Goal: Task Accomplishment & Management: Manage account settings

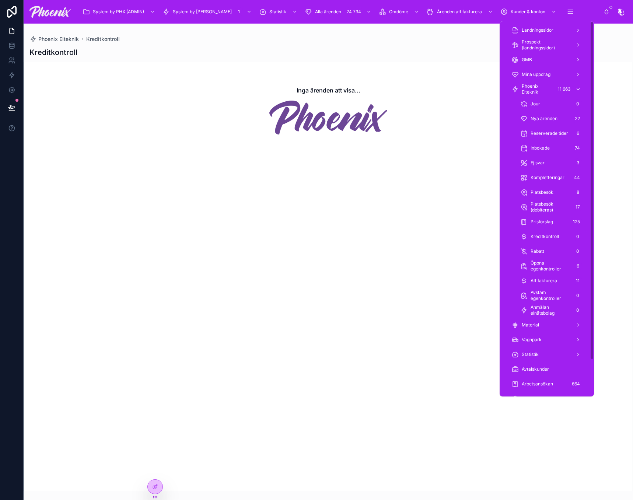
click at [536, 87] on span "Phoenix Elteknik" at bounding box center [537, 89] width 31 height 12
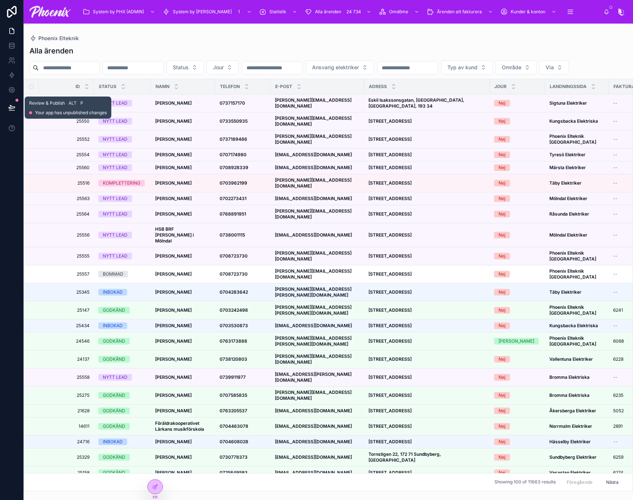
click at [12, 110] on icon at bounding box center [11, 107] width 7 height 7
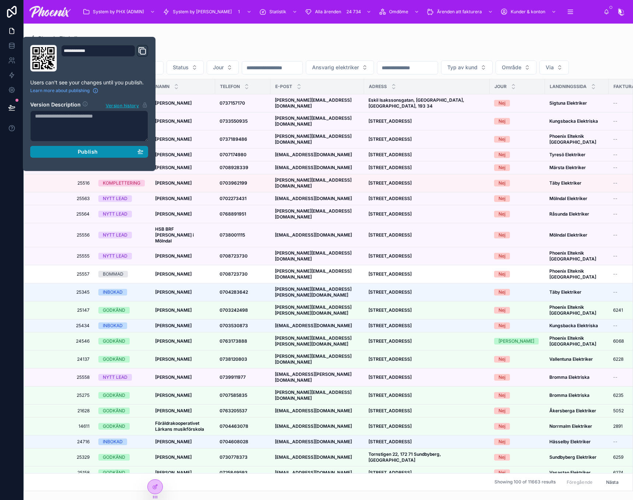
click at [86, 151] on span "Publish" at bounding box center [88, 152] width 20 height 7
click at [373, 48] on div "Alla ärenden" at bounding box center [328, 51] width 598 height 10
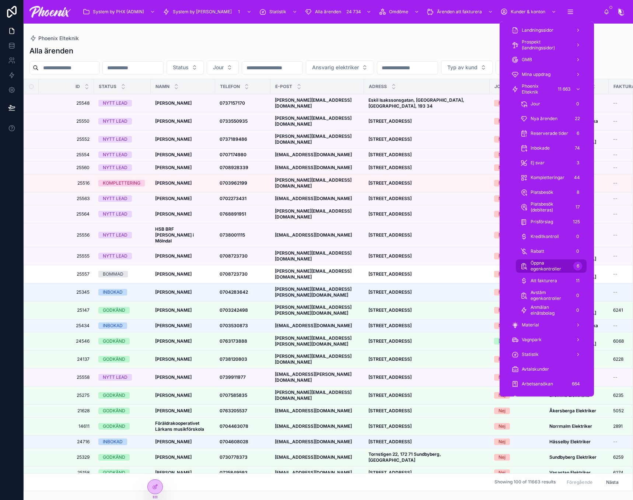
click at [557, 264] on span "Öppna egenkontroller" at bounding box center [551, 266] width 40 height 12
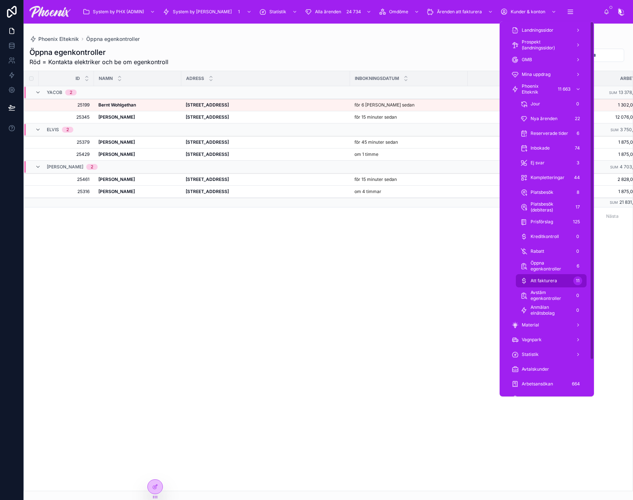
click at [567, 281] on div "Att fakturera 11" at bounding box center [551, 281] width 62 height 12
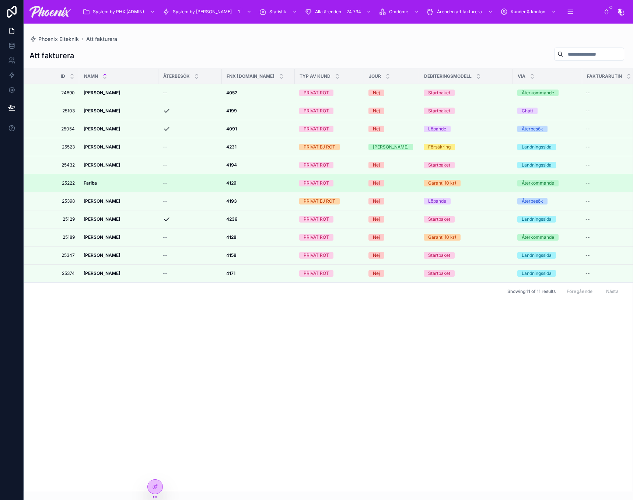
click at [164, 182] on span "--" at bounding box center [165, 183] width 4 height 6
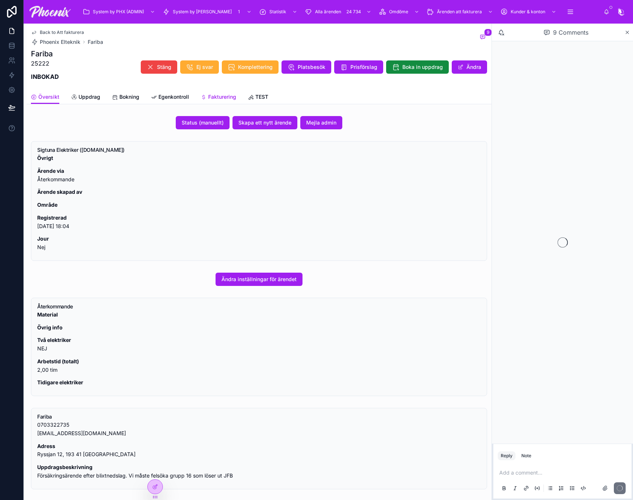
click at [216, 94] on span "Fakturering" at bounding box center [222, 96] width 28 height 7
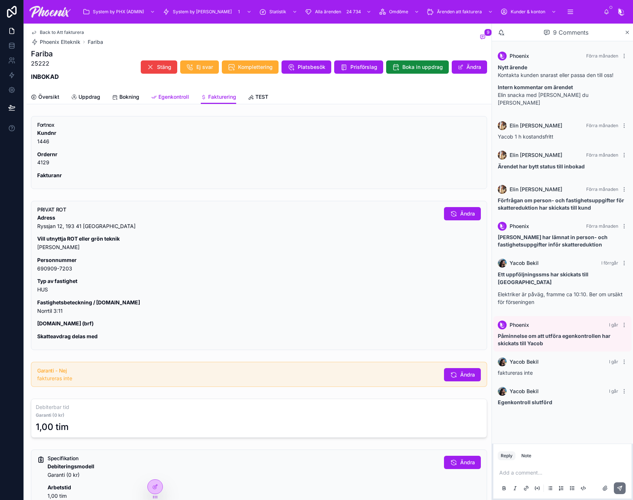
click at [170, 98] on span "Egenkontroll" at bounding box center [173, 96] width 31 height 7
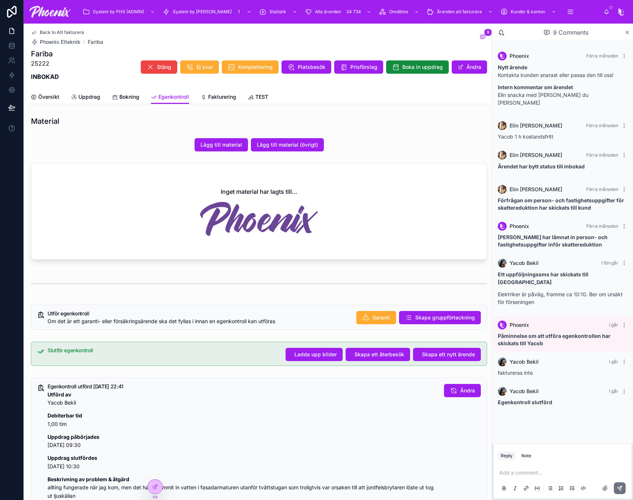
click at [378, 249] on div "Inget material har lagts till..." at bounding box center [259, 212] width 456 height 96
click at [376, 319] on span "Garanti" at bounding box center [382, 317] width 18 height 7
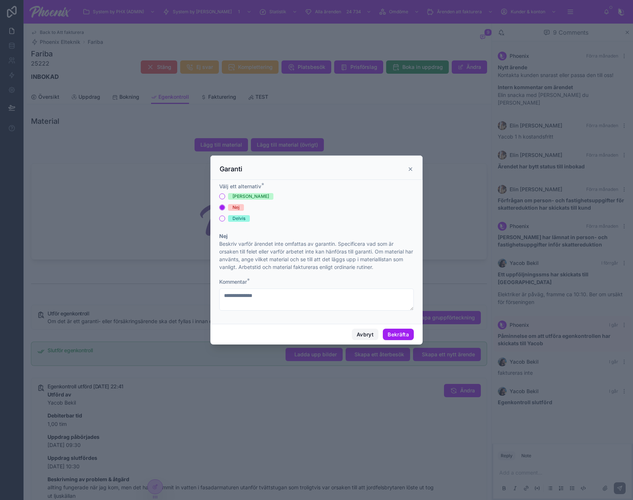
click at [364, 336] on button "Avbryt" at bounding box center [365, 335] width 27 height 12
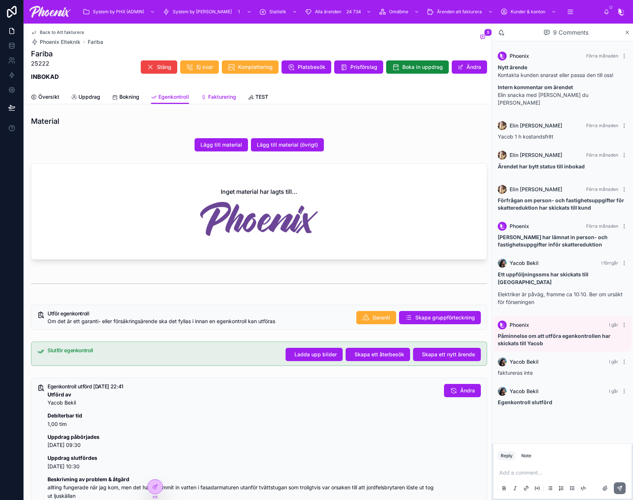
click at [219, 97] on span "Fakturering" at bounding box center [222, 96] width 28 height 7
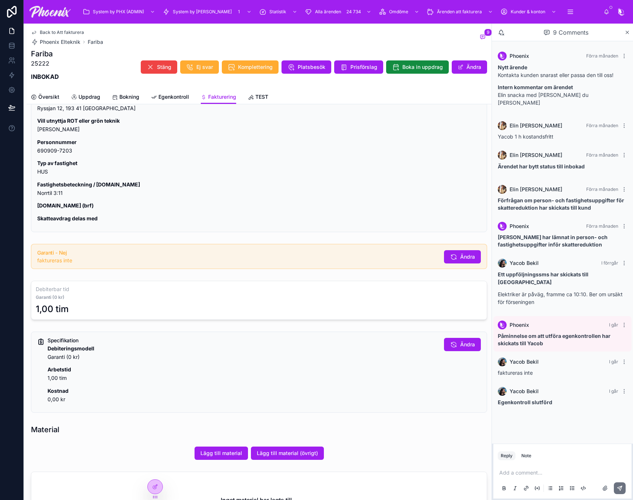
scroll to position [111, 0]
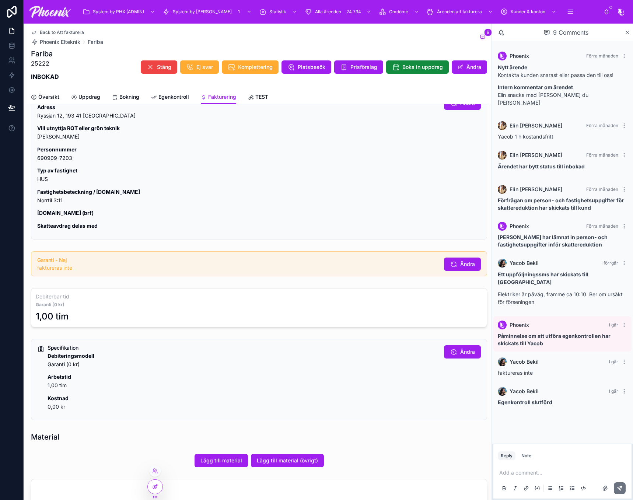
click at [156, 485] on icon at bounding box center [155, 487] width 6 height 6
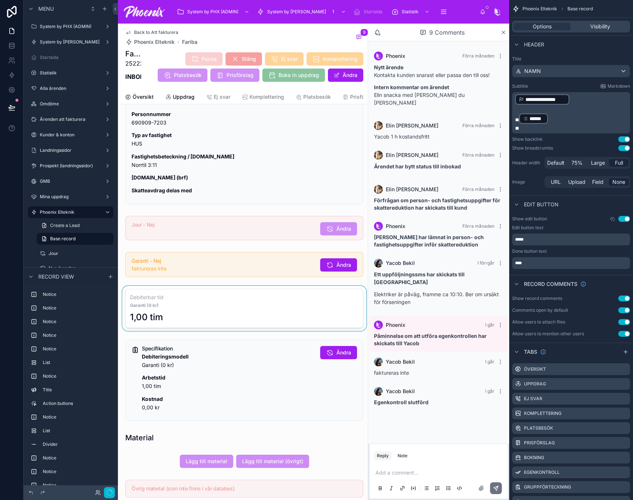
scroll to position [184, 0]
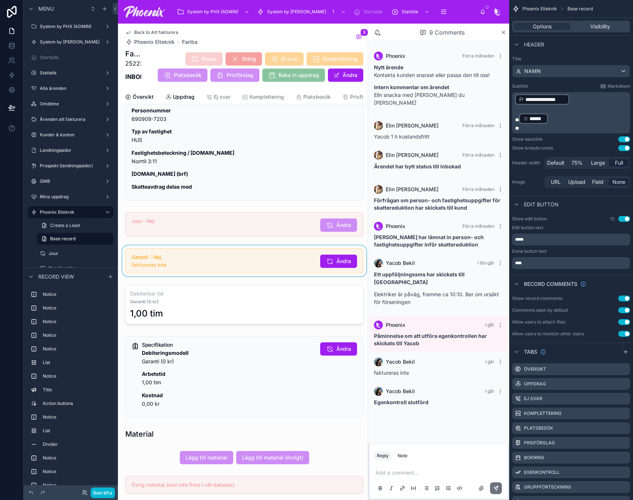
click at [228, 262] on div at bounding box center [244, 260] width 247 height 31
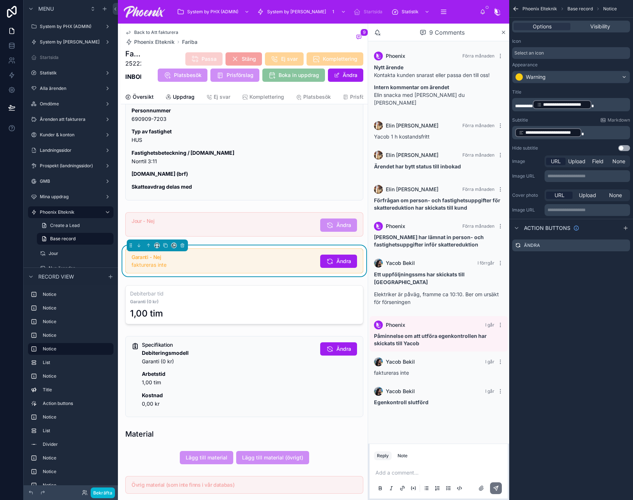
drag, startPoint x: 529, startPoint y: 69, endPoint x: 530, endPoint y: 73, distance: 4.7
click at [529, 69] on div "Appearance Warning" at bounding box center [571, 72] width 118 height 21
click at [530, 73] on div "Warning" at bounding box center [571, 77] width 117 height 12
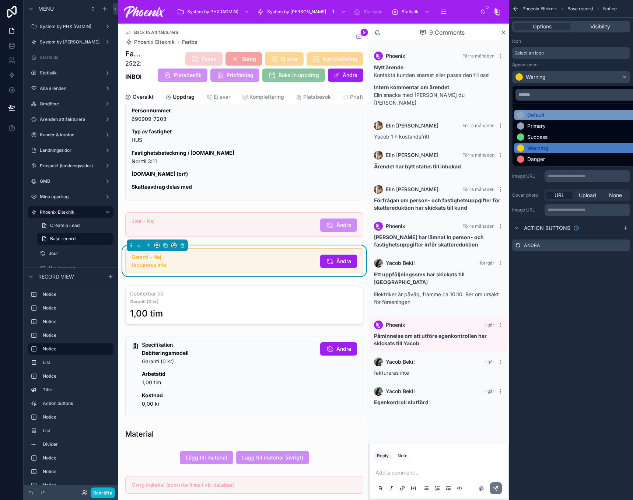
click at [544, 114] on div "Default" at bounding box center [535, 114] width 17 height 7
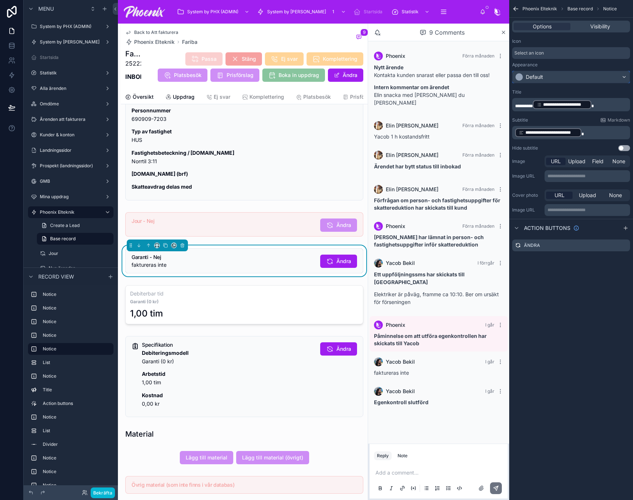
click at [562, 77] on div "Default" at bounding box center [571, 77] width 117 height 12
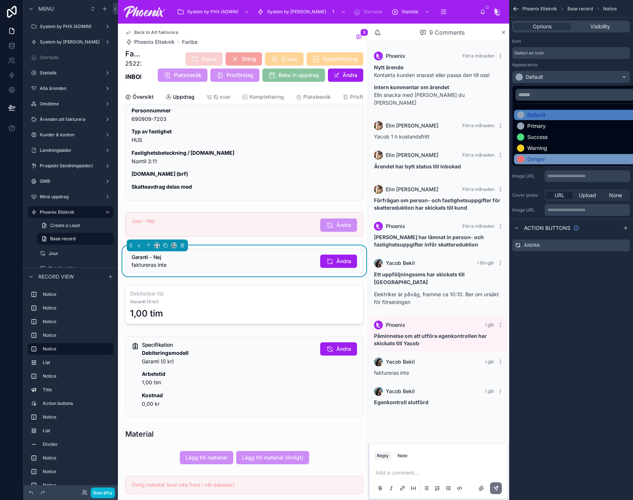
click at [548, 156] on div "Danger" at bounding box center [579, 159] width 125 height 7
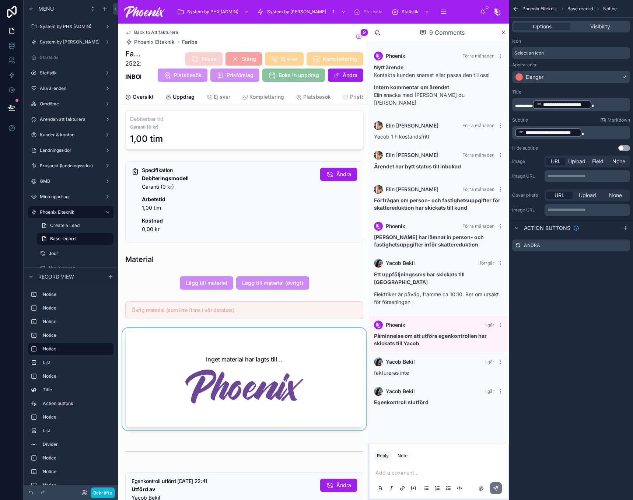
scroll to position [332, 0]
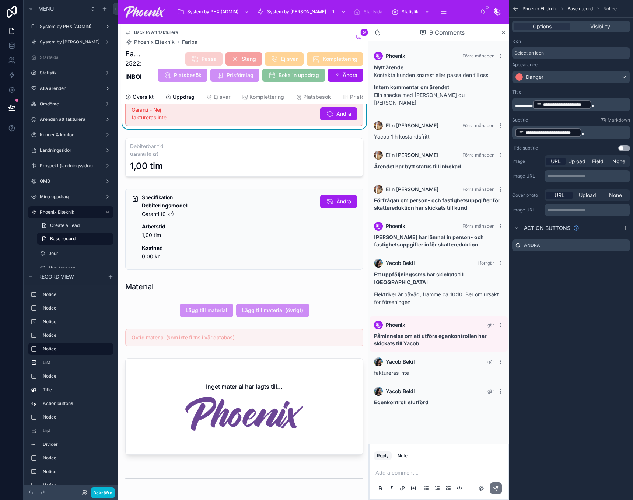
click at [157, 118] on div "Garanti - Nej faktureras inte" at bounding box center [223, 114] width 183 height 14
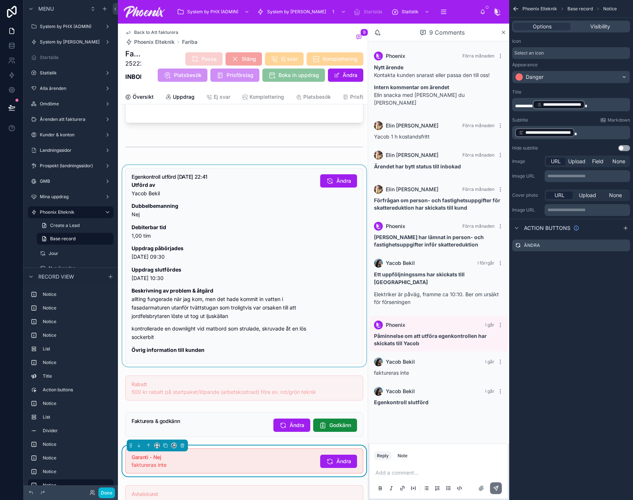
scroll to position [737, 0]
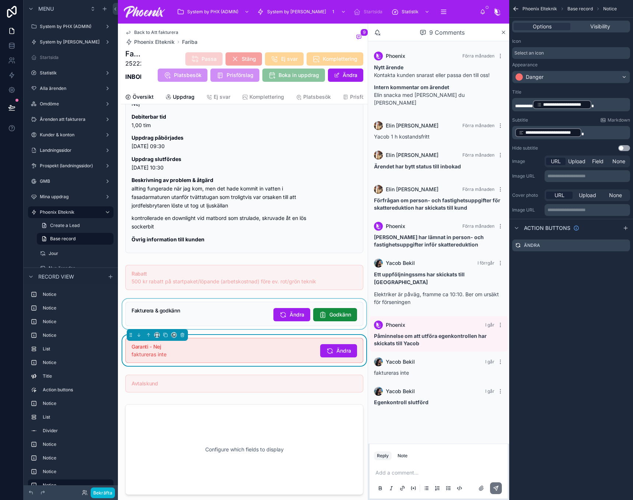
click at [134, 313] on div at bounding box center [244, 314] width 247 height 30
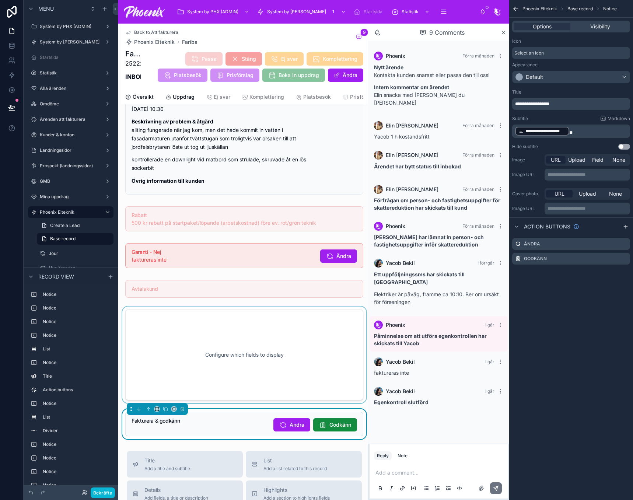
scroll to position [848, 0]
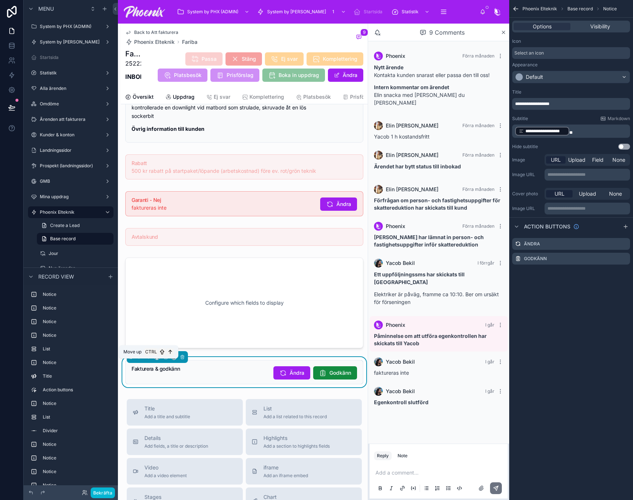
click at [149, 360] on icon at bounding box center [148, 357] width 5 height 5
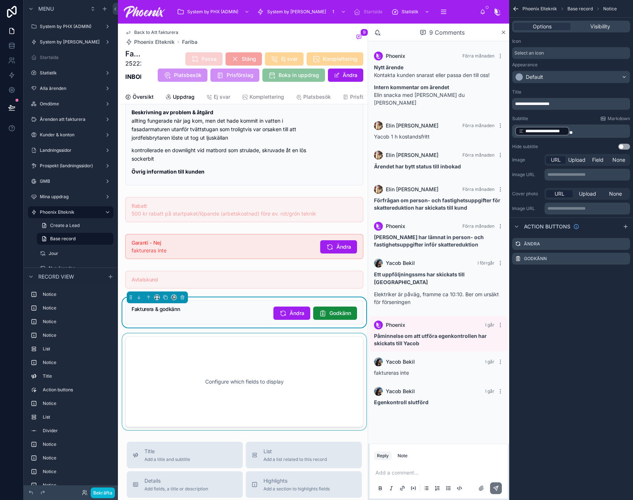
scroll to position [774, 0]
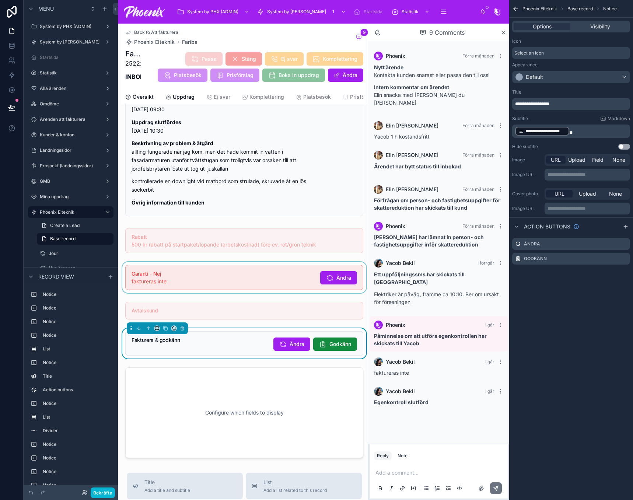
click at [191, 286] on div at bounding box center [244, 277] width 247 height 31
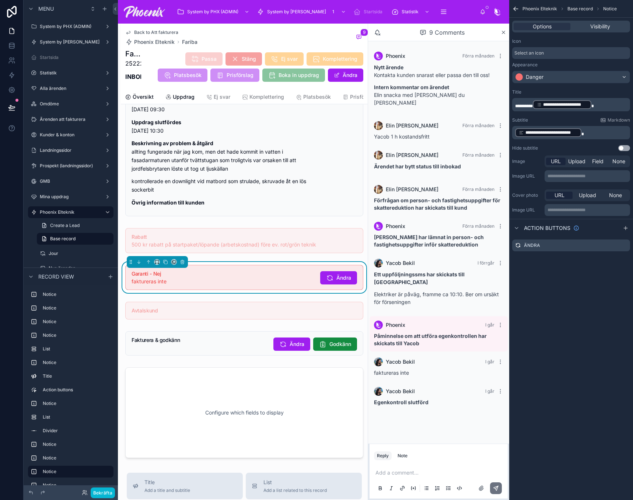
click at [595, 133] on p "**********" at bounding box center [572, 133] width 114 height 10
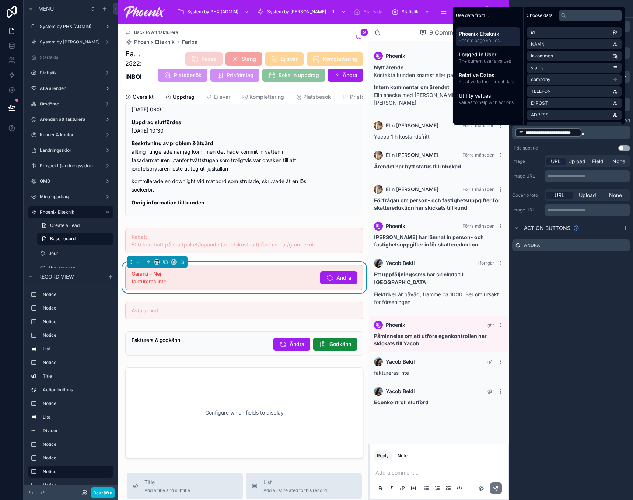
scroll to position [0, 0]
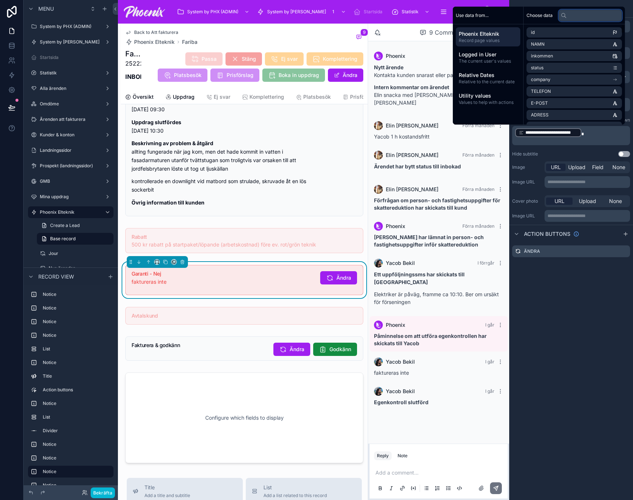
click at [580, 20] on input "text" at bounding box center [590, 16] width 63 height 12
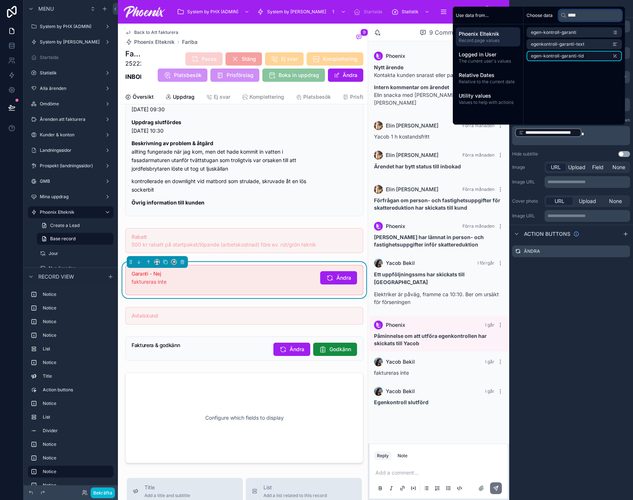
type input "****"
click at [590, 53] on li "egen-kontroll-garanti-tid" at bounding box center [574, 56] width 95 height 10
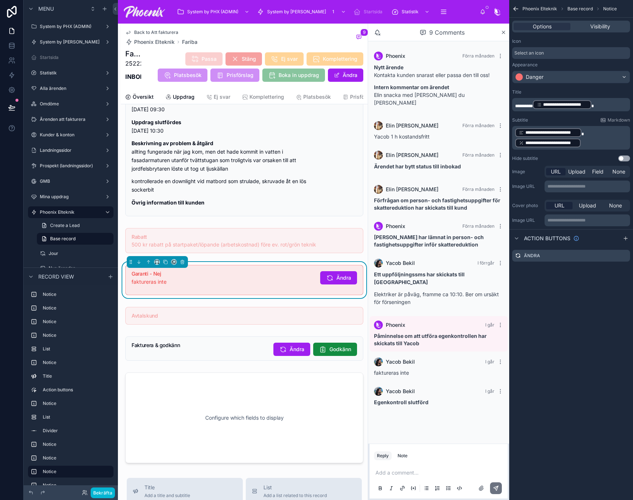
click at [602, 141] on p "**********" at bounding box center [572, 143] width 114 height 10
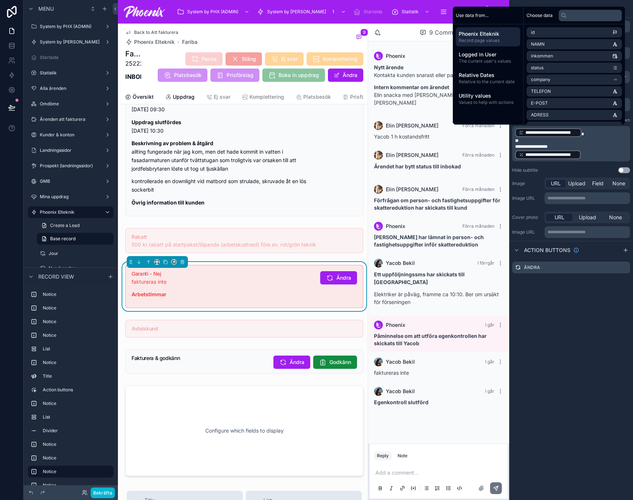
click at [520, 146] on span "**********" at bounding box center [531, 146] width 32 height 4
click at [555, 146] on span "**********" at bounding box center [535, 146] width 40 height 4
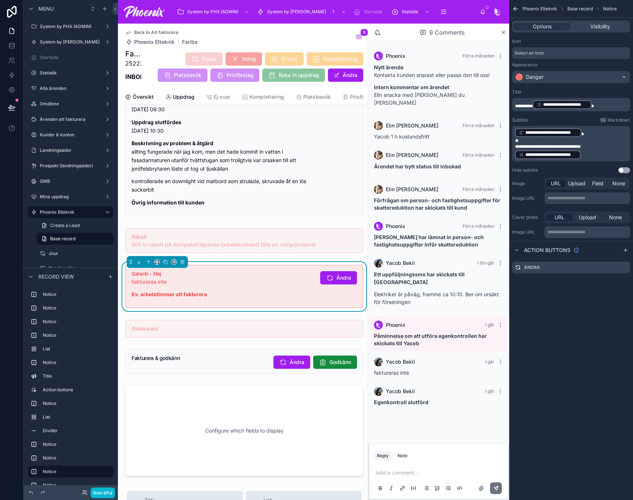
click at [592, 147] on p "**********" at bounding box center [572, 147] width 114 height 6
click at [588, 154] on p "**********" at bounding box center [572, 155] width 114 height 10
click at [234, 285] on p "faktureras inte" at bounding box center [223, 282] width 183 height 8
click at [570, 108] on div "**********" at bounding box center [562, 104] width 59 height 9
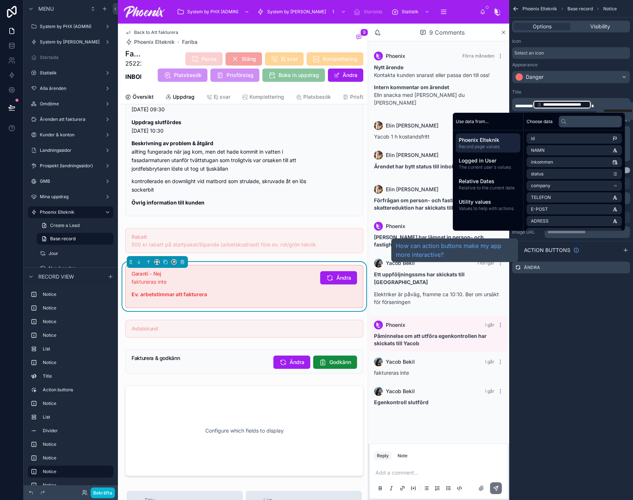
click at [560, 352] on div "**********" at bounding box center [571, 250] width 124 height 500
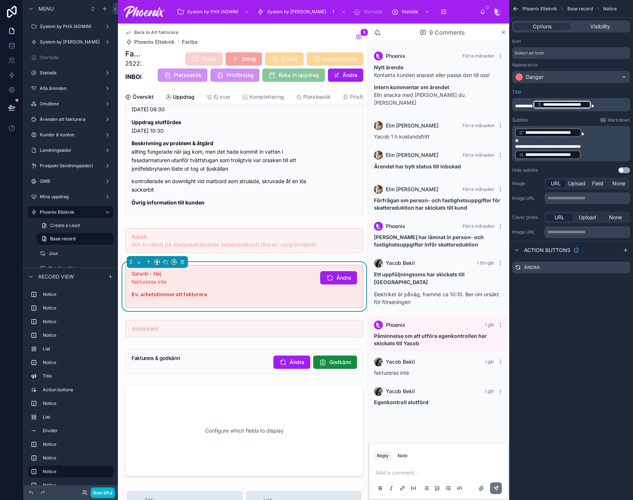
click at [556, 132] on span "**********" at bounding box center [552, 133] width 52 height 6
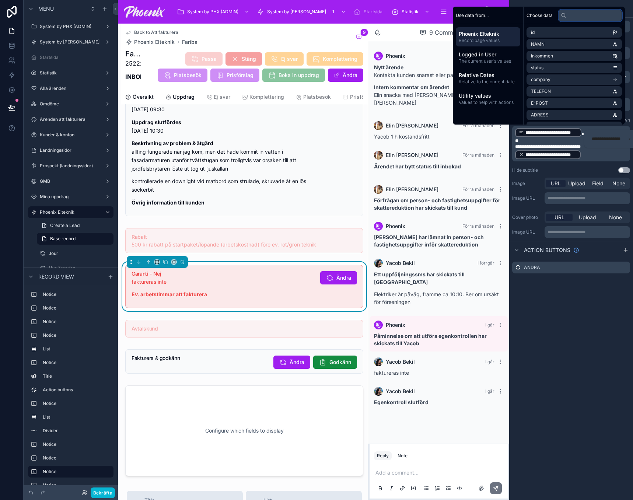
drag, startPoint x: 588, startPoint y: 10, endPoint x: 587, endPoint y: 14, distance: 4.2
click at [588, 10] on input "text" at bounding box center [590, 16] width 63 height 12
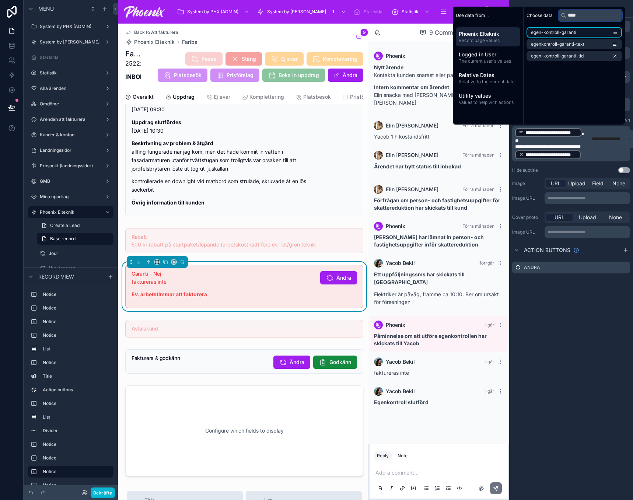
type input "****"
click at [587, 31] on li "egen-kontroll-garanti" at bounding box center [574, 32] width 95 height 10
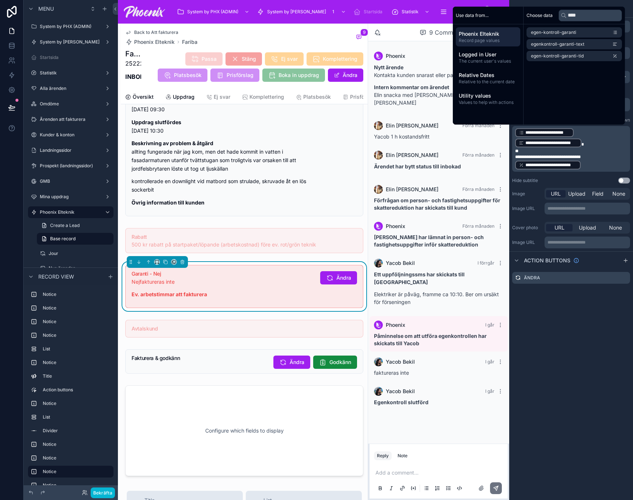
drag, startPoint x: 566, startPoint y: 408, endPoint x: 562, endPoint y: 356, distance: 51.8
click at [566, 405] on div "**********" at bounding box center [571, 250] width 124 height 500
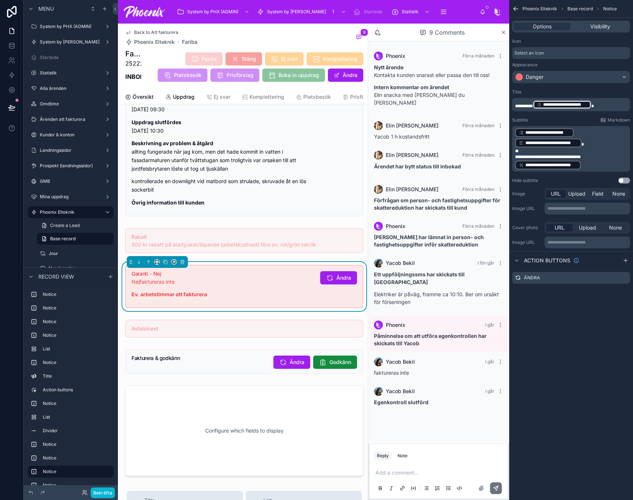
click at [574, 132] on p "**********" at bounding box center [572, 138] width 114 height 21
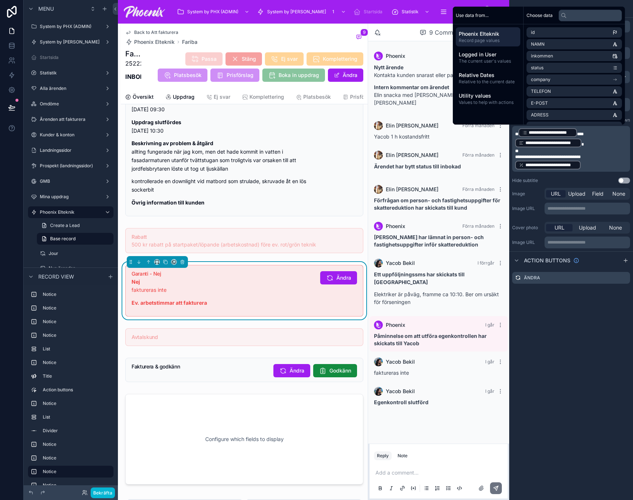
drag, startPoint x: 618, startPoint y: 352, endPoint x: 614, endPoint y: 348, distance: 5.5
click at [615, 348] on div "**********" at bounding box center [571, 250] width 124 height 500
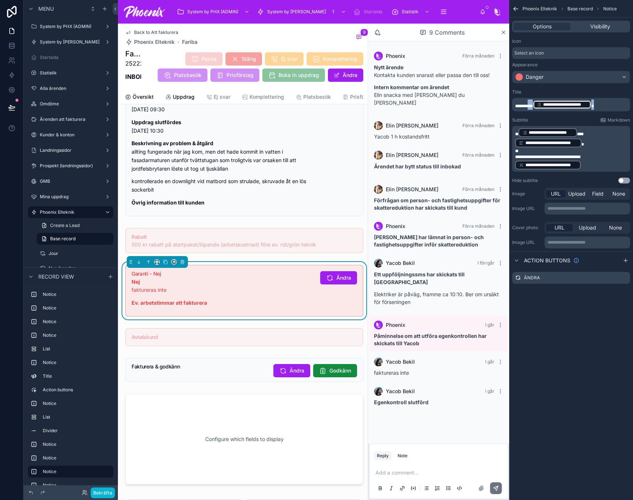
drag, startPoint x: 531, startPoint y: 103, endPoint x: 637, endPoint y: 103, distance: 106.5
click at [633, 103] on html "Menu System by PHX (ADMIN) System by Phoenix Startsida Statistik Alla ärenden O…" at bounding box center [316, 250] width 633 height 500
click at [516, 127] on p "**********" at bounding box center [572, 131] width 114 height 10
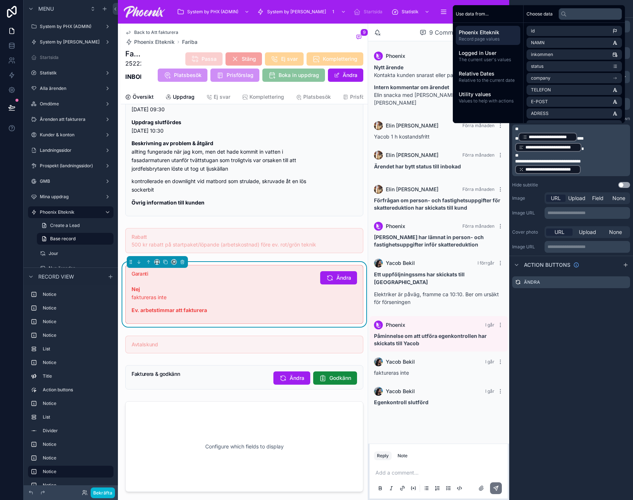
click at [287, 287] on div "Nej faktureras inte Ev. arbetstimmar att fakturera" at bounding box center [223, 296] width 183 height 37
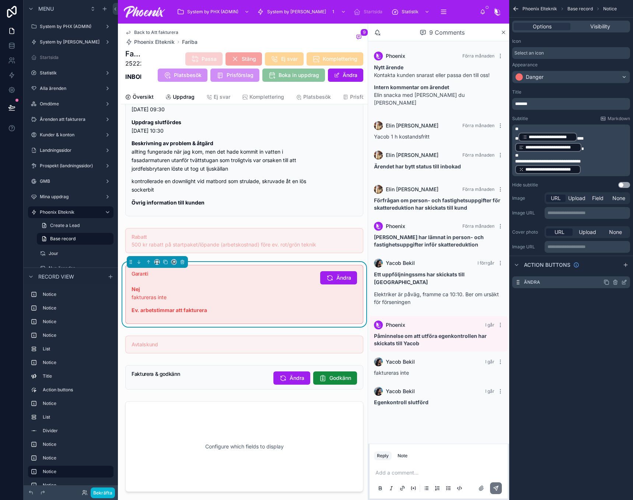
click at [624, 281] on icon "scrollable content" at bounding box center [624, 282] width 6 height 6
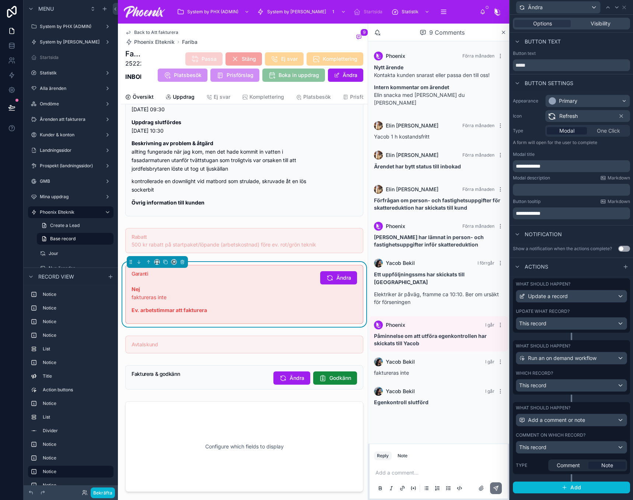
click at [599, 311] on div "Update what record?" at bounding box center [571, 311] width 111 height 6
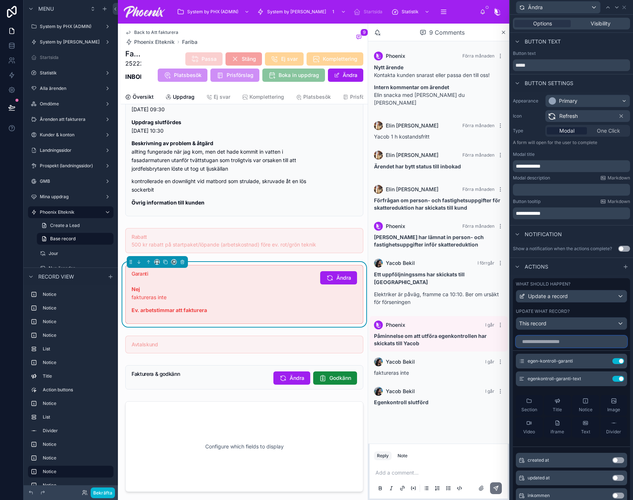
click at [568, 338] on input "text" at bounding box center [571, 342] width 111 height 12
type input "****"
click at [613, 458] on button "Use setting" at bounding box center [619, 460] width 12 height 6
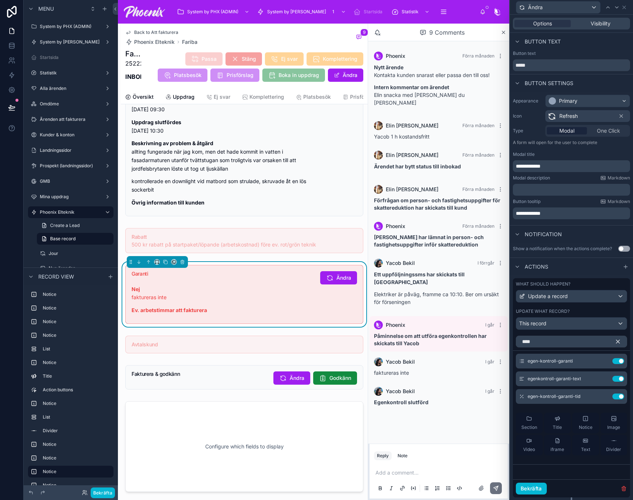
click at [541, 166] on span "**********" at bounding box center [528, 166] width 25 height 5
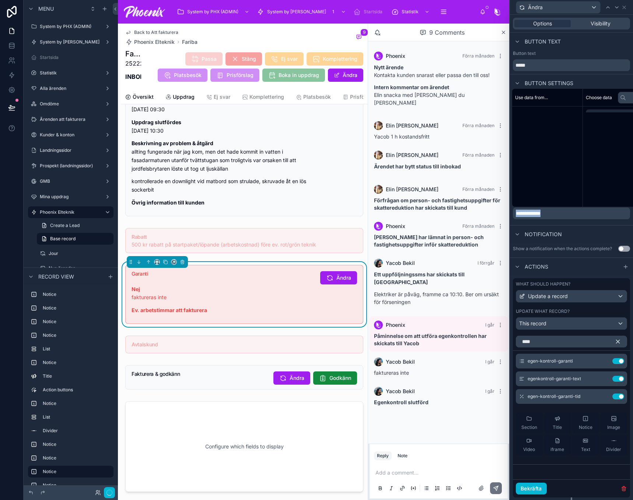
click at [544, 216] on p "**********" at bounding box center [572, 213] width 113 height 7
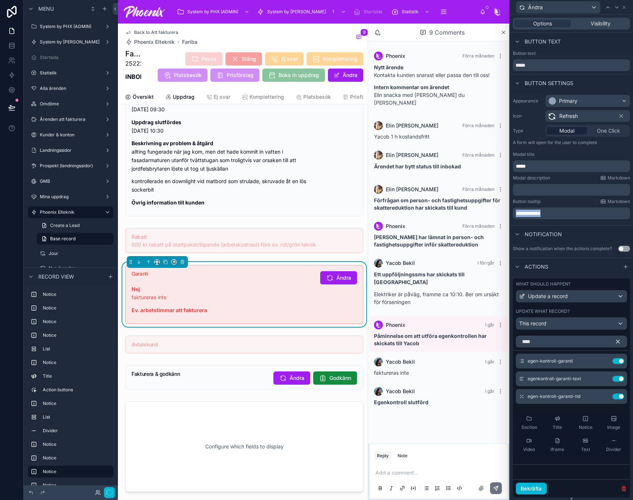
click at [544, 216] on p "**********" at bounding box center [572, 213] width 113 height 7
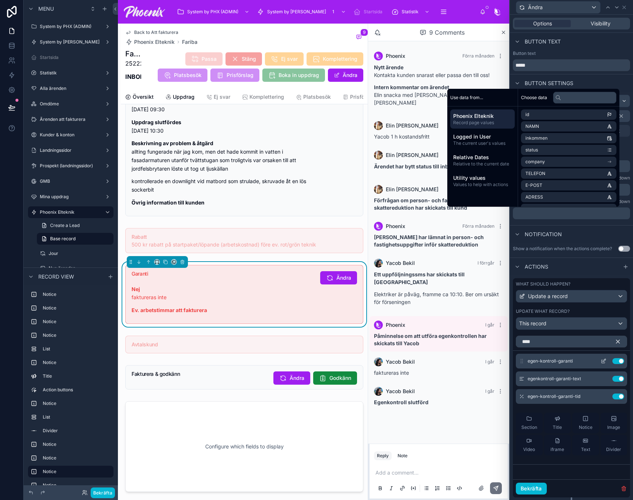
click at [602, 362] on icon at bounding box center [603, 361] width 3 height 3
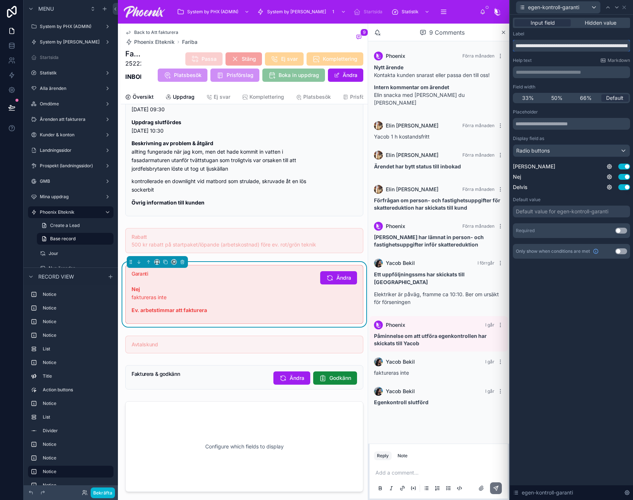
click at [554, 49] on input "**********" at bounding box center [571, 46] width 117 height 12
paste input "text"
type input "**********"
click at [620, 230] on button "Use setting" at bounding box center [621, 231] width 12 height 6
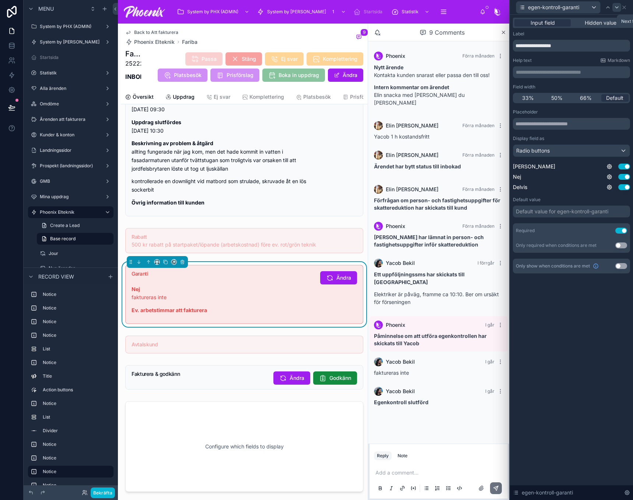
click at [615, 9] on icon at bounding box center [617, 7] width 6 height 6
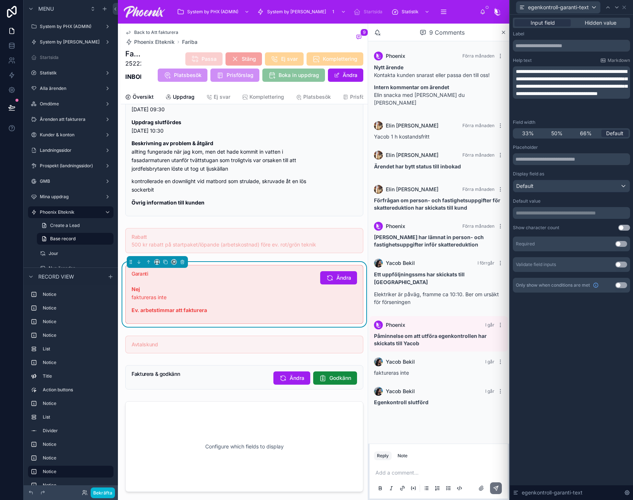
click at [552, 91] on span "**********" at bounding box center [571, 82] width 111 height 27
click at [548, 44] on input "text" at bounding box center [571, 46] width 117 height 12
paste input "*********"
type input "*********"
click at [539, 81] on span "**********" at bounding box center [571, 82] width 111 height 27
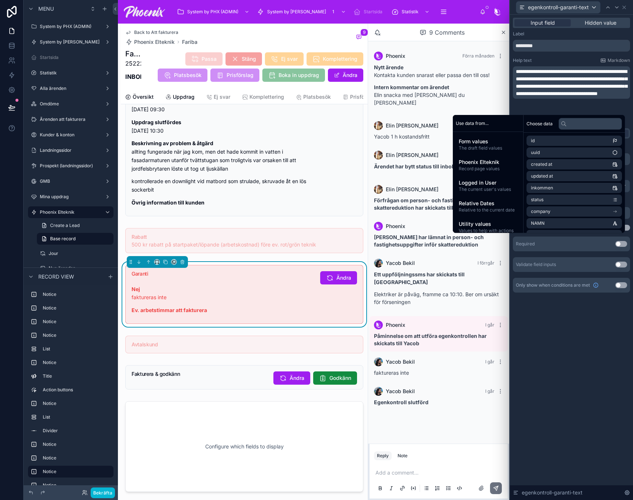
click at [555, 93] on span "**********" at bounding box center [571, 82] width 111 height 27
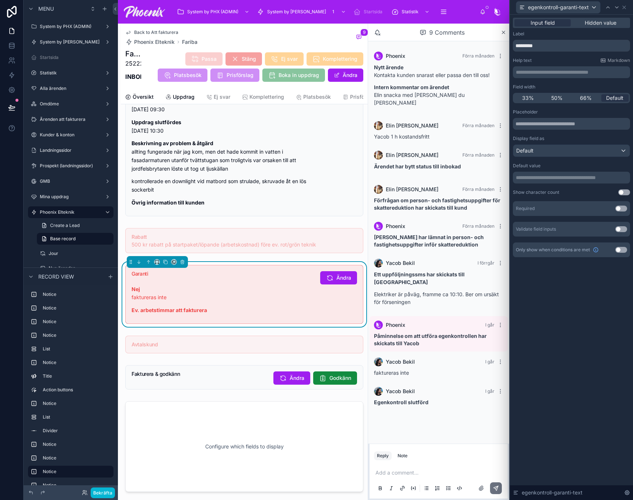
click at [620, 209] on button "Use setting" at bounding box center [621, 209] width 12 height 6
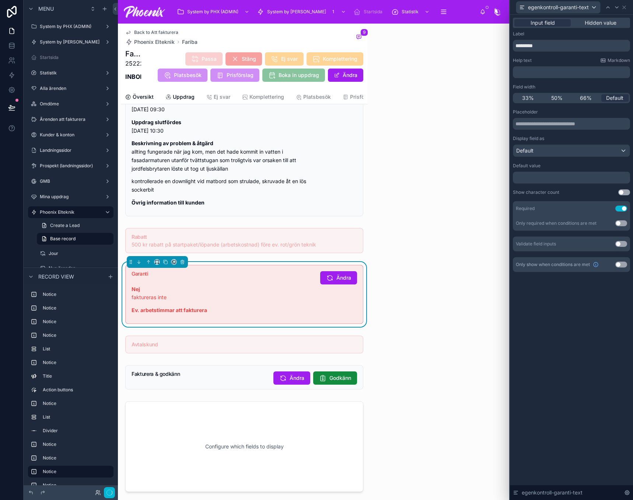
click at [603, 326] on div "Input field Hidden value Label ********* Help text Markdown ﻿ Field width 33% 5…" at bounding box center [571, 257] width 123 height 485
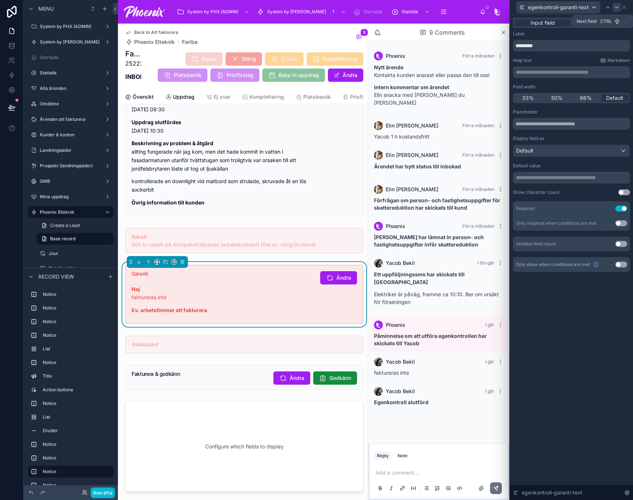
click at [615, 8] on icon at bounding box center [617, 7] width 6 height 6
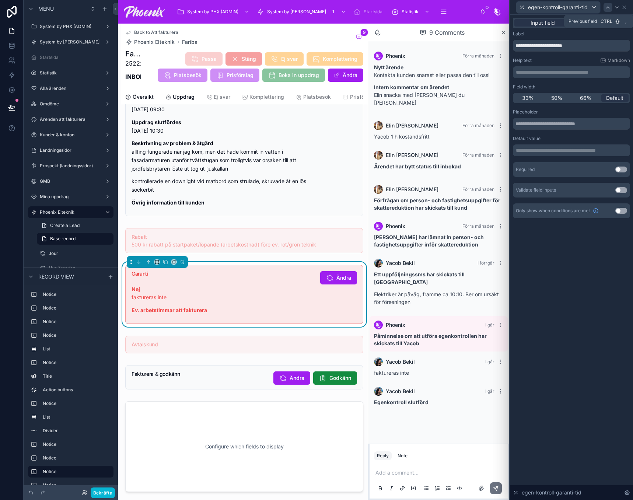
click at [609, 9] on icon at bounding box center [608, 7] width 6 height 6
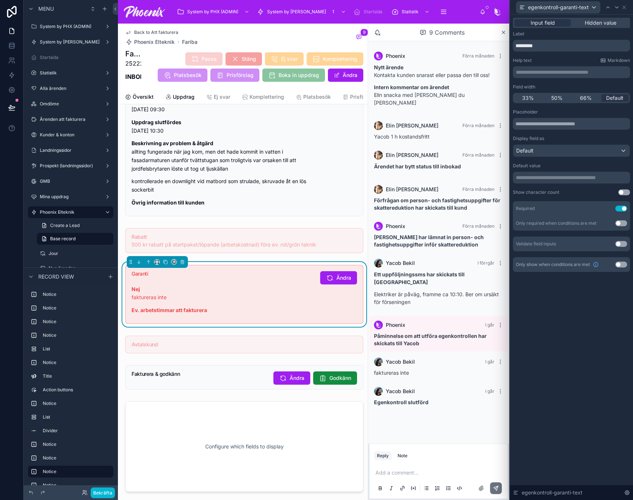
click at [620, 243] on button "Use setting" at bounding box center [621, 244] width 12 height 6
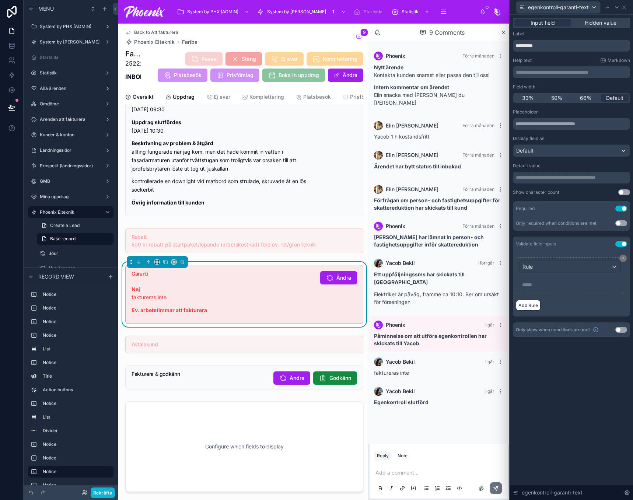
click at [617, 244] on button "Use setting" at bounding box center [621, 244] width 12 height 6
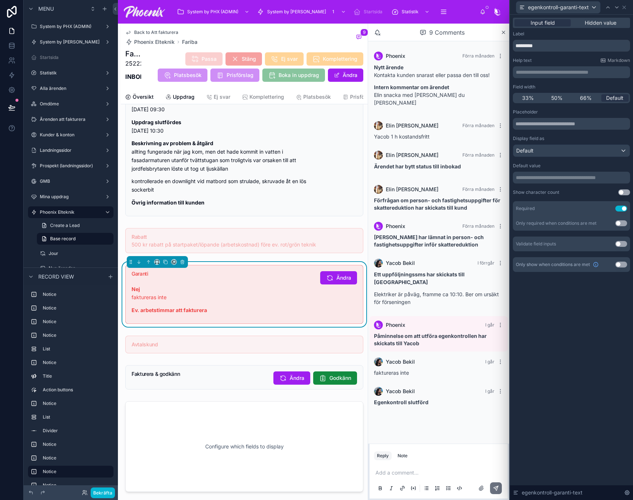
click at [617, 221] on button "Use setting" at bounding box center [621, 223] width 12 height 6
click at [529, 238] on span "New rule" at bounding box center [535, 239] width 29 height 7
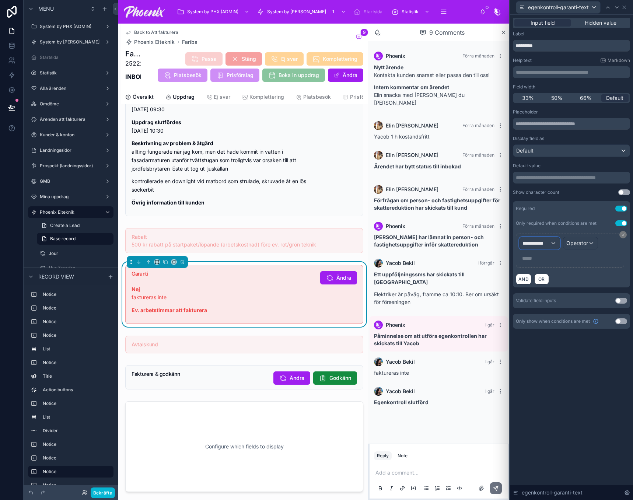
click at [538, 242] on span "**********" at bounding box center [537, 243] width 28 height 7
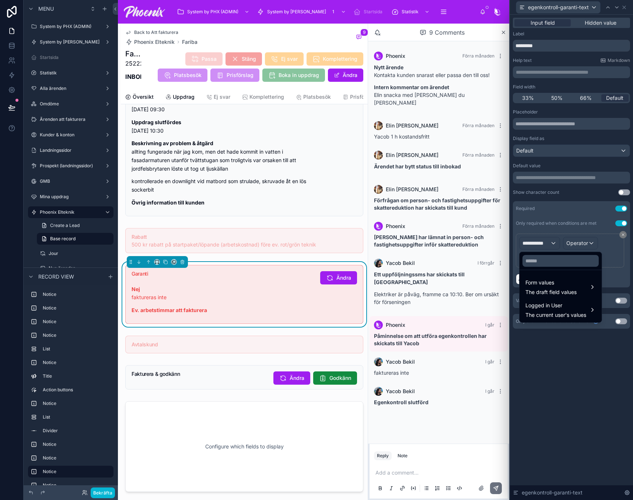
click at [534, 267] on div at bounding box center [561, 261] width 82 height 18
click at [538, 260] on input "text" at bounding box center [561, 261] width 76 height 12
click at [541, 257] on input "text" at bounding box center [561, 261] width 76 height 12
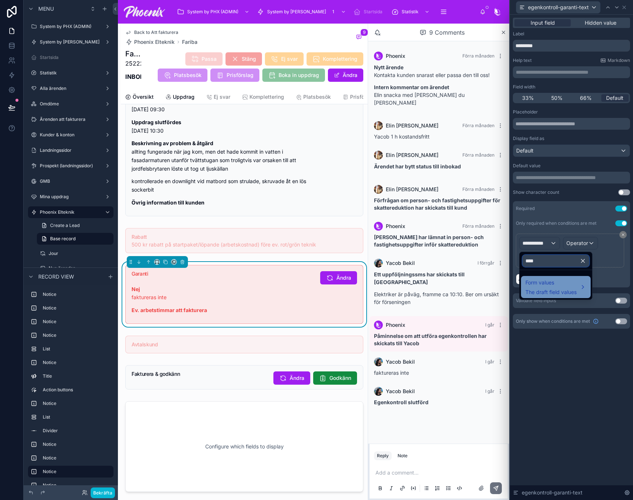
type input "****"
click at [550, 280] on span "Form values" at bounding box center [551, 282] width 51 height 9
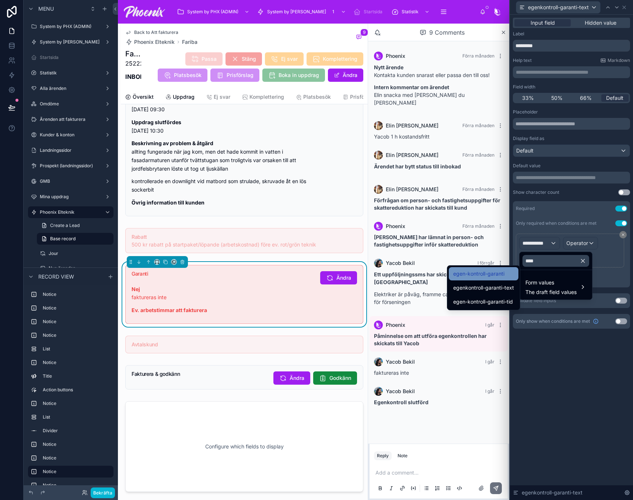
click at [510, 272] on div "egen-kontroll-garanti" at bounding box center [483, 273] width 61 height 9
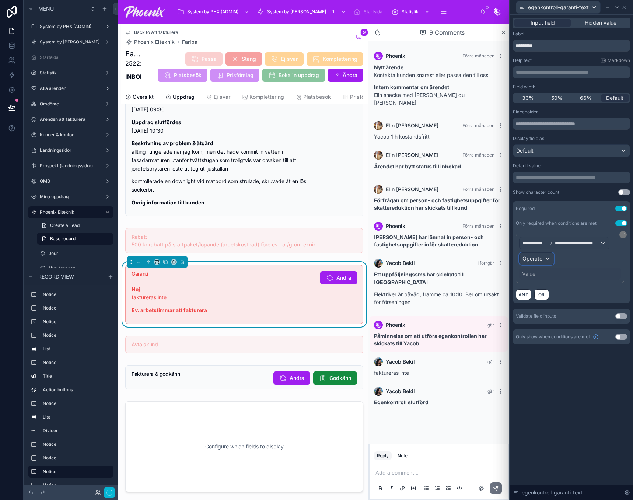
click at [539, 261] on span "Operator" at bounding box center [534, 258] width 22 height 6
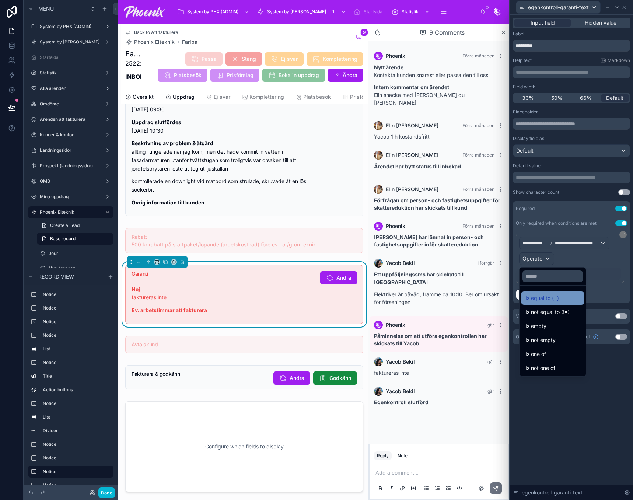
click at [546, 295] on span "Is equal to (=)" at bounding box center [543, 298] width 34 height 9
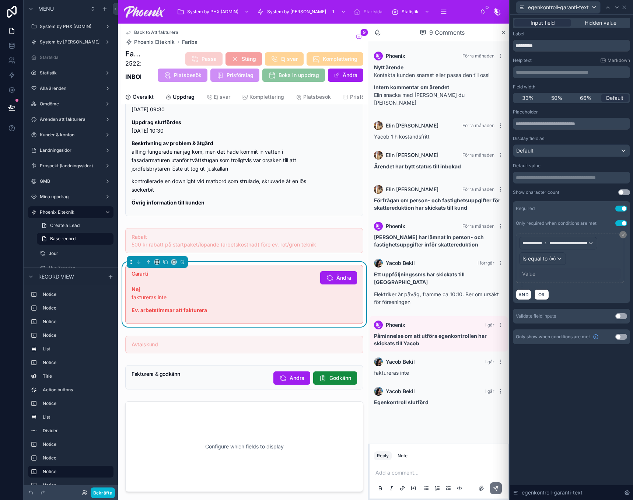
click at [538, 274] on div "Value" at bounding box center [570, 274] width 102 height 12
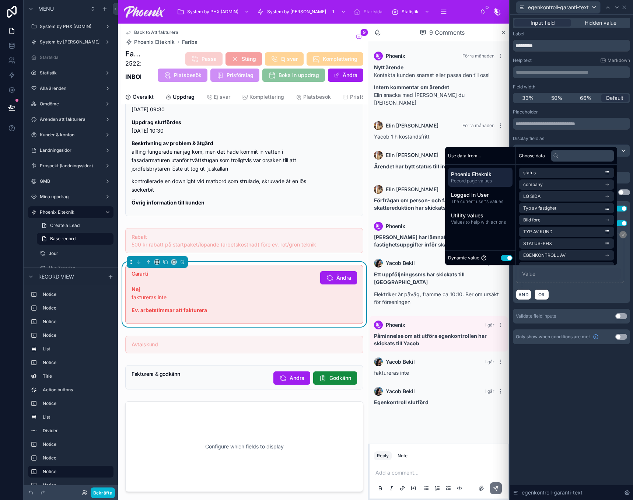
click at [506, 260] on button "Use setting" at bounding box center [507, 258] width 12 height 6
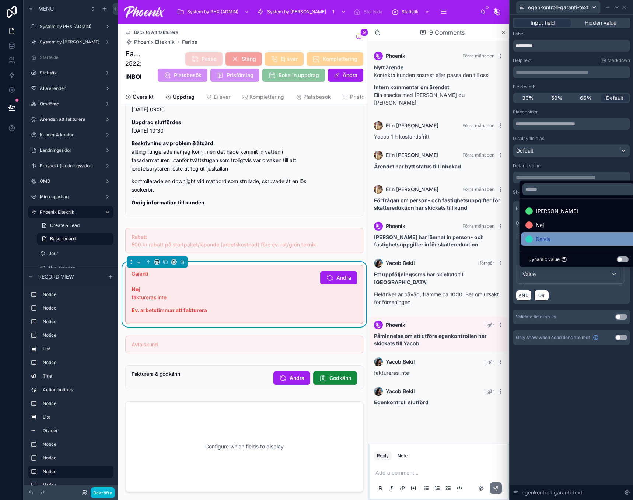
click at [550, 236] on span "Delvis" at bounding box center [543, 239] width 14 height 9
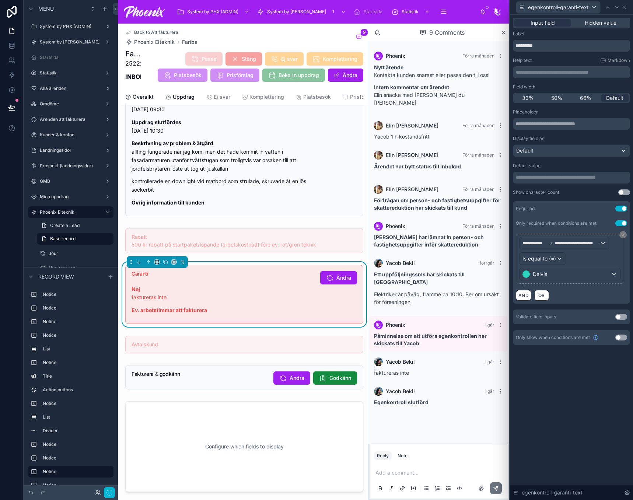
click at [576, 366] on div "**********" at bounding box center [571, 257] width 123 height 485
click at [617, 10] on icon at bounding box center [617, 7] width 6 height 6
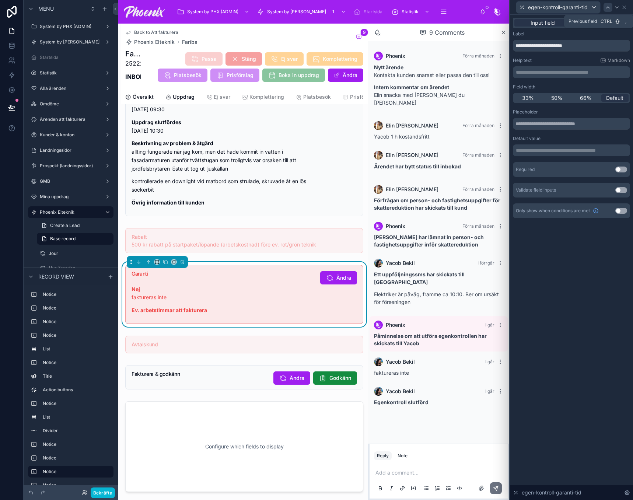
click at [608, 10] on div at bounding box center [608, 7] width 9 height 9
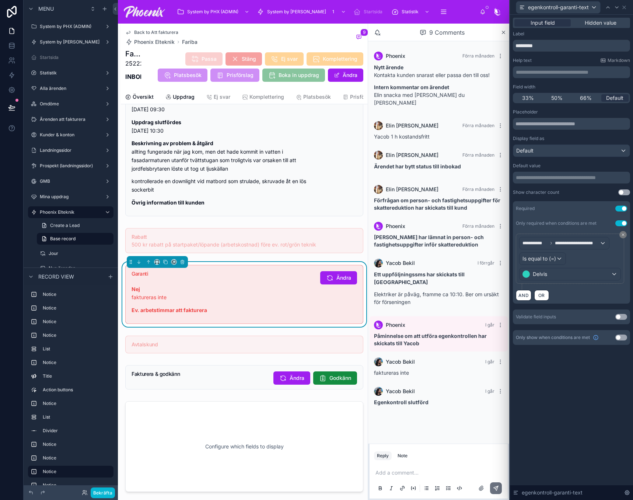
click at [621, 208] on button "Use setting" at bounding box center [621, 209] width 12 height 6
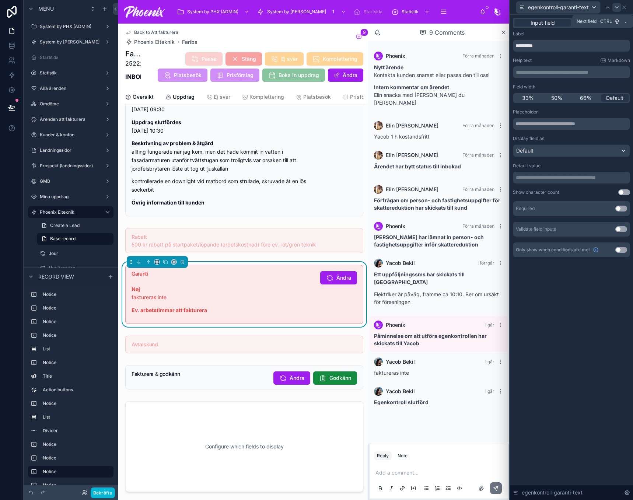
click at [618, 7] on icon at bounding box center [617, 7] width 6 height 6
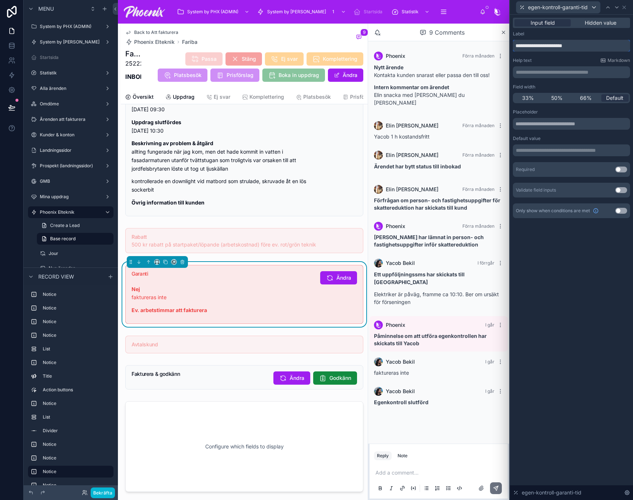
click at [595, 45] on input "**********" at bounding box center [571, 46] width 117 height 12
paste input "******"
type input "**********"
click at [622, 168] on button "Use setting" at bounding box center [621, 170] width 12 height 6
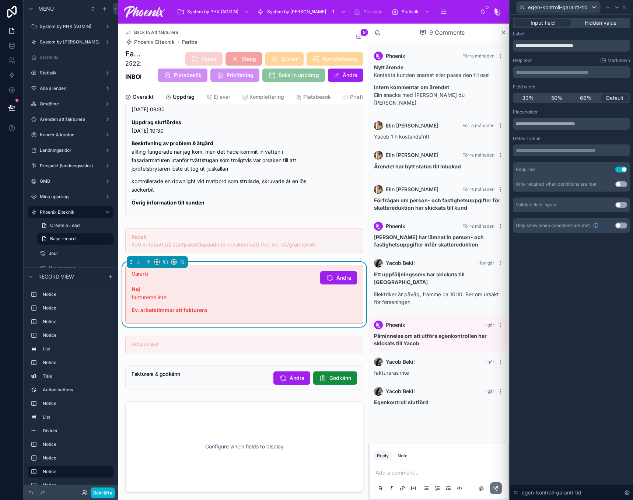
click at [622, 185] on button "Use setting" at bounding box center [621, 184] width 12 height 6
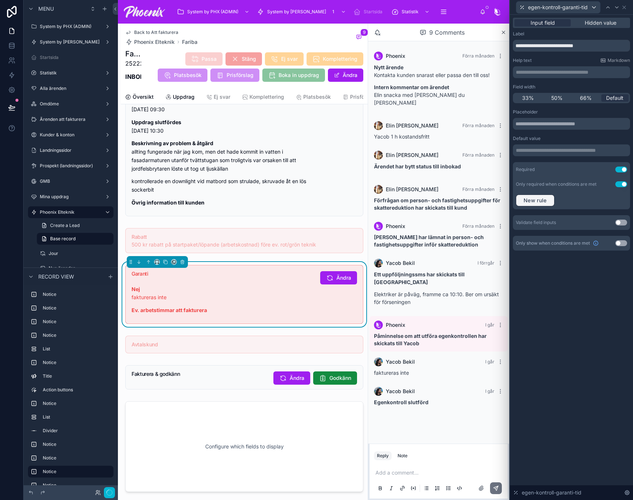
click at [529, 200] on span "New rule" at bounding box center [535, 200] width 29 height 7
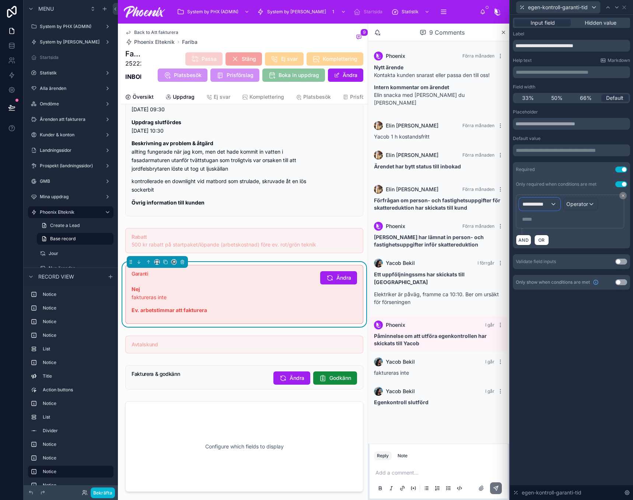
click at [550, 204] on span "**********" at bounding box center [537, 203] width 28 height 7
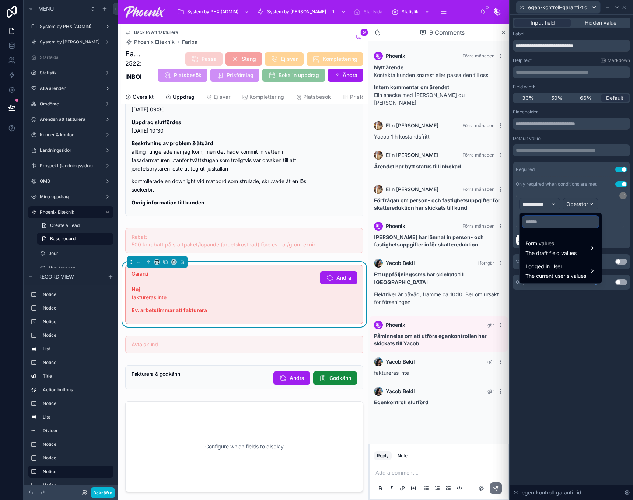
click at [546, 224] on input "text" at bounding box center [561, 222] width 76 height 12
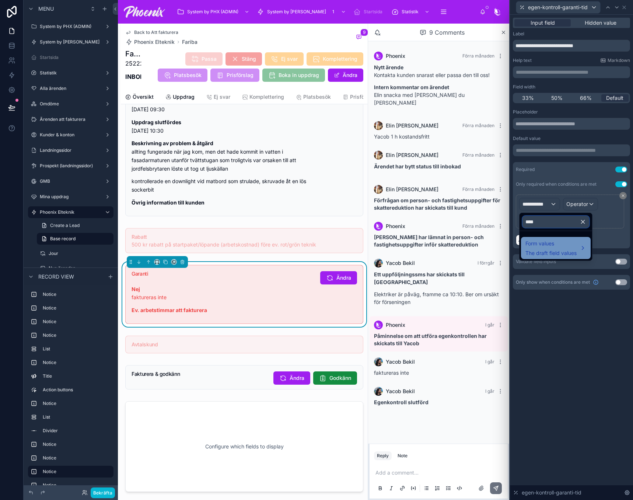
type input "****"
click at [548, 240] on span "Form values" at bounding box center [551, 243] width 51 height 9
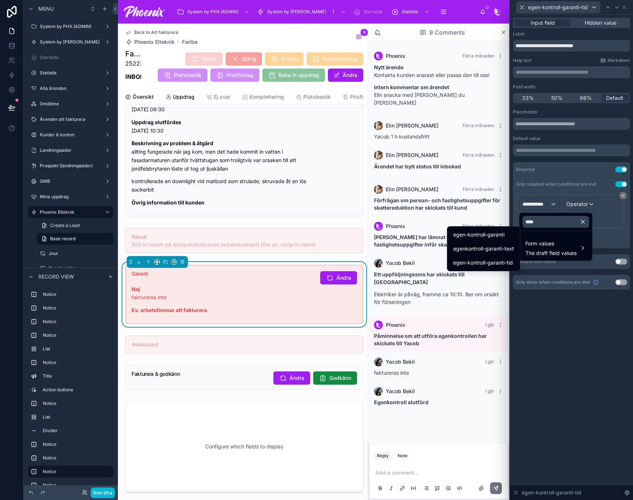
drag, startPoint x: 498, startPoint y: 233, endPoint x: 546, endPoint y: 223, distance: 48.6
click at [499, 233] on span "egen-kontroll-garanti" at bounding box center [478, 234] width 51 height 9
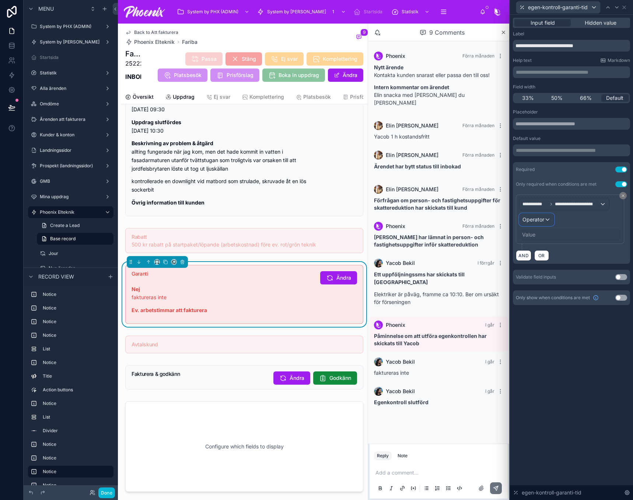
click at [537, 224] on div "Operator" at bounding box center [537, 220] width 34 height 12
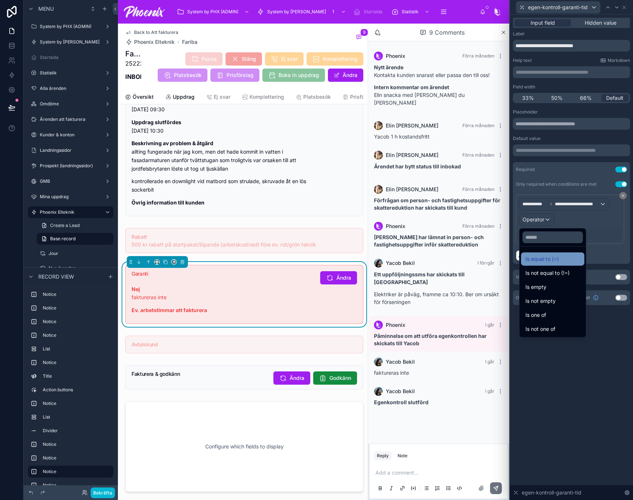
drag, startPoint x: 538, startPoint y: 259, endPoint x: 536, endPoint y: 241, distance: 18.3
click at [538, 259] on span "Is equal to (=)" at bounding box center [543, 259] width 34 height 9
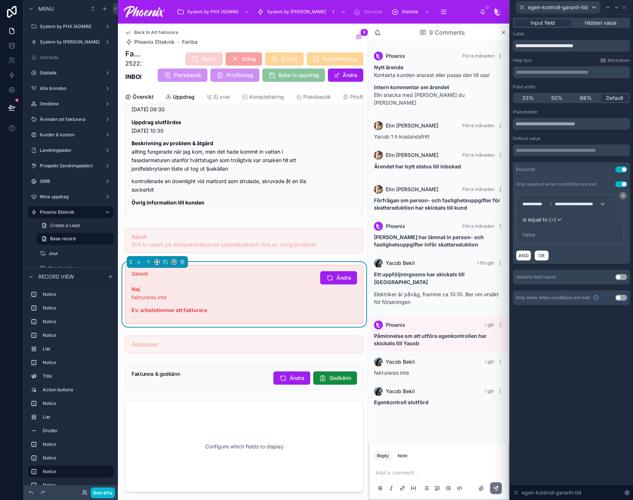
click at [534, 236] on div "Value" at bounding box center [528, 234] width 13 height 7
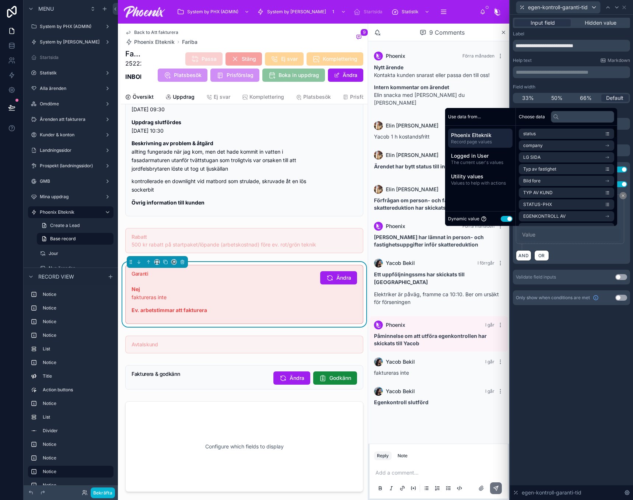
click at [506, 219] on button "Use setting" at bounding box center [507, 219] width 12 height 6
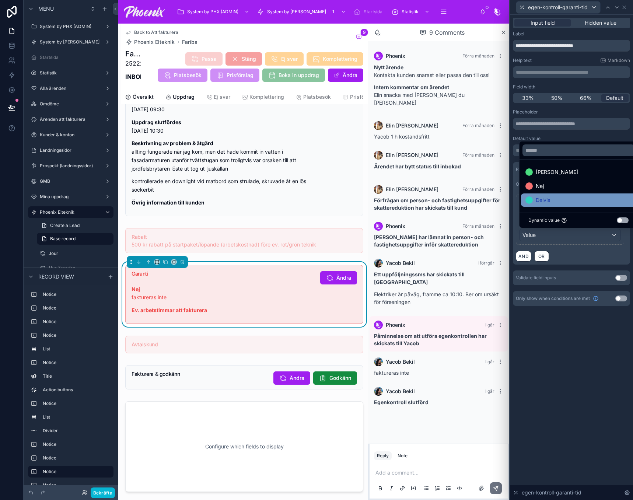
click at [540, 202] on span "Delvis" at bounding box center [543, 200] width 14 height 9
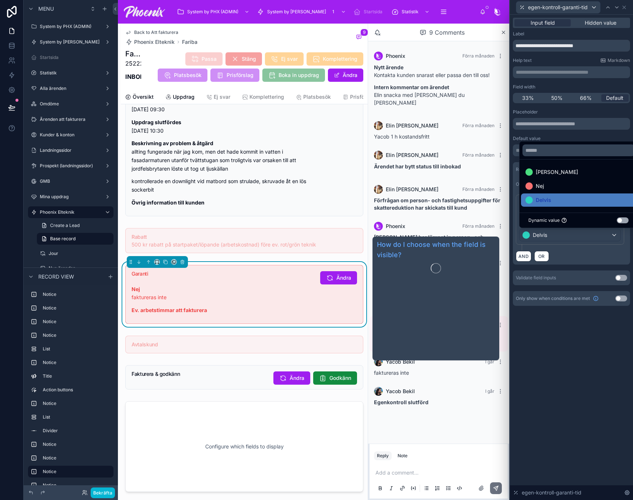
click at [575, 337] on div "**********" at bounding box center [571, 257] width 123 height 485
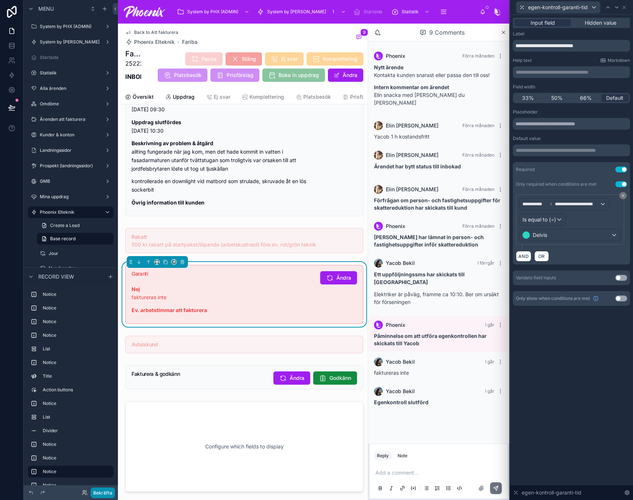
click at [104, 493] on button "Bekräfta" at bounding box center [103, 493] width 24 height 11
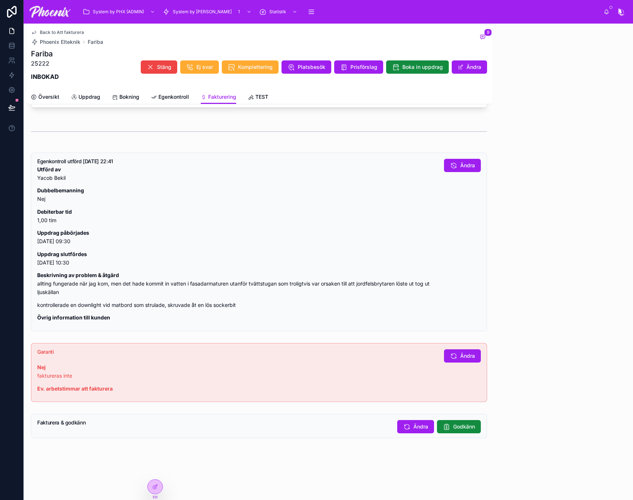
scroll to position [542, 0]
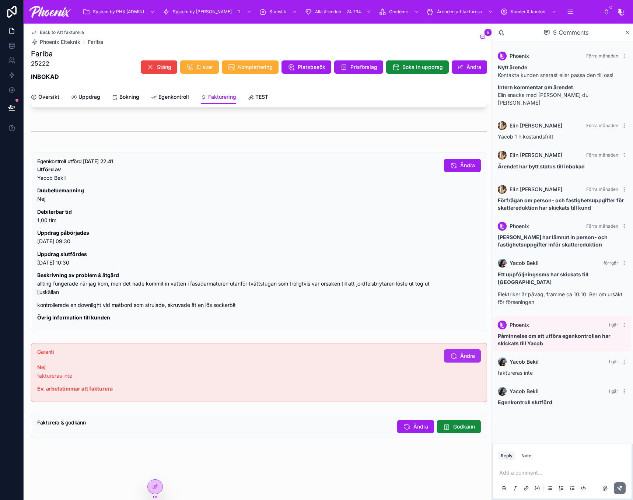
click at [466, 357] on span "Ändra" at bounding box center [467, 355] width 15 height 7
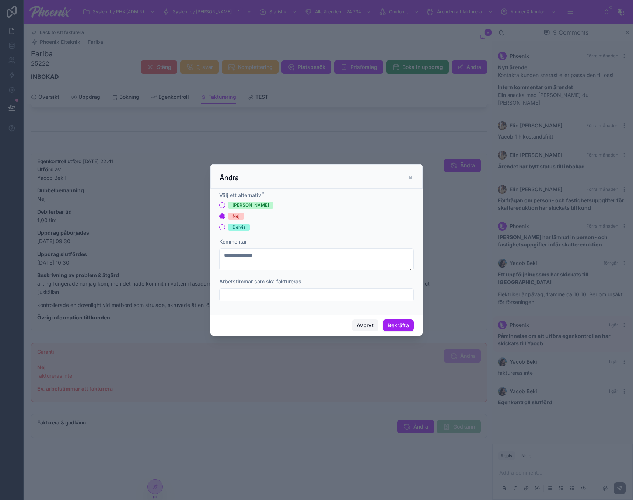
click at [369, 323] on button "Avbryt" at bounding box center [365, 326] width 27 height 12
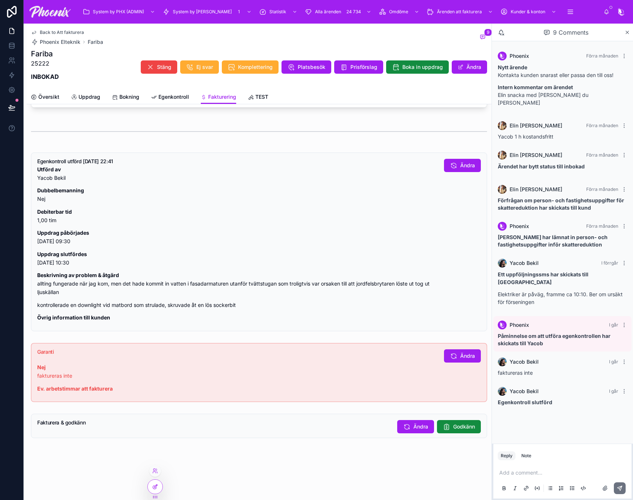
click at [154, 486] on icon at bounding box center [154, 487] width 3 height 3
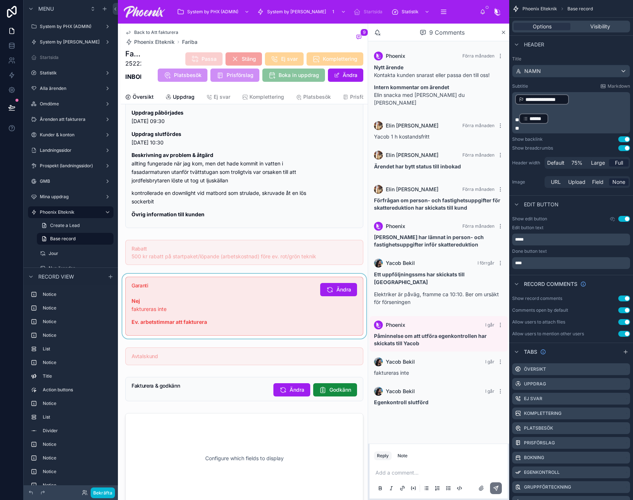
scroll to position [763, 0]
click at [258, 296] on div at bounding box center [244, 305] width 247 height 65
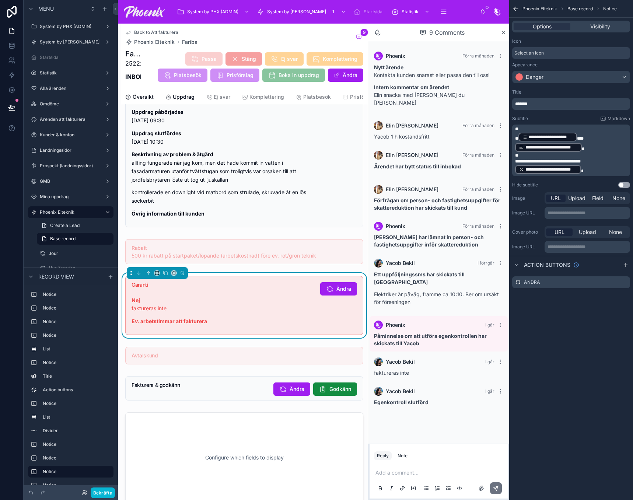
click at [516, 139] on span "**" at bounding box center [516, 138] width 3 height 4
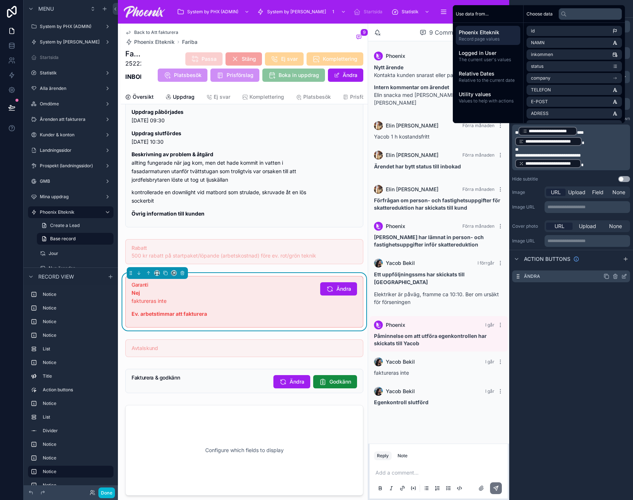
click at [621, 277] on icon "scrollable content" at bounding box center [624, 276] width 6 height 6
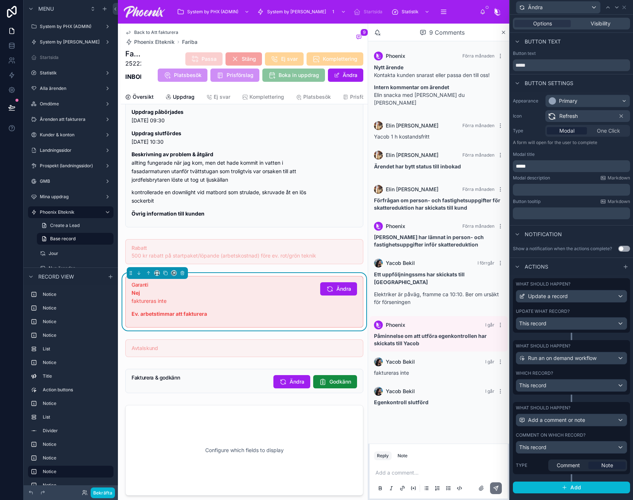
drag, startPoint x: 603, startPoint y: 311, endPoint x: 604, endPoint y: 300, distance: 11.2
click at [603, 311] on div "Update what record?" at bounding box center [571, 311] width 111 height 6
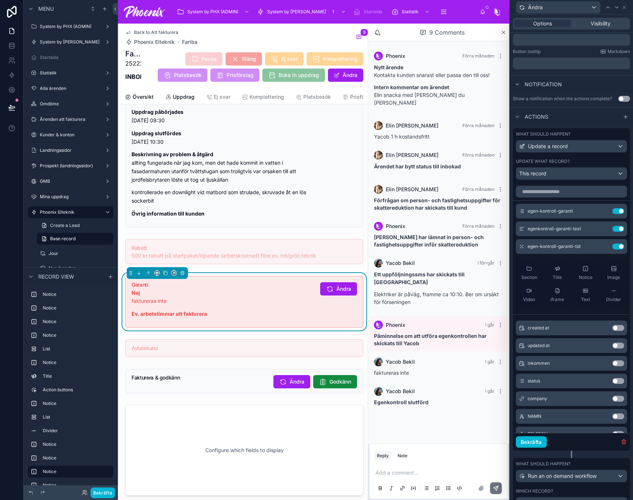
scroll to position [147, 0]
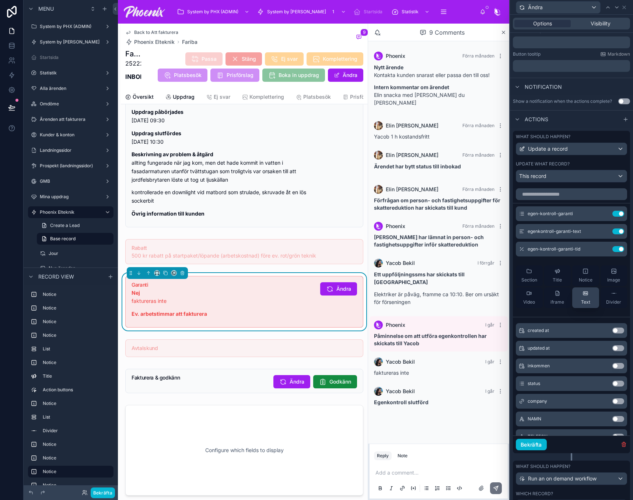
click at [583, 300] on div "Text" at bounding box center [585, 297] width 9 height 15
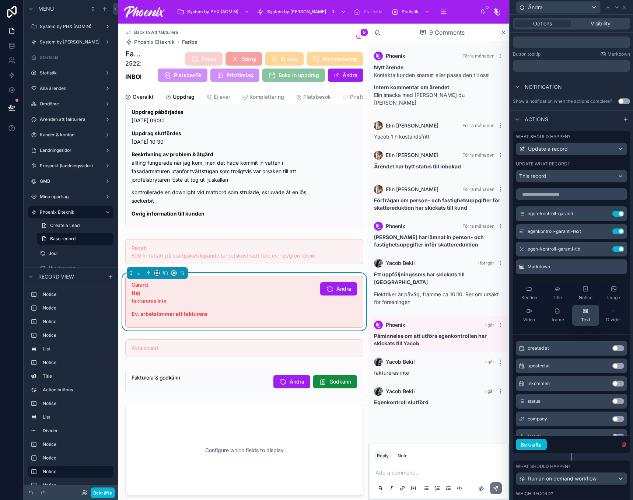
click at [583, 320] on div "Text" at bounding box center [585, 315] width 9 height 15
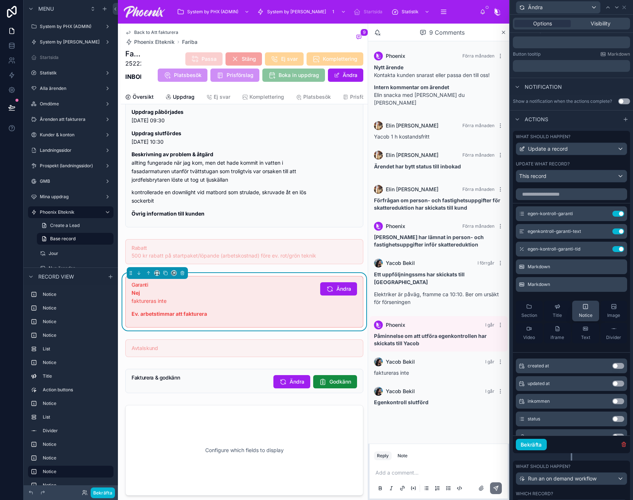
click at [583, 332] on icon at bounding box center [586, 329] width 6 height 6
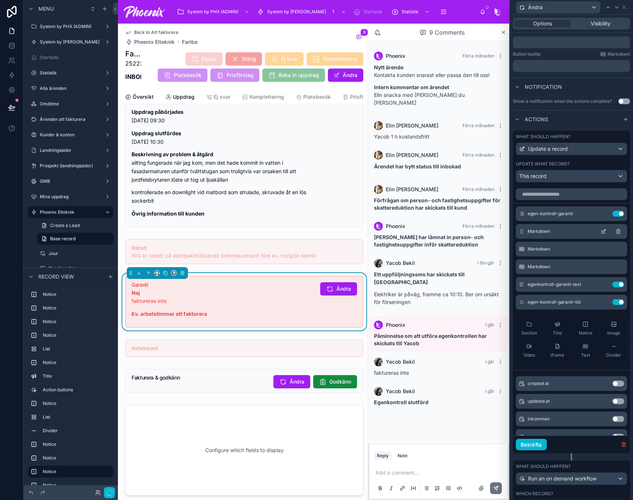
click at [601, 234] on icon at bounding box center [604, 231] width 6 height 6
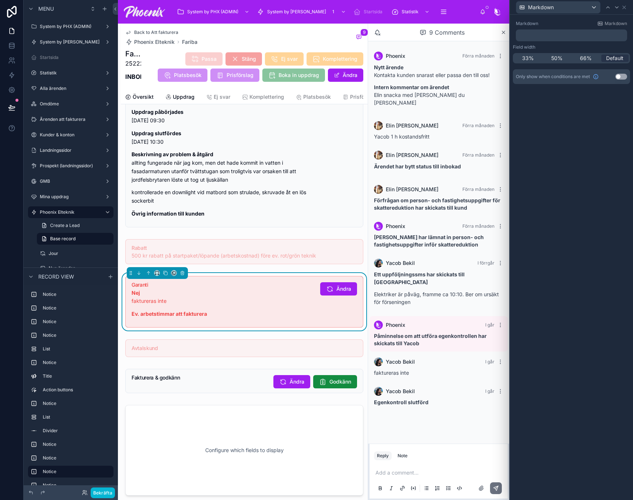
click at [566, 40] on div "﻿" at bounding box center [571, 35] width 111 height 12
click at [568, 36] on p "﻿" at bounding box center [572, 35] width 107 height 7
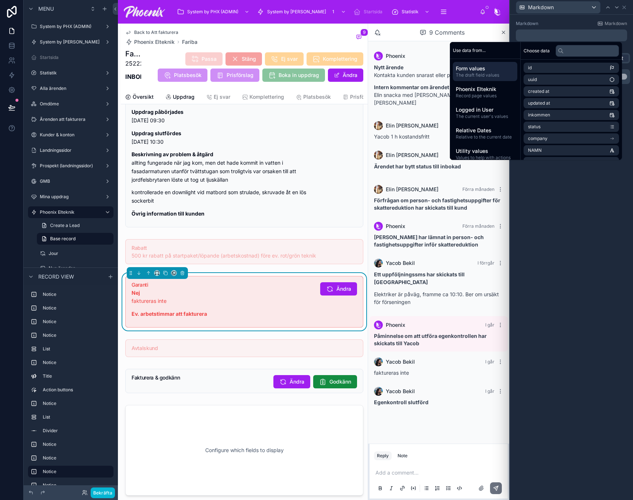
scroll to position [0, 0]
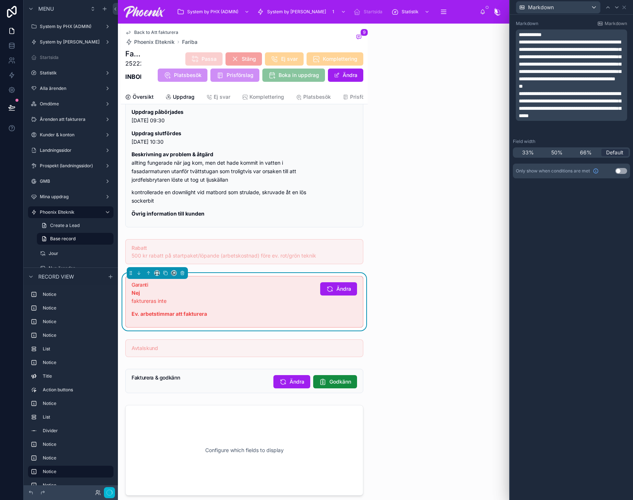
drag, startPoint x: 543, startPoint y: 300, endPoint x: 631, endPoint y: 299, distance: 88.5
click at [543, 300] on div "**********" at bounding box center [571, 257] width 123 height 485
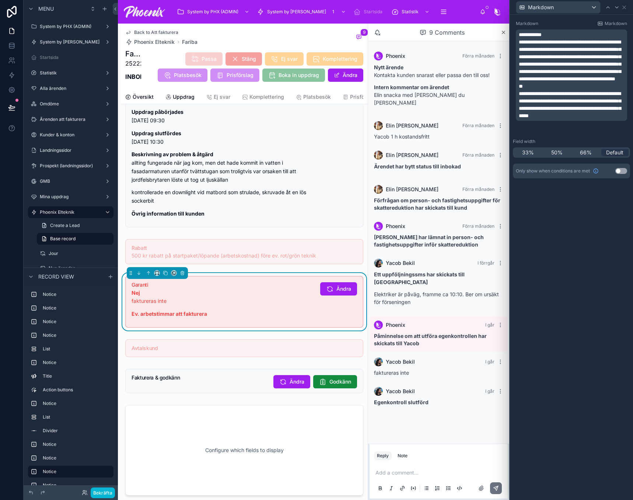
click at [619, 170] on button "Use setting" at bounding box center [621, 171] width 12 height 6
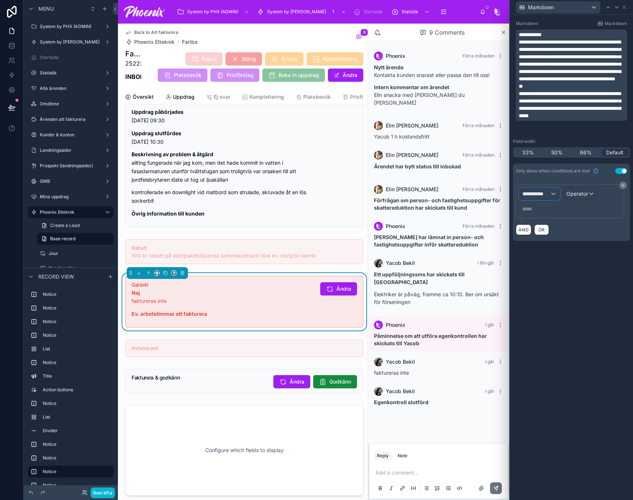
click at [548, 192] on span "**********" at bounding box center [537, 193] width 28 height 7
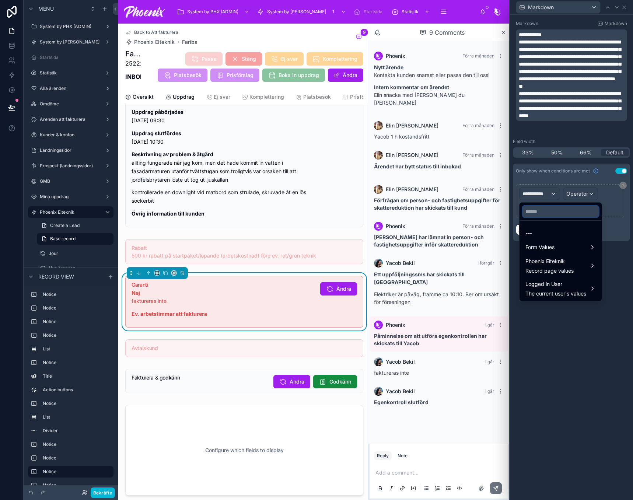
click at [538, 207] on input "text" at bounding box center [561, 212] width 76 height 12
type input "****"
click at [549, 232] on span "Form Values" at bounding box center [540, 233] width 29 height 9
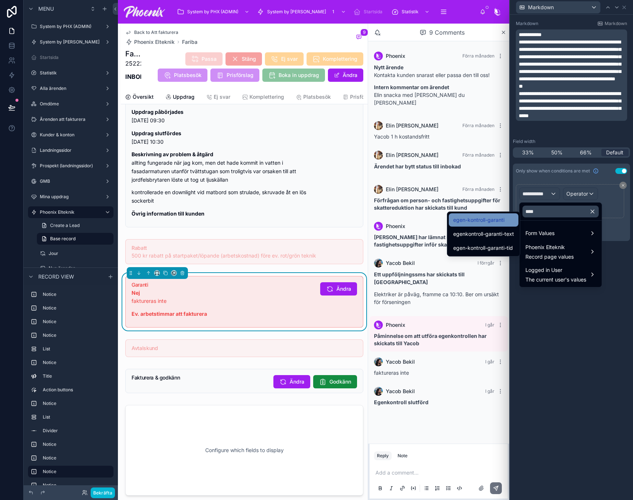
click at [495, 220] on span "egen-kontroll-garanti" at bounding box center [478, 220] width 51 height 9
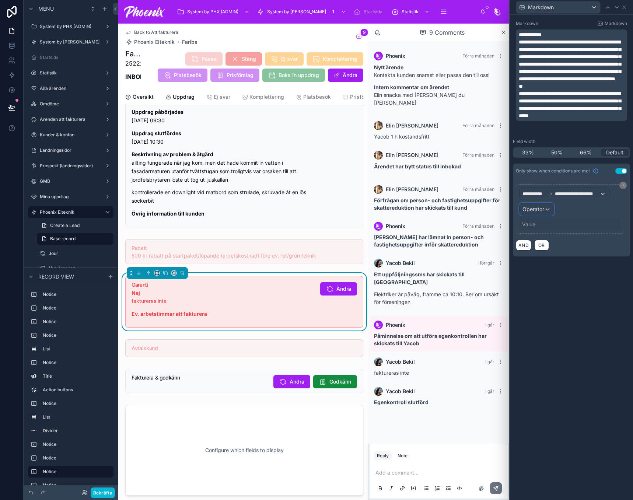
click at [532, 211] on span "Operator" at bounding box center [534, 209] width 22 height 6
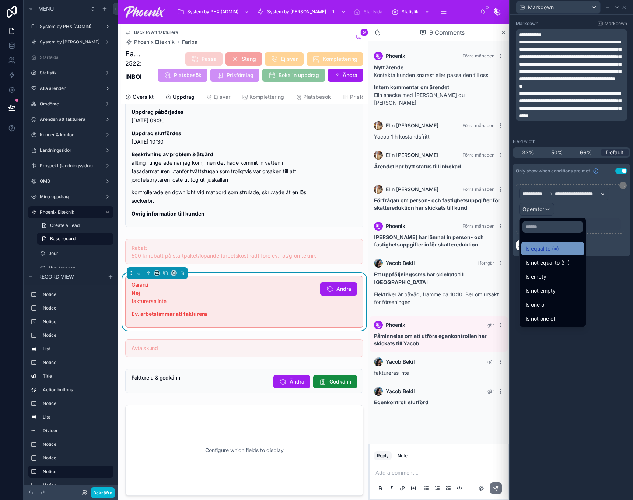
click at [538, 244] on span "Is equal to (=)" at bounding box center [543, 248] width 34 height 9
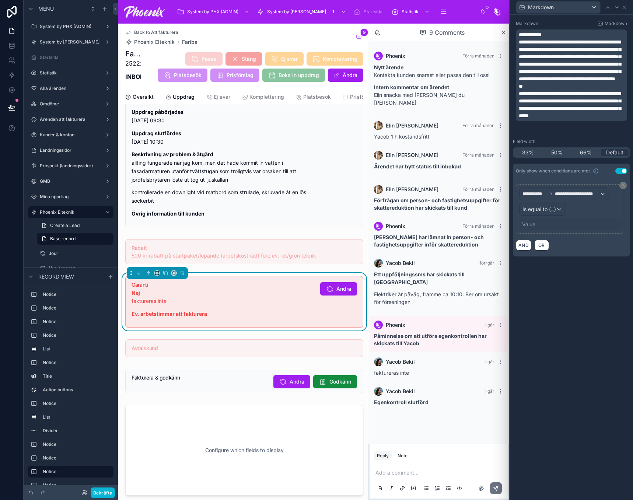
click at [537, 222] on div "Value" at bounding box center [570, 225] width 102 height 12
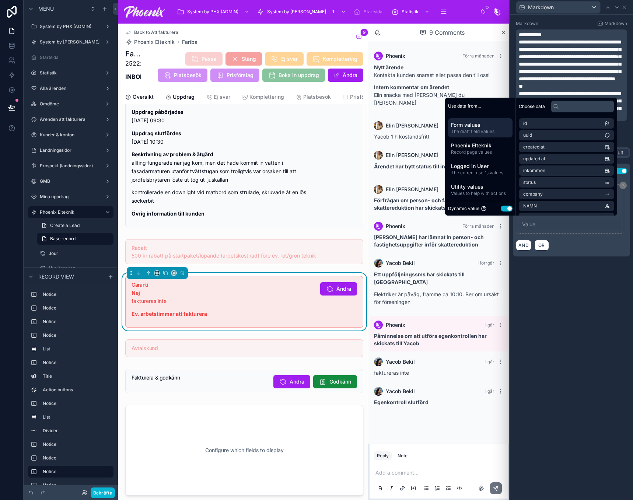
click at [504, 207] on button "Use setting" at bounding box center [507, 209] width 12 height 6
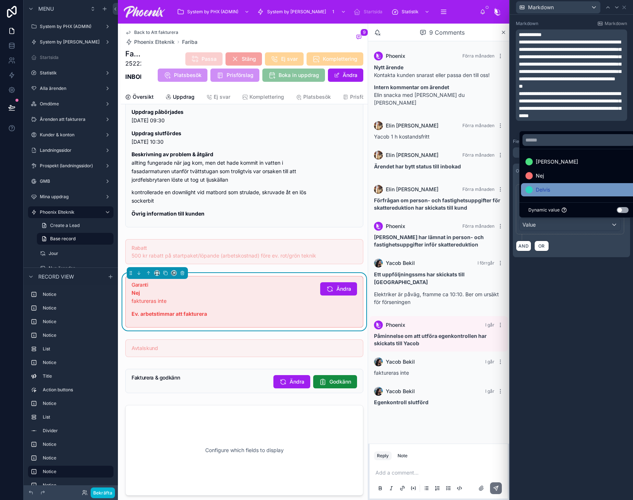
click at [538, 190] on span "Delvis" at bounding box center [543, 189] width 14 height 9
click at [564, 288] on div "**********" at bounding box center [571, 257] width 123 height 485
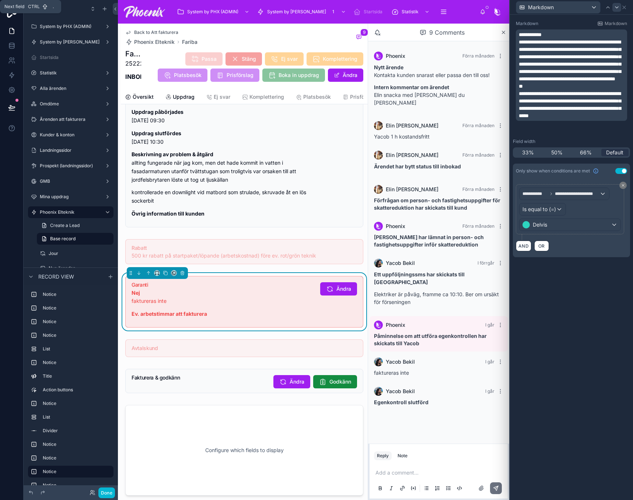
click at [617, 8] on icon at bounding box center [617, 7] width 6 height 6
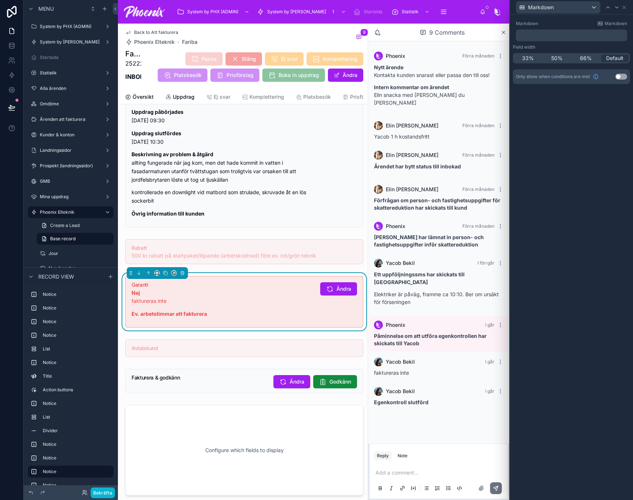
click at [592, 40] on div "﻿" at bounding box center [571, 35] width 111 height 12
click at [592, 36] on p "﻿" at bounding box center [572, 35] width 107 height 7
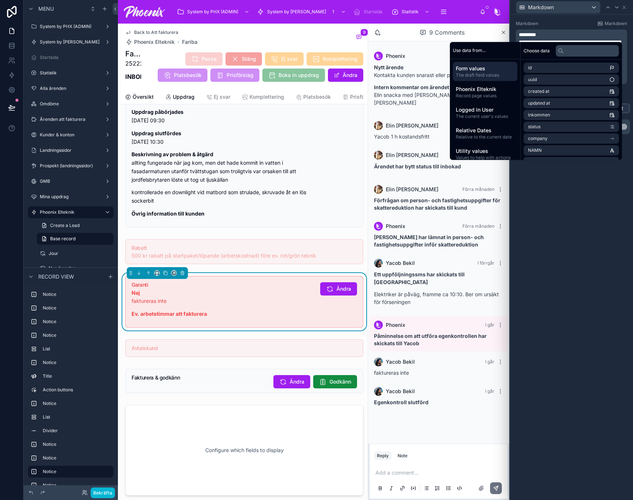
click at [581, 275] on div "**********" at bounding box center [571, 257] width 123 height 485
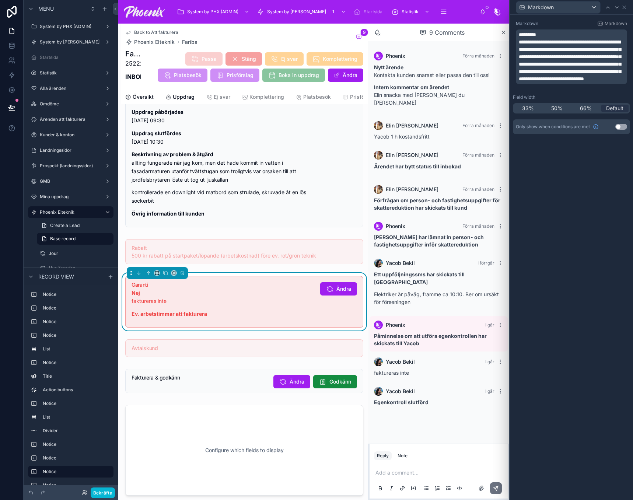
click at [618, 125] on button "Use setting" at bounding box center [621, 127] width 12 height 6
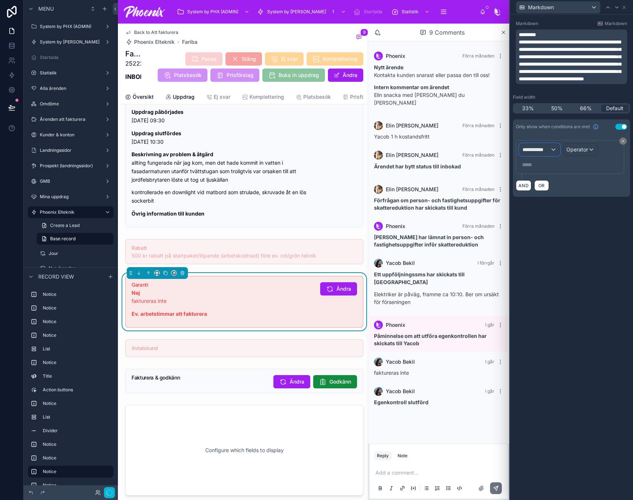
click at [543, 145] on div "**********" at bounding box center [540, 150] width 40 height 12
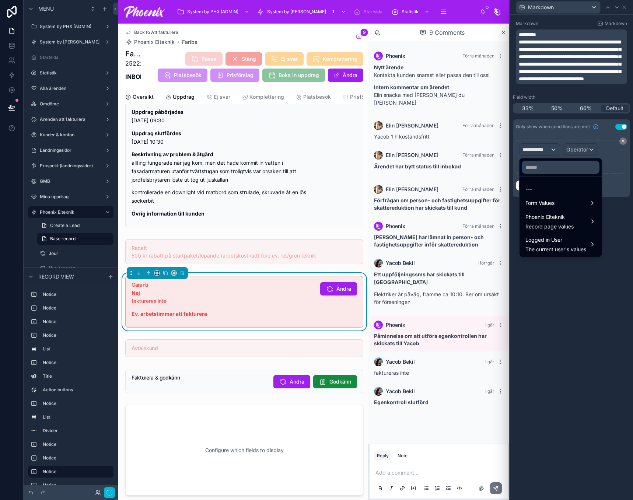
click at [537, 166] on input "text" at bounding box center [561, 167] width 76 height 12
type input "****"
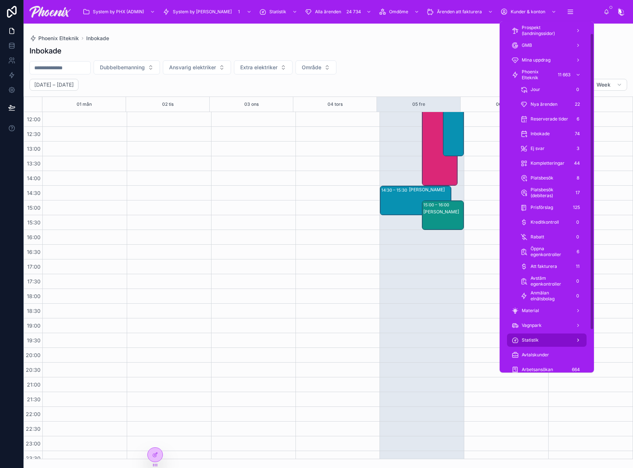
scroll to position [64, 0]
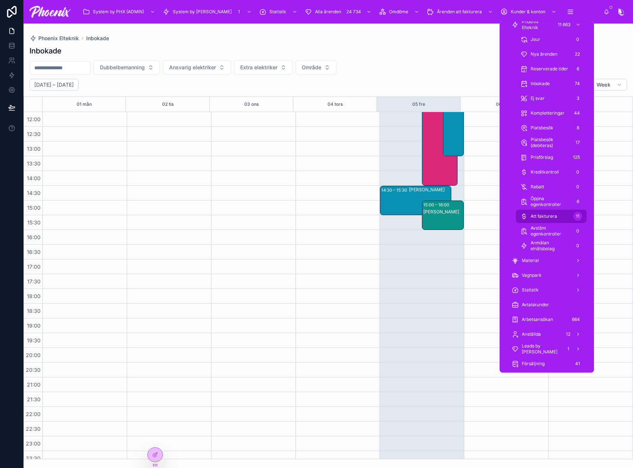
click at [559, 216] on div "Att fakturera 11" at bounding box center [551, 216] width 62 height 12
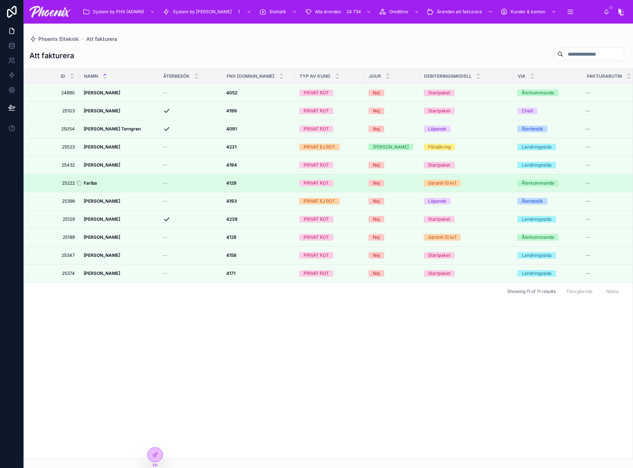
click at [89, 183] on strong "Fariba" at bounding box center [90, 183] width 13 height 6
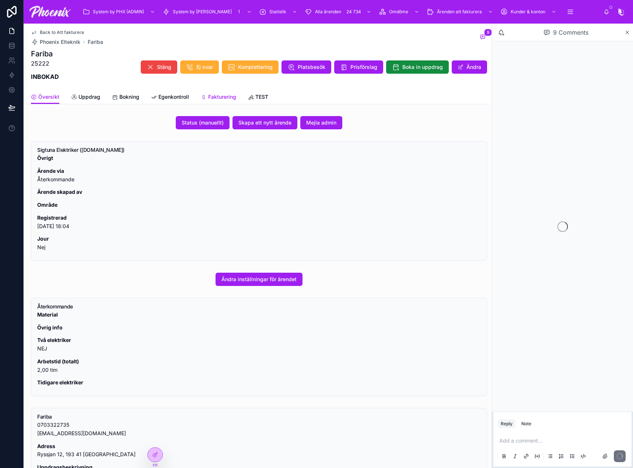
click at [222, 98] on span "Fakturering" at bounding box center [222, 96] width 28 height 7
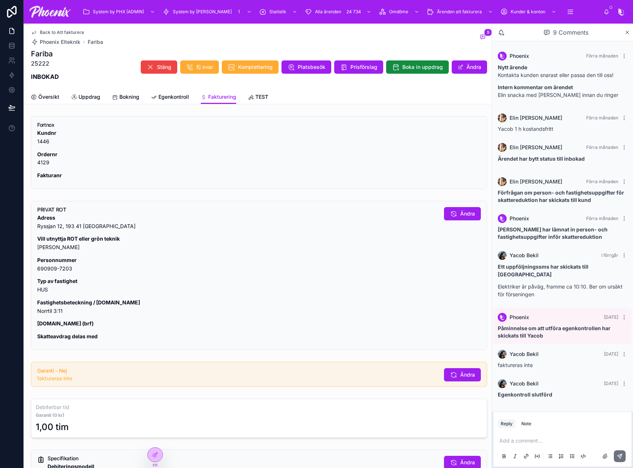
click at [171, 97] on span "Egenkontroll" at bounding box center [173, 96] width 31 height 7
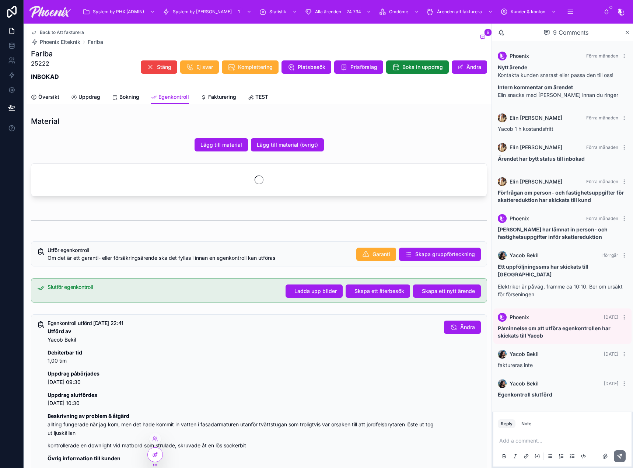
click at [160, 455] on div at bounding box center [155, 455] width 15 height 14
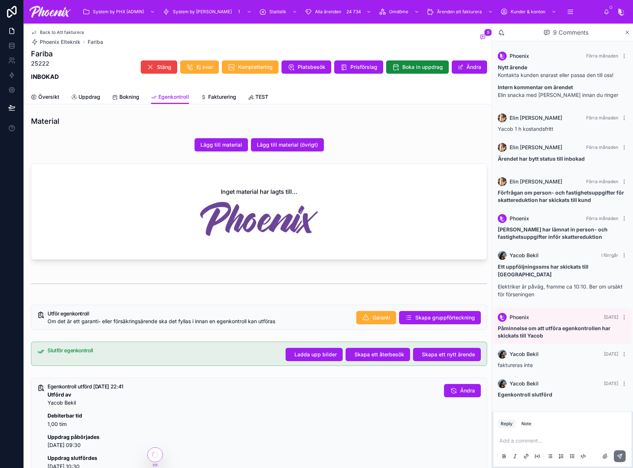
click at [163, 316] on div "Utför egenkontroll Om det är ett garanti- eller försäkringsärende ska det fylla…" at bounding box center [199, 318] width 303 height 14
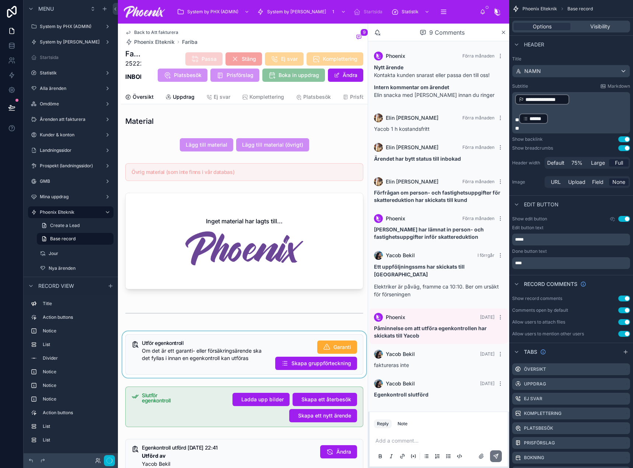
click at [278, 345] on div at bounding box center [244, 354] width 247 height 46
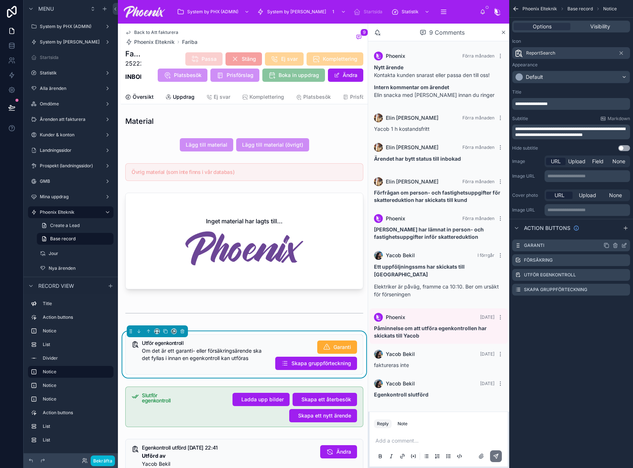
click at [622, 246] on icon "scrollable content" at bounding box center [623, 245] width 3 height 3
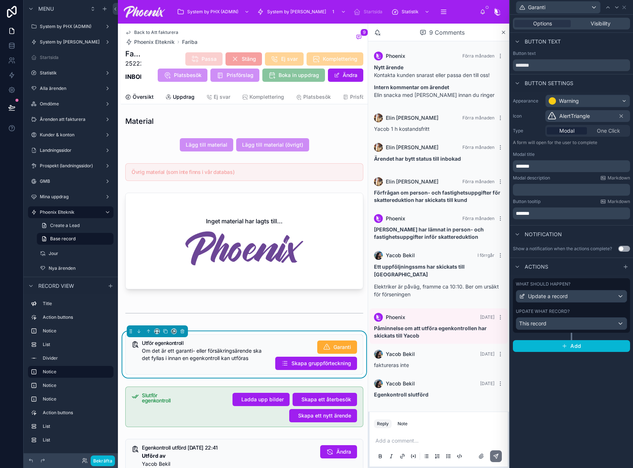
click at [587, 307] on div "What should happen? Update a record Update what record? This record" at bounding box center [571, 305] width 117 height 55
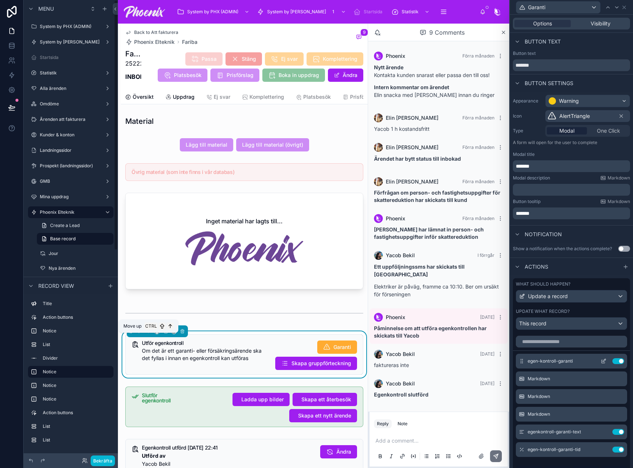
click at [601, 361] on icon at bounding box center [604, 361] width 6 height 6
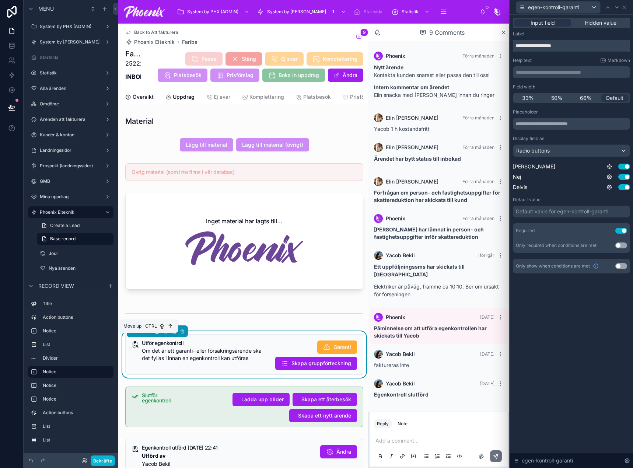
click at [555, 48] on input "**********" at bounding box center [571, 46] width 117 height 12
click at [617, 9] on icon at bounding box center [617, 7] width 6 height 6
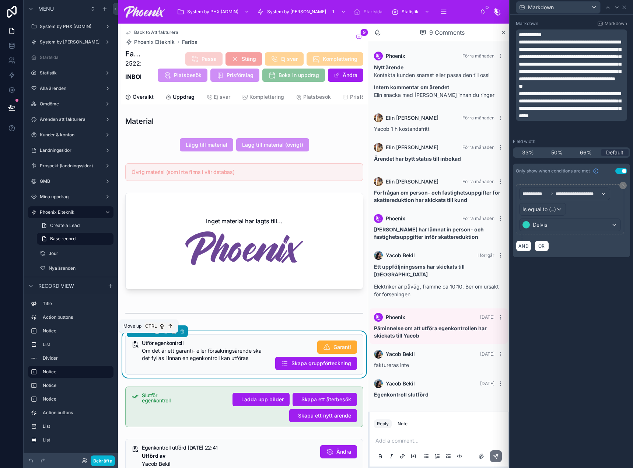
click at [574, 42] on span "**********" at bounding box center [570, 60] width 102 height 42
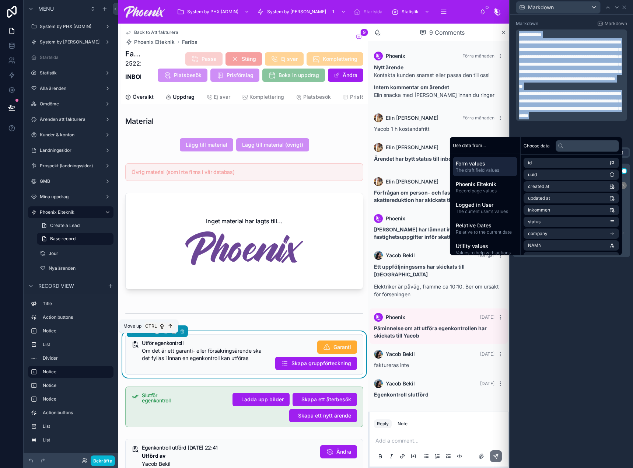
copy div "**********"
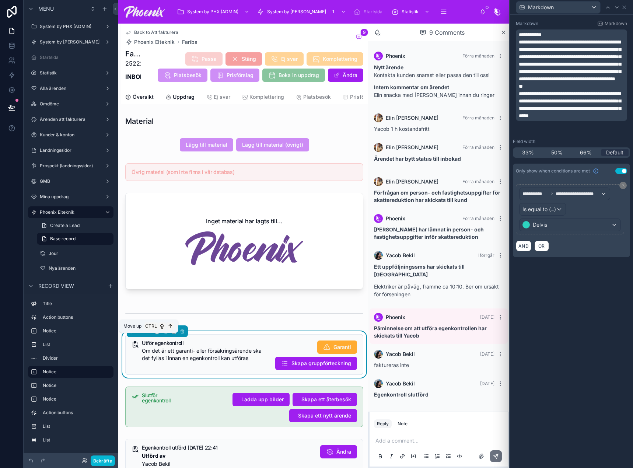
drag, startPoint x: 568, startPoint y: 398, endPoint x: 587, endPoint y: 171, distance: 227.8
click at [569, 393] on div "**********" at bounding box center [571, 241] width 123 height 453
click at [617, 11] on div at bounding box center [617, 7] width 9 height 9
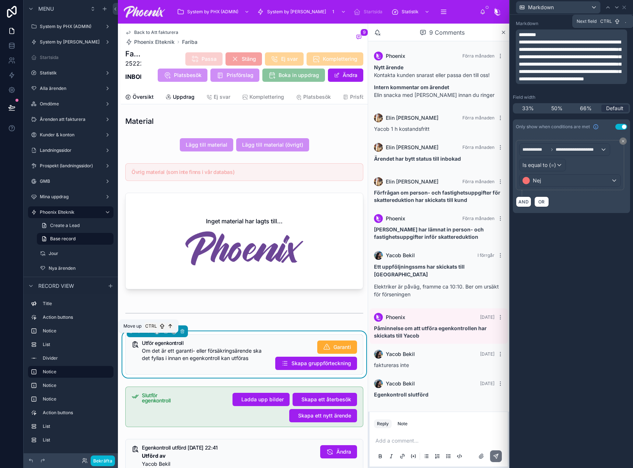
click at [617, 11] on div at bounding box center [617, 7] width 9 height 9
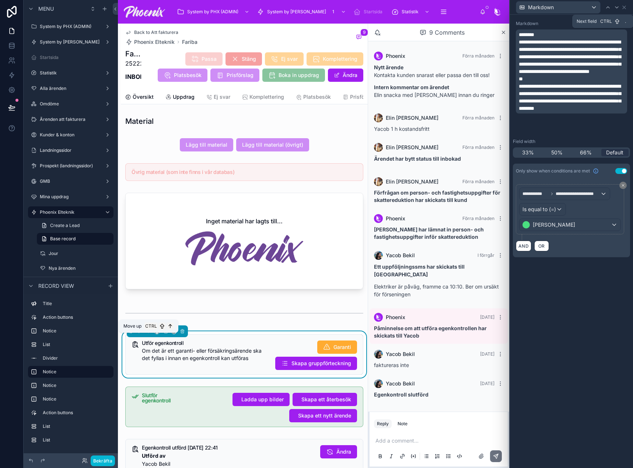
click at [617, 11] on div at bounding box center [617, 7] width 9 height 9
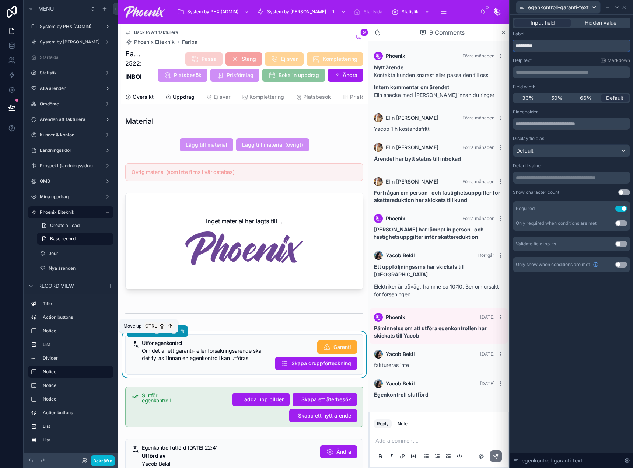
click at [548, 49] on input "*********" at bounding box center [571, 46] width 117 height 12
click at [617, 7] on icon at bounding box center [617, 7] width 6 height 6
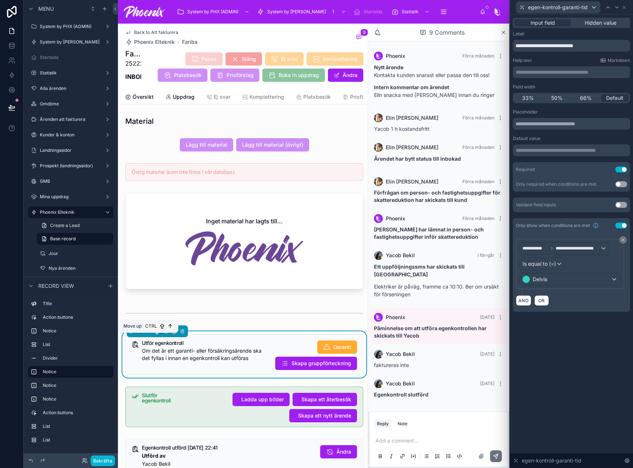
click at [576, 53] on div "**********" at bounding box center [571, 171] width 117 height 281
click at [580, 46] on input "**********" at bounding box center [571, 46] width 117 height 12
click at [607, 10] on icon at bounding box center [608, 7] width 6 height 6
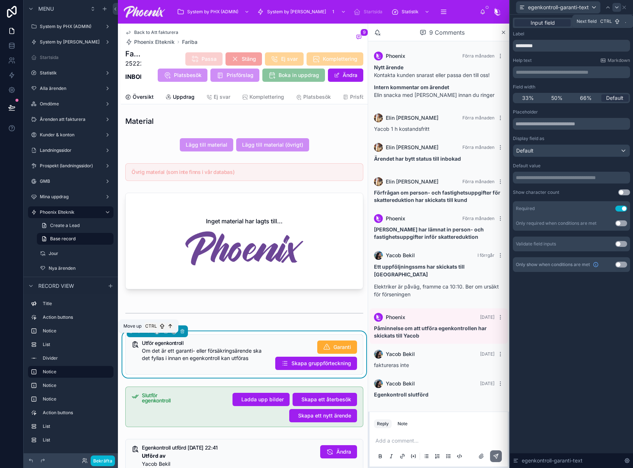
click at [616, 8] on icon at bounding box center [617, 7] width 6 height 6
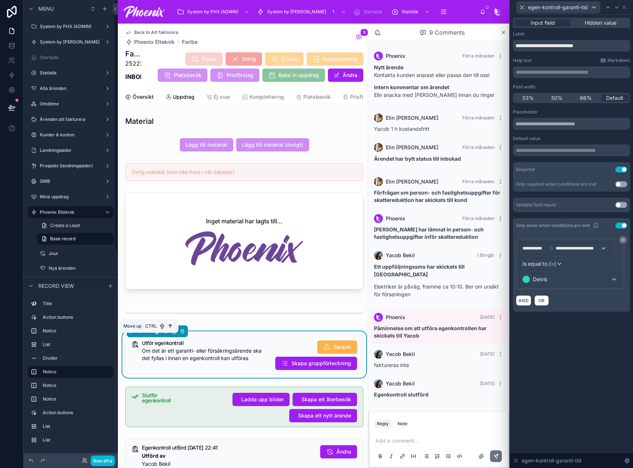
click at [332, 352] on div "System by PHX (ADMIN) System by Phoenix 1 Startsida Statistik Alla ärenden 24 7…" at bounding box center [313, 234] width 391 height 468
click at [334, 351] on span "Garanti" at bounding box center [343, 346] width 18 height 7
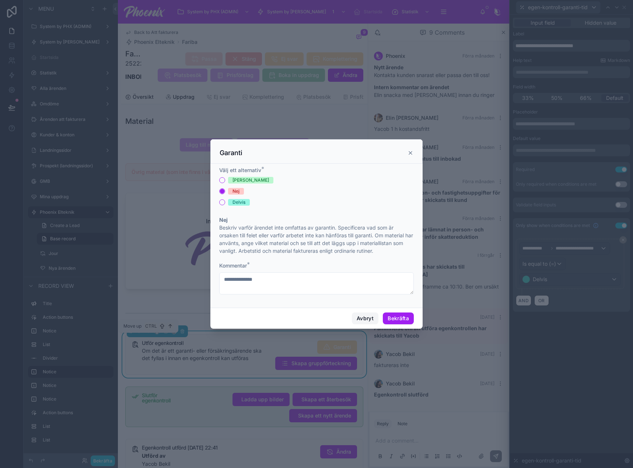
click at [356, 318] on button "Avbryt" at bounding box center [365, 319] width 27 height 12
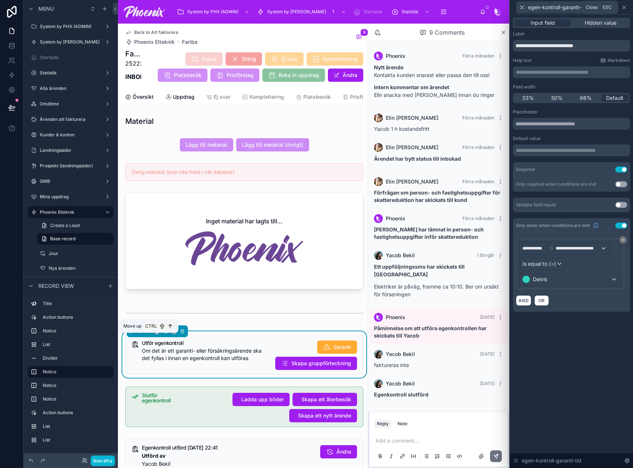
click at [625, 8] on icon at bounding box center [624, 7] width 3 height 3
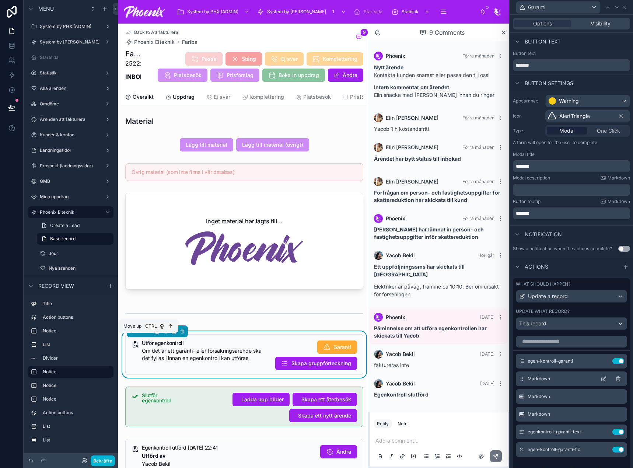
drag, startPoint x: 592, startPoint y: 378, endPoint x: 485, endPoint y: 379, distance: 106.9
click at [0, 0] on icon at bounding box center [0, 0] width 0 height 0
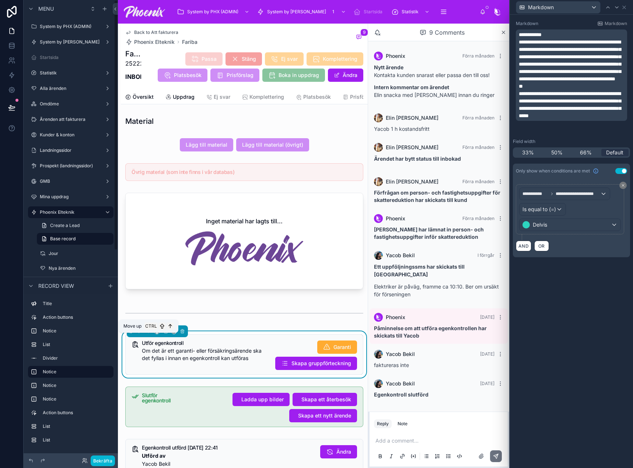
click at [560, 57] on span "**********" at bounding box center [570, 60] width 102 height 42
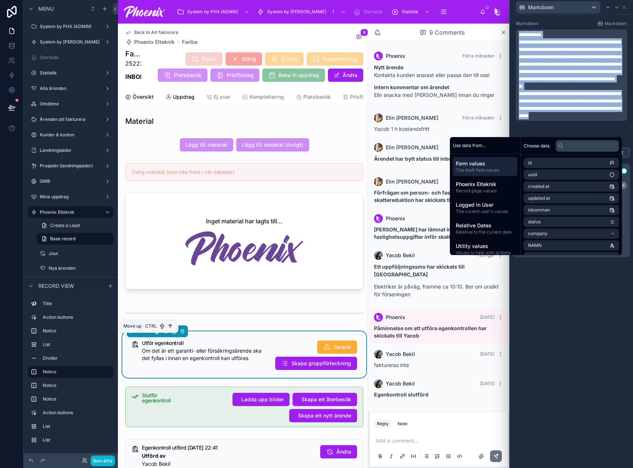
copy div "**********"
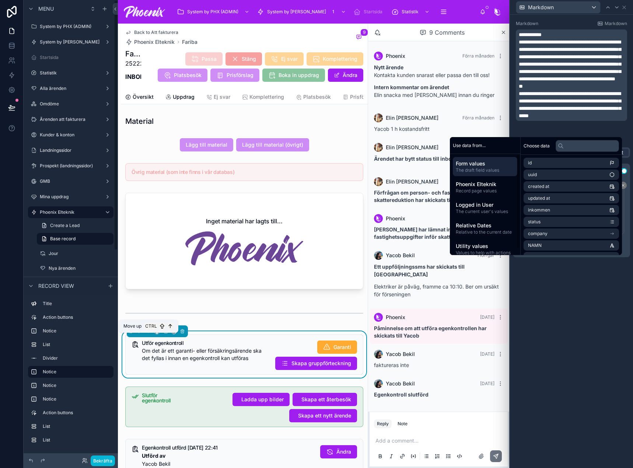
click at [593, 308] on div "**********" at bounding box center [571, 241] width 123 height 453
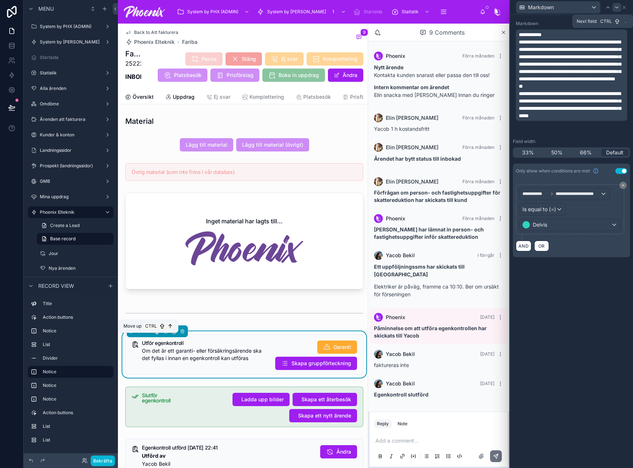
click at [614, 9] on icon at bounding box center [617, 7] width 6 height 6
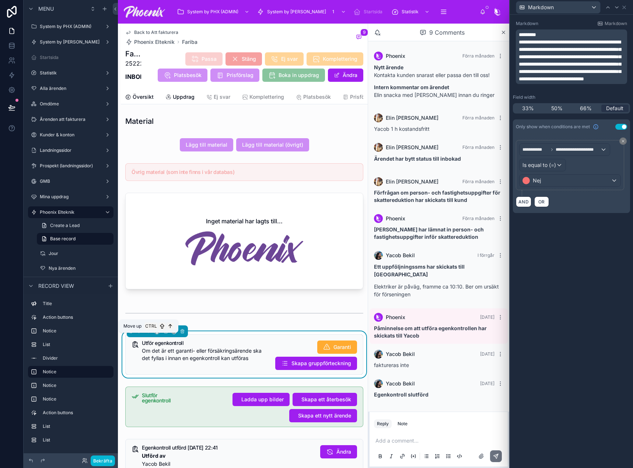
click at [559, 57] on span "**********" at bounding box center [570, 60] width 102 height 42
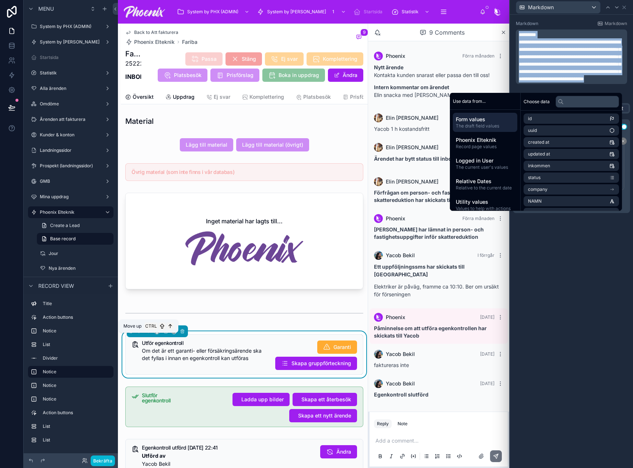
copy div "**********"
click at [614, 9] on div at bounding box center [617, 7] width 9 height 9
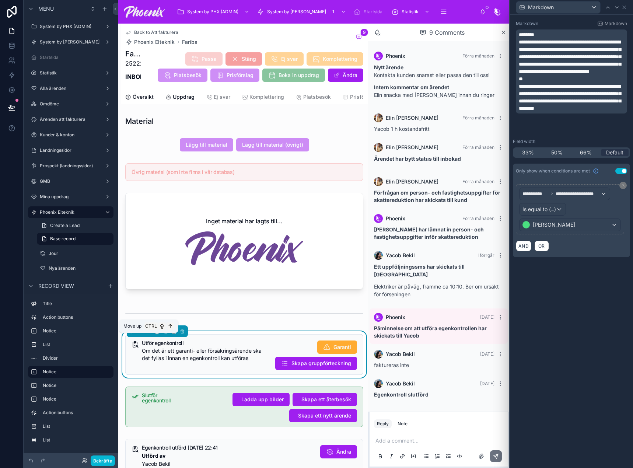
click at [568, 43] on span "**********" at bounding box center [570, 56] width 102 height 35
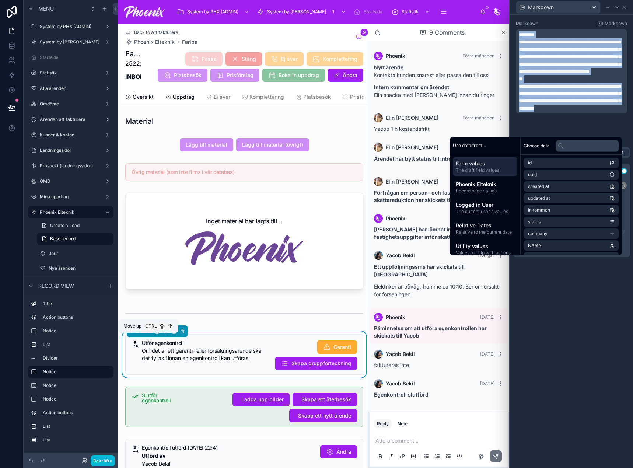
copy div "**********"
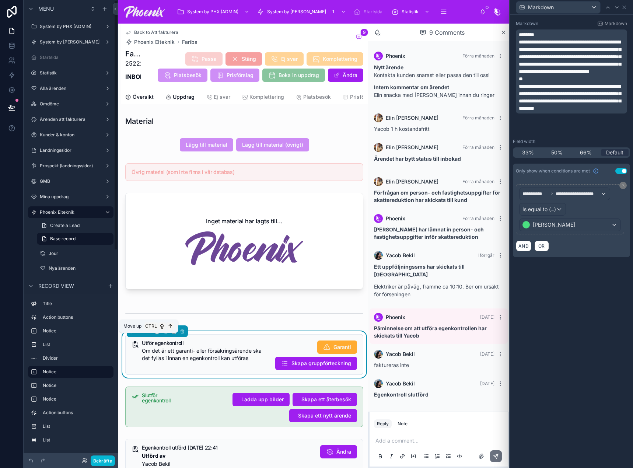
click at [575, 322] on div "**********" at bounding box center [571, 241] width 123 height 453
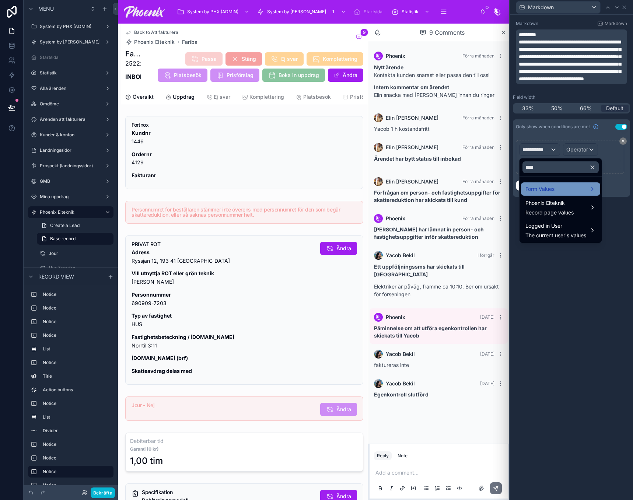
scroll to position [763, 0]
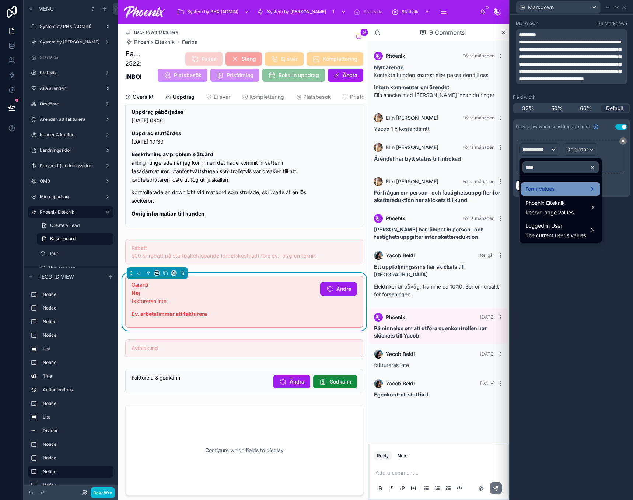
click at [549, 191] on span "Form Values" at bounding box center [540, 189] width 29 height 9
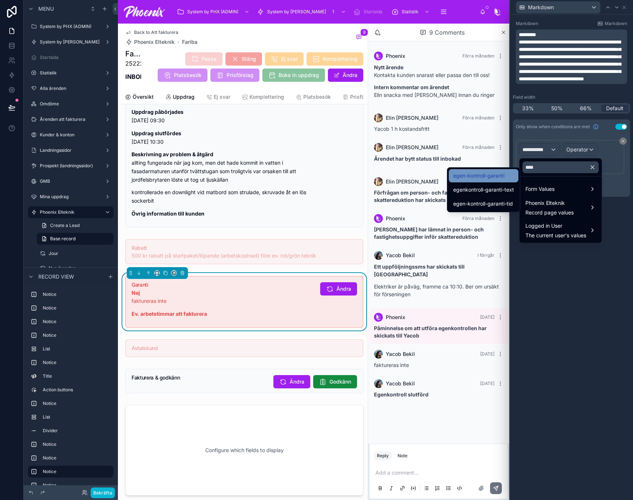
click at [512, 173] on div "egen-kontroll-garanti" at bounding box center [483, 175] width 61 height 9
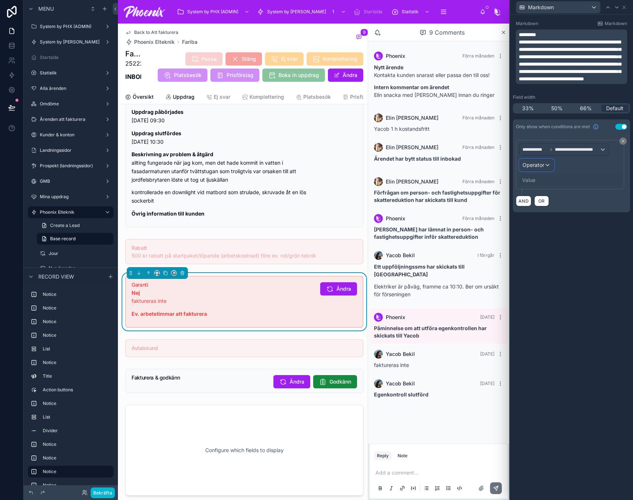
click at [524, 165] on span "Operator" at bounding box center [534, 165] width 22 height 6
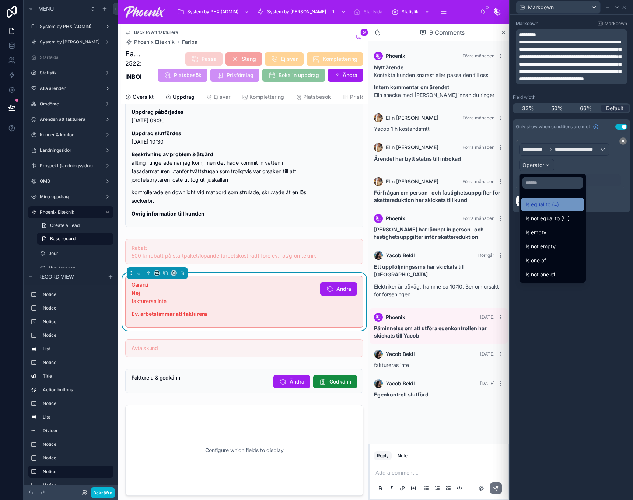
click at [537, 204] on span "Is equal to (=)" at bounding box center [543, 204] width 34 height 9
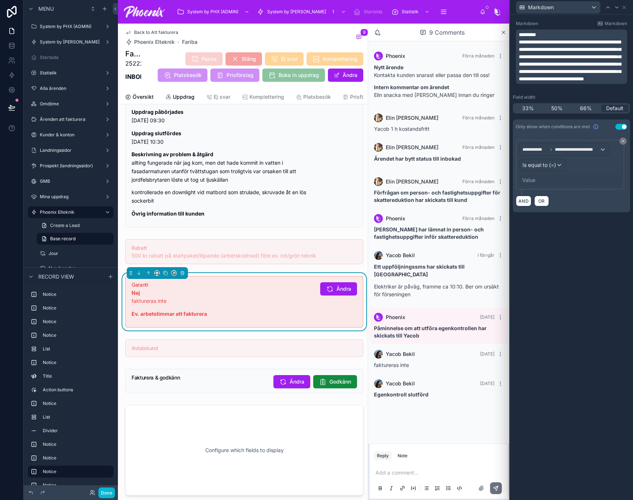
click at [531, 180] on div "Value" at bounding box center [528, 180] width 13 height 7
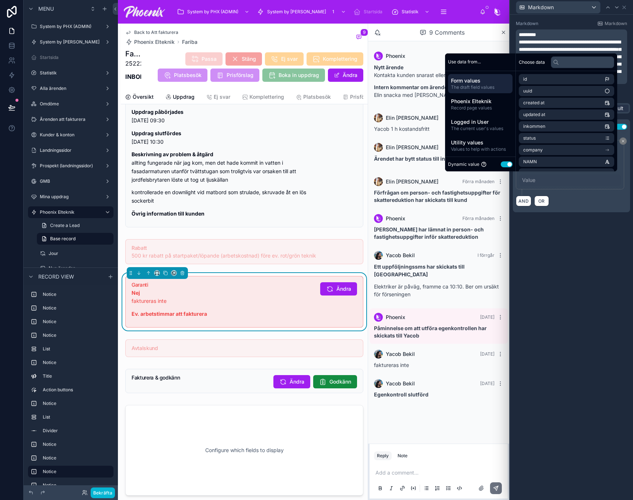
click at [501, 160] on div "Dynamic value Use setting" at bounding box center [480, 164] width 64 height 8
click at [503, 163] on button "Use setting" at bounding box center [507, 164] width 12 height 6
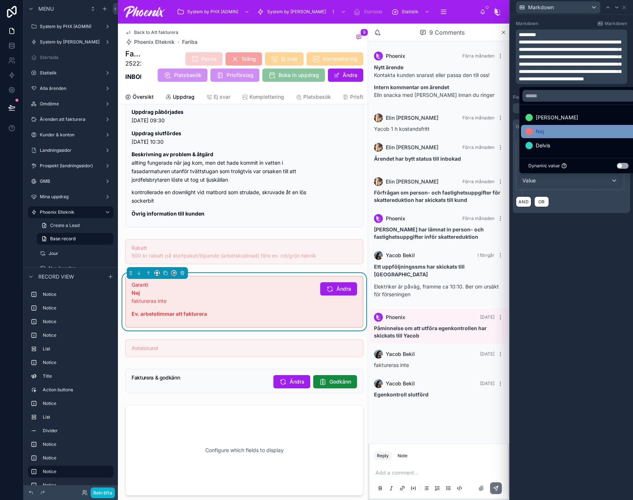
click at [534, 134] on div "Nej" at bounding box center [535, 131] width 18 height 9
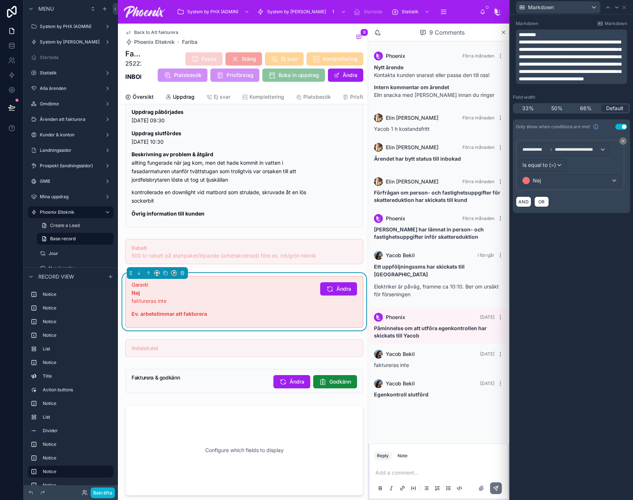
drag, startPoint x: 582, startPoint y: 265, endPoint x: 630, endPoint y: 21, distance: 248.7
click at [583, 264] on div "**********" at bounding box center [571, 257] width 123 height 485
click at [618, 8] on icon at bounding box center [617, 7] width 6 height 6
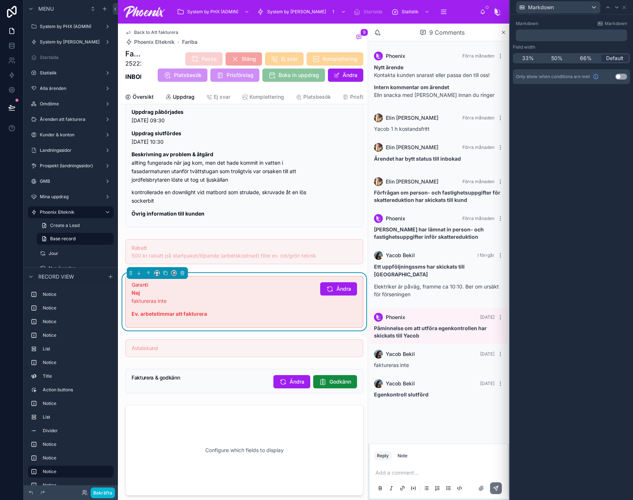
click at [585, 36] on p "﻿" at bounding box center [572, 35] width 107 height 7
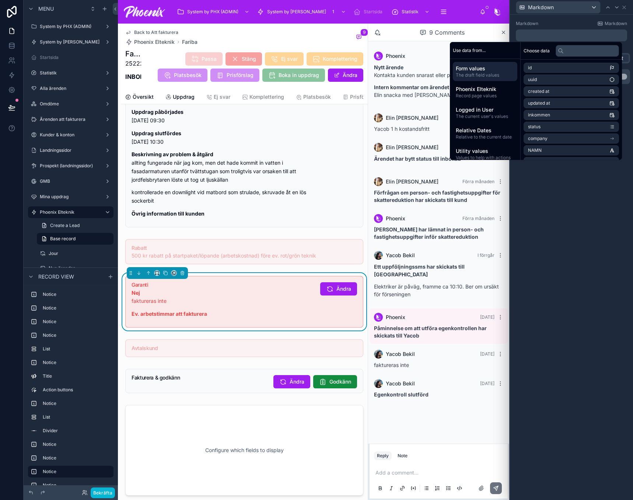
scroll to position [0, 0]
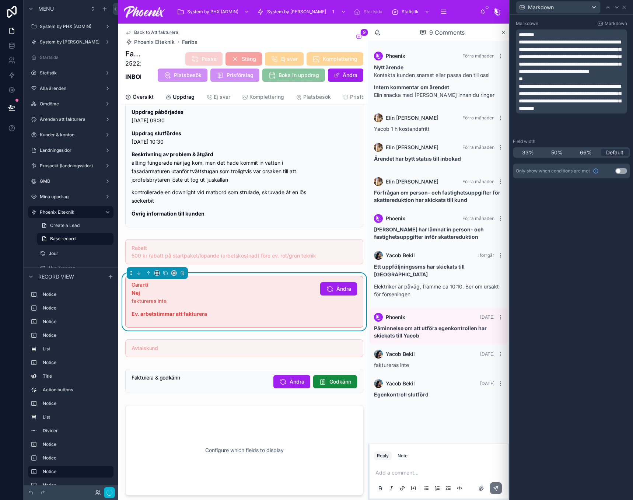
drag, startPoint x: 591, startPoint y: 358, endPoint x: 588, endPoint y: 340, distance: 18.2
click at [591, 357] on div "**********" at bounding box center [571, 257] width 123 height 485
click at [621, 170] on button "Use setting" at bounding box center [621, 171] width 12 height 6
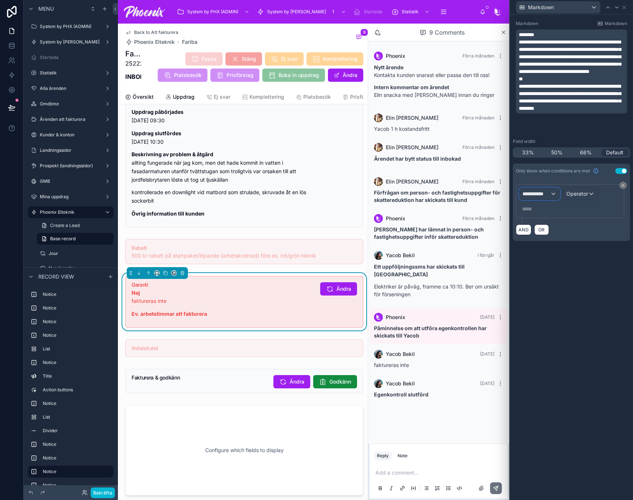
click at [526, 189] on div "**********" at bounding box center [540, 194] width 40 height 12
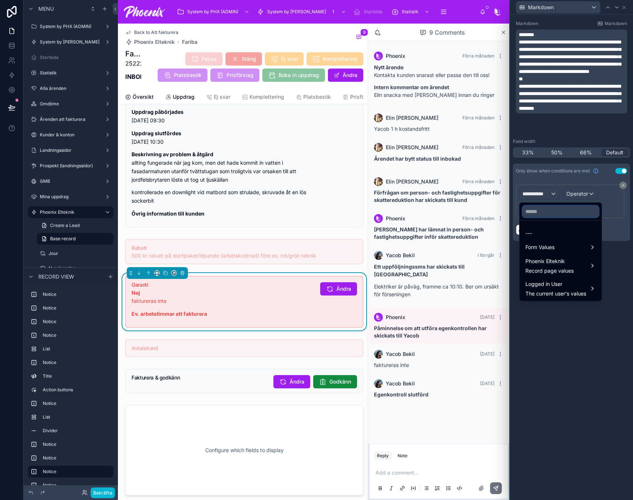
click at [535, 214] on input "text" at bounding box center [561, 212] width 76 height 12
type input "****"
click at [543, 232] on span "Form Values" at bounding box center [540, 233] width 29 height 9
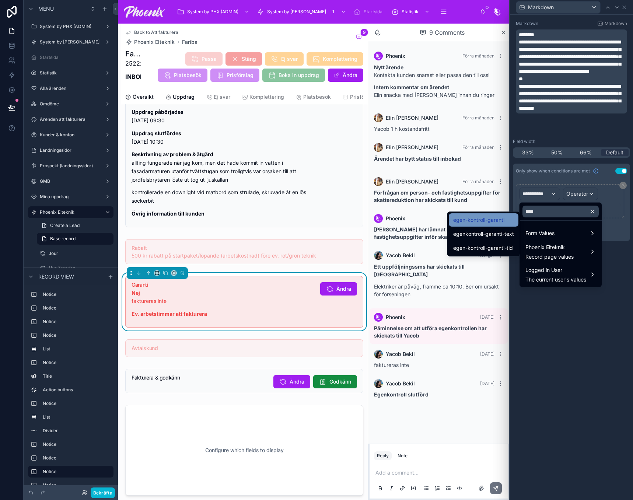
click at [507, 223] on div "egen-kontroll-garanti" at bounding box center [483, 220] width 61 height 9
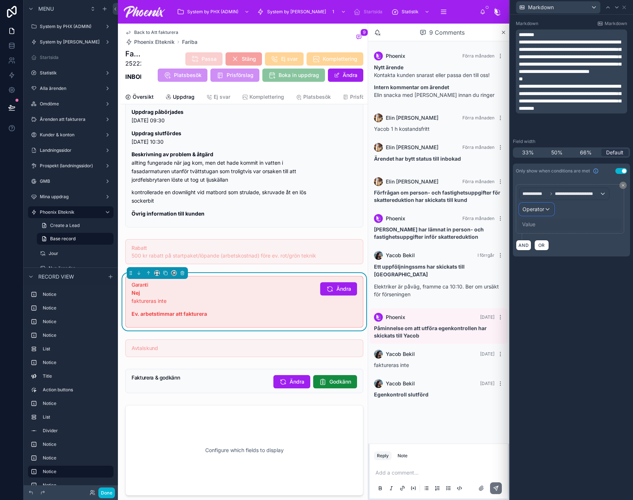
click at [533, 212] on span "Operator" at bounding box center [534, 209] width 22 height 6
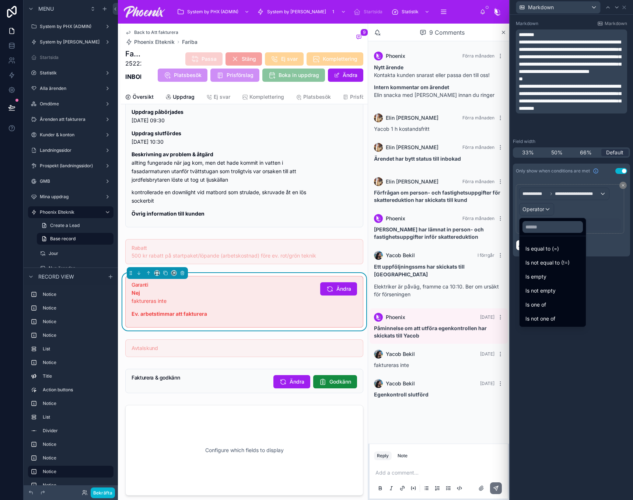
drag, startPoint x: 539, startPoint y: 248, endPoint x: 534, endPoint y: 232, distance: 16.8
click at [539, 248] on span "Is equal to (=)" at bounding box center [543, 248] width 34 height 9
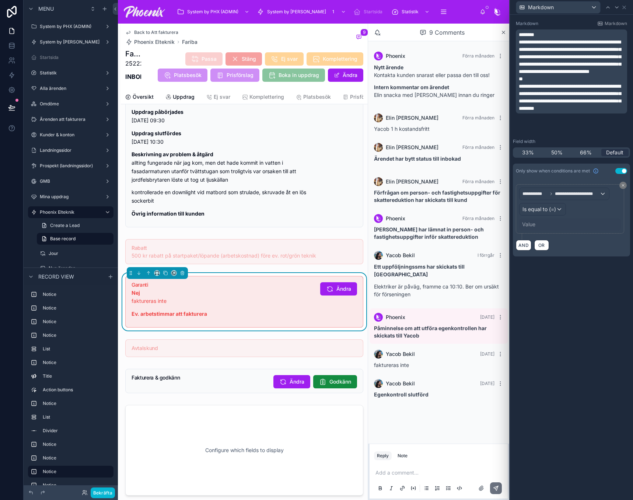
click at [534, 223] on div "Value" at bounding box center [528, 224] width 13 height 7
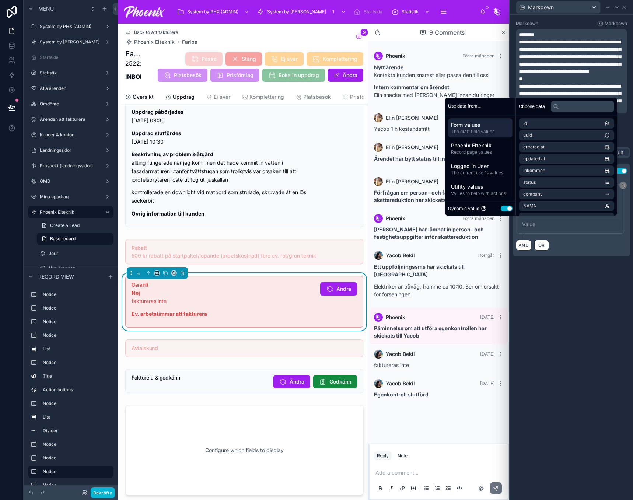
click at [501, 210] on button "Use setting" at bounding box center [507, 209] width 12 height 6
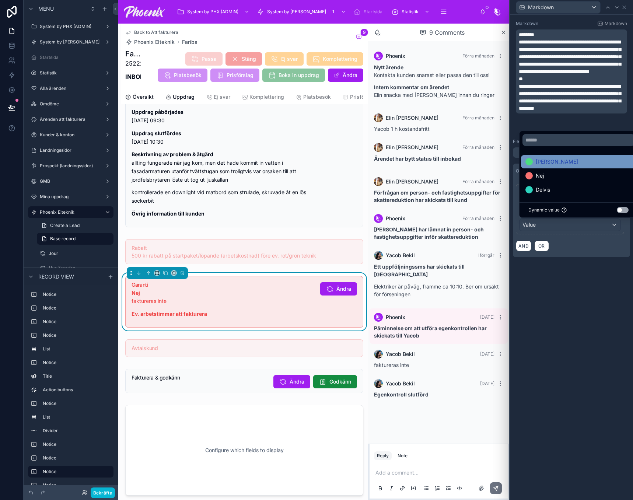
click at [544, 166] on div "[PERSON_NAME]" at bounding box center [578, 161] width 115 height 13
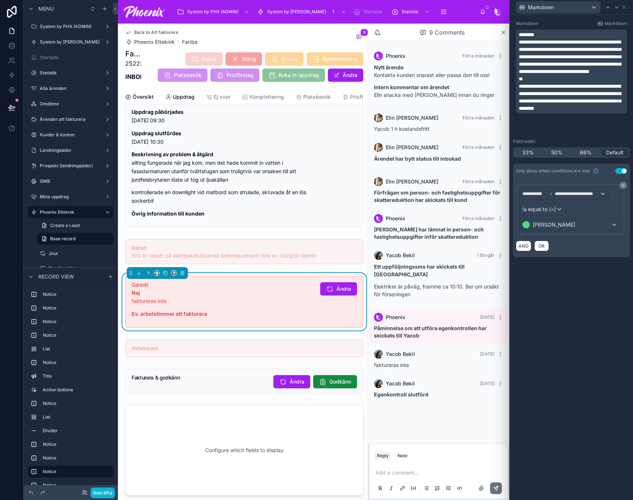
drag, startPoint x: 495, startPoint y: 331, endPoint x: 504, endPoint y: 304, distance: 28.7
click at [498, 325] on div "Påminnelse om att utföra egenkontrollen har skickats till Yacob" at bounding box center [438, 332] width 129 height 15
click at [625, 5] on icon at bounding box center [624, 7] width 6 height 6
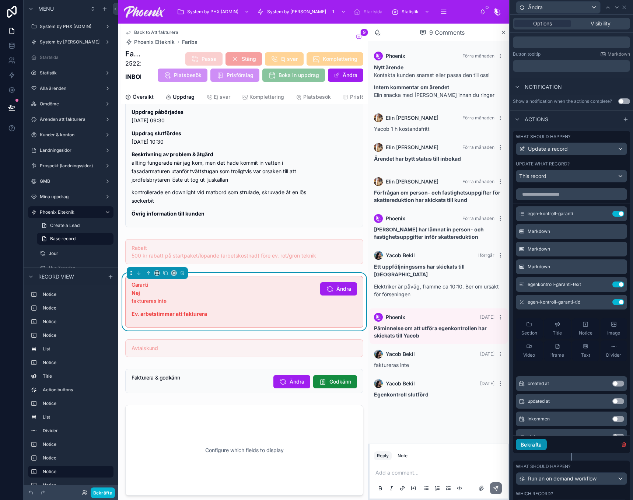
click at [536, 451] on button "Bekräfta" at bounding box center [531, 445] width 31 height 12
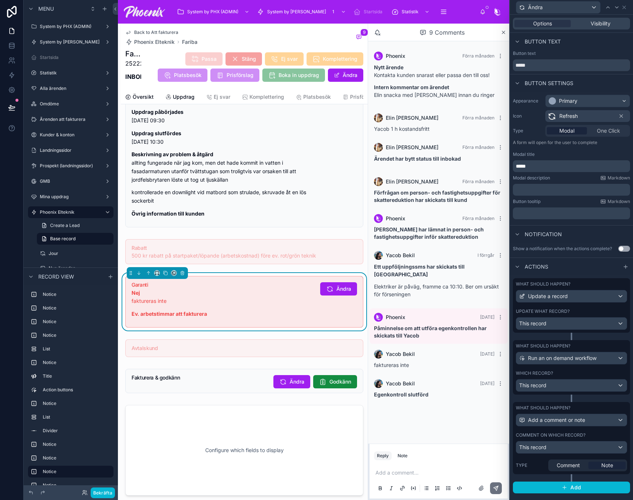
click at [582, 436] on label "Comment on which record?" at bounding box center [551, 435] width 70 height 6
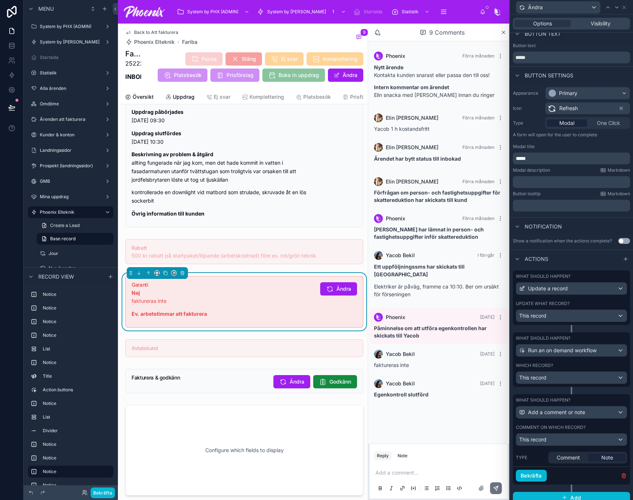
scroll to position [20, 0]
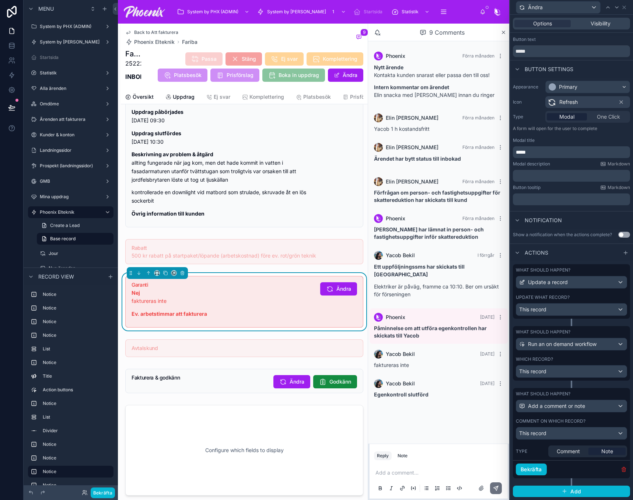
click at [621, 470] on icon "button" at bounding box center [624, 470] width 6 height 6
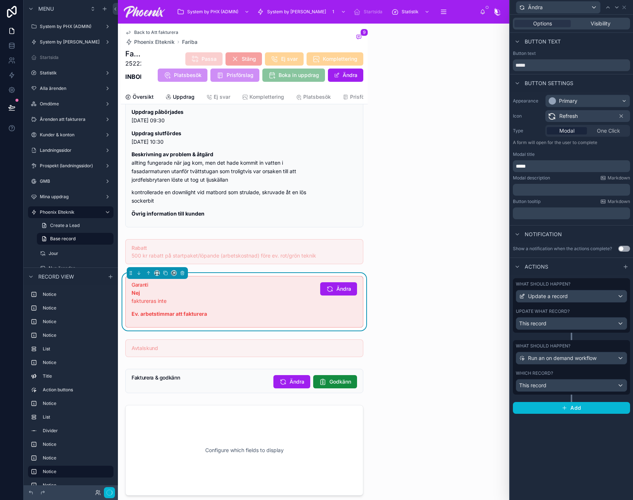
scroll to position [0, 0]
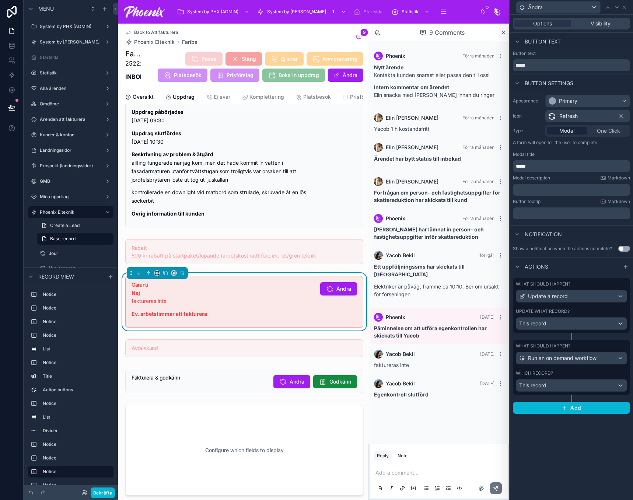
click at [566, 376] on div "Which record?" at bounding box center [571, 373] width 111 height 6
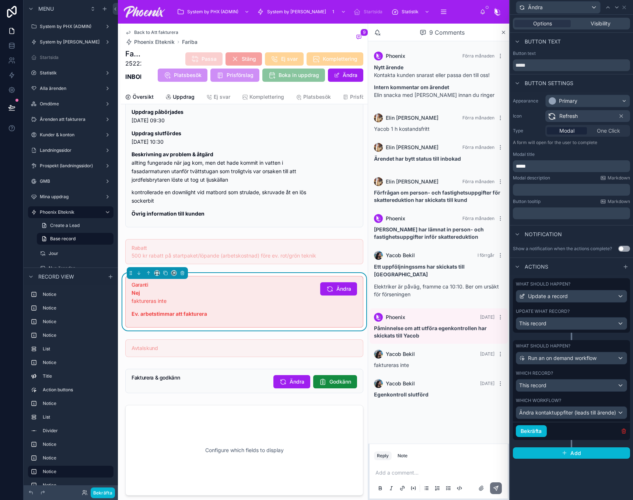
click at [623, 432] on icon "button" at bounding box center [624, 431] width 6 height 6
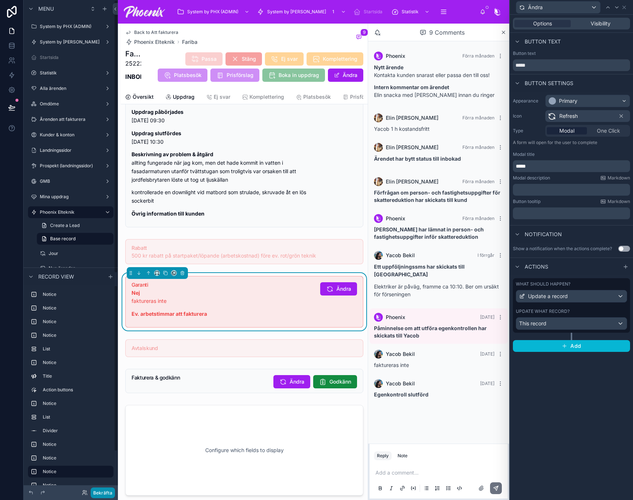
click at [108, 495] on button "Bekräfta" at bounding box center [103, 493] width 24 height 11
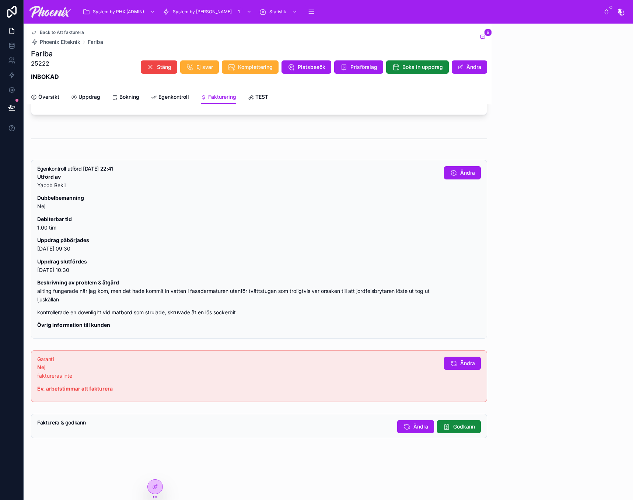
scroll to position [534, 0]
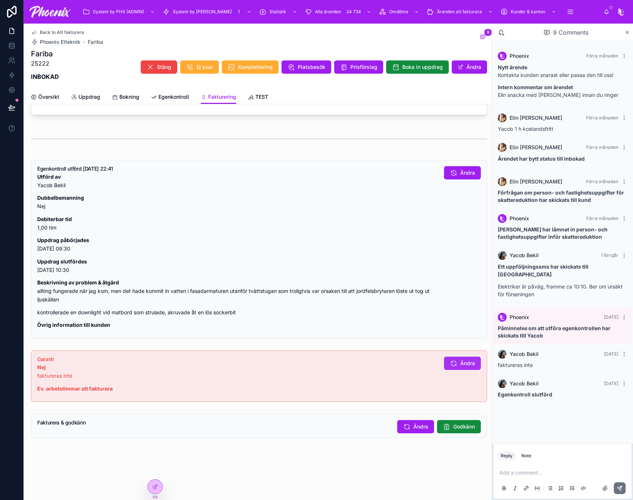
click at [460, 365] on span "Ändra" at bounding box center [467, 363] width 15 height 7
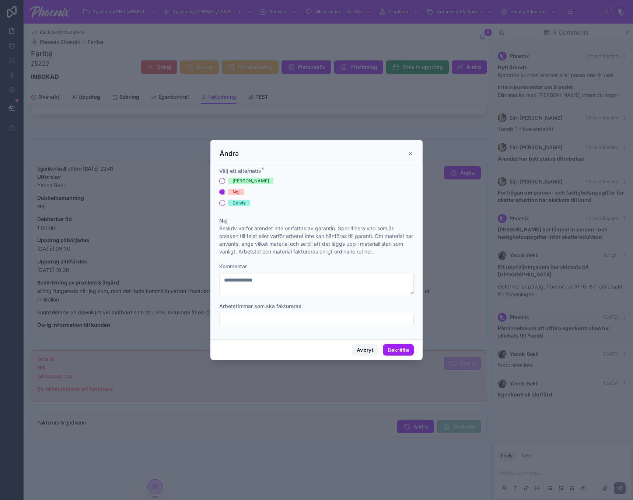
click at [358, 352] on button "Avbryt" at bounding box center [365, 350] width 27 height 12
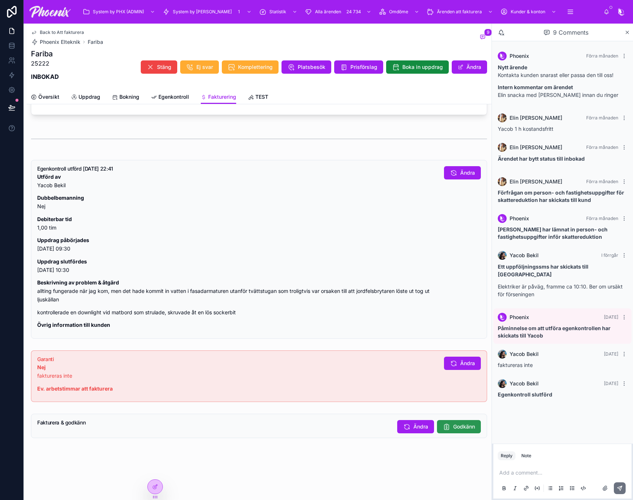
click at [454, 429] on span "Godkänn" at bounding box center [464, 426] width 22 height 7
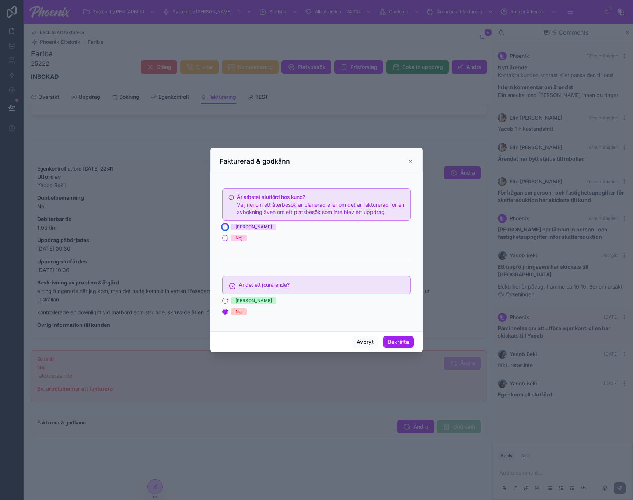
click at [224, 226] on button "[PERSON_NAME]" at bounding box center [225, 227] width 6 height 6
click at [397, 342] on button "Bekräfta" at bounding box center [398, 342] width 31 height 12
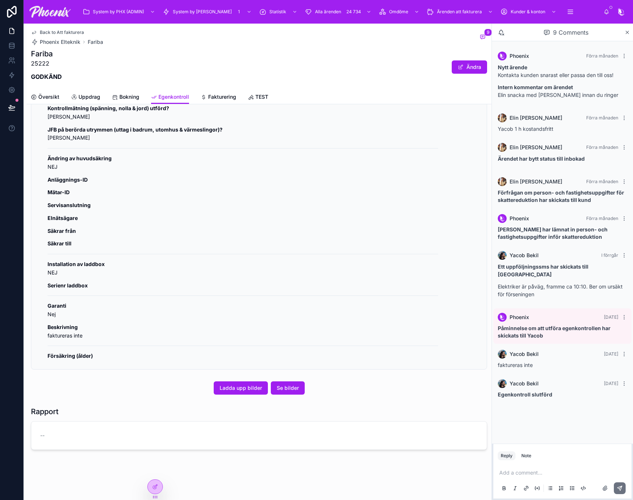
scroll to position [447, 0]
click at [76, 31] on span "Back to Att fakturera" at bounding box center [62, 32] width 44 height 6
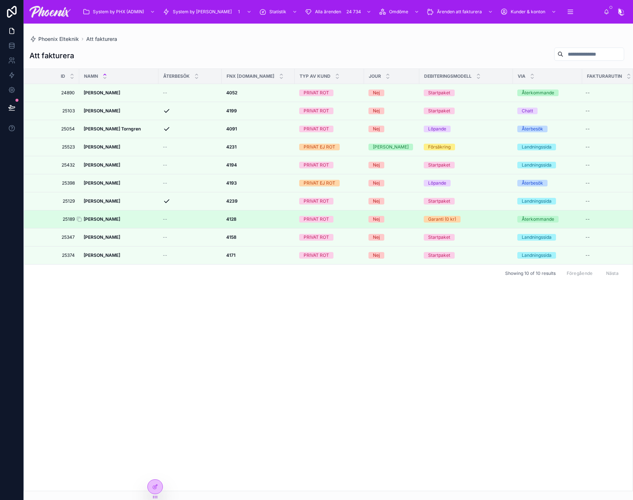
click at [116, 220] on strong "[PERSON_NAME]" at bounding box center [102, 219] width 36 height 6
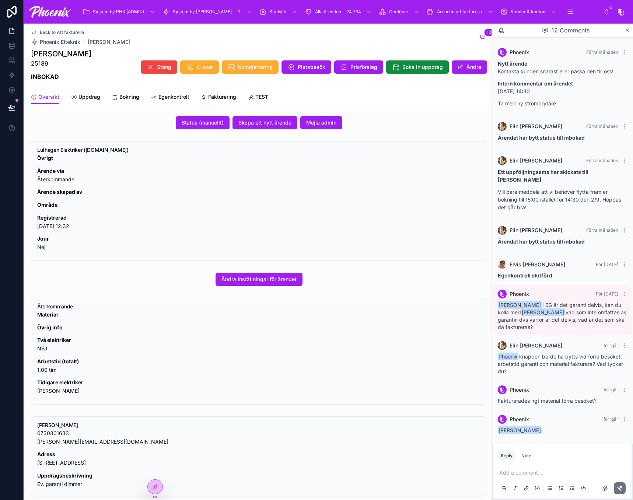
scroll to position [111, 0]
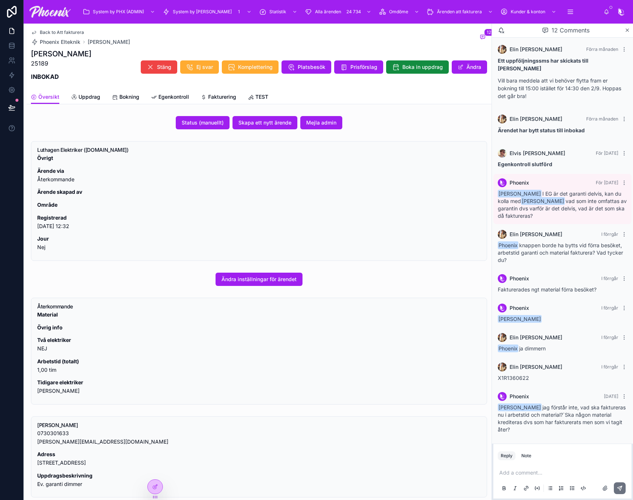
drag, startPoint x: 134, startPoint y: 204, endPoint x: 130, endPoint y: 206, distance: 4.3
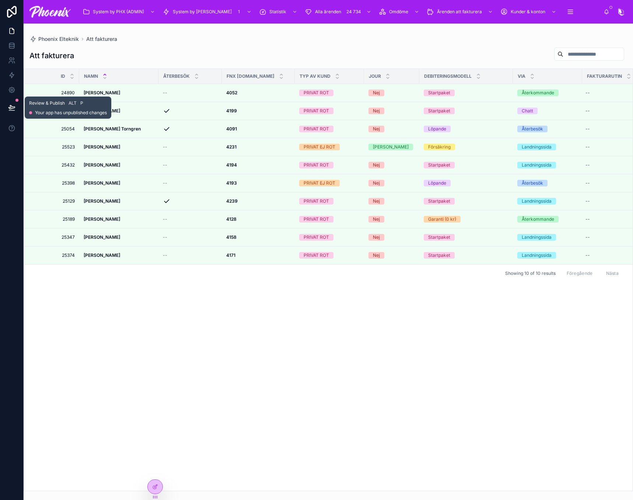
click at [14, 109] on icon at bounding box center [11, 107] width 7 height 7
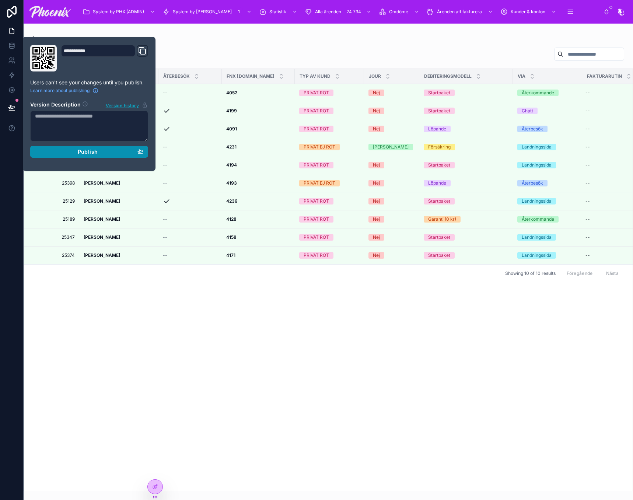
click at [58, 154] on div "Publish" at bounding box center [89, 152] width 108 height 7
drag, startPoint x: 342, startPoint y: 322, endPoint x: 456, endPoint y: 268, distance: 125.1
click at [349, 321] on div "Id NAMN ÅTERBESÖK FNX order.nr TYP AV KUND JOUR Debiteringsmodell via fakturaru…" at bounding box center [328, 280] width 609 height 422
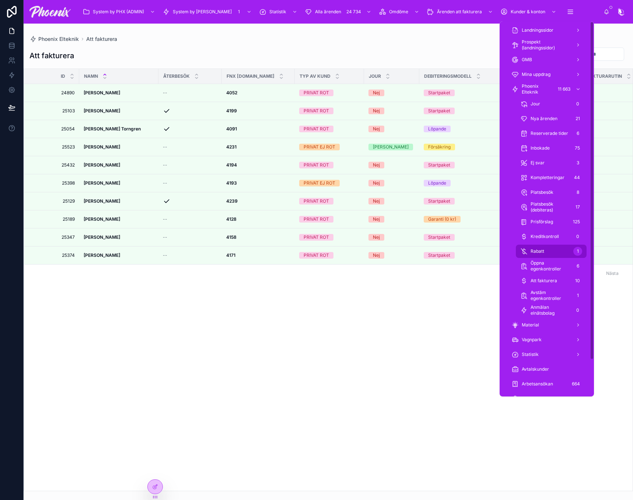
click at [564, 250] on div "Rabatt 1" at bounding box center [551, 251] width 62 height 12
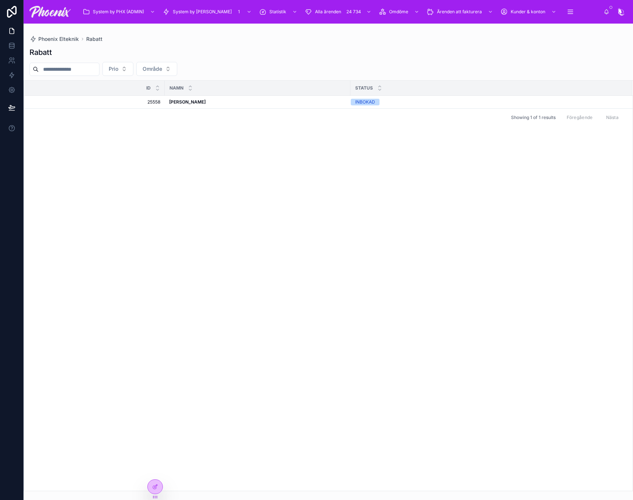
click at [339, 158] on div "Id NAMN Status 25558 25558 Marc Sandell Marc Sandell INBOKAD Godkänn Neka Showi…" at bounding box center [328, 286] width 609 height 410
click at [191, 100] on strong "[PERSON_NAME]" at bounding box center [187, 102] width 36 height 6
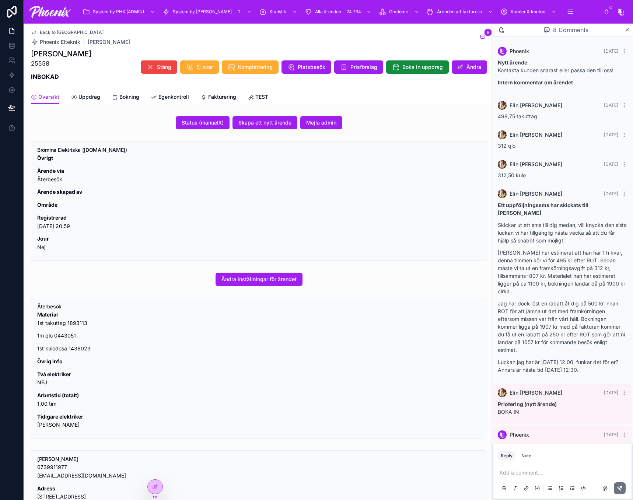
scroll to position [193, 0]
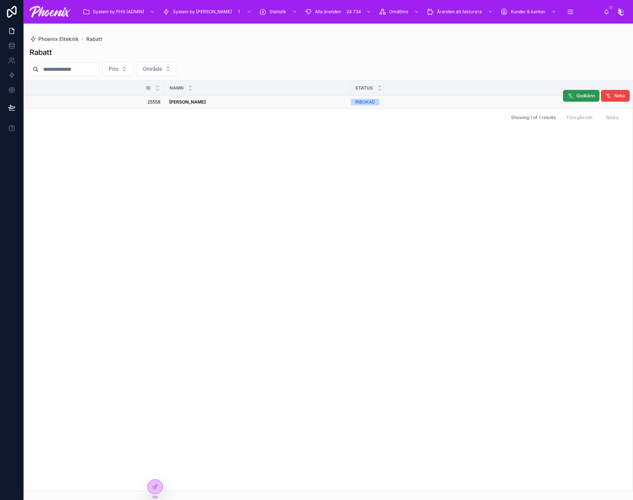
click at [589, 97] on span "Godkänn" at bounding box center [585, 96] width 19 height 6
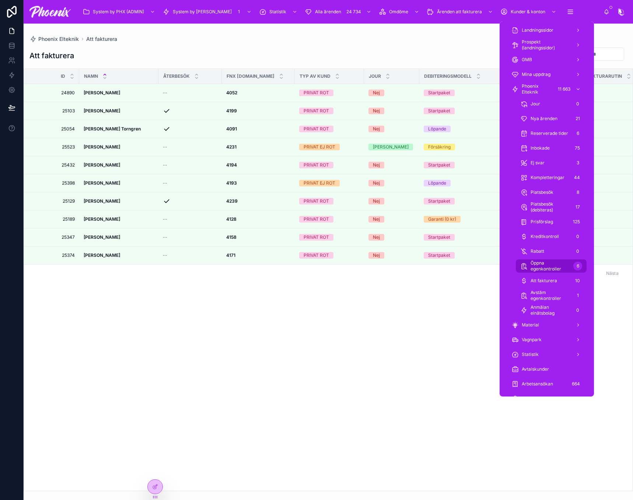
click at [561, 265] on span "Öppna egenkontroller" at bounding box center [551, 266] width 40 height 12
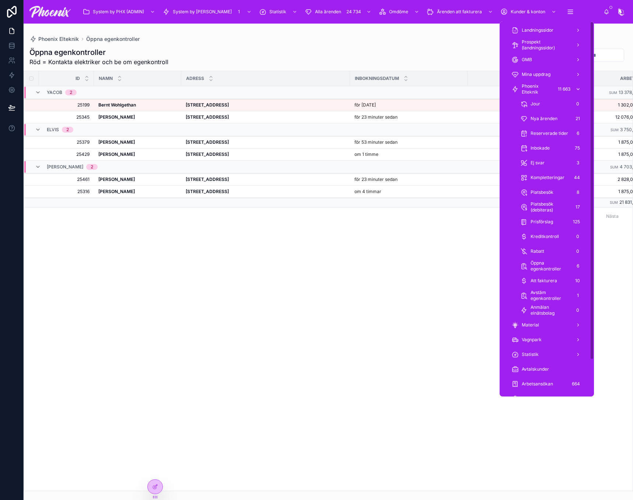
click at [551, 93] on span "Phoenix Elteknik" at bounding box center [537, 89] width 31 height 12
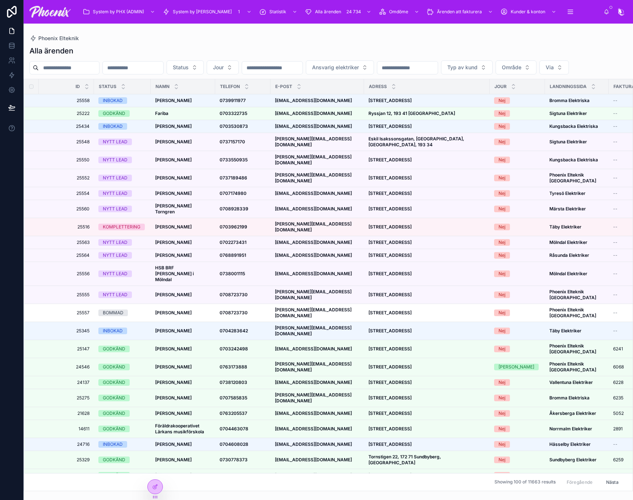
click at [198, 104] on div "Marc Sandell Marc Sandell" at bounding box center [183, 101] width 56 height 6
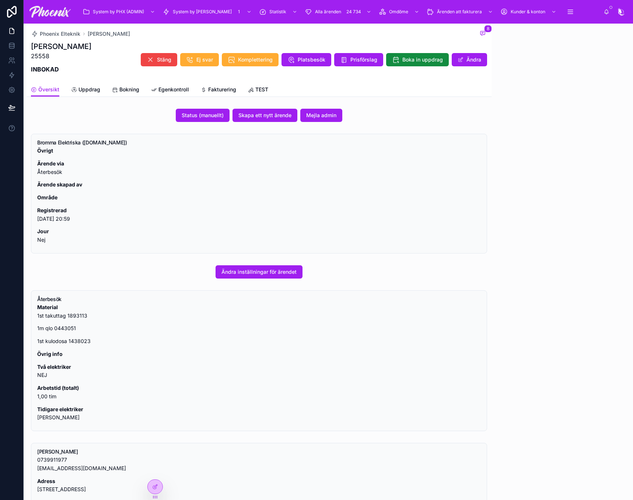
scroll to position [193, 0]
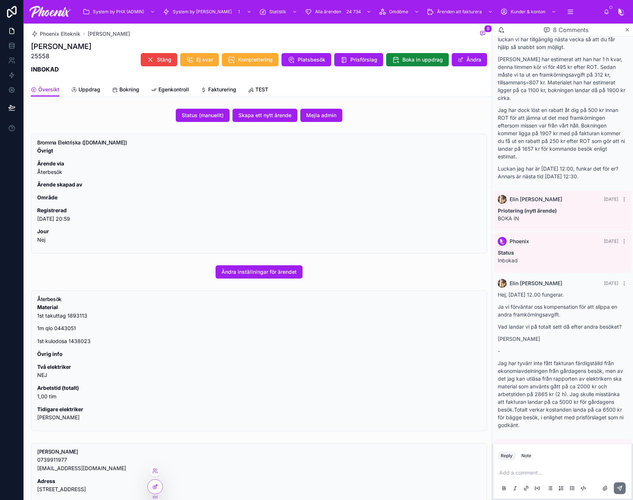
click at [153, 480] on div at bounding box center [155, 487] width 15 height 14
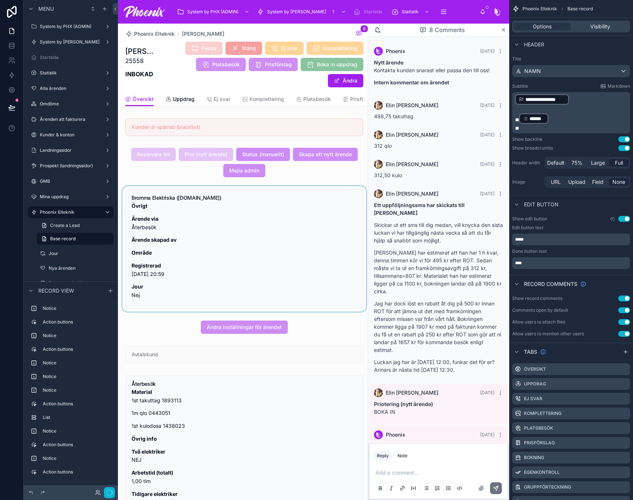
scroll to position [240, 0]
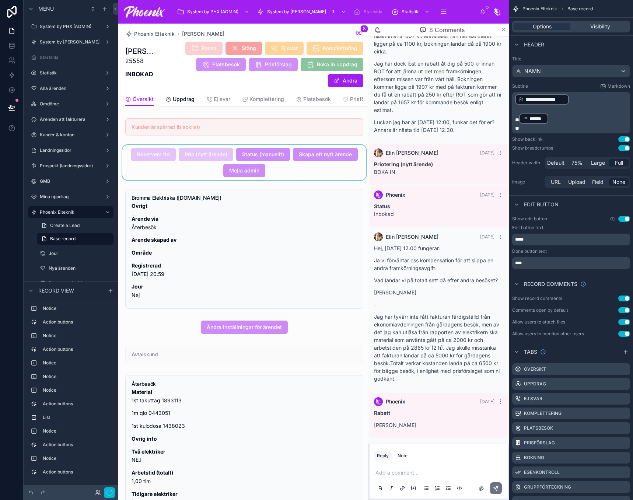
click at [178, 172] on div at bounding box center [244, 162] width 247 height 35
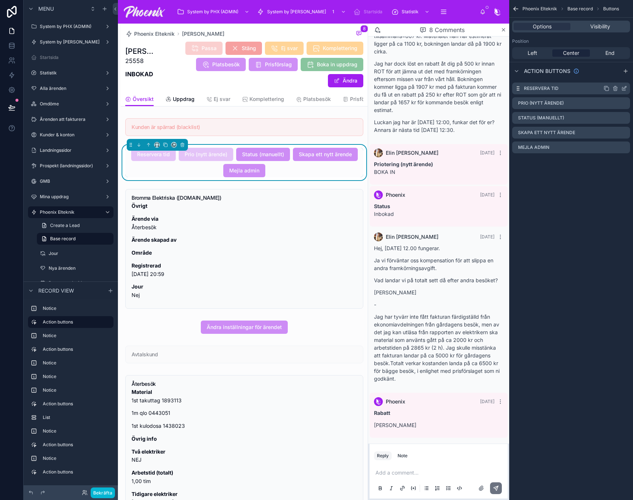
click at [625, 87] on icon "scrollable content" at bounding box center [624, 89] width 6 height 6
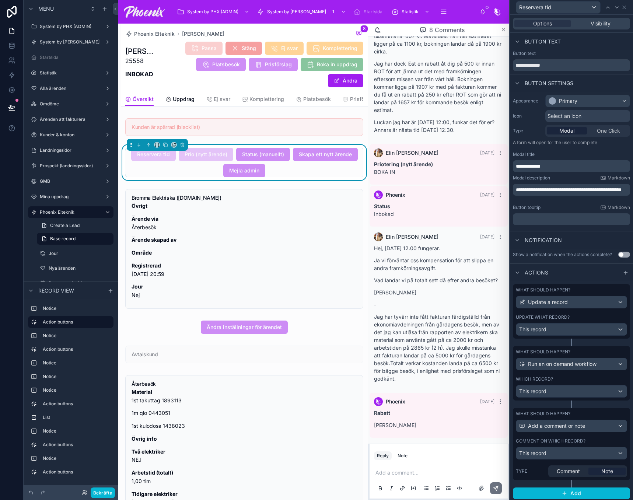
click at [574, 444] on label "Comment on which record?" at bounding box center [551, 441] width 70 height 6
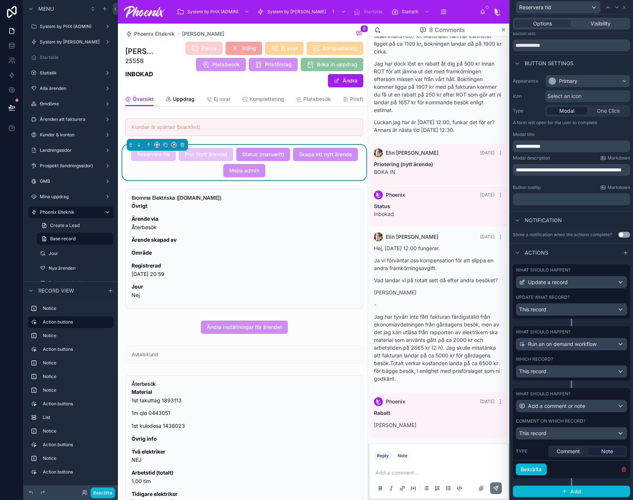
scroll to position [26, 0]
click at [621, 469] on icon "button" at bounding box center [624, 470] width 6 height 6
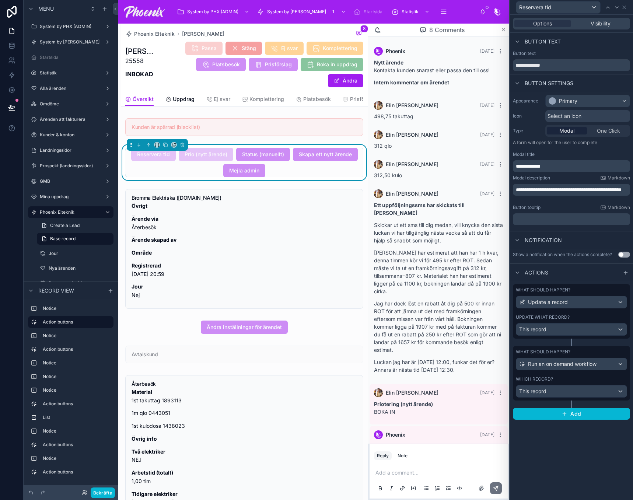
scroll to position [240, 0]
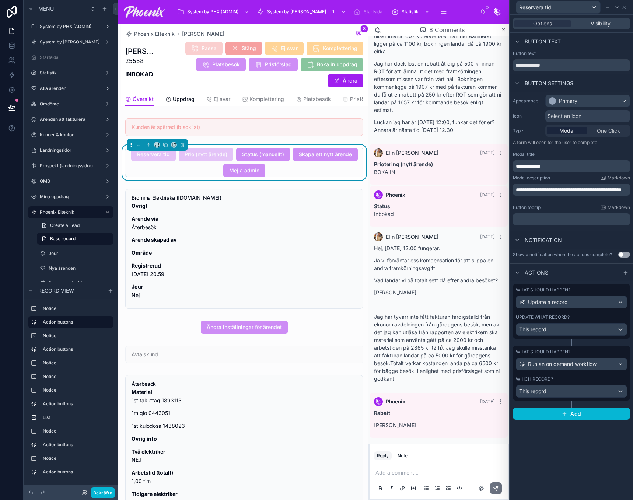
click at [573, 382] on div "Which record?" at bounding box center [571, 379] width 111 height 6
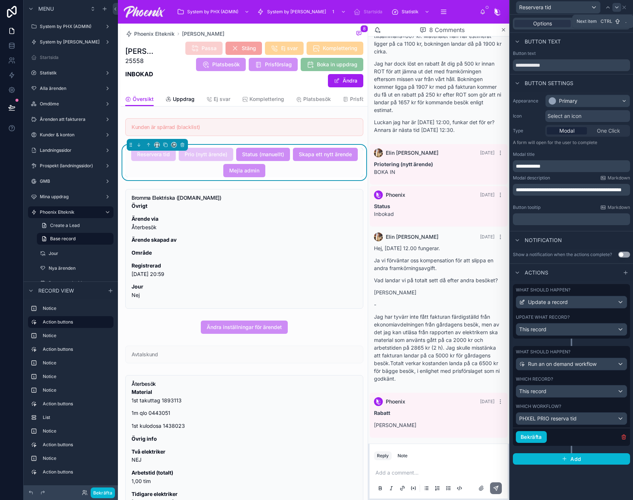
click at [613, 8] on div at bounding box center [617, 7] width 9 height 9
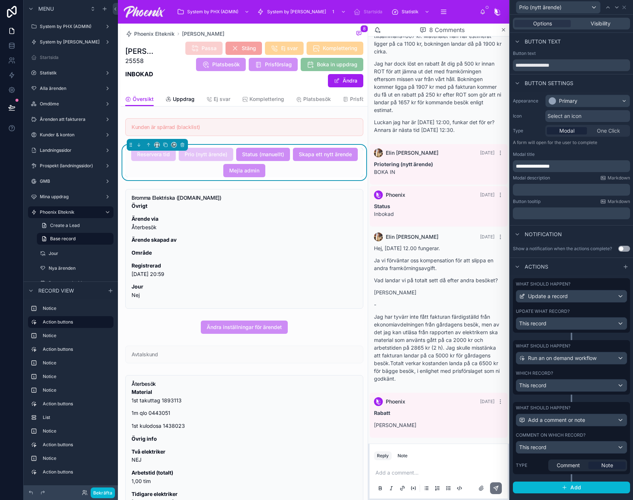
click at [614, 433] on div "Comment on which record?" at bounding box center [571, 435] width 111 height 6
click at [623, 482] on icon "button" at bounding box center [623, 481] width 1 height 1
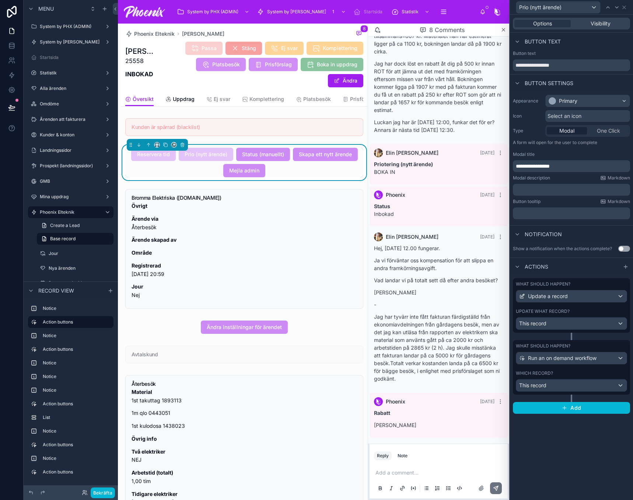
click at [591, 373] on div "Which record?" at bounding box center [571, 373] width 111 height 6
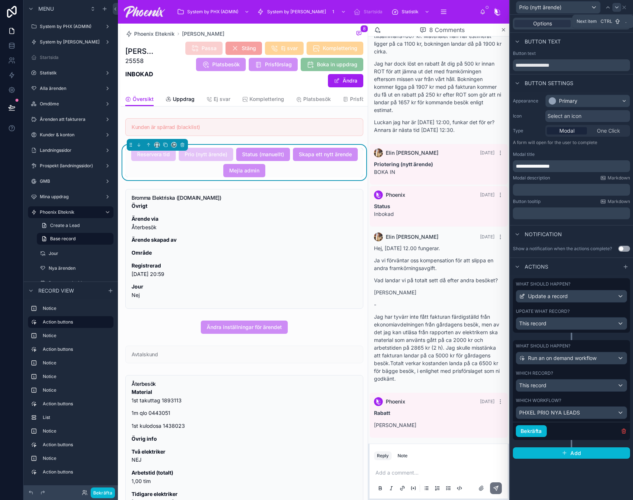
click at [617, 6] on icon at bounding box center [617, 7] width 6 height 6
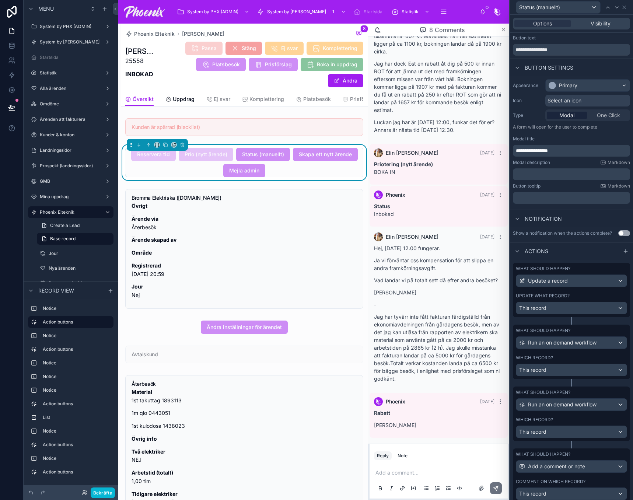
scroll to position [64, 0]
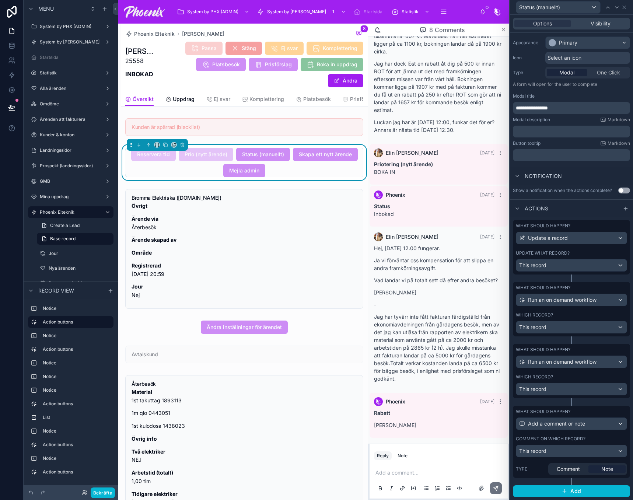
click at [606, 437] on div "Comment on which record?" at bounding box center [571, 439] width 111 height 6
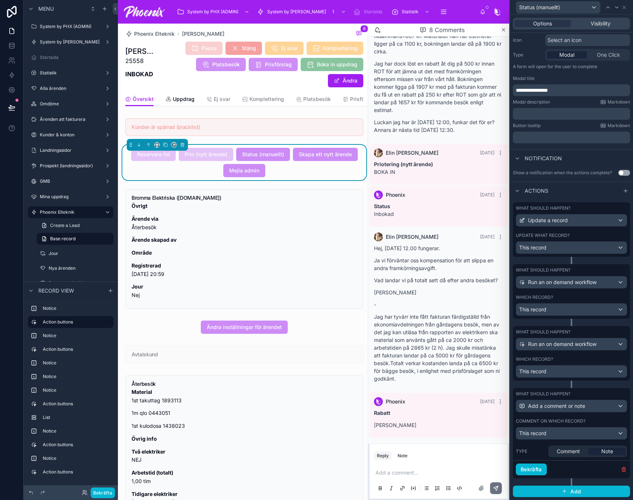
scroll to position [82, 0]
click at [593, 419] on div "Comment on which record?" at bounding box center [571, 421] width 111 height 6
click at [575, 451] on span "Comment" at bounding box center [568, 451] width 23 height 7
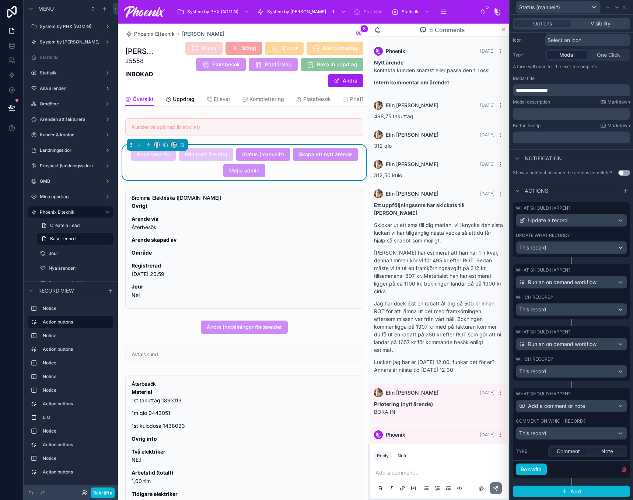
scroll to position [240, 0]
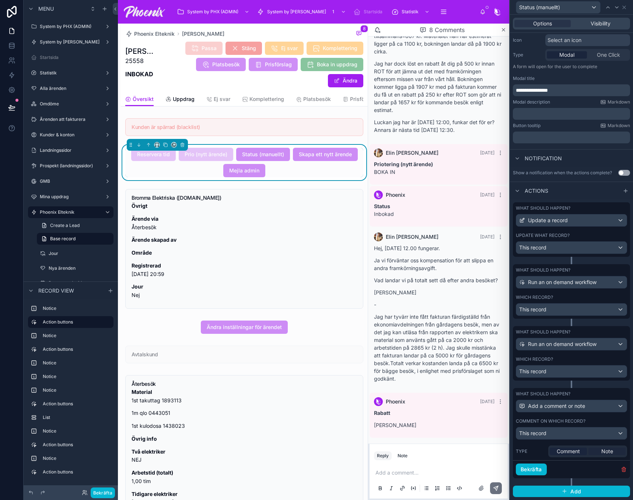
click at [605, 453] on span "Note" at bounding box center [607, 451] width 12 height 7
click at [590, 403] on div "Add a comment or note" at bounding box center [571, 406] width 111 height 12
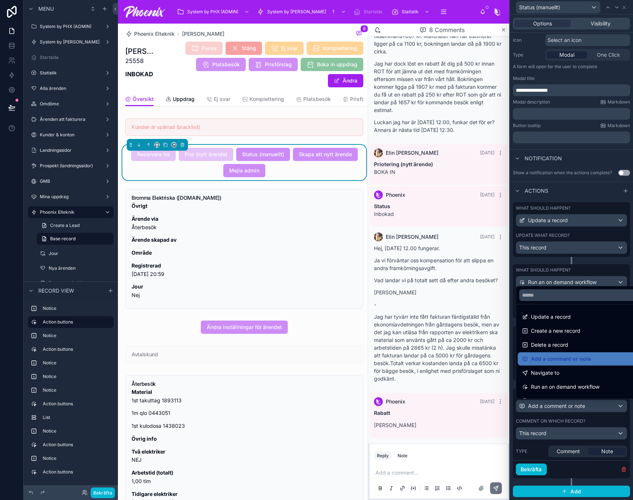
click at [590, 408] on div at bounding box center [571, 250] width 123 height 500
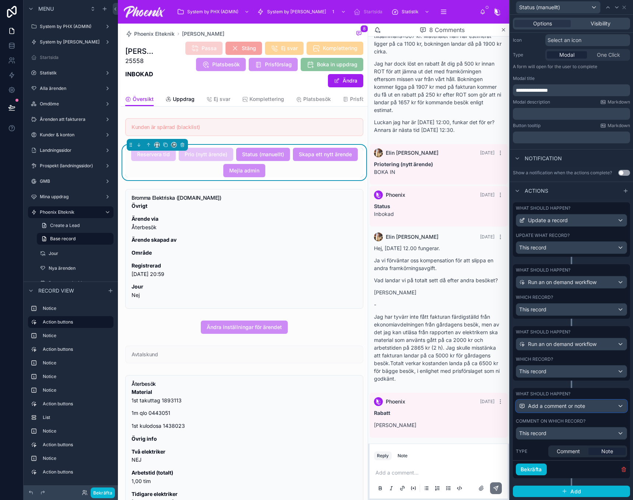
click at [592, 411] on div "Add a comment or note" at bounding box center [571, 406] width 111 height 12
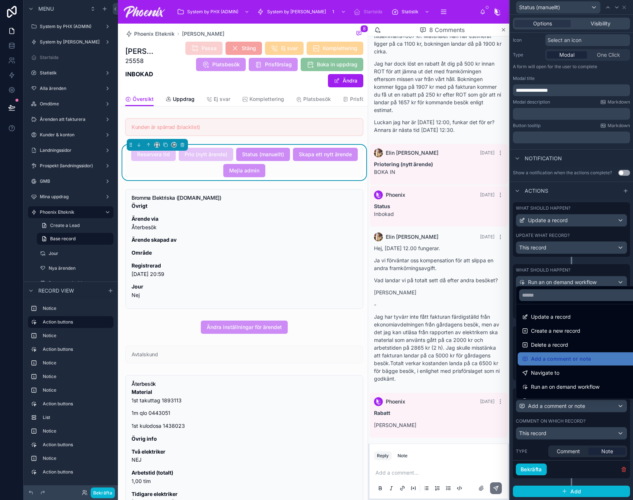
click at [592, 411] on div at bounding box center [571, 250] width 123 height 500
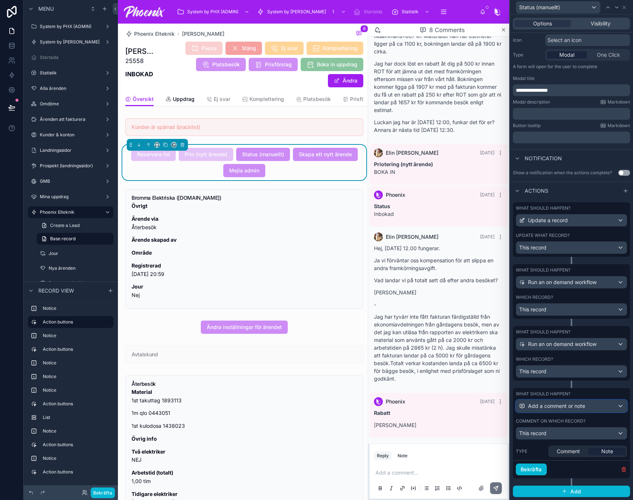
click at [592, 411] on div "Add a comment or note" at bounding box center [571, 406] width 111 height 12
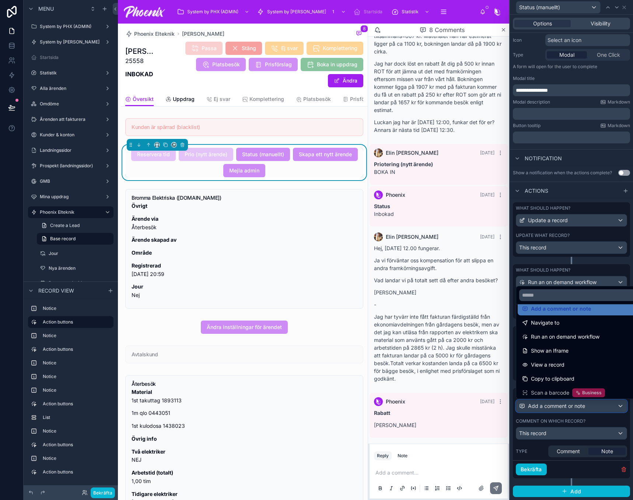
scroll to position [52, 0]
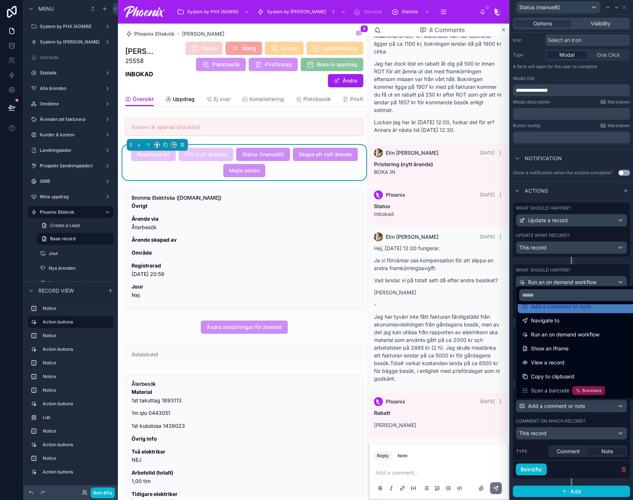
click at [595, 423] on div at bounding box center [571, 250] width 123 height 500
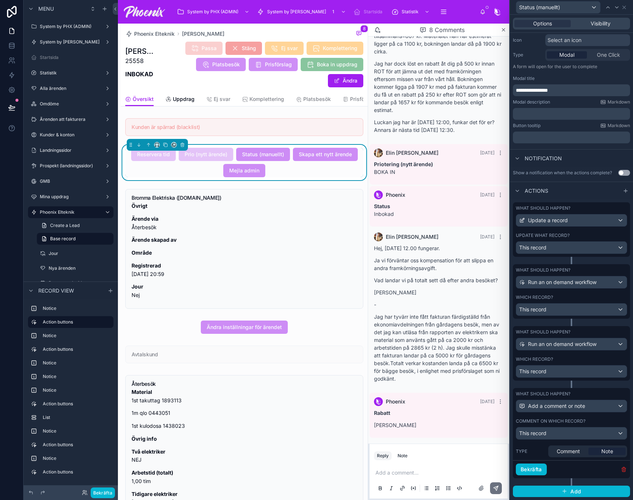
drag, startPoint x: 619, startPoint y: 471, endPoint x: 596, endPoint y: 414, distance: 62.0
click at [621, 471] on icon "button" at bounding box center [624, 470] width 6 height 6
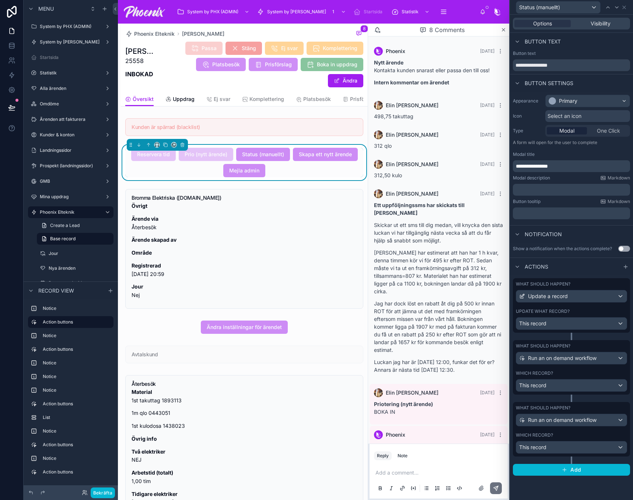
scroll to position [240, 0]
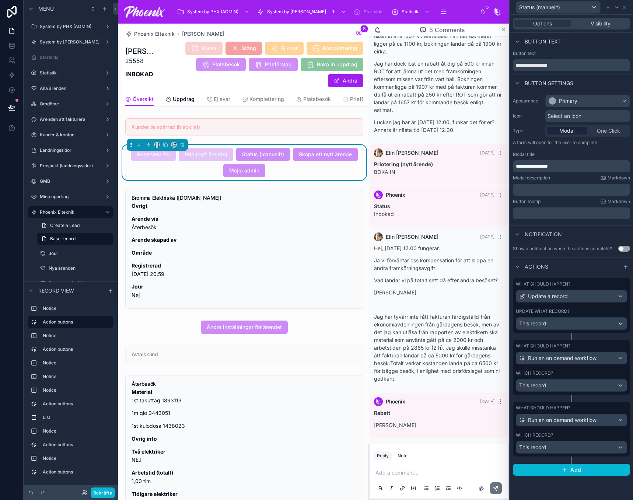
click at [585, 437] on div "Which record?" at bounding box center [571, 435] width 111 height 6
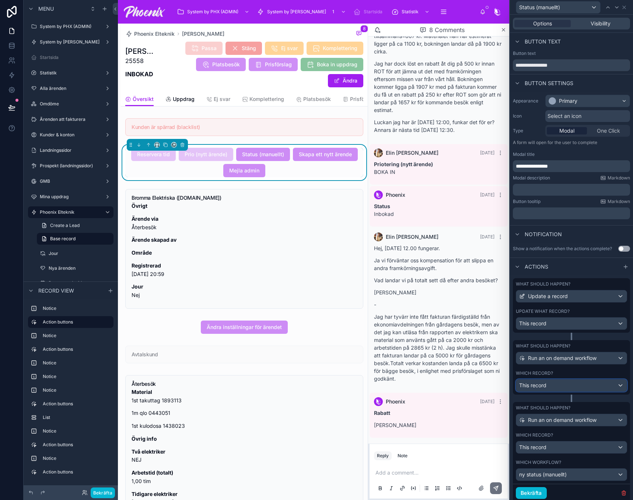
click at [573, 385] on button "This record" at bounding box center [571, 385] width 111 height 13
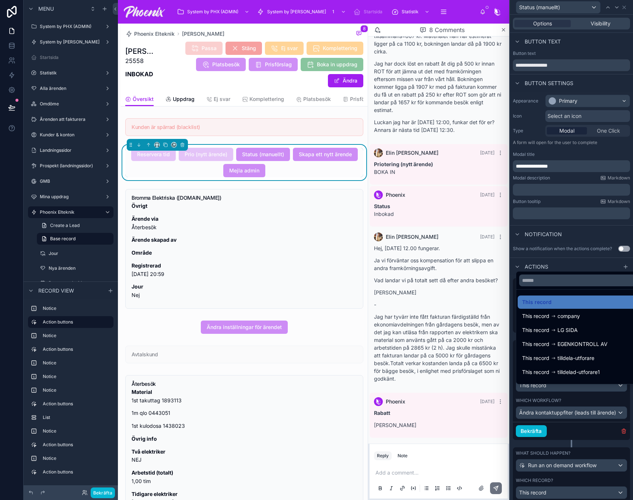
drag, startPoint x: 619, startPoint y: 435, endPoint x: 599, endPoint y: 435, distance: 20.3
click at [599, 435] on div at bounding box center [571, 250] width 123 height 500
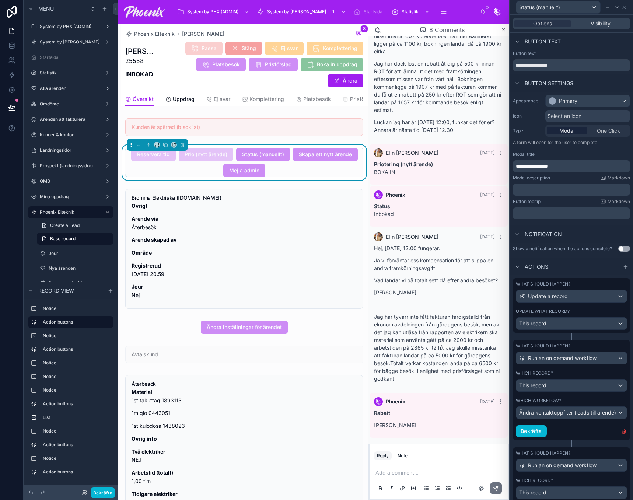
click at [589, 439] on div "Bekräfta" at bounding box center [571, 431] width 117 height 18
click at [617, 5] on icon at bounding box center [617, 7] width 6 height 6
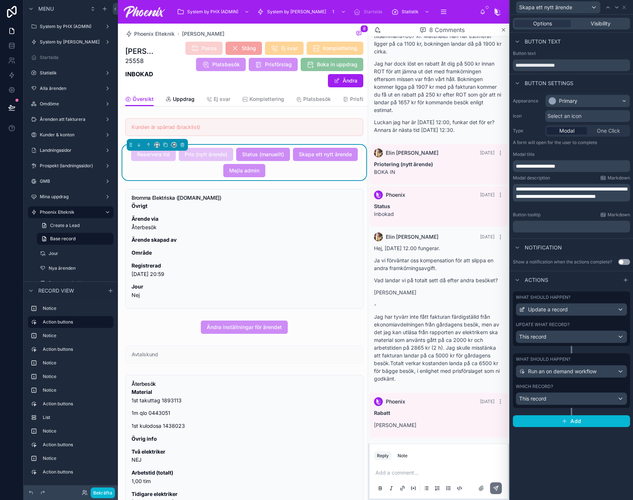
click at [580, 383] on div "What should happen? Run an on demand workflow Which record? This record" at bounding box center [571, 380] width 117 height 55
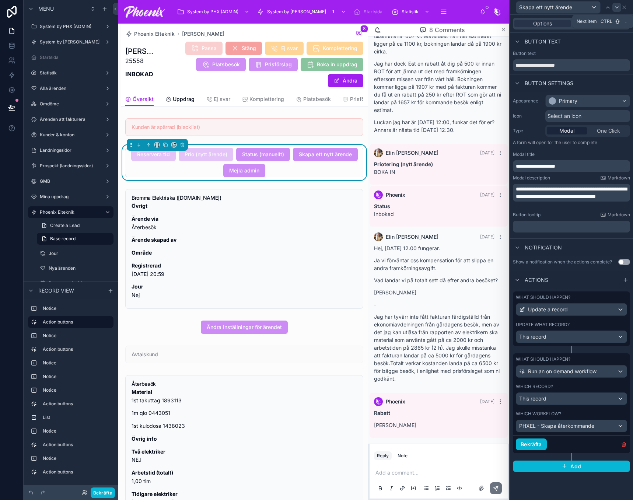
click at [615, 7] on icon at bounding box center [617, 7] width 6 height 6
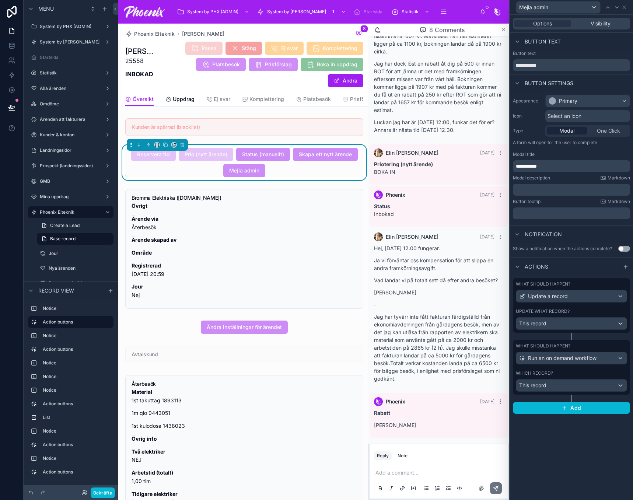
click at [586, 375] on div "Which record?" at bounding box center [571, 373] width 111 height 6
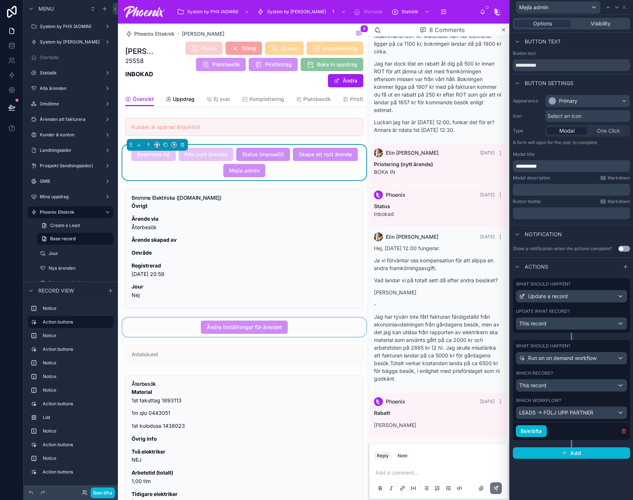
click at [321, 333] on div at bounding box center [244, 327] width 247 height 19
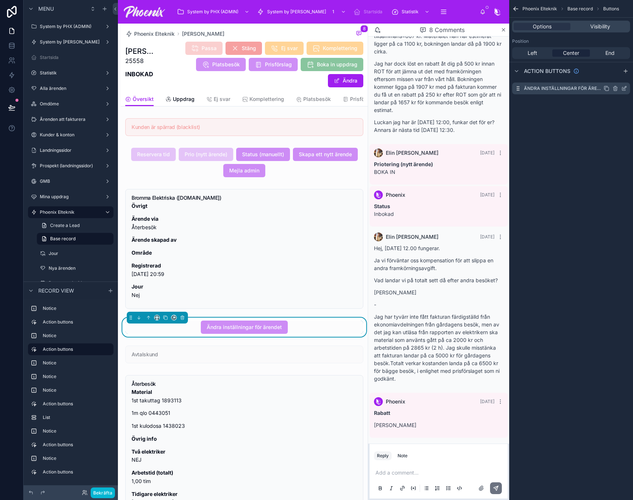
click at [624, 87] on icon "scrollable content" at bounding box center [624, 89] width 6 height 6
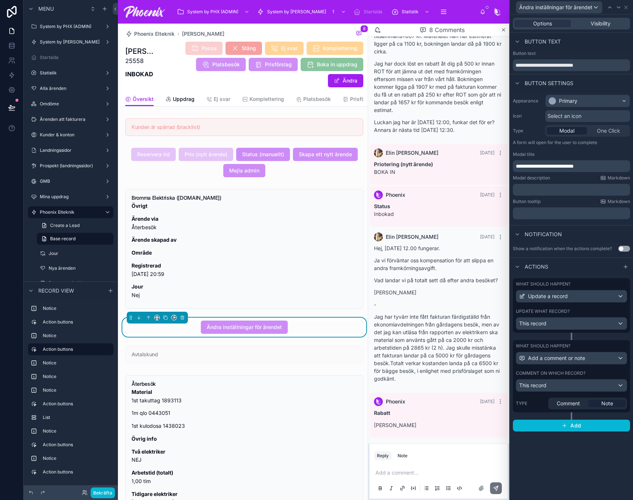
click at [602, 373] on div "Comment on which record?" at bounding box center [571, 373] width 111 height 6
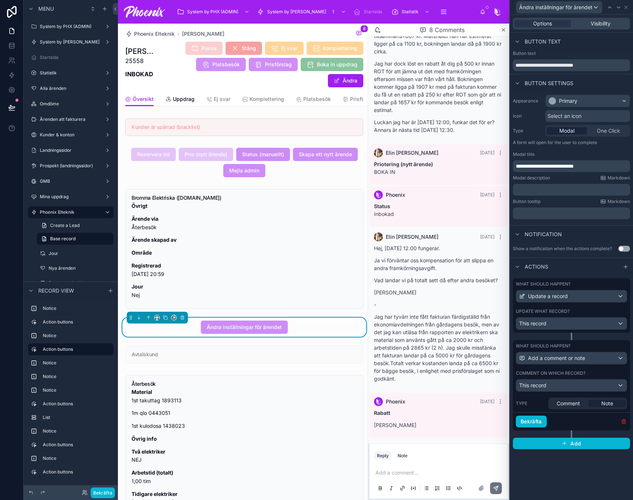
click at [622, 420] on icon "button" at bounding box center [624, 422] width 6 height 6
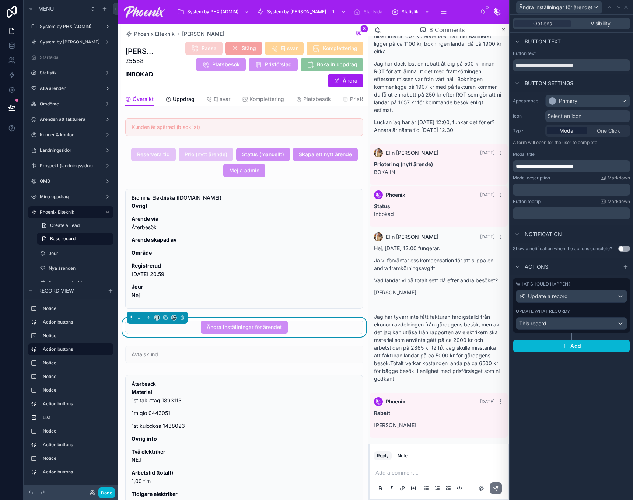
click at [578, 306] on div "What should happen? Update a record Update what record? This record" at bounding box center [571, 305] width 117 height 55
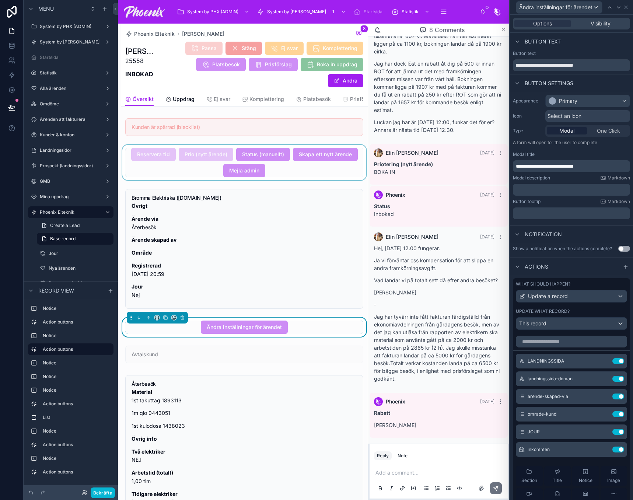
click at [297, 166] on div at bounding box center [244, 162] width 247 height 35
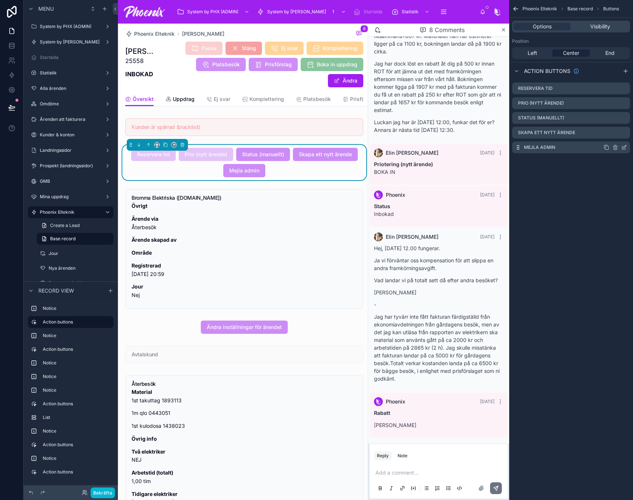
click at [624, 144] on div "Mejla admin" at bounding box center [571, 148] width 118 height 12
click at [624, 146] on icon "scrollable content" at bounding box center [624, 147] width 6 height 6
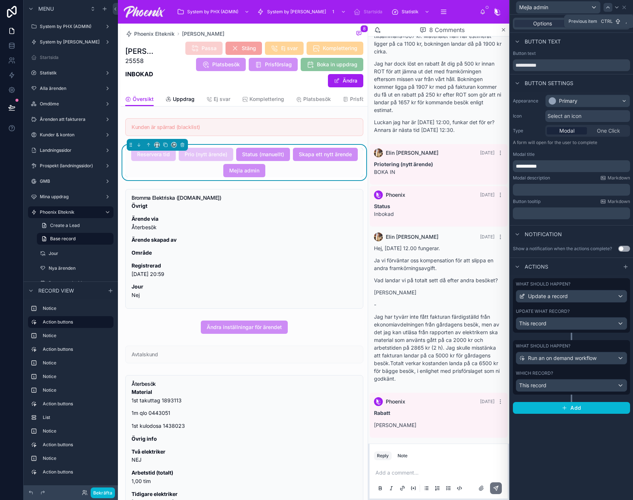
click at [609, 5] on icon at bounding box center [608, 7] width 6 height 6
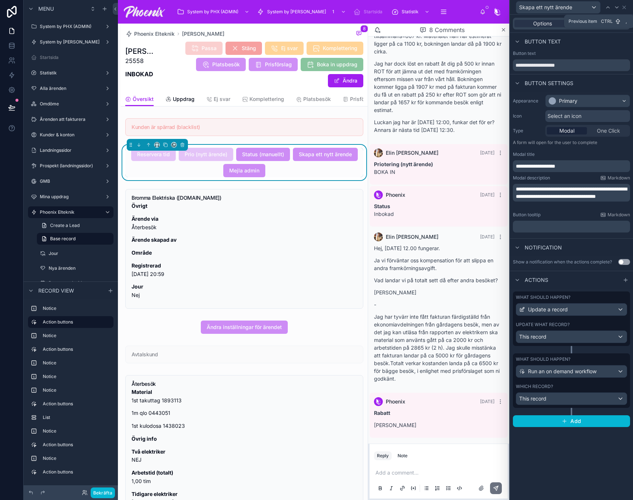
click at [609, 5] on icon at bounding box center [608, 7] width 6 height 6
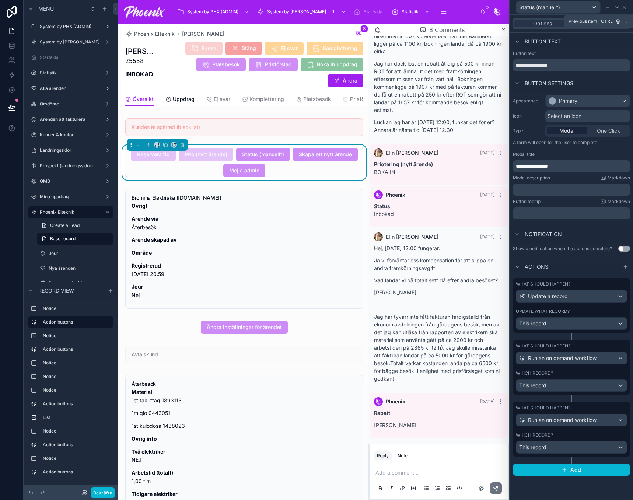
click at [609, 5] on icon at bounding box center [608, 7] width 6 height 6
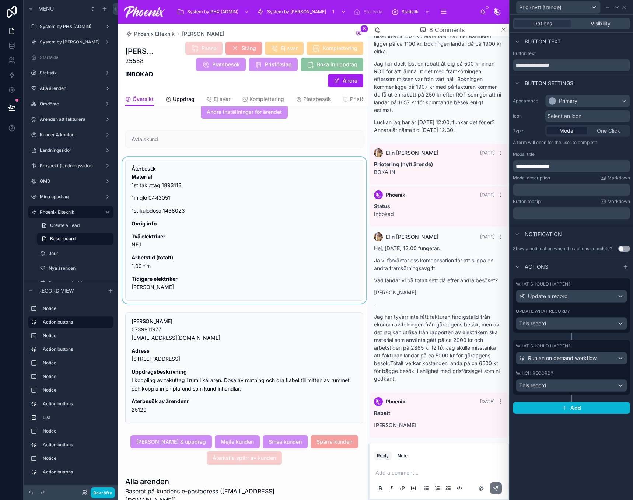
scroll to position [221, 0]
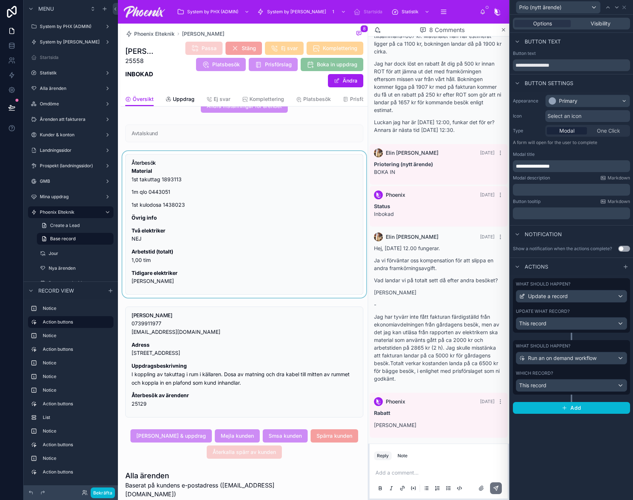
click at [281, 231] on div at bounding box center [244, 224] width 247 height 147
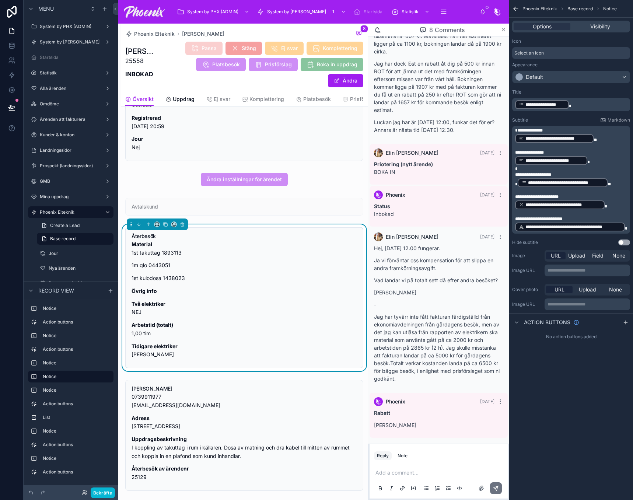
scroll to position [147, 0]
click at [289, 214] on div at bounding box center [244, 207] width 247 height 24
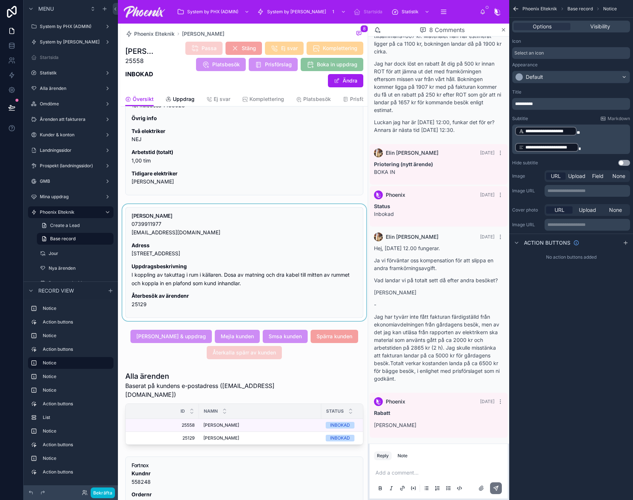
scroll to position [332, 0]
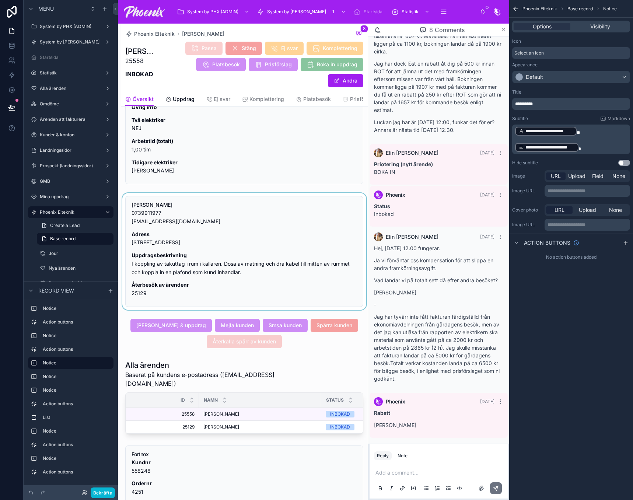
click at [270, 240] on div at bounding box center [244, 251] width 247 height 117
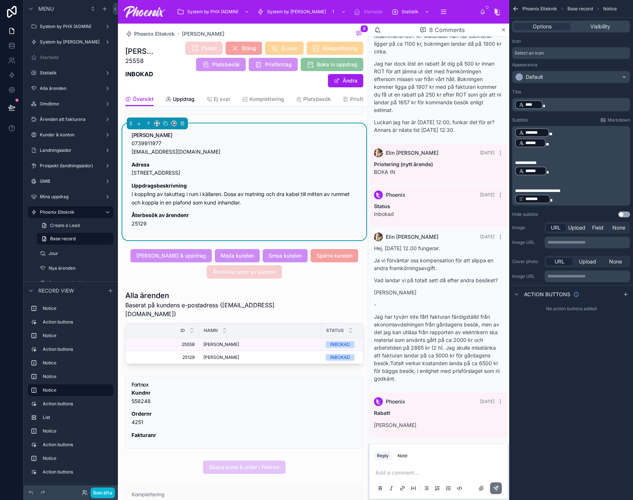
scroll to position [405, 0]
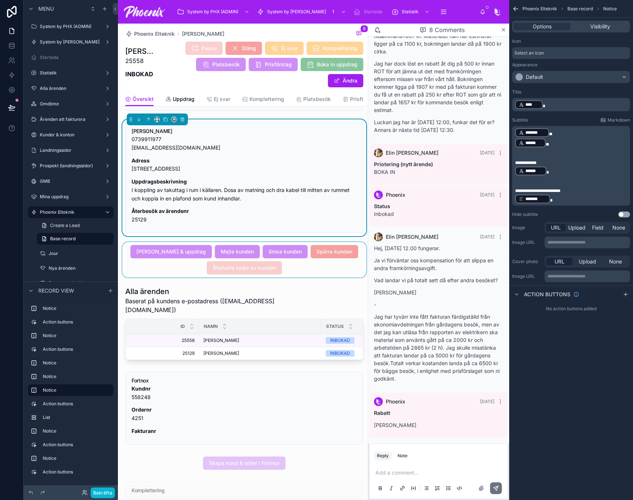
click at [233, 259] on div at bounding box center [244, 259] width 247 height 35
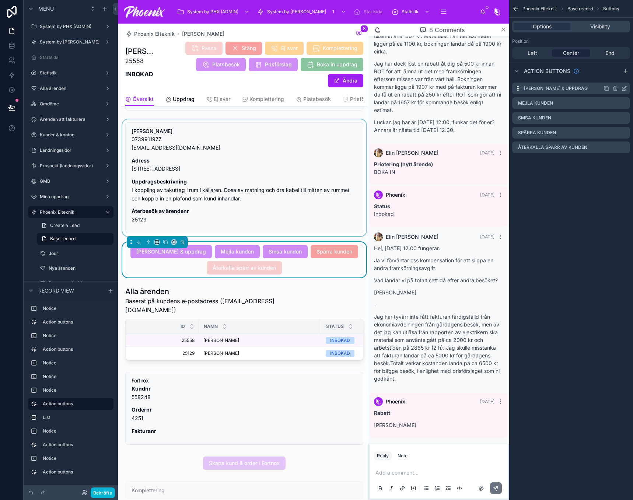
click at [621, 90] on div "scrollable content" at bounding box center [616, 89] width 24 height 6
click at [624, 89] on icon "scrollable content" at bounding box center [624, 89] width 6 height 6
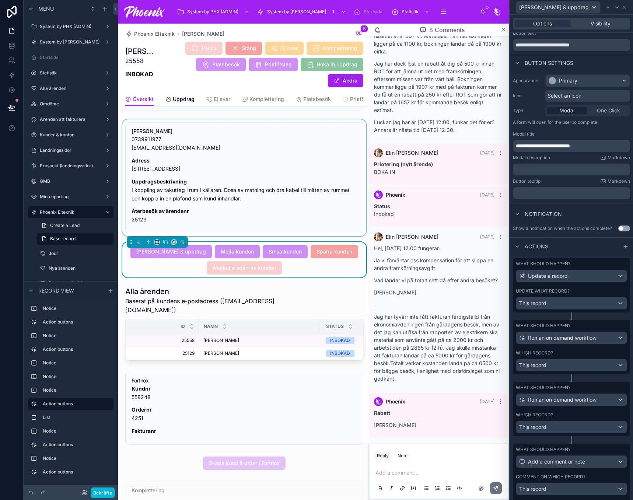
scroll to position [64, 0]
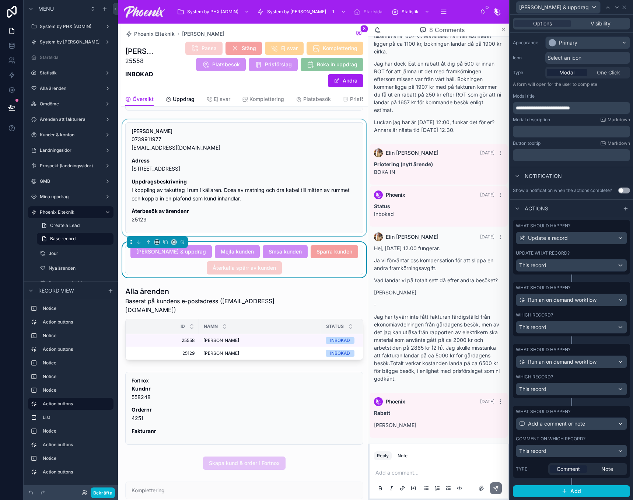
click at [607, 440] on div "Comment on which record?" at bounding box center [571, 439] width 111 height 6
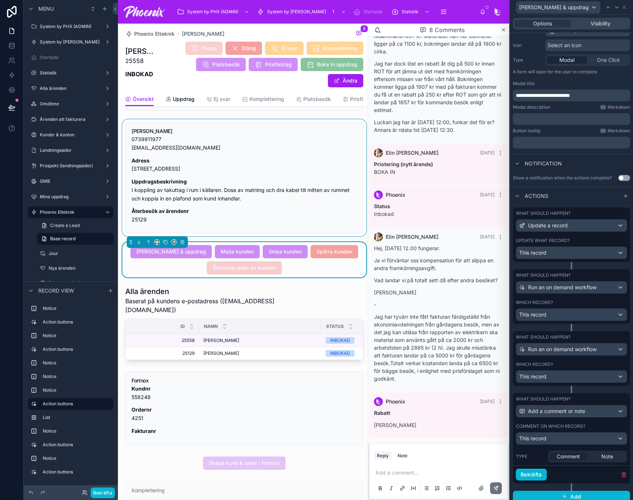
scroll to position [82, 0]
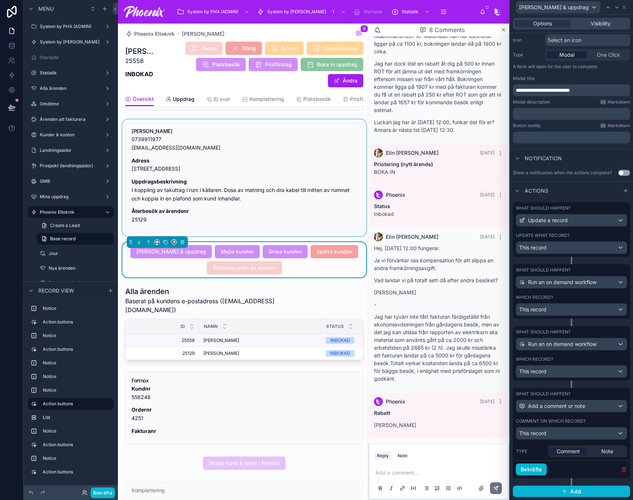
click at [622, 471] on icon "button" at bounding box center [623, 469] width 3 height 3
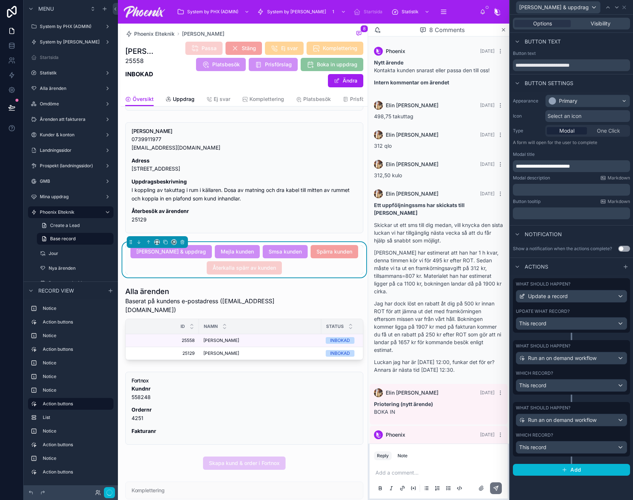
scroll to position [240, 0]
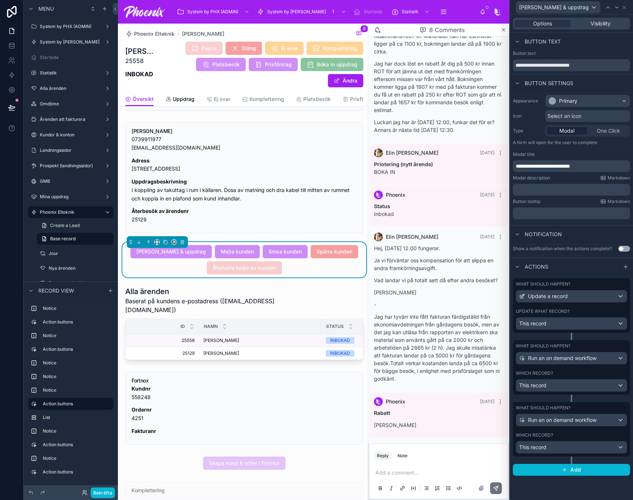
click at [596, 439] on div "Which record? This record" at bounding box center [571, 442] width 111 height 21
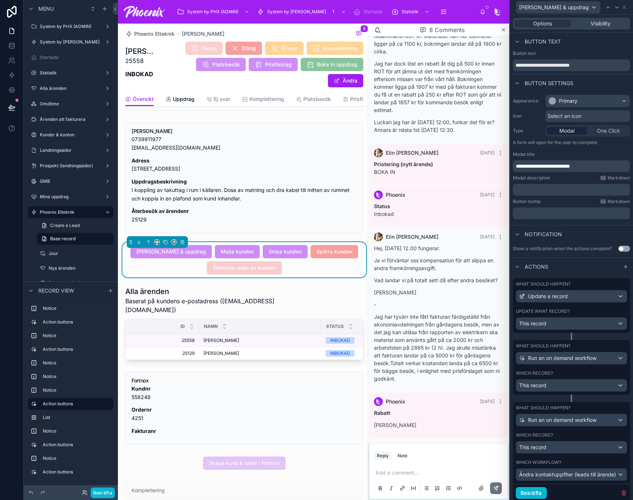
click at [581, 376] on div "Which record?" at bounding box center [571, 373] width 111 height 6
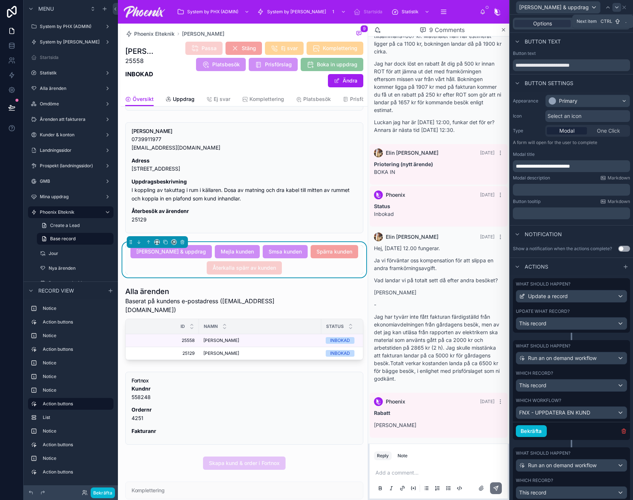
click at [618, 8] on icon at bounding box center [617, 7] width 6 height 6
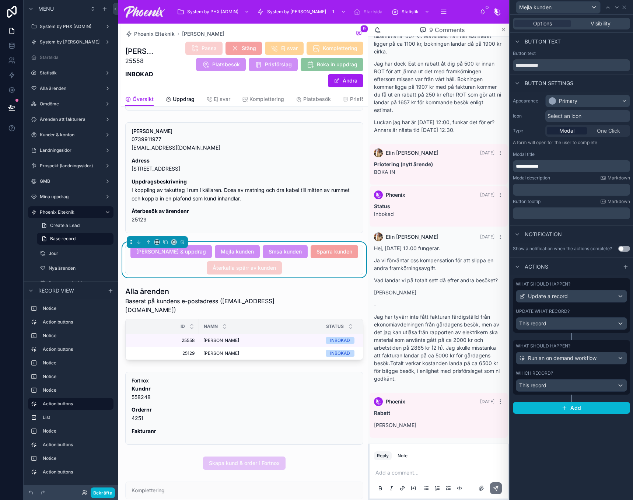
click at [565, 373] on div "Which record?" at bounding box center [571, 373] width 111 height 6
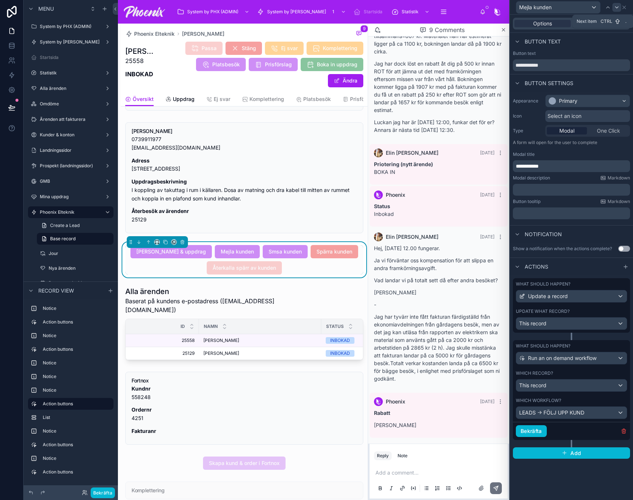
click at [618, 7] on icon at bounding box center [617, 7] width 6 height 6
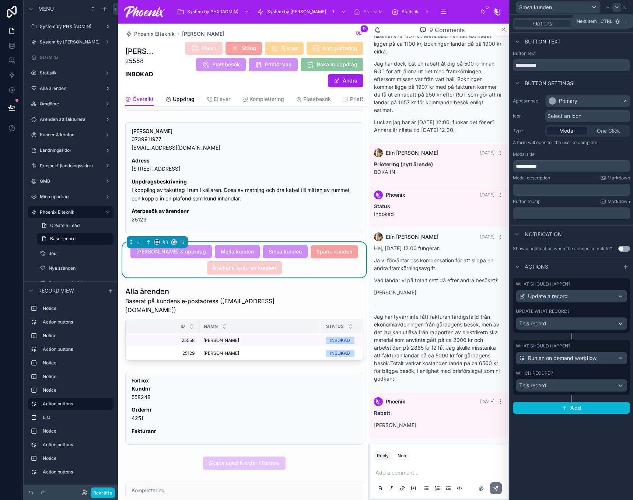
click at [616, 9] on icon at bounding box center [617, 7] width 6 height 6
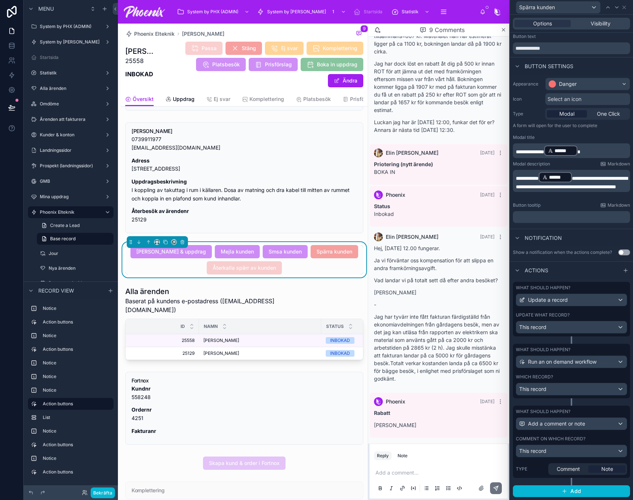
scroll to position [23, 0]
click at [600, 442] on div "Comment on which record? This record" at bounding box center [571, 446] width 111 height 21
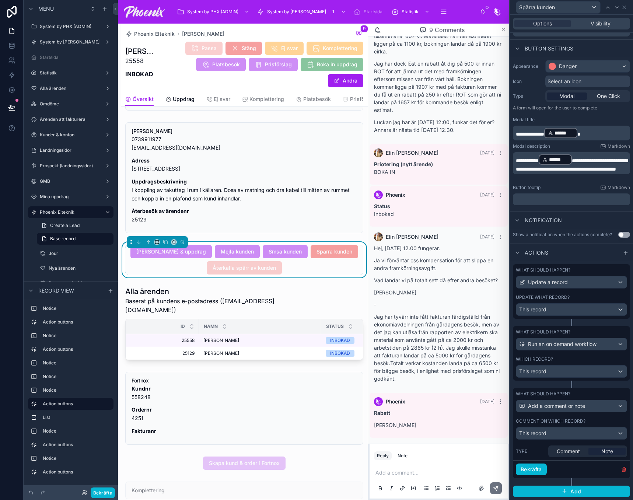
scroll to position [41, 0]
click at [621, 470] on icon "button" at bounding box center [624, 470] width 6 height 6
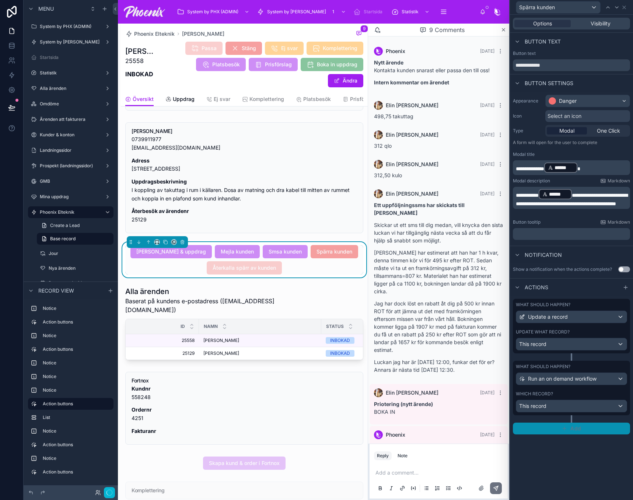
scroll to position [240, 0]
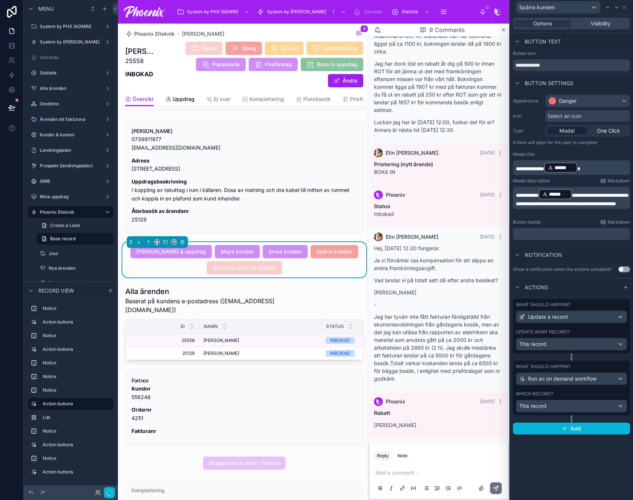
click at [569, 396] on div "Which record?" at bounding box center [571, 394] width 111 height 6
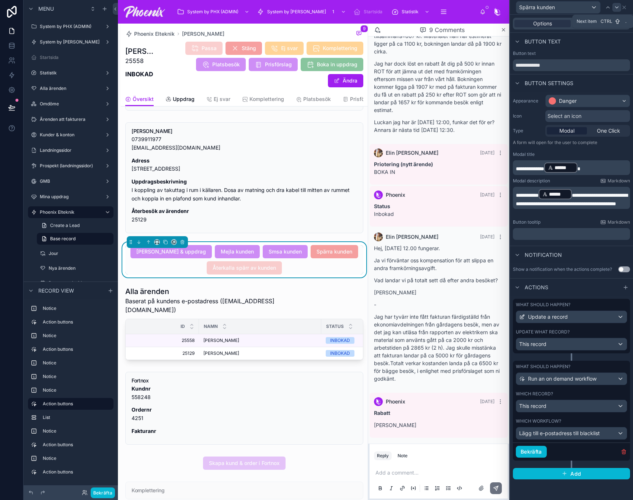
click at [614, 10] on div at bounding box center [617, 7] width 9 height 9
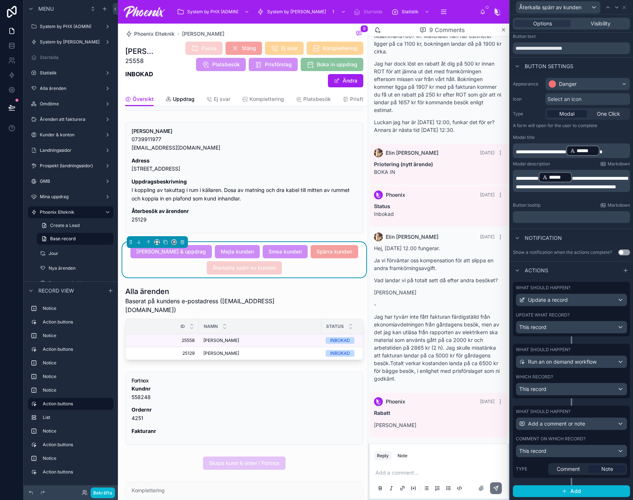
scroll to position [23, 0]
click at [570, 436] on label "Comment on which record?" at bounding box center [551, 439] width 70 height 6
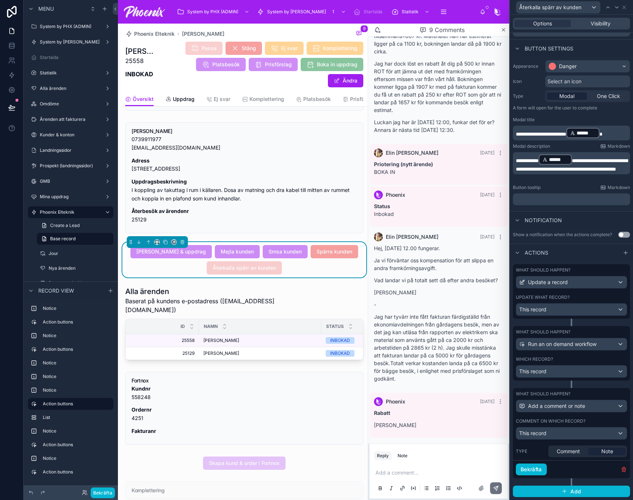
scroll to position [41, 0]
click at [622, 468] on icon "button" at bounding box center [623, 469] width 3 height 3
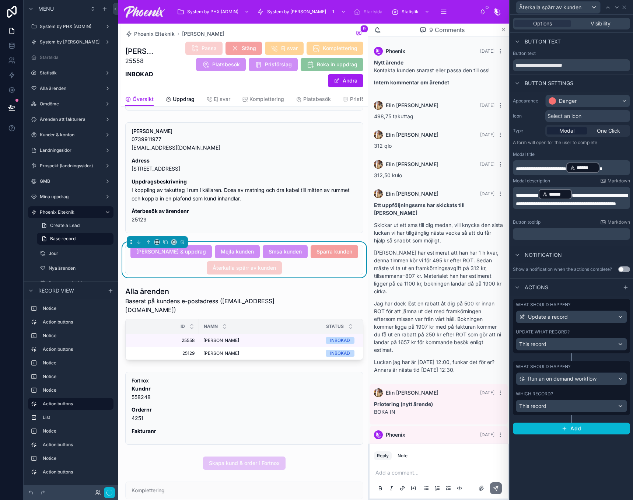
scroll to position [240, 0]
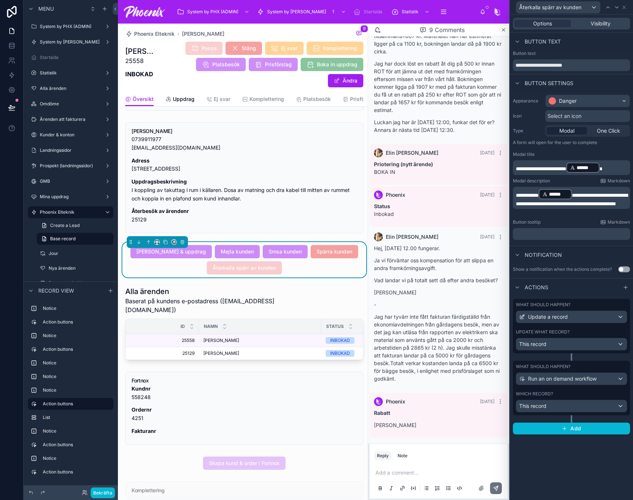
click at [580, 392] on div "Which record?" at bounding box center [571, 394] width 111 height 6
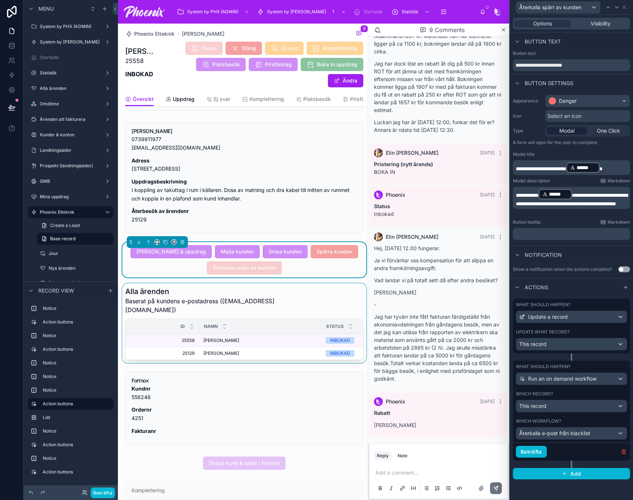
click at [301, 322] on div at bounding box center [244, 323] width 247 height 80
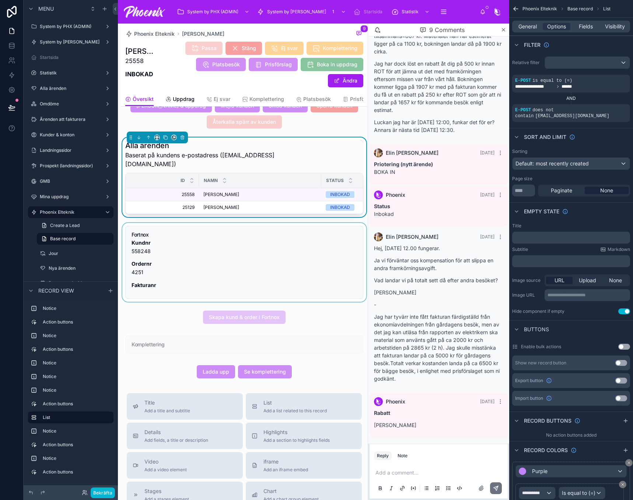
scroll to position [553, 0]
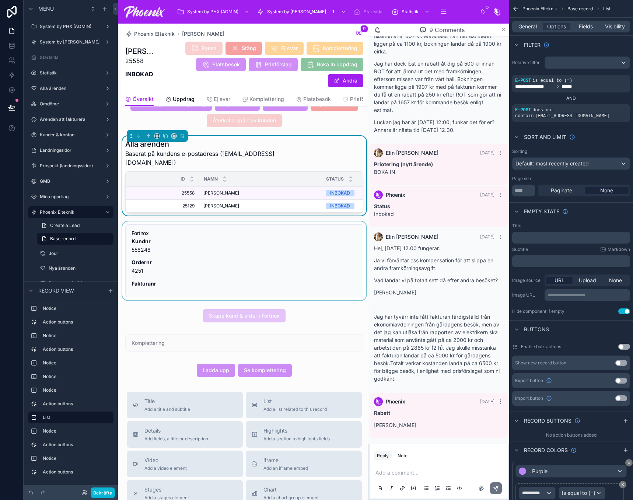
click at [293, 268] on div at bounding box center [244, 260] width 247 height 79
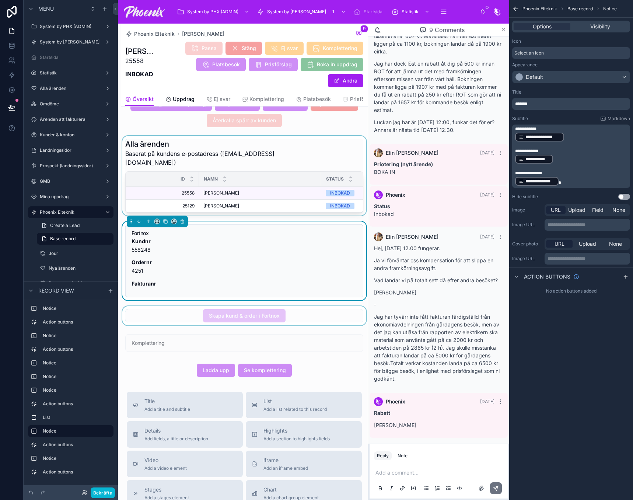
click at [280, 325] on div at bounding box center [244, 315] width 247 height 19
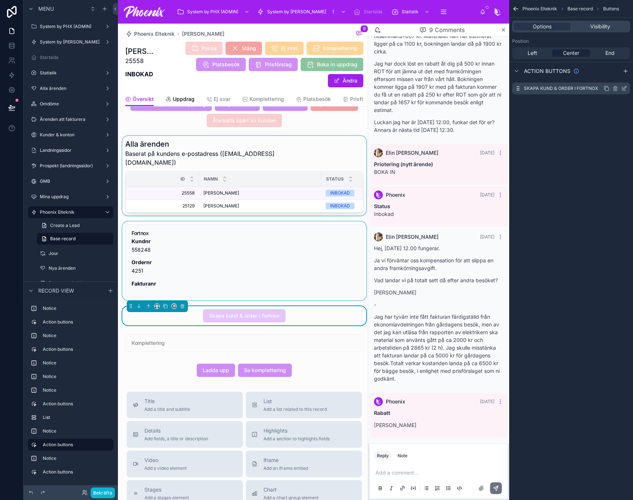
click at [627, 88] on icon "scrollable content" at bounding box center [624, 89] width 6 height 6
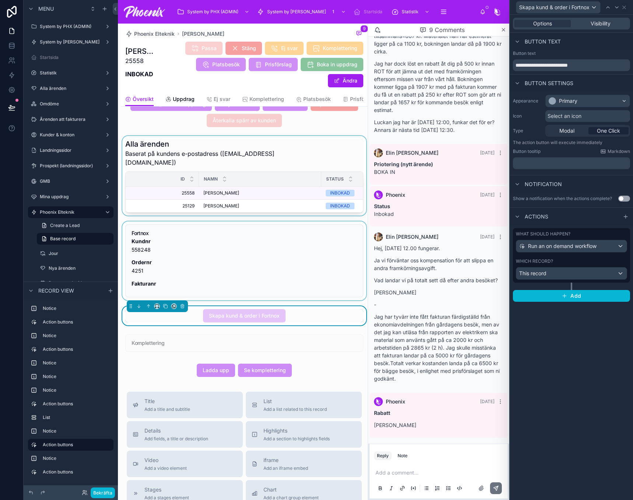
click at [583, 263] on div "Which record?" at bounding box center [571, 261] width 111 height 6
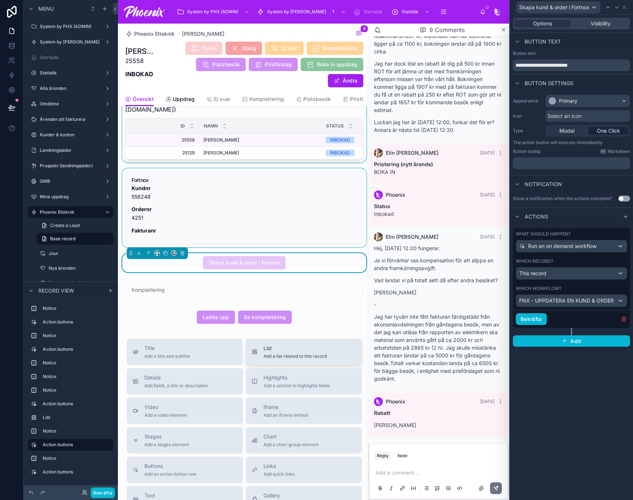
scroll to position [663, 0]
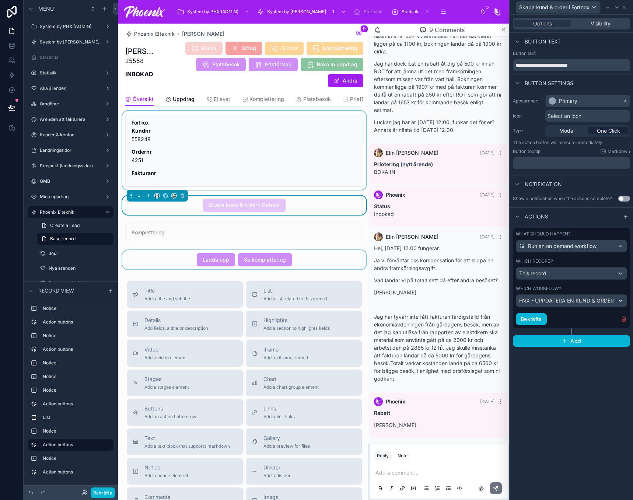
click at [213, 269] on div at bounding box center [244, 259] width 247 height 19
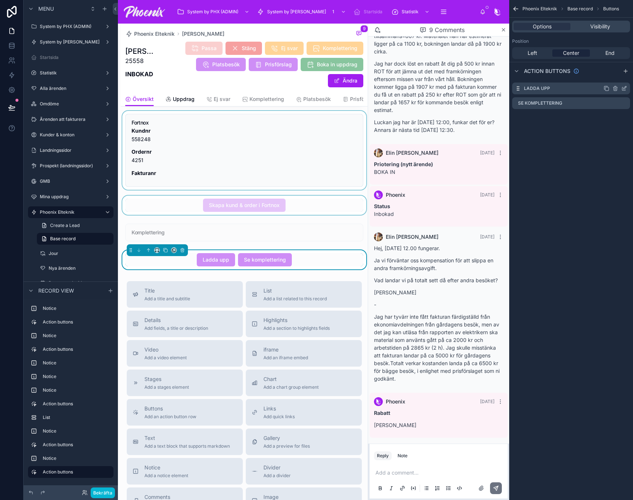
click at [627, 87] on icon "scrollable content" at bounding box center [625, 87] width 3 height 3
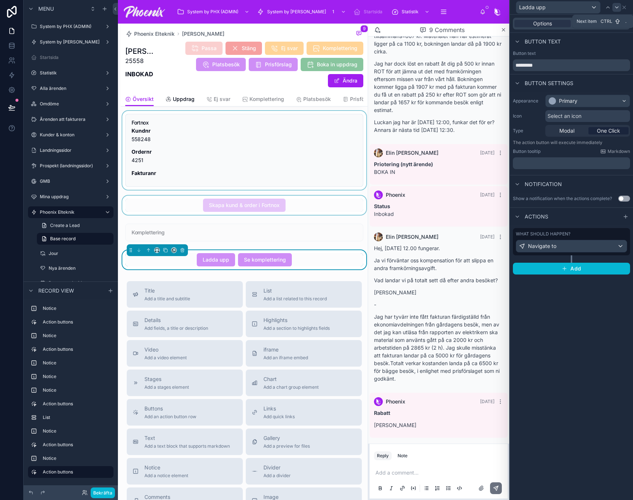
click at [615, 8] on icon at bounding box center [617, 7] width 6 height 6
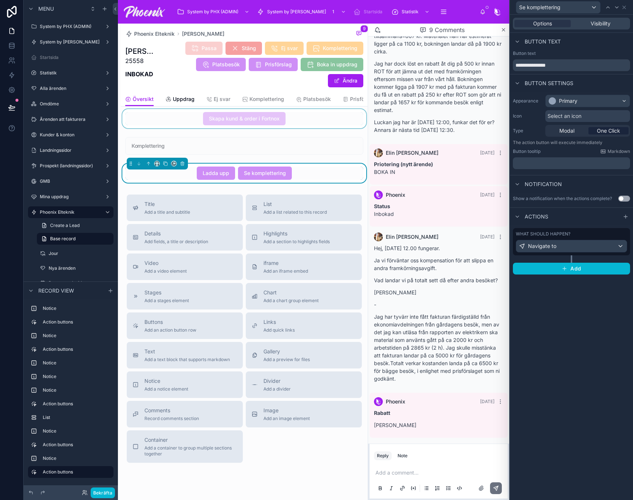
scroll to position [488, 0]
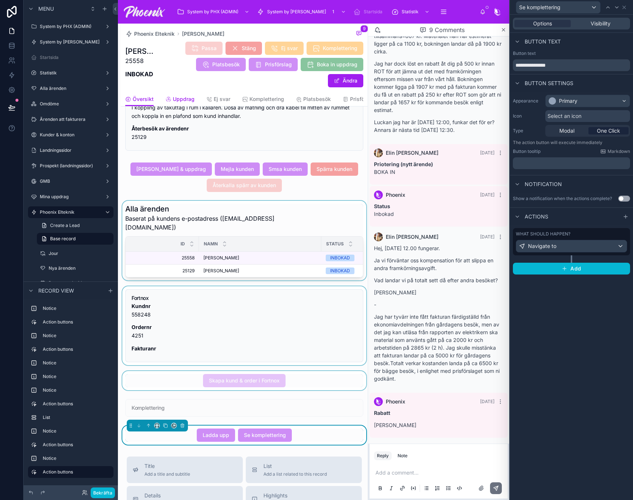
click at [187, 95] on link "Uppdrag" at bounding box center [179, 100] width 29 height 15
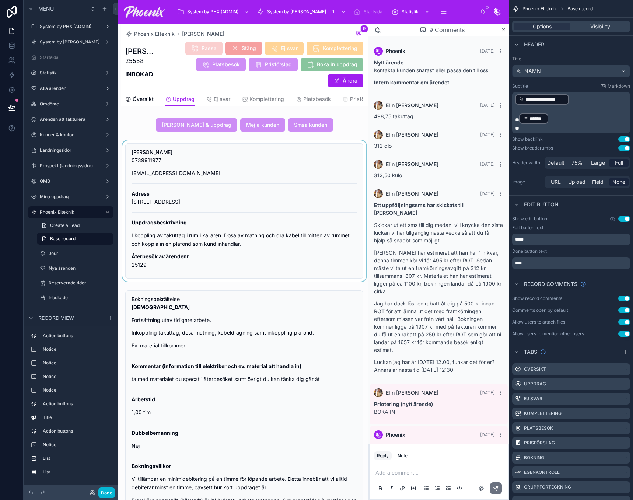
scroll to position [240, 0]
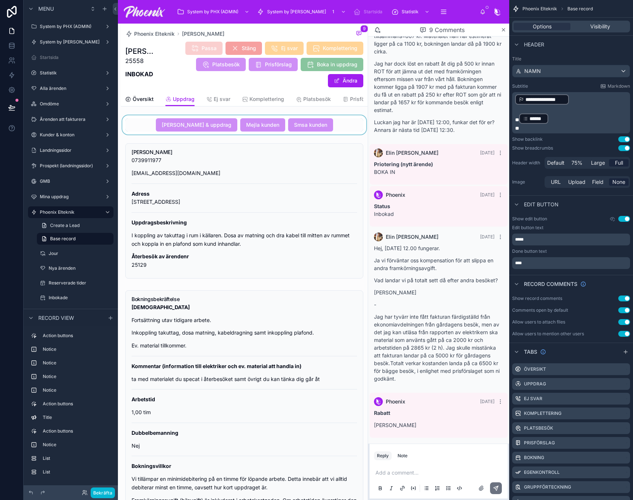
click at [161, 123] on div at bounding box center [244, 124] width 247 height 19
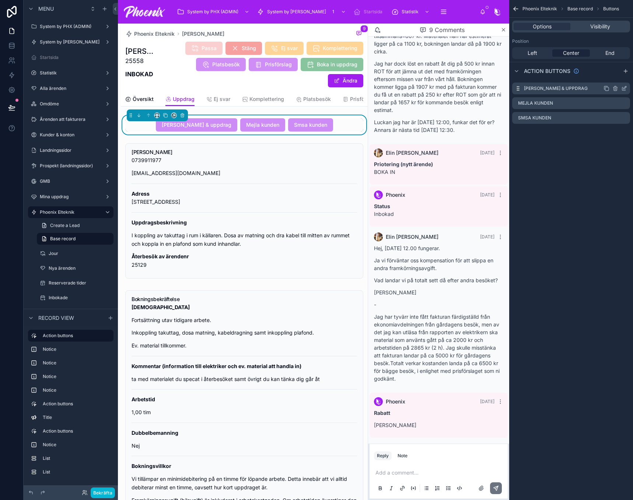
click at [623, 88] on icon "scrollable content" at bounding box center [624, 89] width 6 height 6
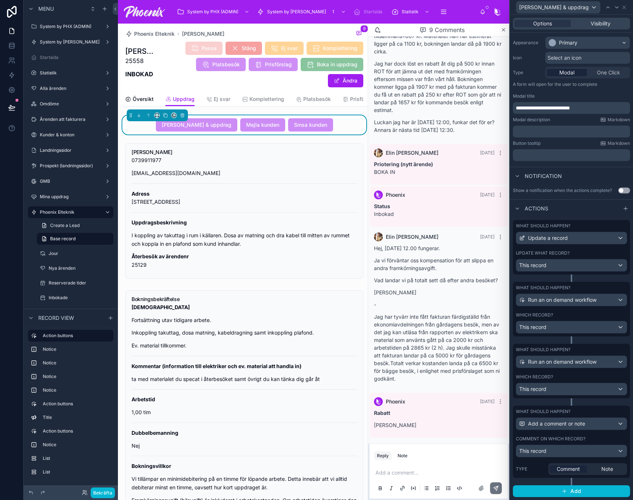
scroll to position [64, 0]
click at [580, 439] on label "Comment on which record?" at bounding box center [551, 439] width 70 height 6
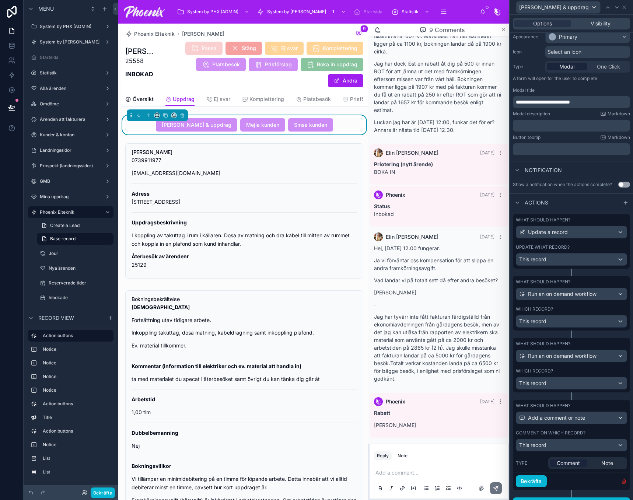
click at [622, 483] on icon "button" at bounding box center [623, 481] width 3 height 3
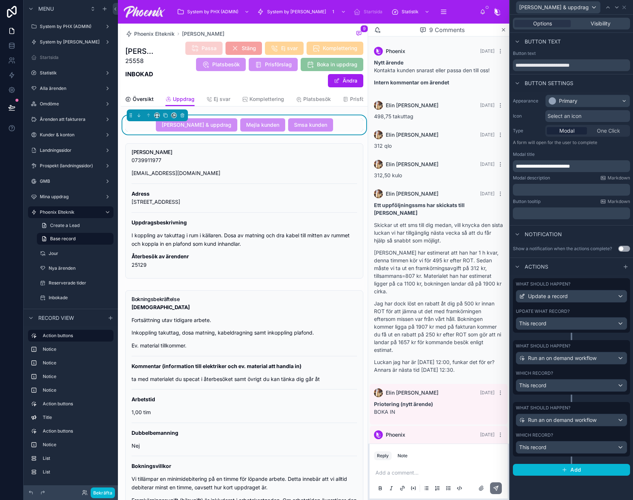
scroll to position [240, 0]
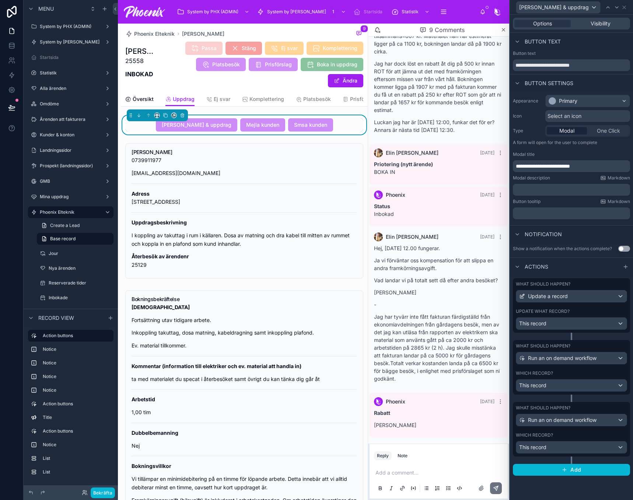
click at [567, 440] on div "Which record? This record" at bounding box center [571, 442] width 111 height 21
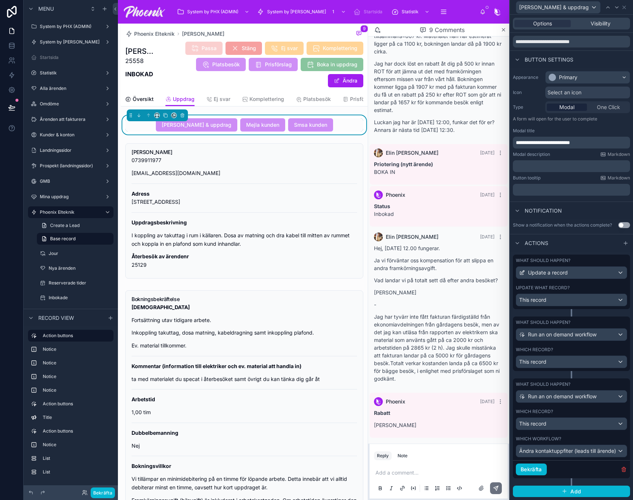
scroll to position [29, 0]
click at [564, 354] on div "Which record? This record" at bounding box center [571, 357] width 111 height 21
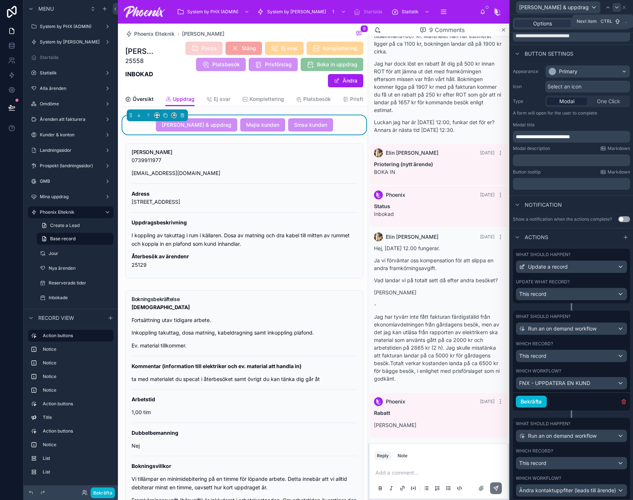
click at [618, 6] on icon at bounding box center [617, 7] width 6 height 6
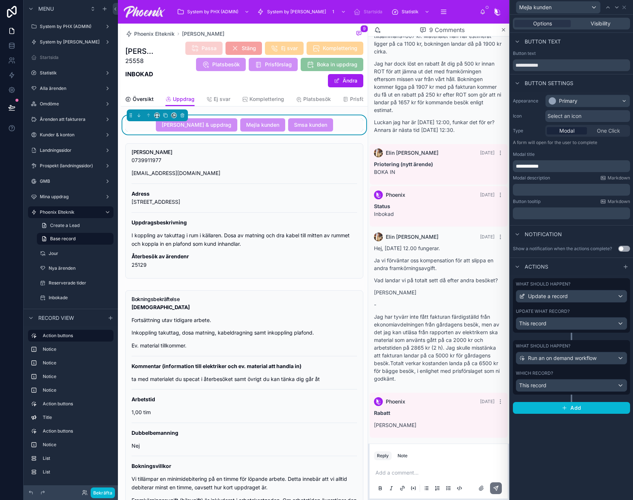
click at [553, 370] on div "What should happen? Run an on demand workflow Which record? This record" at bounding box center [571, 367] width 117 height 55
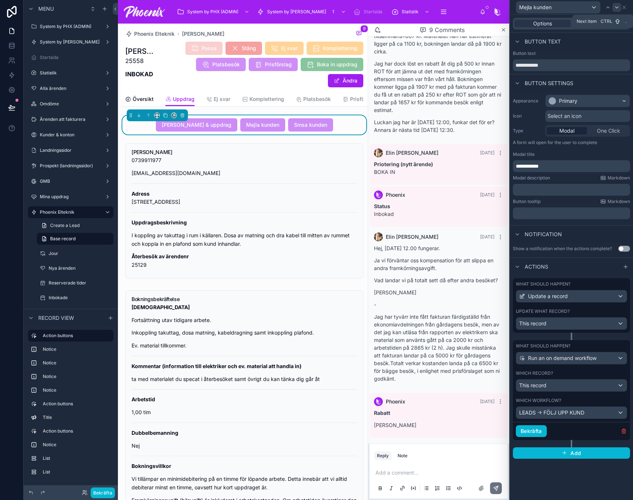
click at [614, 8] on icon at bounding box center [617, 7] width 6 height 6
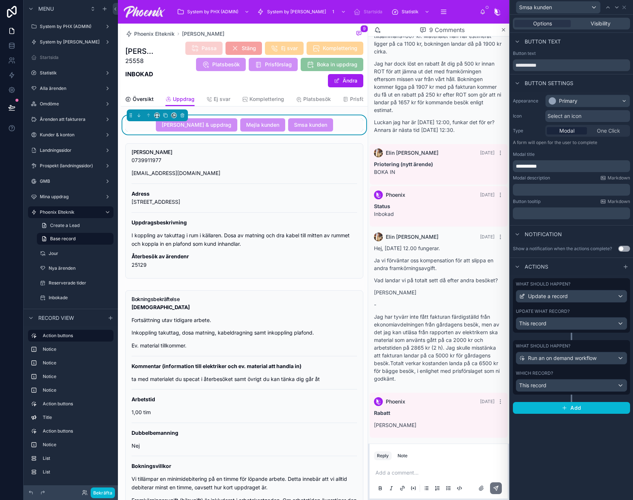
click at [577, 377] on div "Which record? This record" at bounding box center [571, 380] width 111 height 21
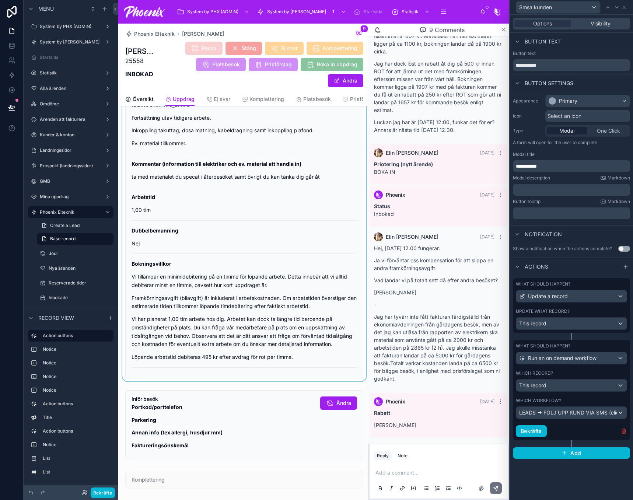
scroll to position [295, 0]
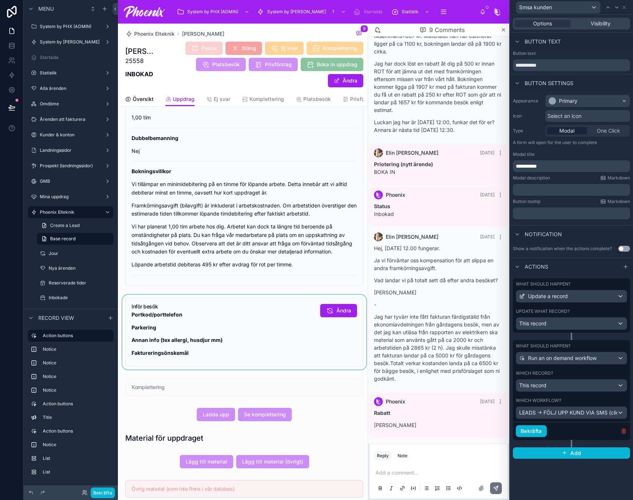
click at [258, 312] on div at bounding box center [244, 332] width 247 height 75
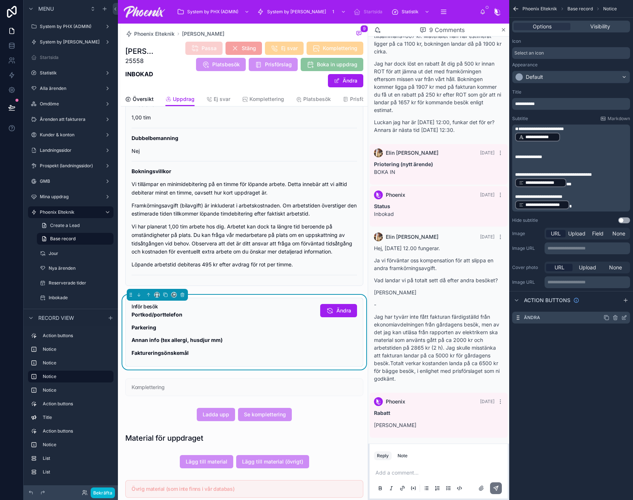
click at [622, 316] on icon "scrollable content" at bounding box center [624, 318] width 6 height 6
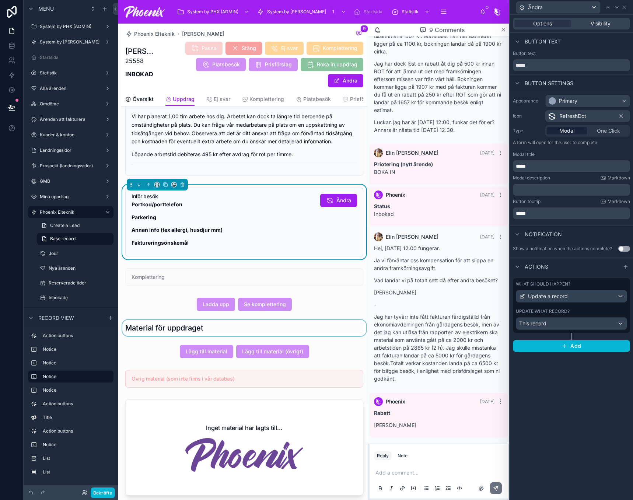
scroll to position [405, 0]
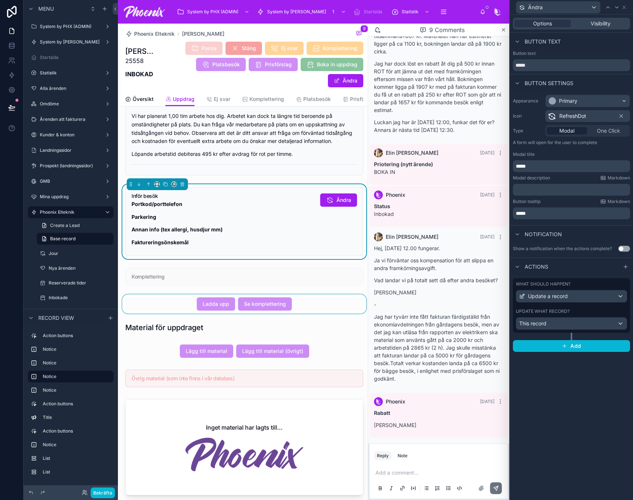
click at [324, 314] on div at bounding box center [244, 303] width 247 height 19
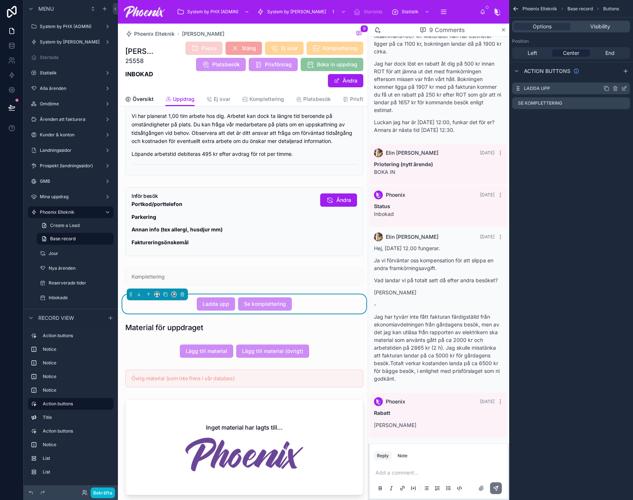
click at [624, 88] on icon "scrollable content" at bounding box center [624, 89] width 6 height 6
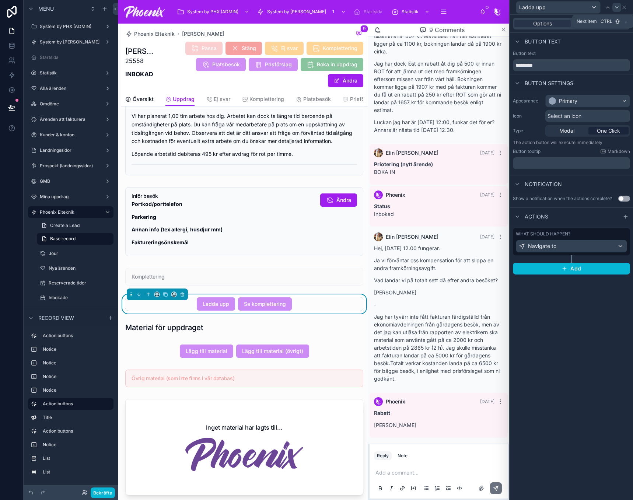
click at [616, 8] on icon at bounding box center [617, 7] width 6 height 6
click at [327, 361] on div at bounding box center [244, 351] width 247 height 19
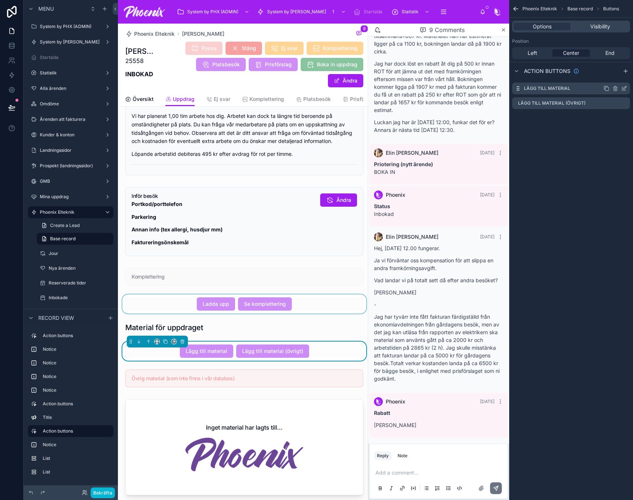
click at [622, 86] on icon "scrollable content" at bounding box center [624, 89] width 6 height 6
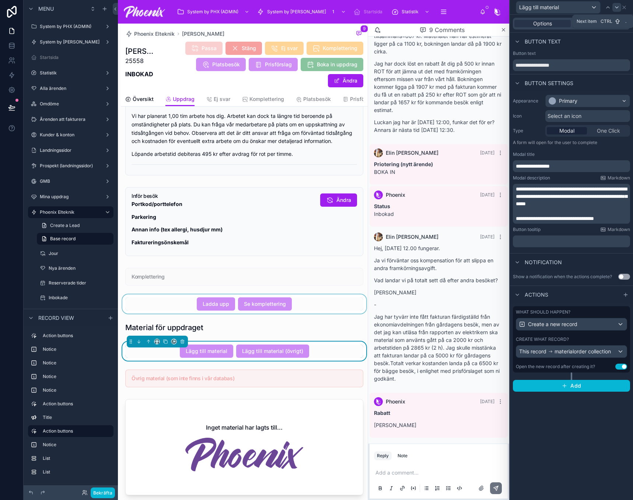
click at [618, 4] on icon at bounding box center [617, 7] width 6 height 6
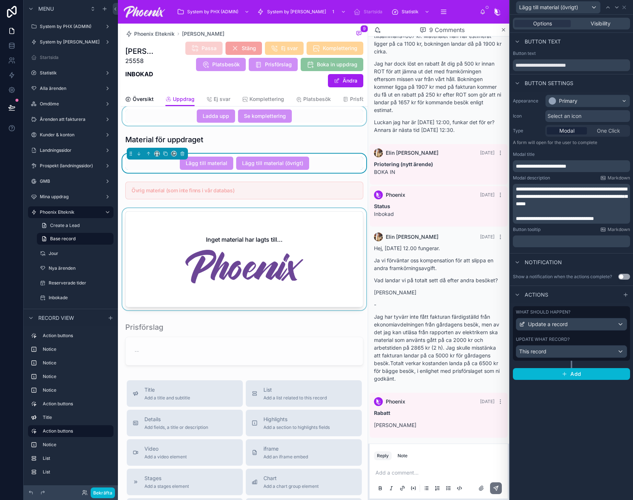
scroll to position [700, 0]
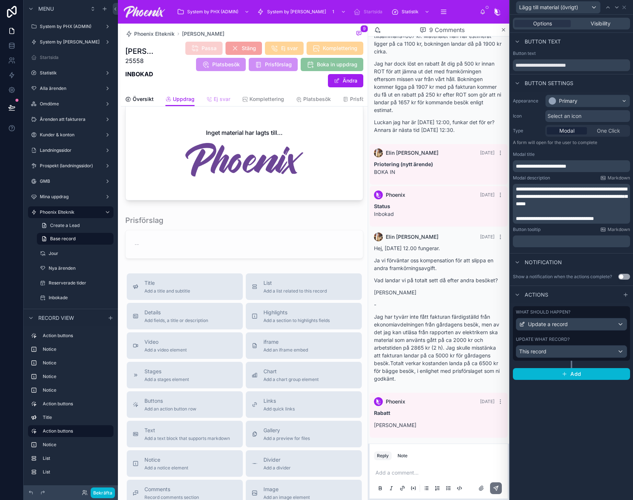
click at [220, 96] on span "Ej svar" at bounding box center [222, 98] width 17 height 7
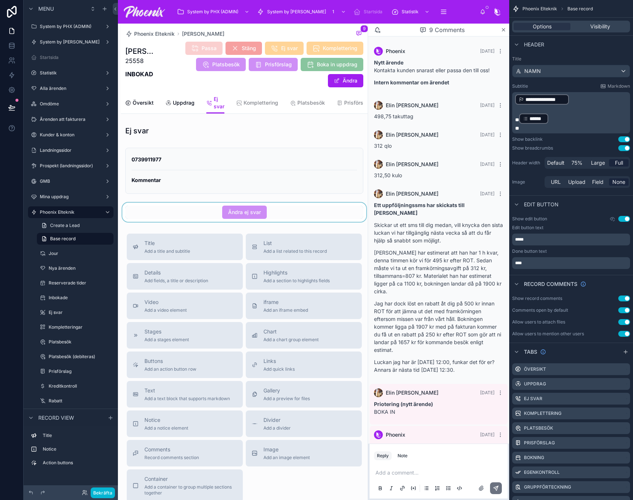
scroll to position [240, 0]
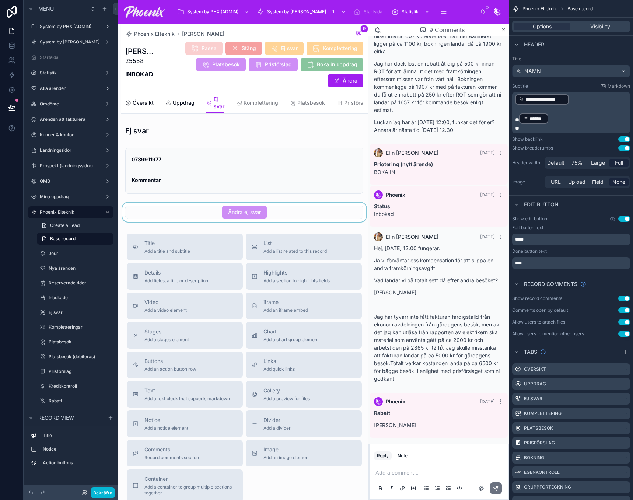
click at [213, 213] on div at bounding box center [244, 212] width 247 height 19
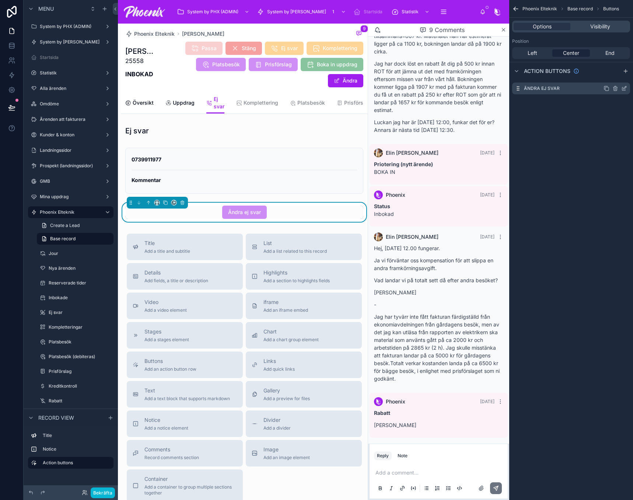
click at [625, 87] on icon "scrollable content" at bounding box center [625, 87] width 3 height 3
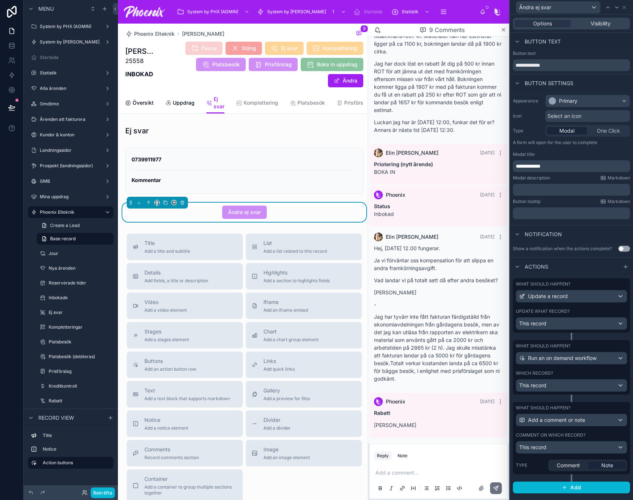
click at [614, 433] on div "Comment on which record?" at bounding box center [571, 435] width 111 height 6
click at [621, 486] on icon "button" at bounding box center [624, 484] width 6 height 6
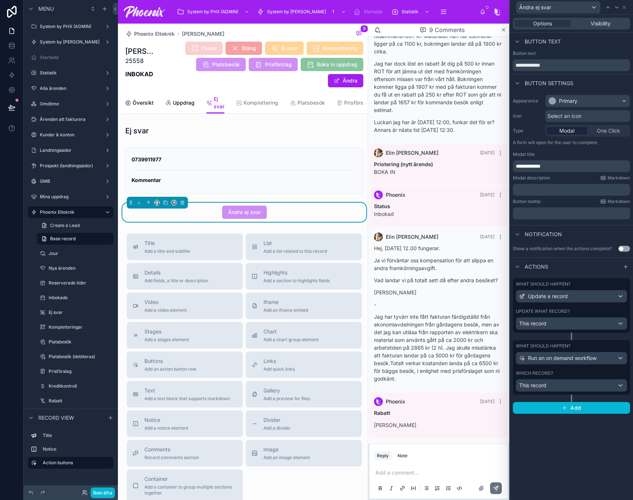
click at [586, 374] on div "Which record?" at bounding box center [571, 373] width 111 height 6
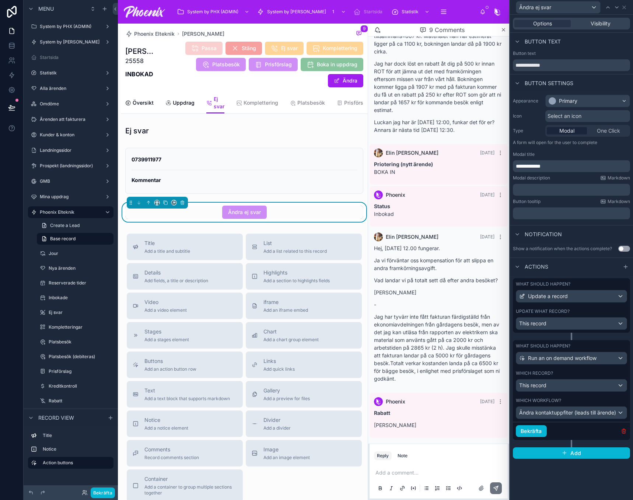
click at [623, 432] on icon "button" at bounding box center [624, 431] width 6 height 6
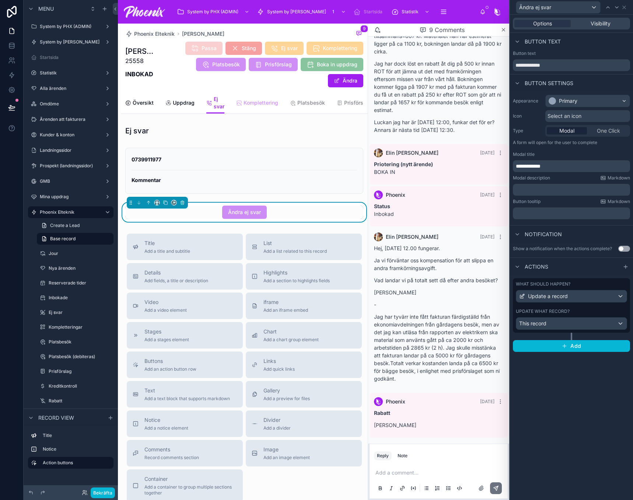
click at [260, 102] on span "Komplettering" at bounding box center [261, 102] width 35 height 7
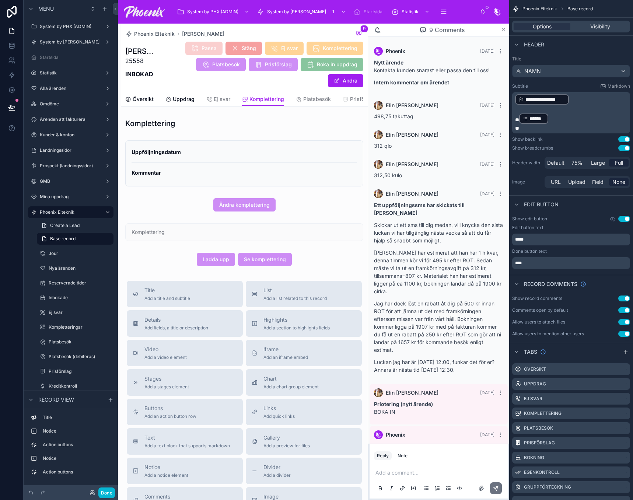
scroll to position [240, 0]
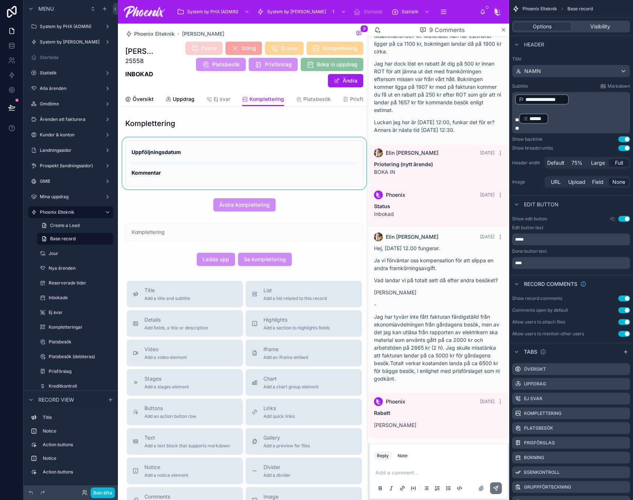
click at [226, 154] on div at bounding box center [244, 163] width 247 height 52
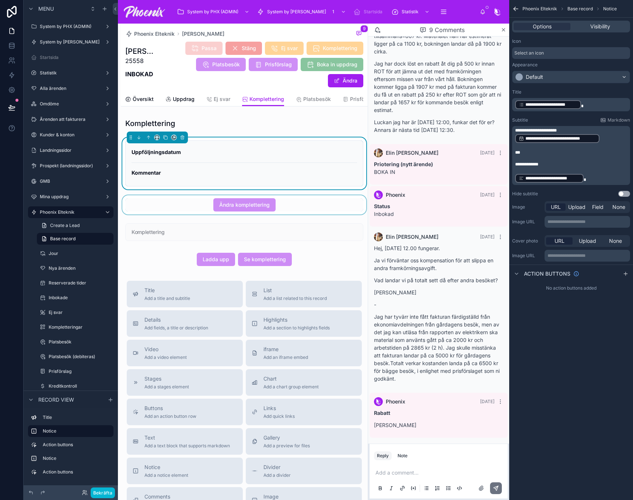
click at [252, 212] on div at bounding box center [244, 204] width 247 height 19
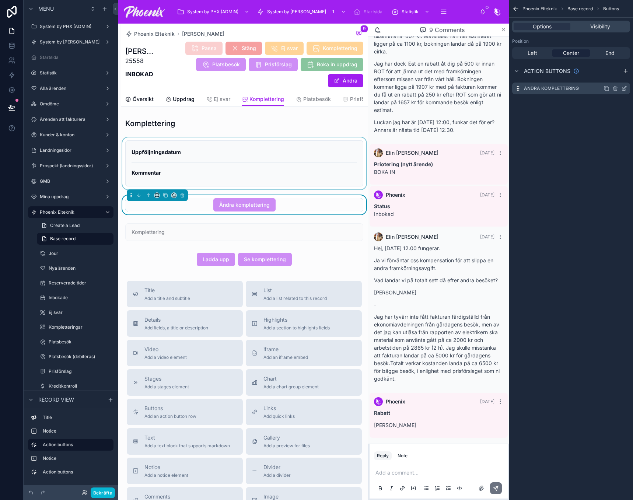
click at [626, 88] on icon "scrollable content" at bounding box center [624, 89] width 6 height 6
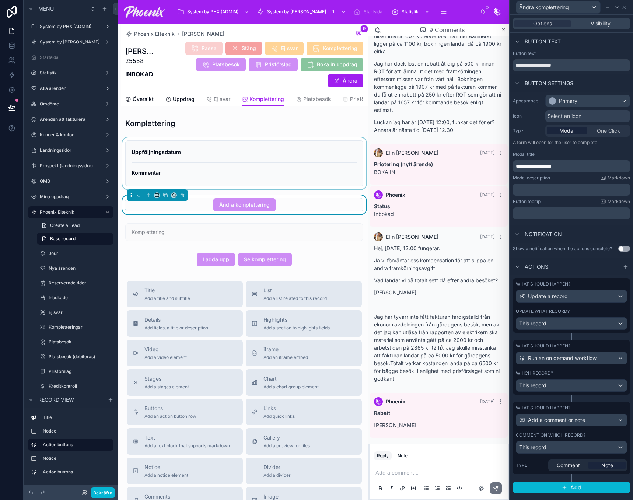
drag, startPoint x: 611, startPoint y: 437, endPoint x: 629, endPoint y: 463, distance: 31.1
click at [612, 437] on div "Comment on which record?" at bounding box center [571, 435] width 111 height 6
click at [621, 486] on icon "button" at bounding box center [624, 484] width 6 height 6
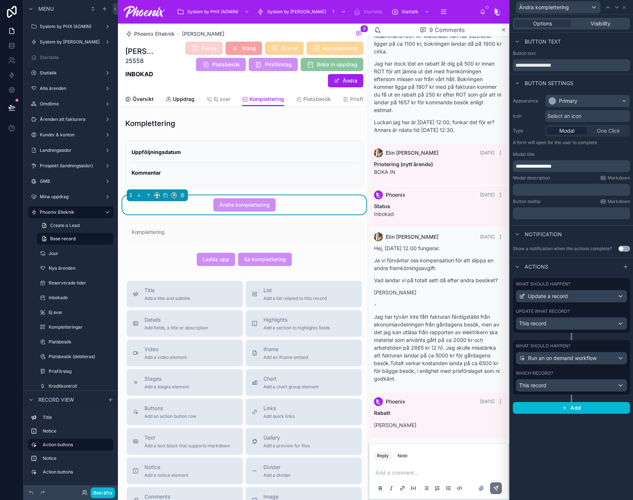
click at [580, 373] on div "Which record?" at bounding box center [571, 373] width 111 height 6
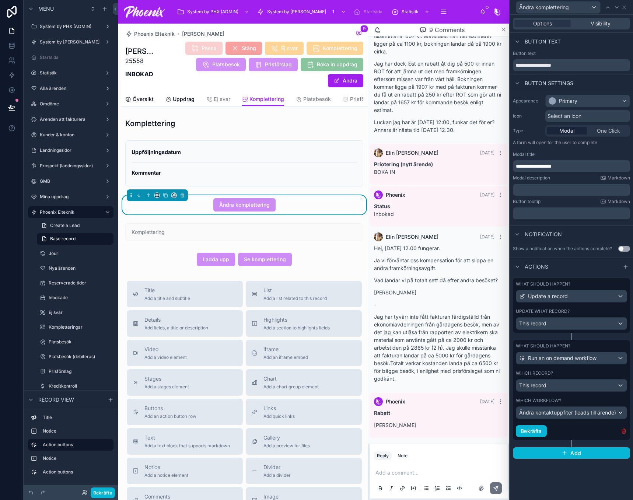
click at [624, 432] on icon "button" at bounding box center [624, 431] width 6 height 6
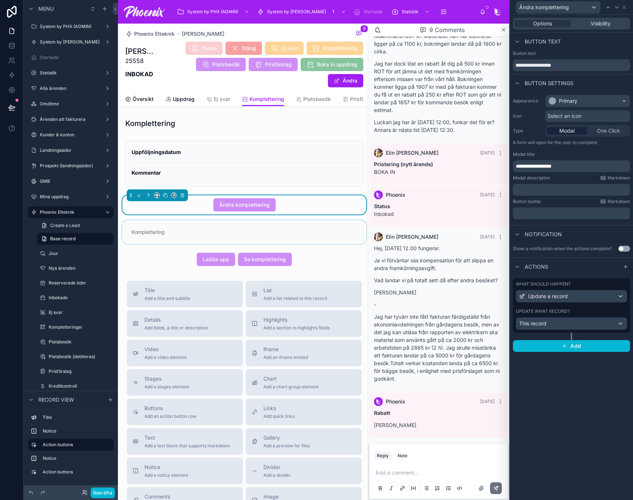
click at [298, 241] on div at bounding box center [244, 232] width 247 height 24
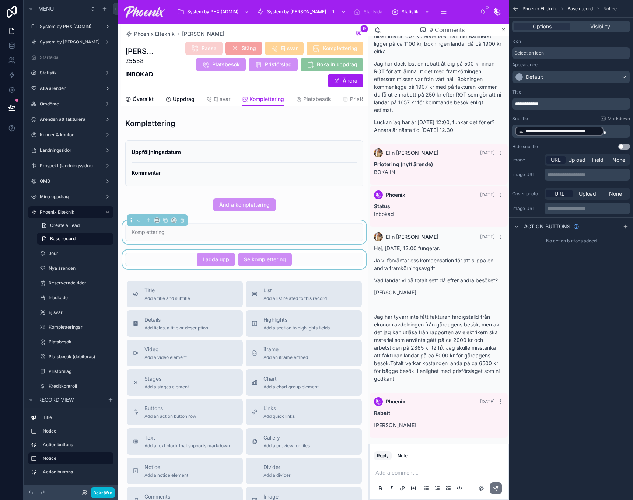
click at [294, 269] on div at bounding box center [244, 259] width 247 height 19
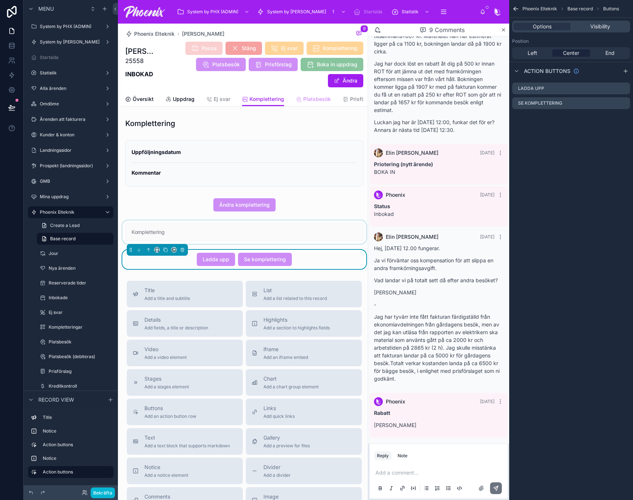
click at [309, 99] on span "Platsbesök" at bounding box center [317, 98] width 28 height 7
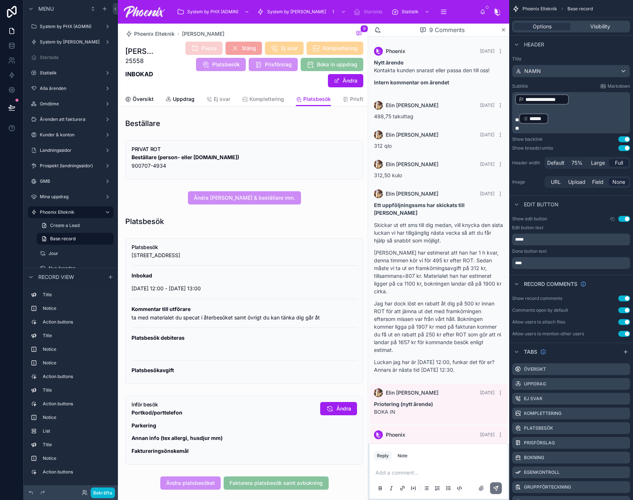
scroll to position [240, 0]
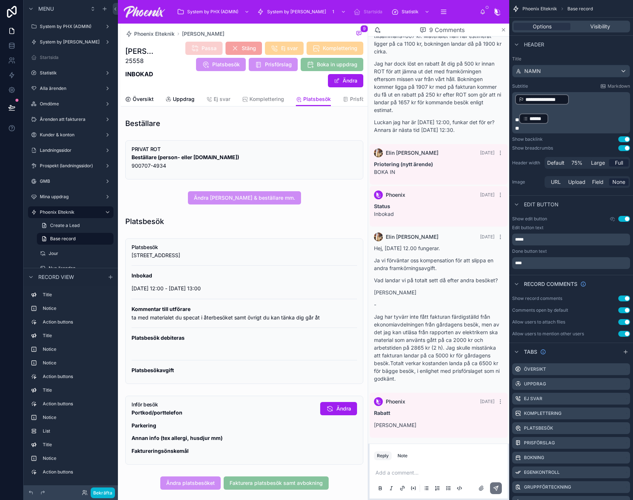
click at [502, 29] on icon at bounding box center [503, 29] width 3 height 3
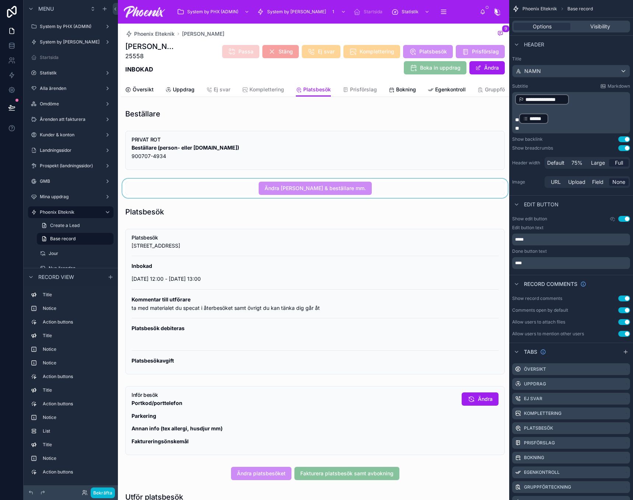
drag, startPoint x: 342, startPoint y: 204, endPoint x: 342, endPoint y: 198, distance: 5.9
click at [342, 202] on div "Beställare PRIVAT ROT Beställare (person- eller org.nr) 900707-4934 Ändra kundt…" at bounding box center [315, 486] width 388 height 761
click at [343, 193] on div at bounding box center [315, 188] width 388 height 19
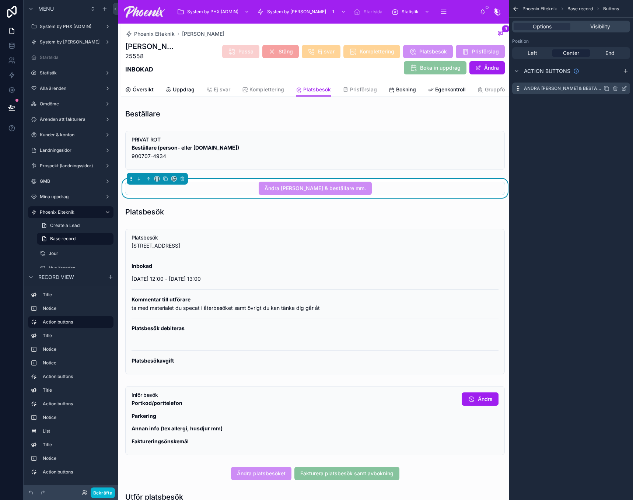
click at [624, 87] on icon "scrollable content" at bounding box center [624, 89] width 6 height 6
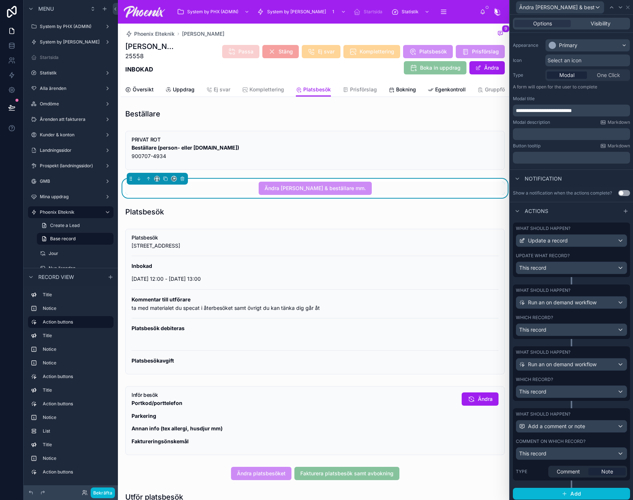
scroll to position [64, 0]
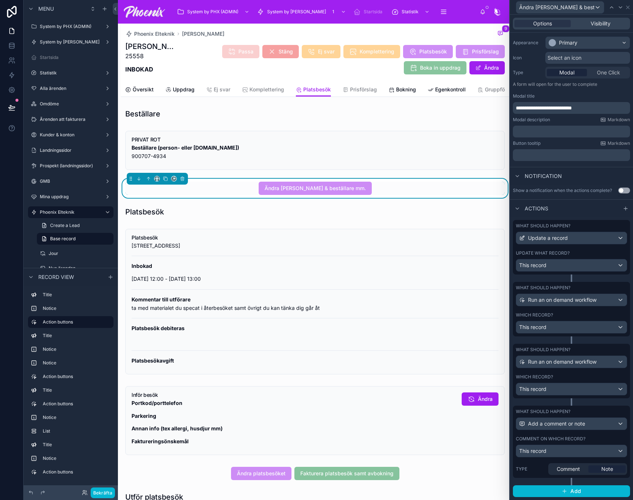
click at [609, 440] on div "Comment on which record?" at bounding box center [571, 439] width 111 height 6
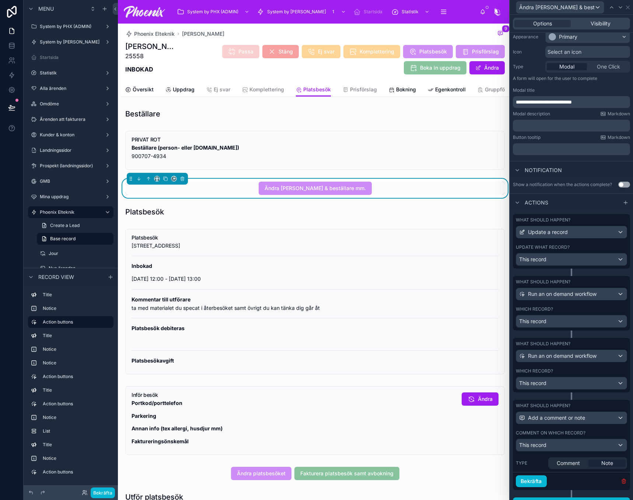
click at [621, 484] on icon "button" at bounding box center [624, 481] width 6 height 6
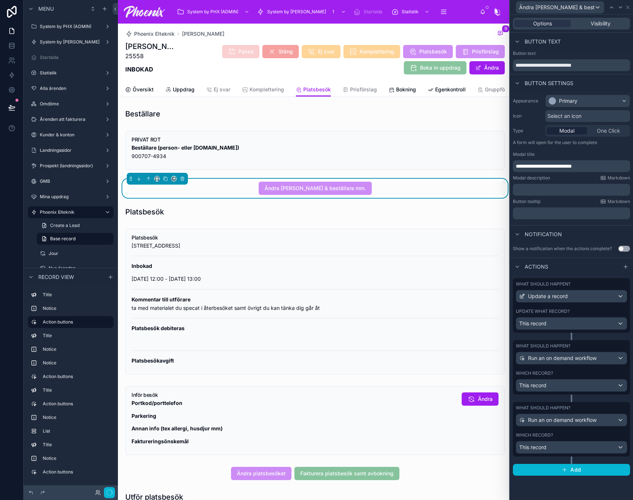
scroll to position [0, 0]
click at [576, 430] on div "What should happen? Run an on demand workflow Which record? This record" at bounding box center [571, 429] width 117 height 55
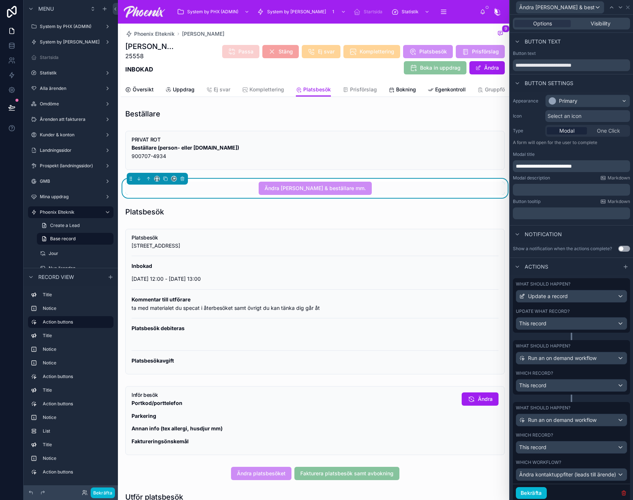
click at [622, 495] on icon "button" at bounding box center [623, 493] width 3 height 3
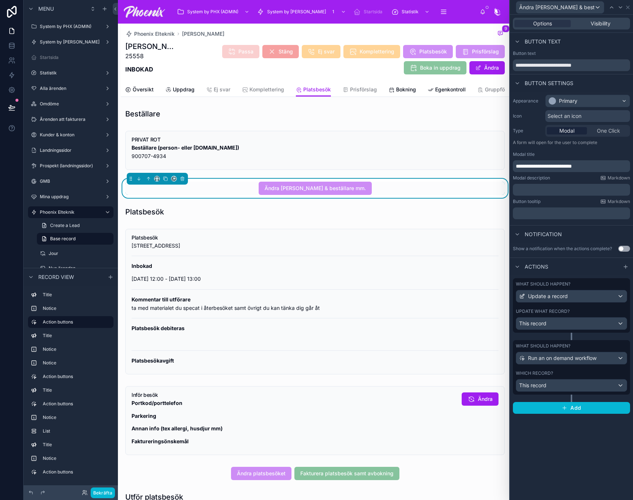
click at [573, 372] on div "Which record?" at bounding box center [571, 373] width 111 height 6
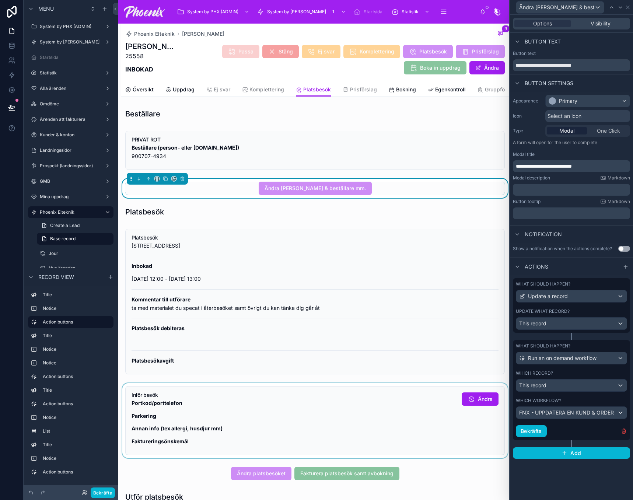
click at [402, 411] on div at bounding box center [315, 420] width 388 height 75
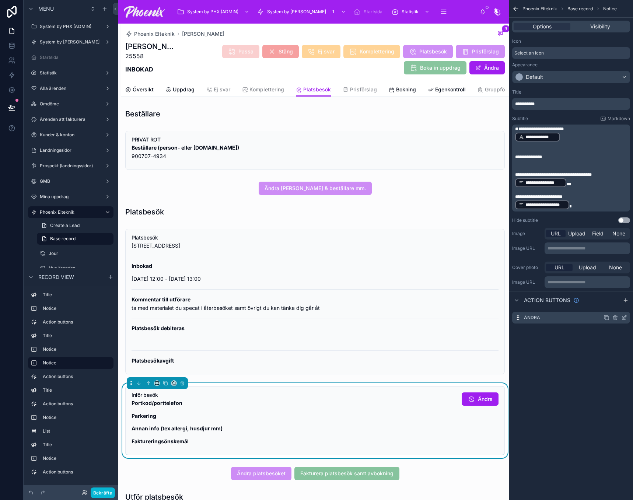
click at [623, 318] on icon "scrollable content" at bounding box center [624, 318] width 6 height 6
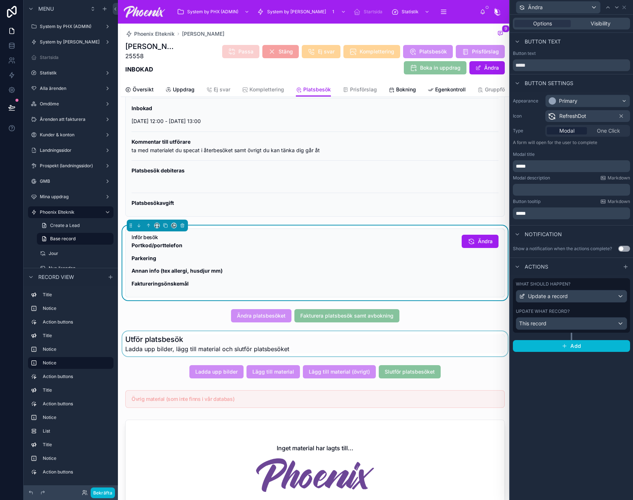
scroll to position [184, 0]
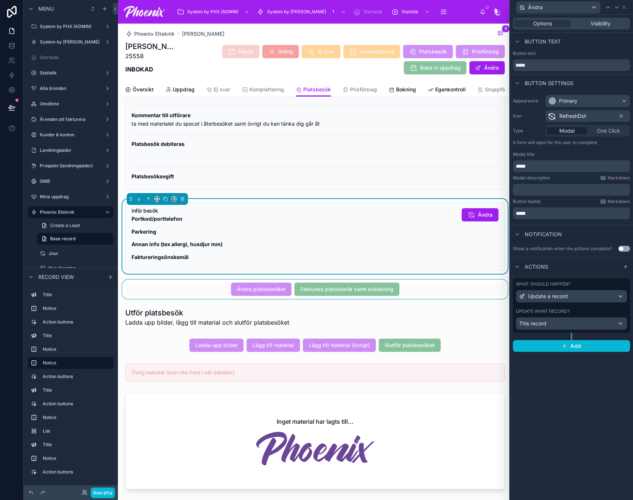
click at [258, 289] on div at bounding box center [315, 289] width 388 height 19
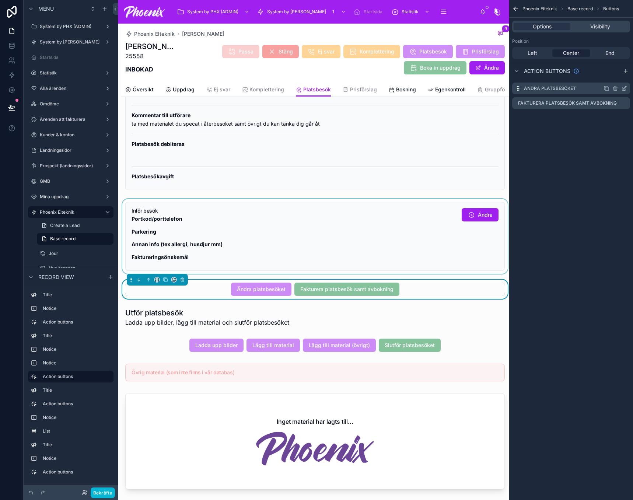
click at [623, 87] on icon "scrollable content" at bounding box center [623, 88] width 3 height 3
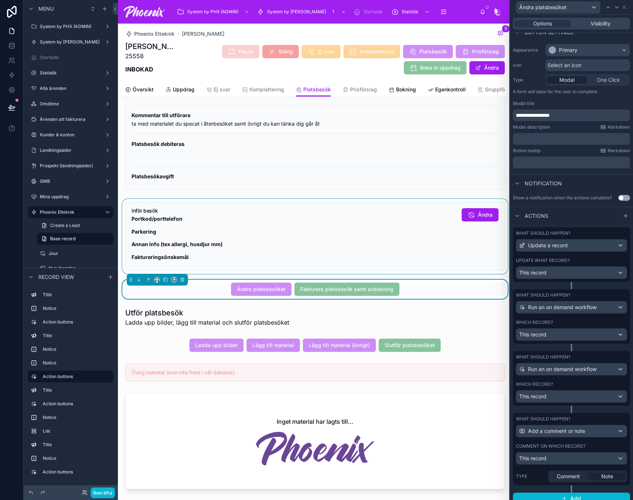
scroll to position [64, 0]
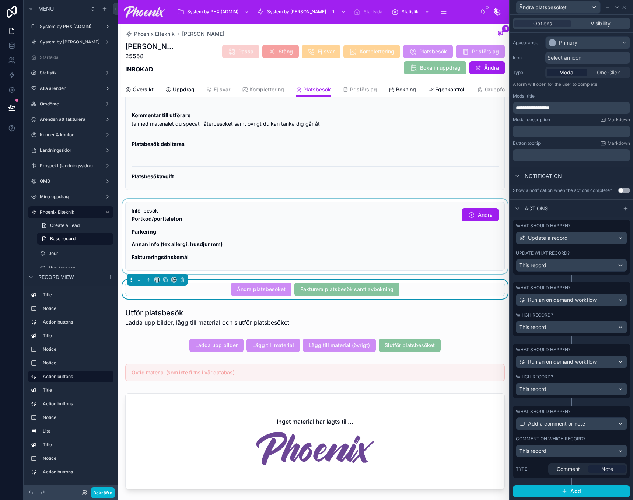
click at [603, 440] on div "Comment on which record?" at bounding box center [571, 439] width 111 height 6
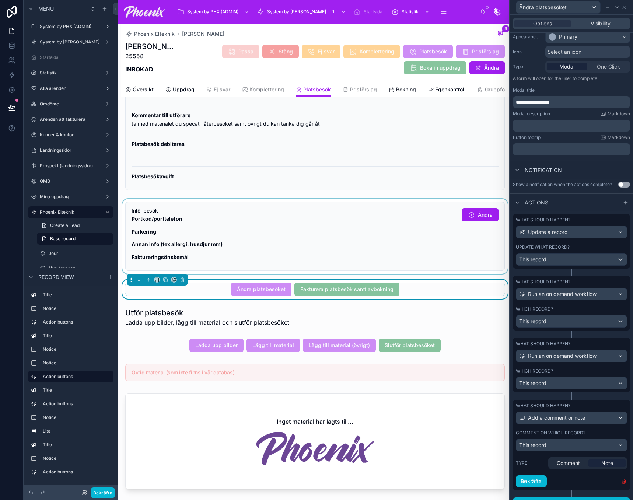
click at [622, 480] on icon "button" at bounding box center [624, 480] width 4 height 0
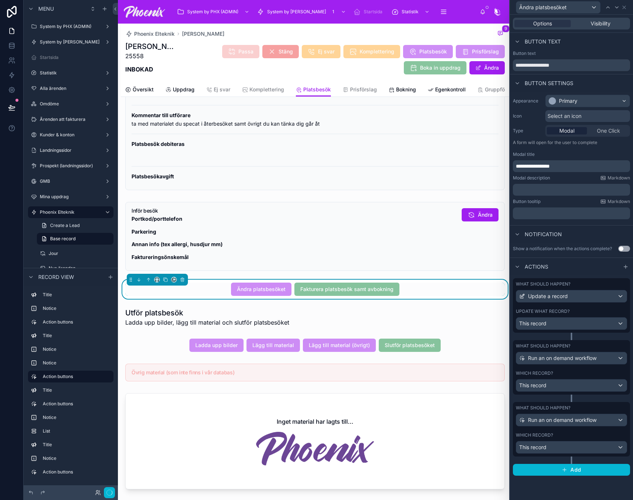
scroll to position [0, 0]
click at [586, 434] on div "Which record?" at bounding box center [571, 435] width 111 height 6
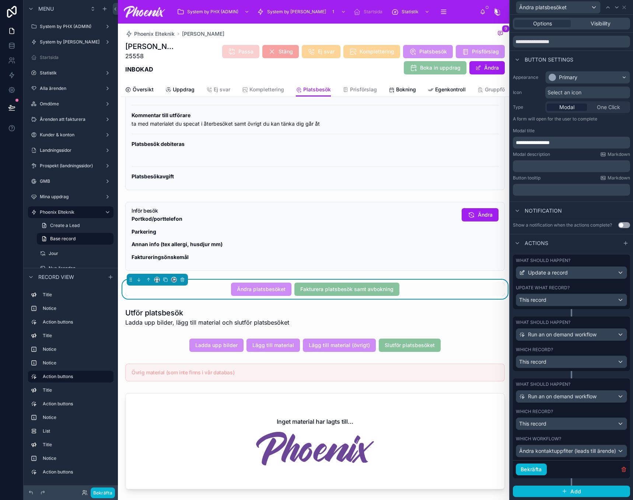
scroll to position [29, 0]
click at [622, 468] on icon "button" at bounding box center [624, 468] width 4 height 0
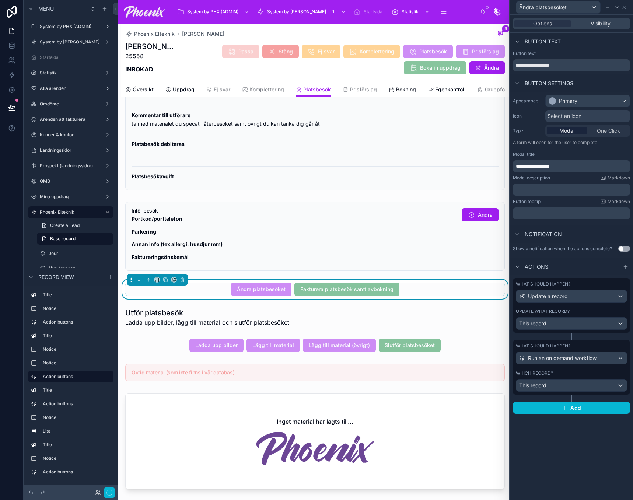
scroll to position [0, 0]
click at [617, 9] on icon at bounding box center [617, 7] width 6 height 6
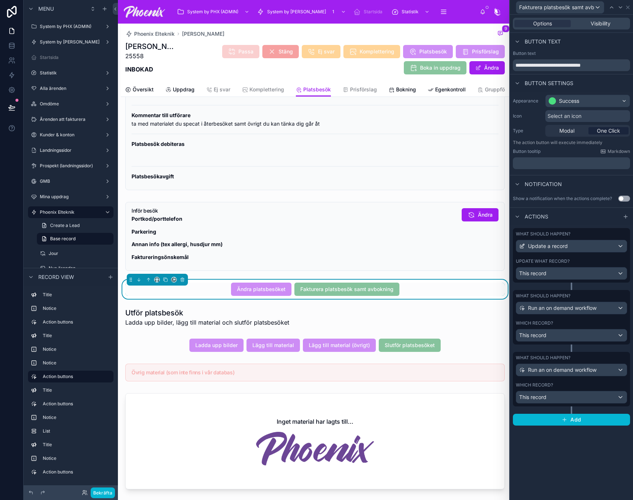
click at [590, 387] on div "Which record?" at bounding box center [571, 385] width 111 height 6
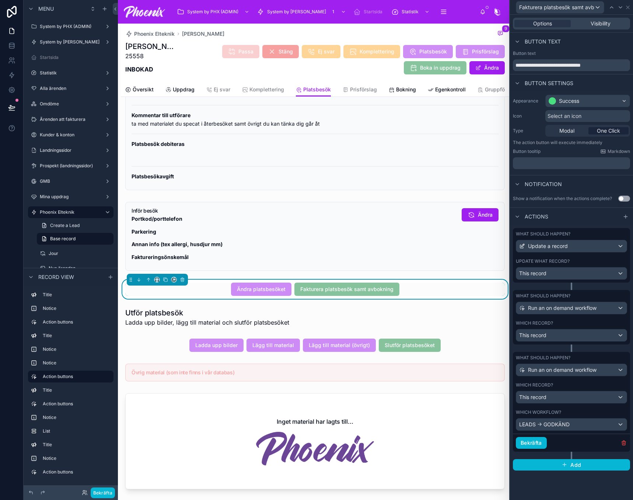
click at [565, 327] on div "Which record? This record" at bounding box center [571, 330] width 111 height 21
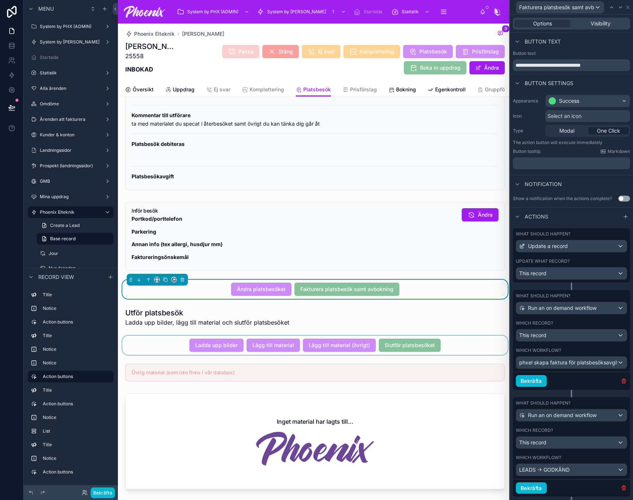
click at [262, 352] on div at bounding box center [315, 345] width 388 height 19
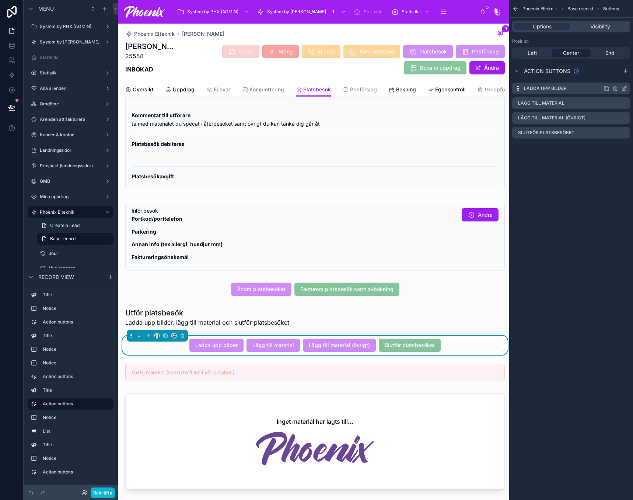
click at [623, 88] on icon "scrollable content" at bounding box center [624, 89] width 6 height 6
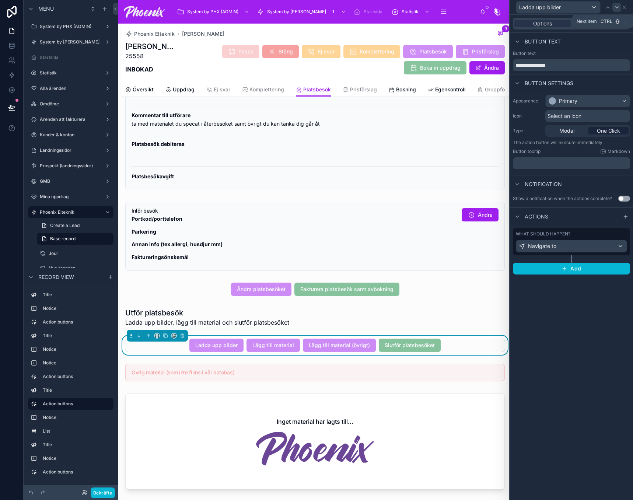
click at [618, 10] on icon at bounding box center [617, 7] width 6 height 6
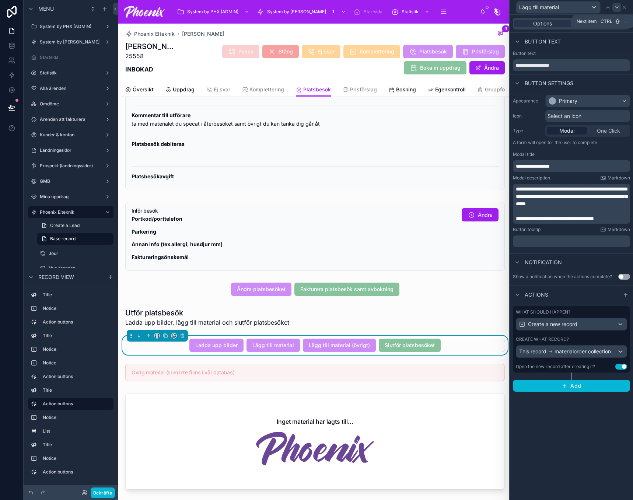
click at [618, 9] on icon at bounding box center [617, 7] width 6 height 6
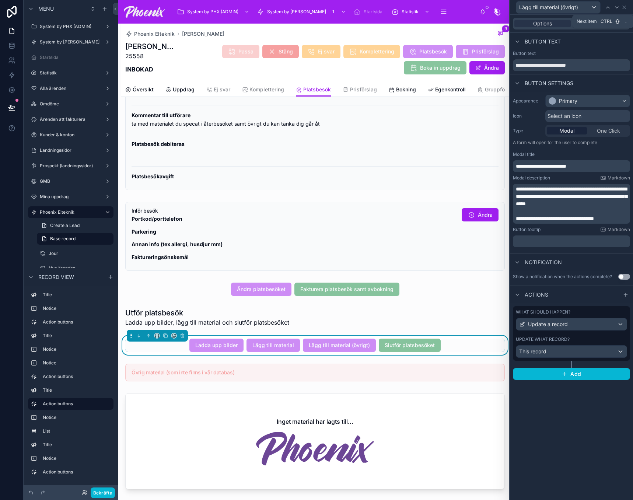
click at [618, 9] on icon at bounding box center [617, 7] width 6 height 6
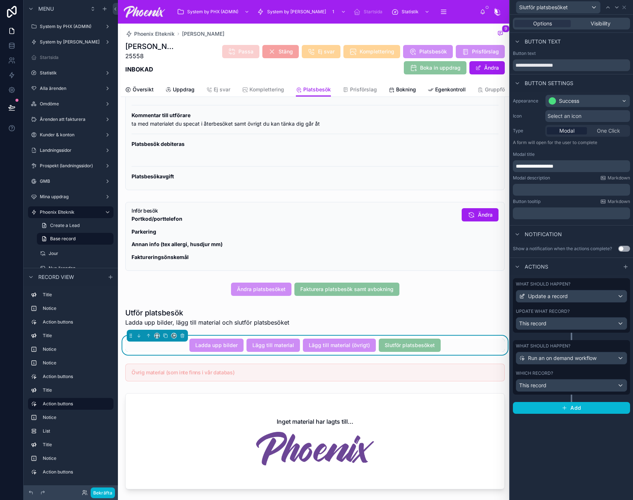
click at [586, 371] on div "Which record?" at bounding box center [571, 373] width 111 height 6
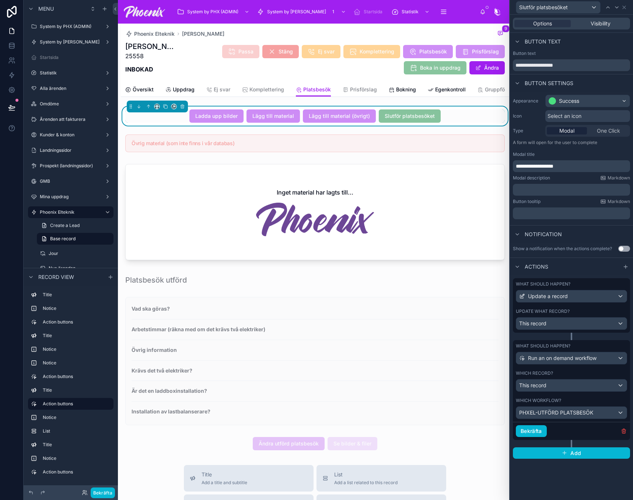
scroll to position [442, 0]
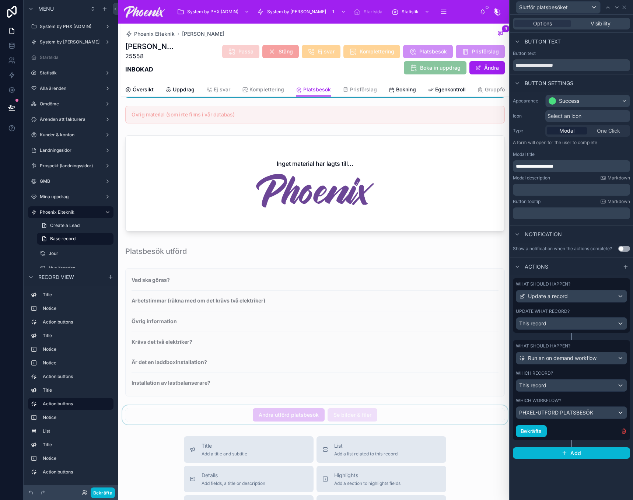
click at [327, 425] on div at bounding box center [315, 414] width 388 height 19
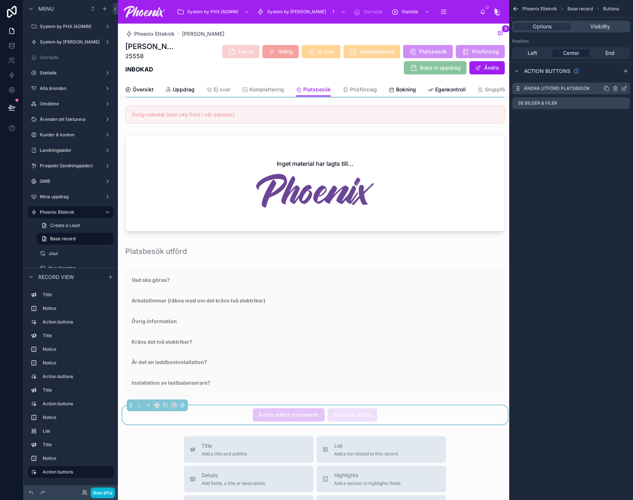
click at [623, 88] on icon "scrollable content" at bounding box center [624, 89] width 6 height 6
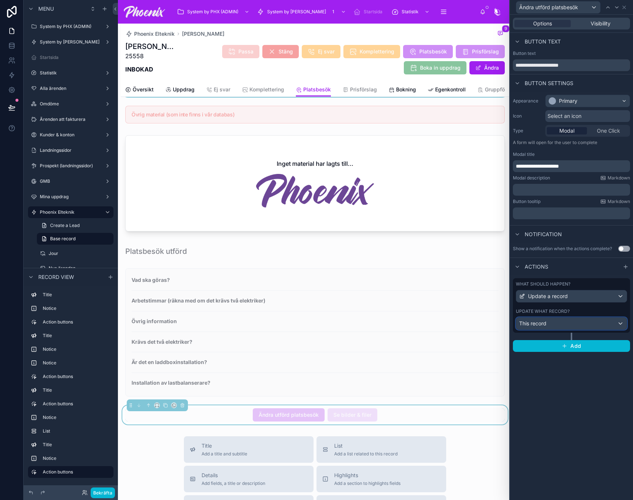
click at [583, 317] on div "Update what record? This record" at bounding box center [571, 318] width 111 height 21
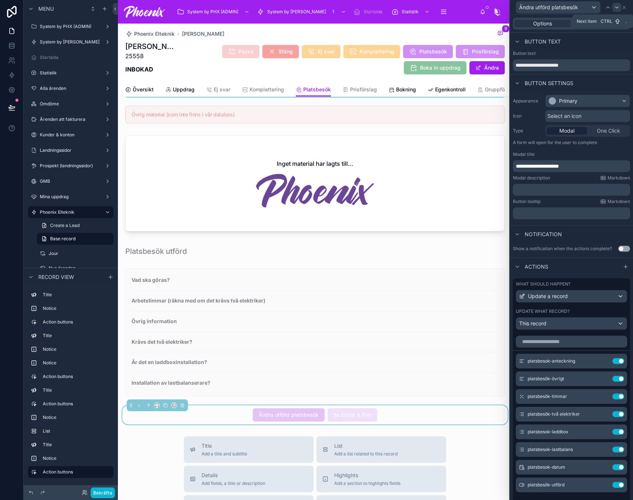
click at [620, 8] on div at bounding box center [617, 7] width 9 height 9
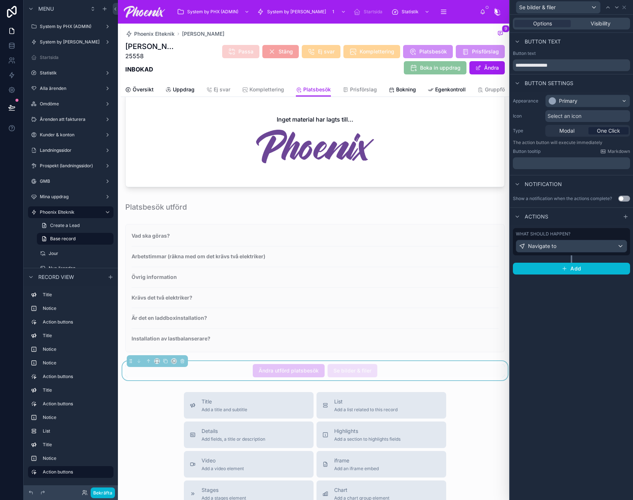
scroll to position [700, 0]
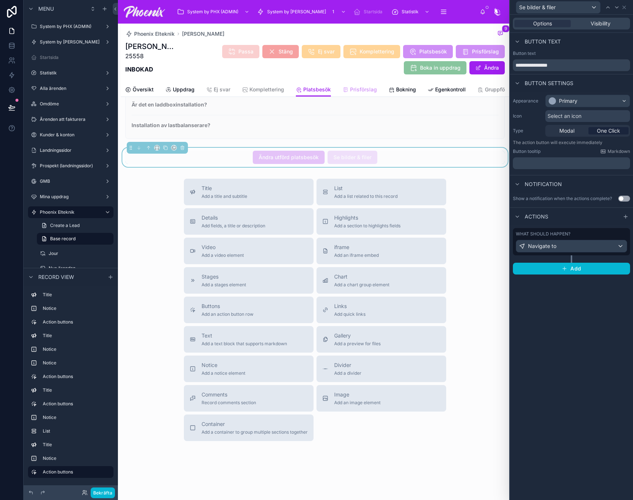
click at [364, 88] on span "Prisförslag" at bounding box center [363, 89] width 27 height 7
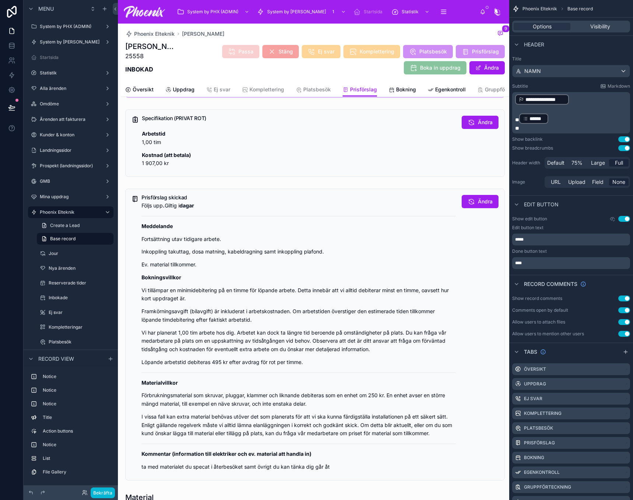
scroll to position [7, 0]
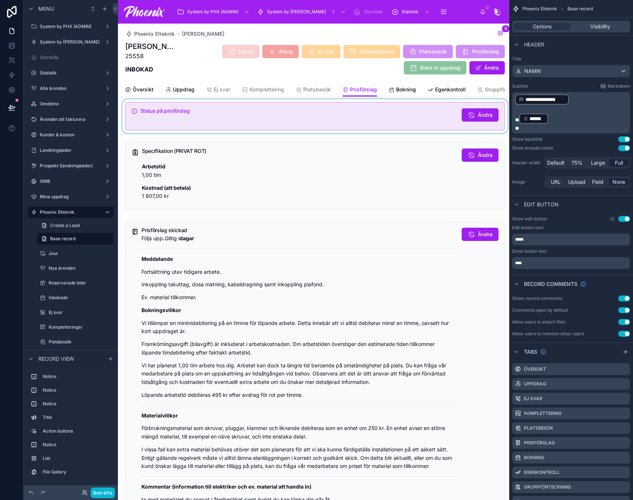
click at [331, 127] on div at bounding box center [315, 116] width 388 height 34
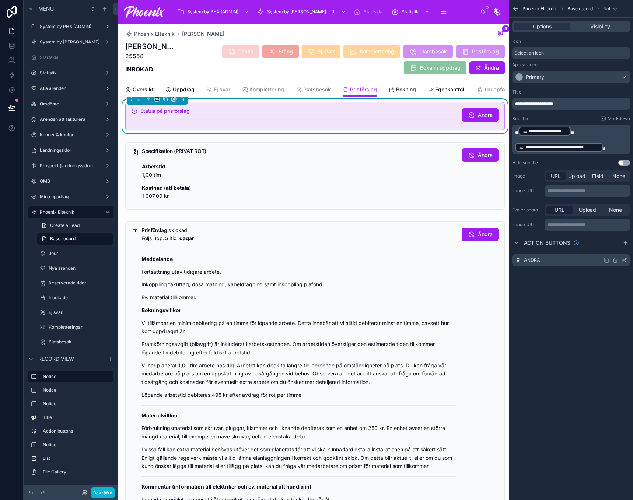
click at [623, 262] on icon "scrollable content" at bounding box center [623, 260] width 3 height 3
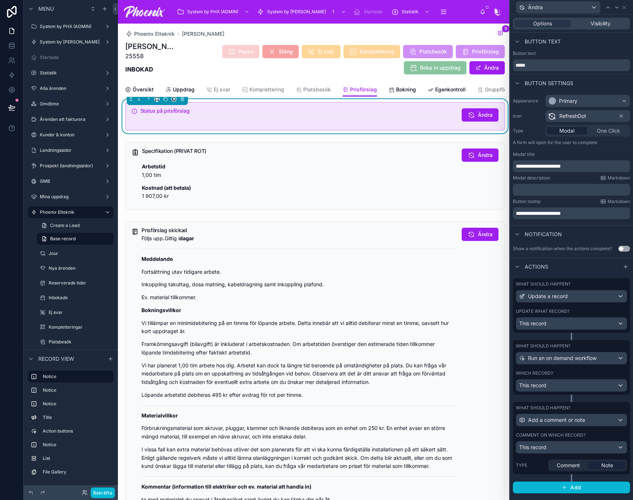
click at [617, 439] on div "Comment on which record? This record" at bounding box center [571, 442] width 111 height 21
click at [624, 485] on icon "button" at bounding box center [624, 483] width 0 height 1
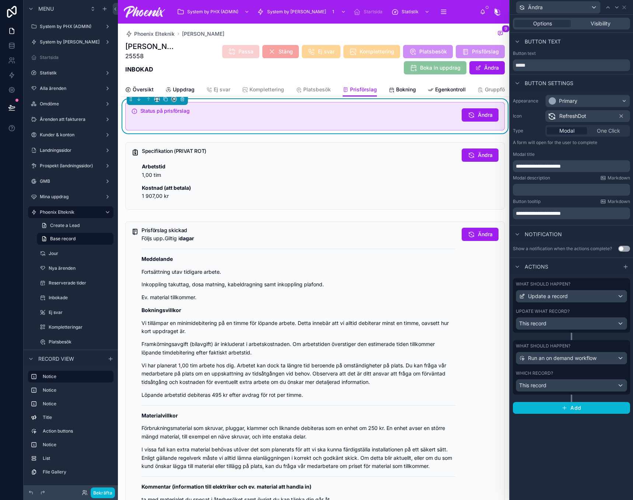
click at [585, 373] on div "Which record?" at bounding box center [571, 373] width 111 height 6
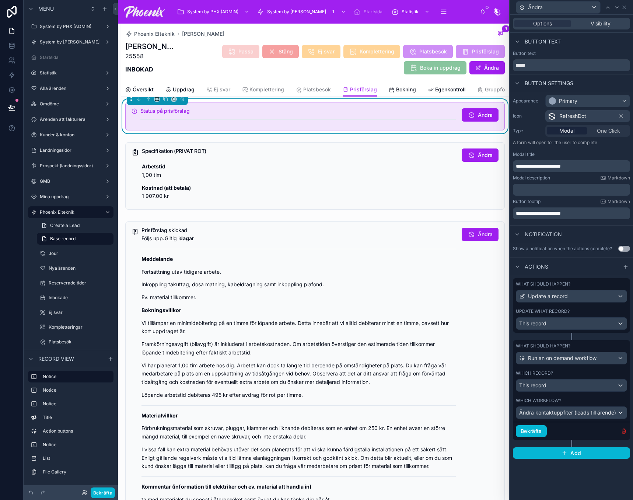
click at [625, 430] on icon "button" at bounding box center [623, 429] width 1 height 1
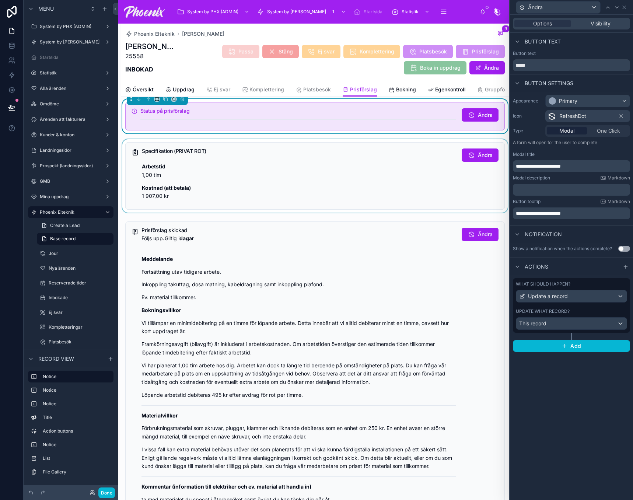
click at [415, 179] on div at bounding box center [315, 175] width 388 height 73
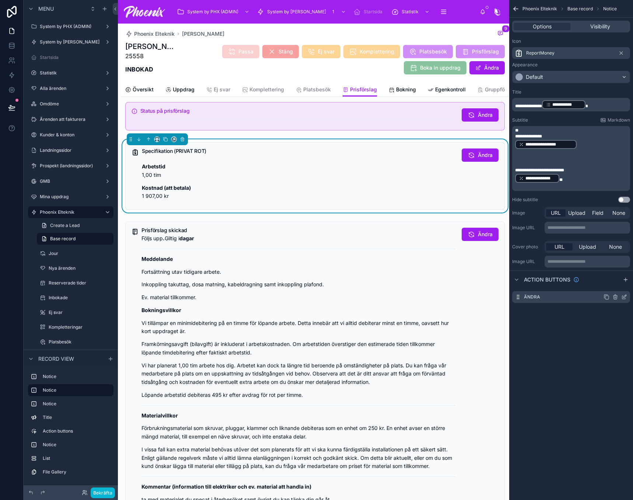
click at [622, 293] on div "Ändra" at bounding box center [571, 297] width 118 height 12
click at [626, 303] on div "Ändra" at bounding box center [571, 297] width 118 height 12
click at [625, 297] on icon "scrollable content" at bounding box center [624, 297] width 6 height 6
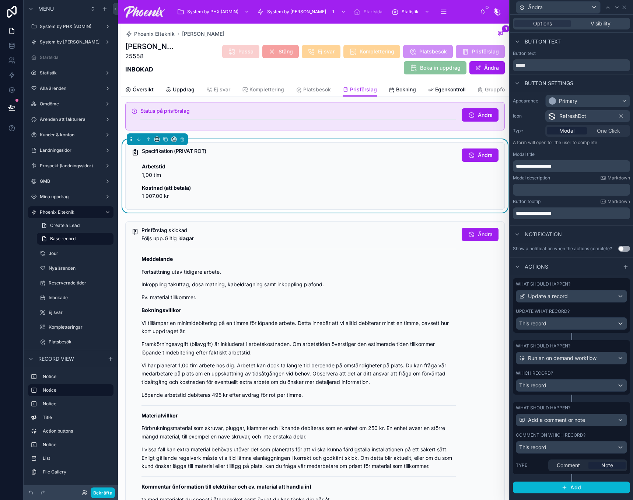
click at [596, 433] on div "Comment on which record?" at bounding box center [571, 435] width 111 height 6
click at [621, 486] on icon "button" at bounding box center [624, 484] width 6 height 6
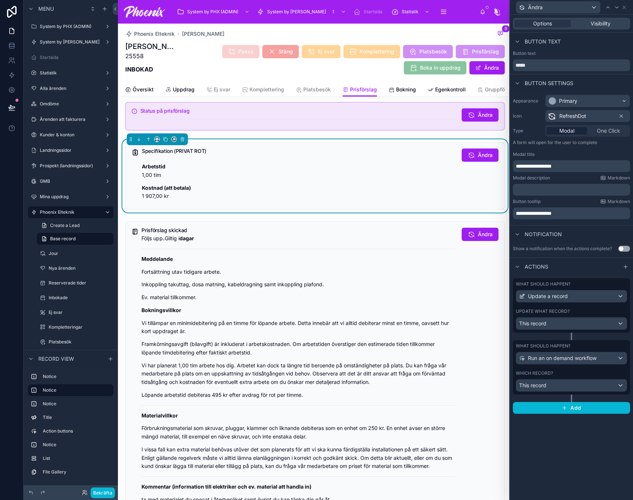
click at [590, 368] on div "What should happen? Run an on demand workflow Which record? This record" at bounding box center [571, 367] width 117 height 55
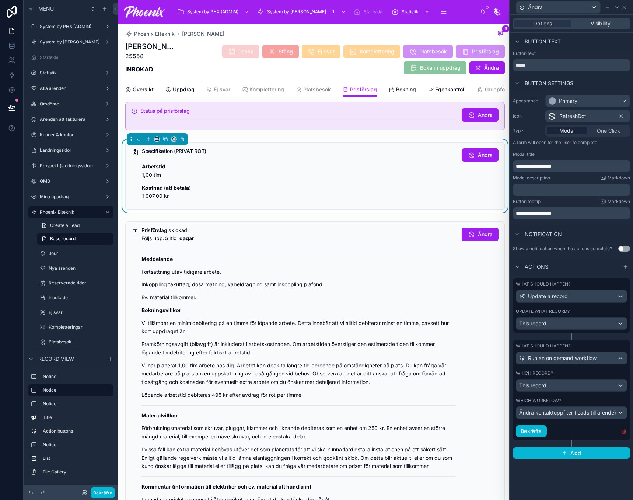
click at [621, 430] on button "button" at bounding box center [624, 431] width 7 height 7
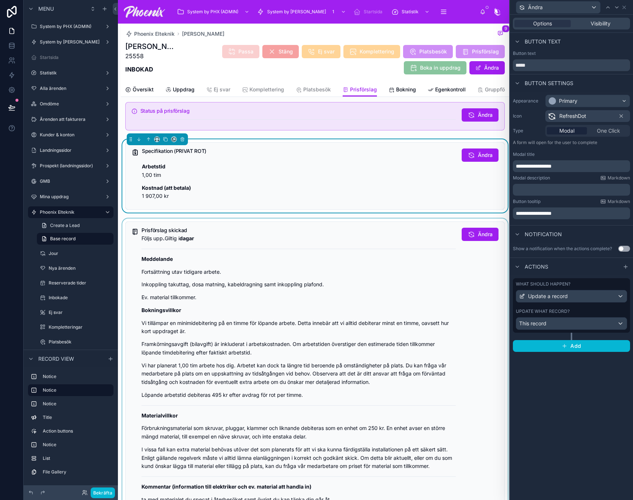
click at [400, 256] on div at bounding box center [315, 368] width 388 height 298
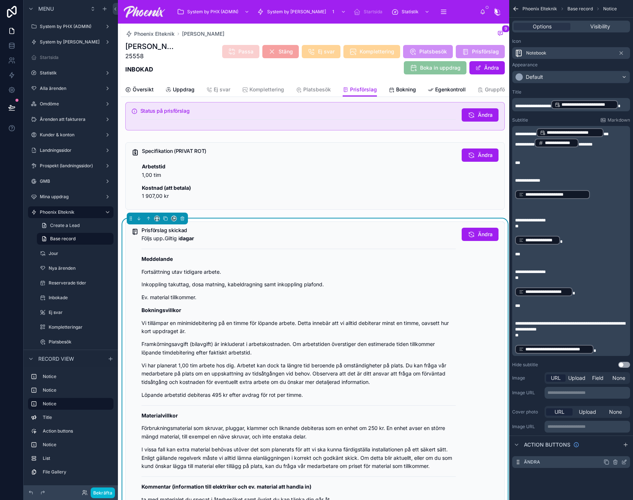
click at [625, 461] on icon "scrollable content" at bounding box center [624, 462] width 6 height 6
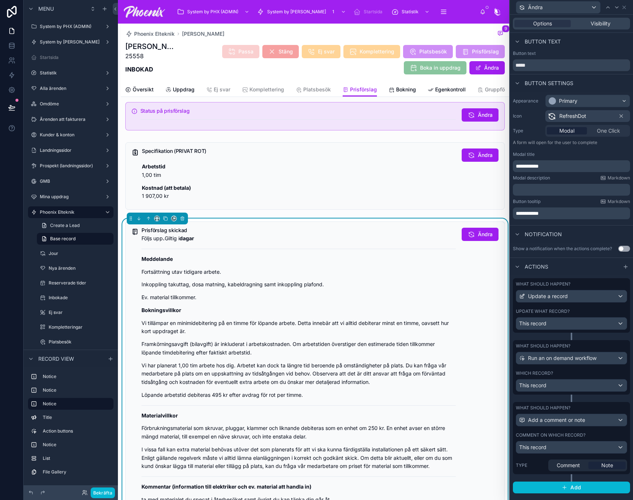
click at [590, 433] on div "Comment on which record?" at bounding box center [571, 435] width 111 height 6
drag, startPoint x: 617, startPoint y: 490, endPoint x: 592, endPoint y: 416, distance: 78.2
click at [621, 486] on icon "button" at bounding box center [624, 484] width 6 height 6
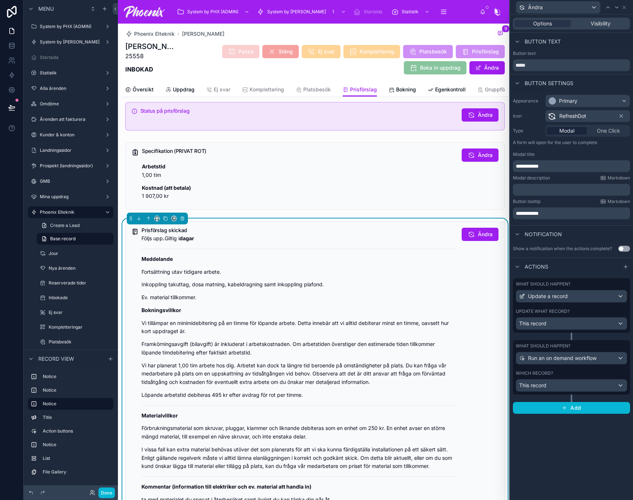
click at [575, 373] on div "Which record?" at bounding box center [571, 373] width 111 height 6
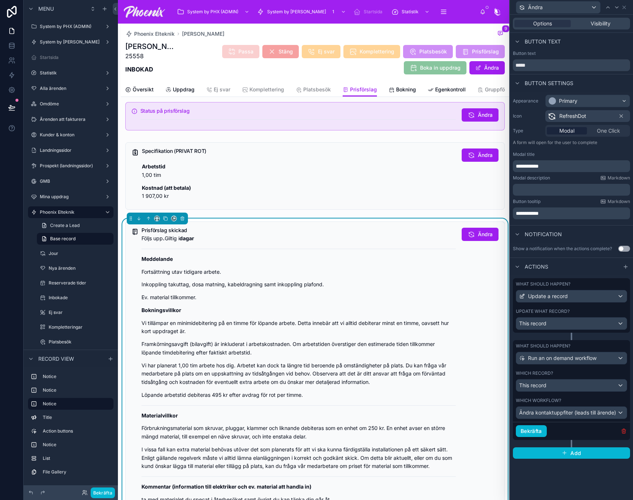
click at [625, 432] on icon "button" at bounding box center [623, 431] width 3 height 3
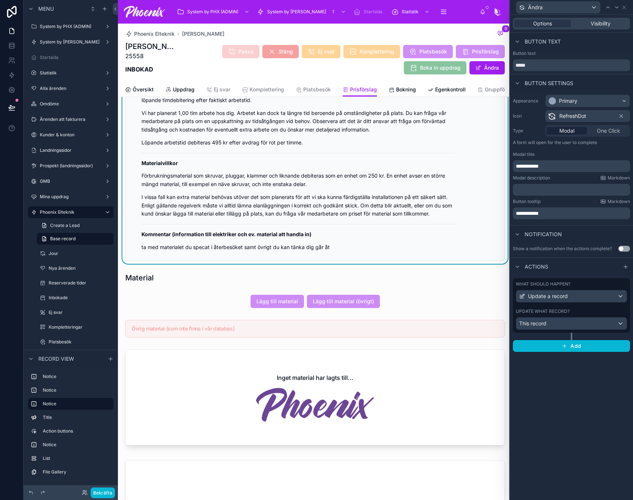
scroll to position [265, 0]
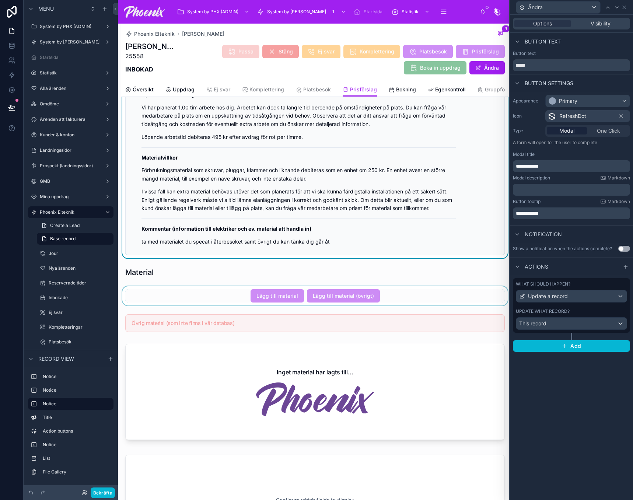
click at [259, 296] on div at bounding box center [315, 295] width 388 height 19
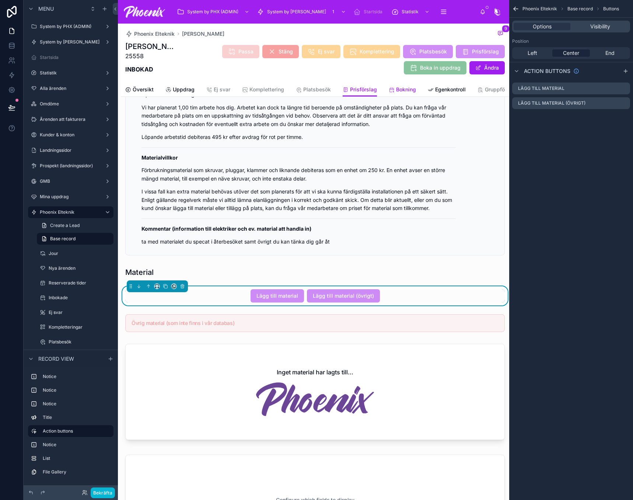
click at [399, 91] on span "Bokning" at bounding box center [406, 89] width 20 height 7
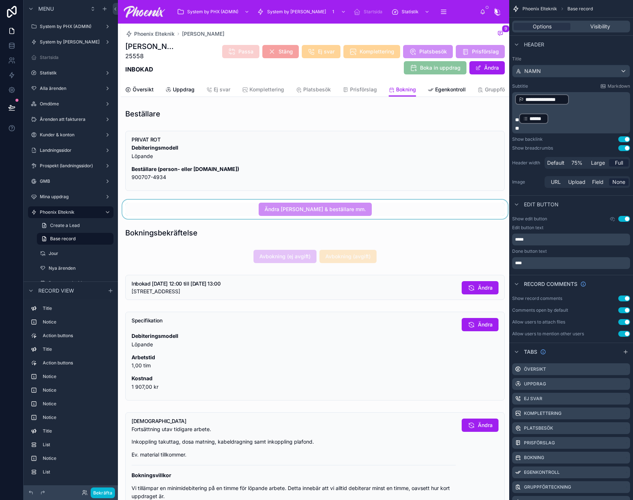
click at [340, 216] on div at bounding box center [315, 209] width 388 height 19
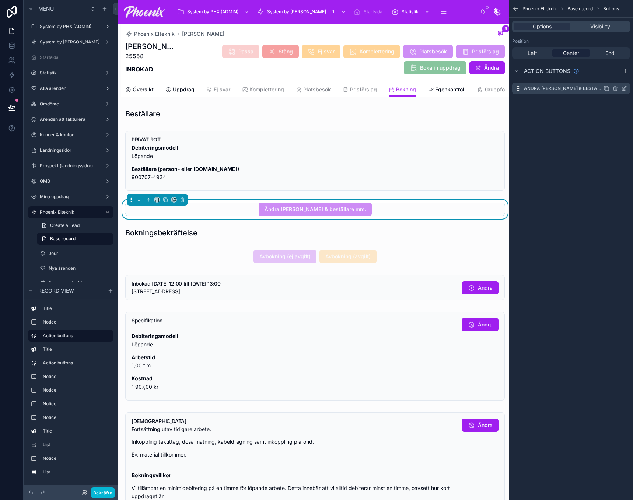
click at [626, 89] on icon "scrollable content" at bounding box center [624, 89] width 6 height 6
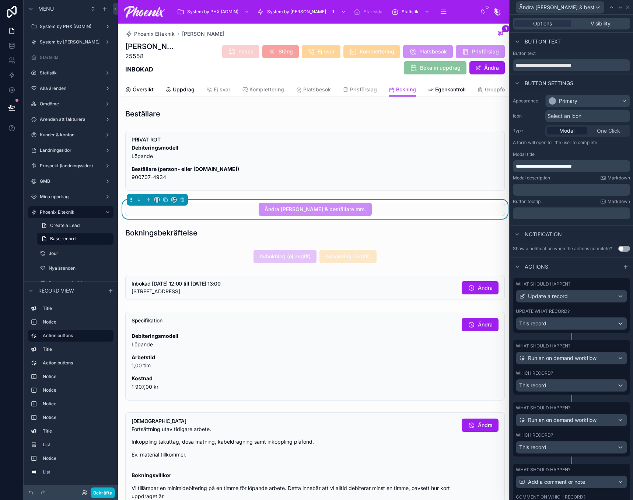
click at [579, 376] on div "Which record?" at bounding box center [571, 373] width 111 height 6
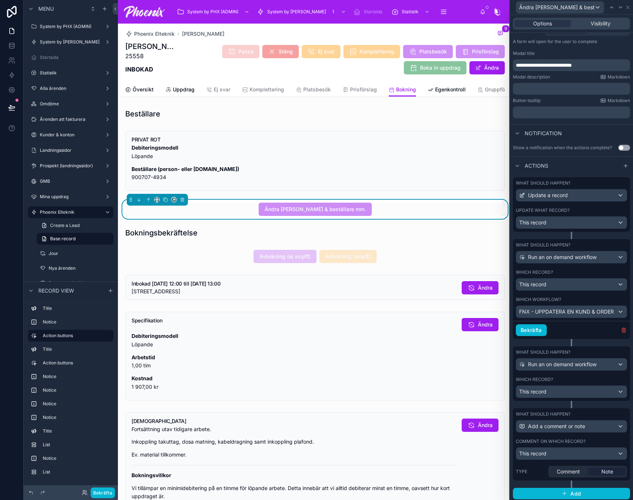
scroll to position [109, 0]
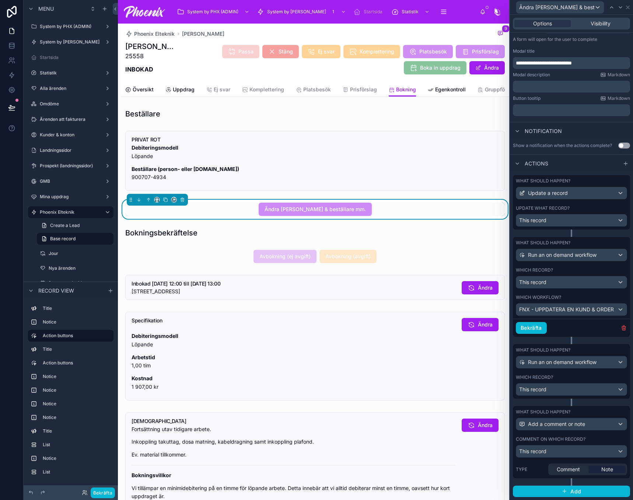
click at [599, 377] on div "Which record?" at bounding box center [571, 377] width 111 height 6
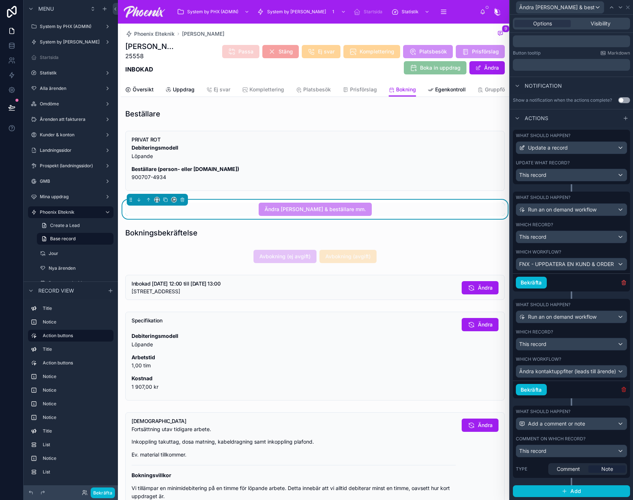
click at [621, 389] on icon "button" at bounding box center [624, 390] width 6 height 6
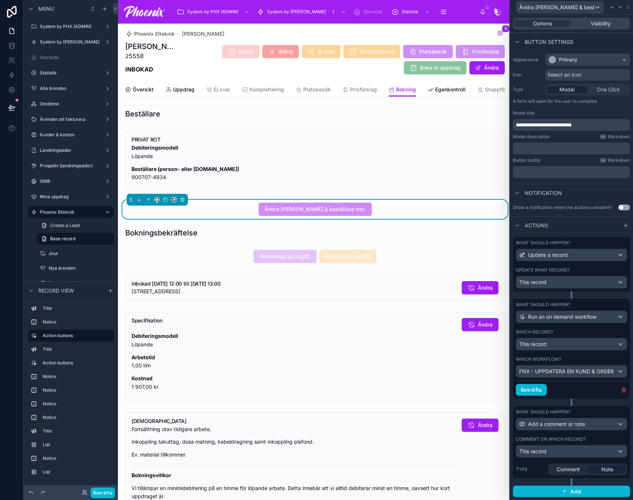
click at [611, 435] on div "What should happen? Add a comment or note Comment on which record? This record …" at bounding box center [571, 442] width 117 height 72
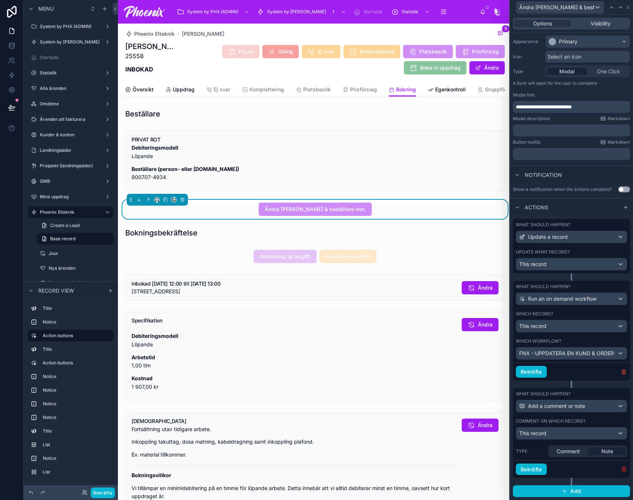
click at [622, 468] on icon "button" at bounding box center [623, 469] width 3 height 3
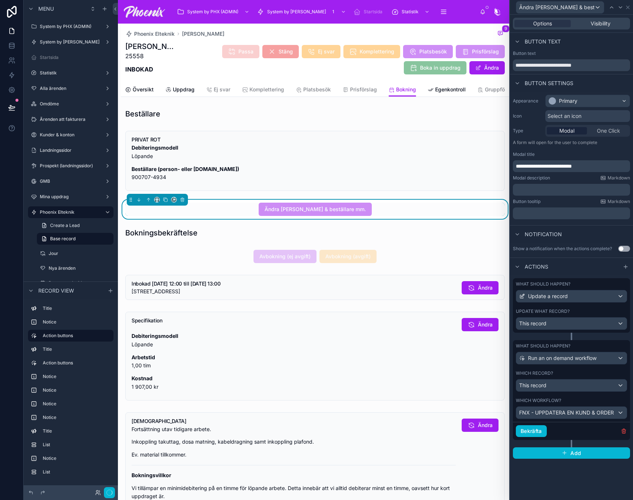
scroll to position [0, 0]
click at [280, 266] on div at bounding box center [315, 256] width 388 height 19
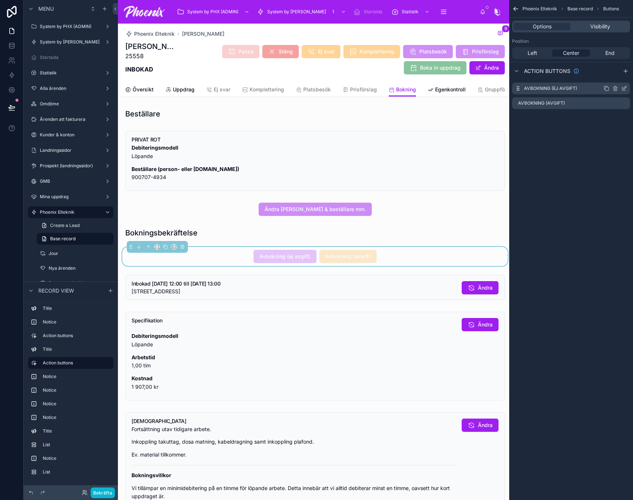
click at [623, 88] on icon "scrollable content" at bounding box center [624, 89] width 6 height 6
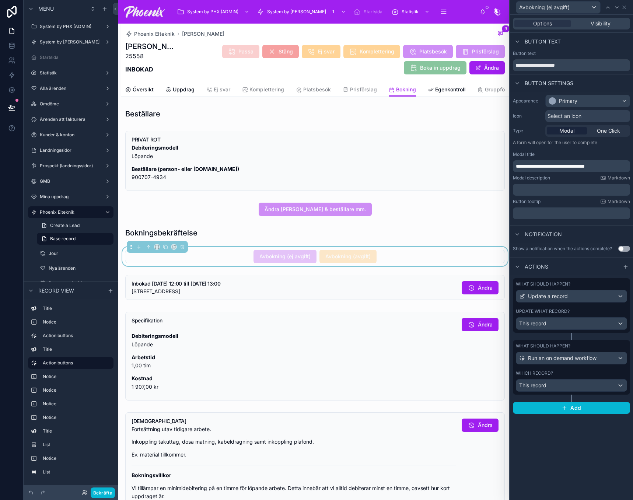
click at [591, 375] on div "Which record?" at bounding box center [571, 373] width 111 height 6
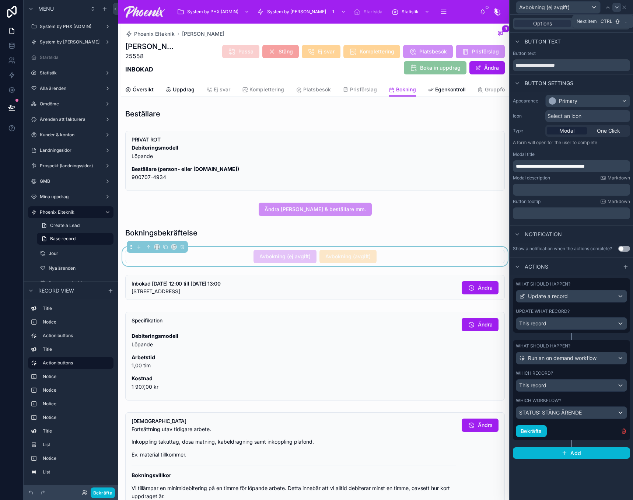
click at [618, 7] on icon at bounding box center [616, 7] width 3 height 1
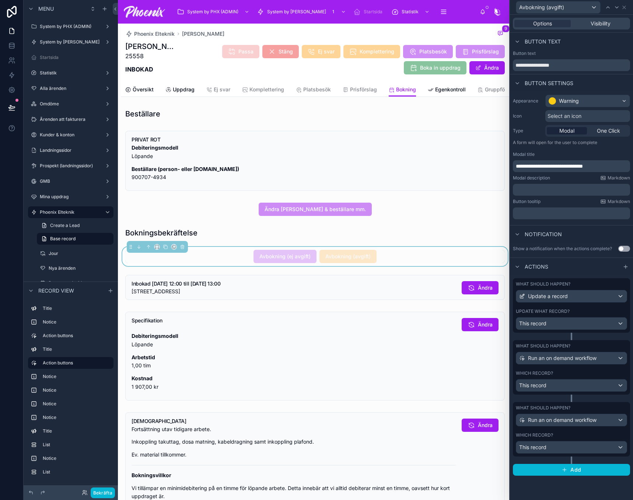
click at [604, 438] on div "Which record? This record" at bounding box center [571, 442] width 111 height 21
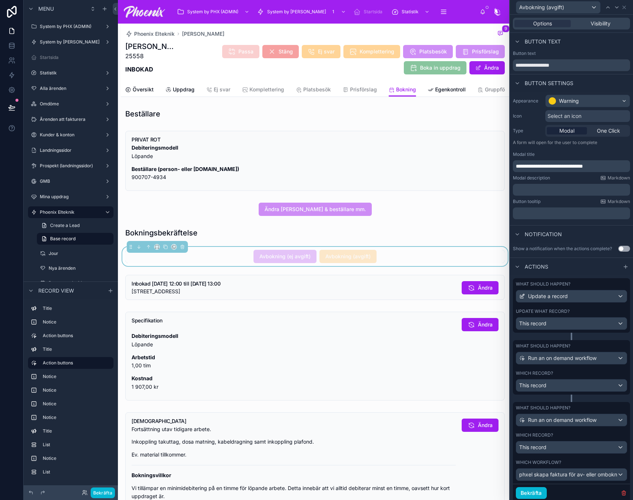
click at [600, 383] on div "Which record? This record" at bounding box center [571, 380] width 111 height 21
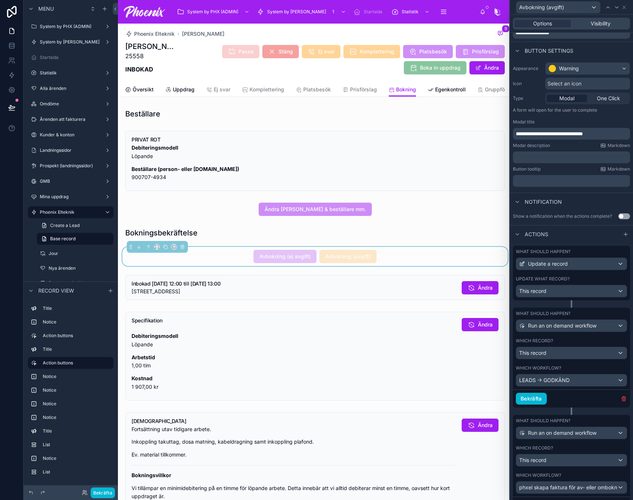
scroll to position [37, 0]
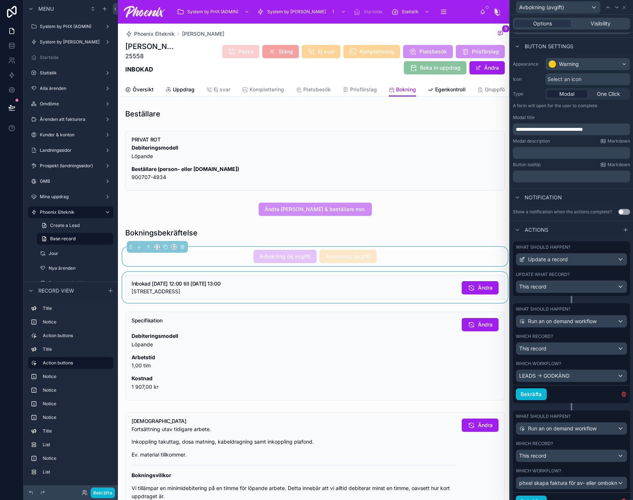
click at [403, 291] on div at bounding box center [315, 287] width 388 height 31
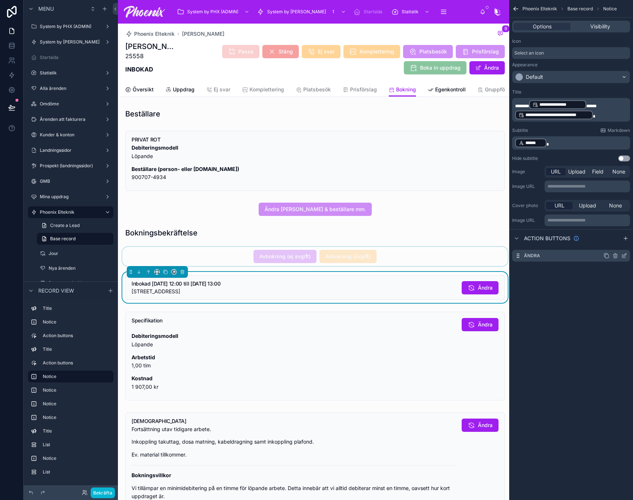
click at [625, 252] on div "Ändra" at bounding box center [571, 256] width 118 height 12
click at [625, 257] on icon "scrollable content" at bounding box center [624, 256] width 6 height 6
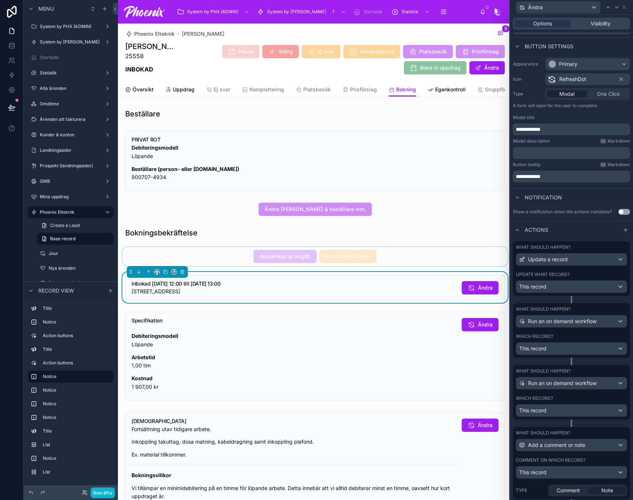
click at [588, 346] on div "Which record? This record" at bounding box center [571, 344] width 111 height 21
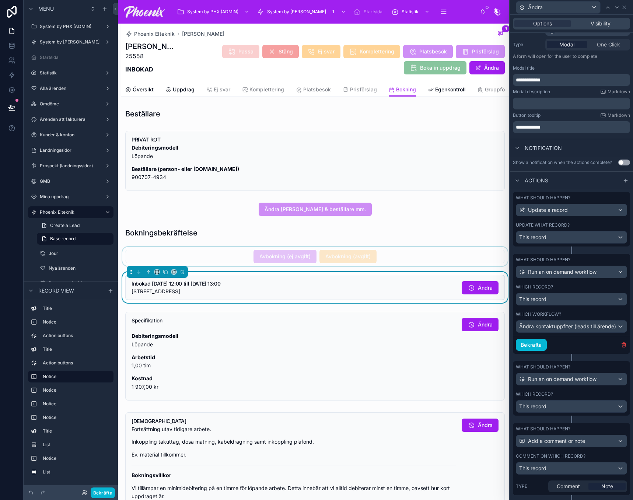
scroll to position [109, 0]
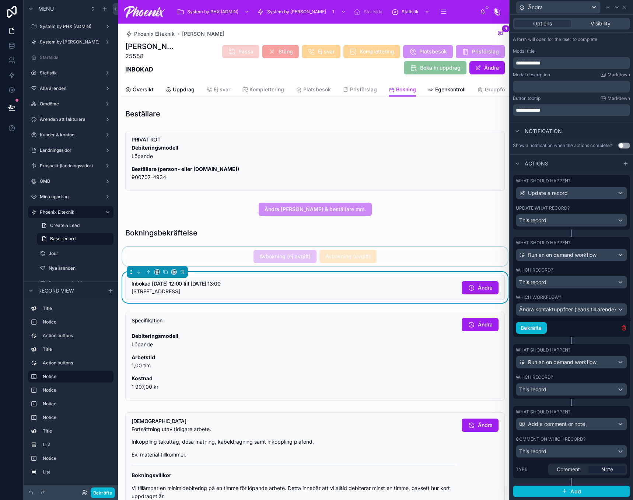
click at [621, 328] on icon "button" at bounding box center [624, 328] width 6 height 6
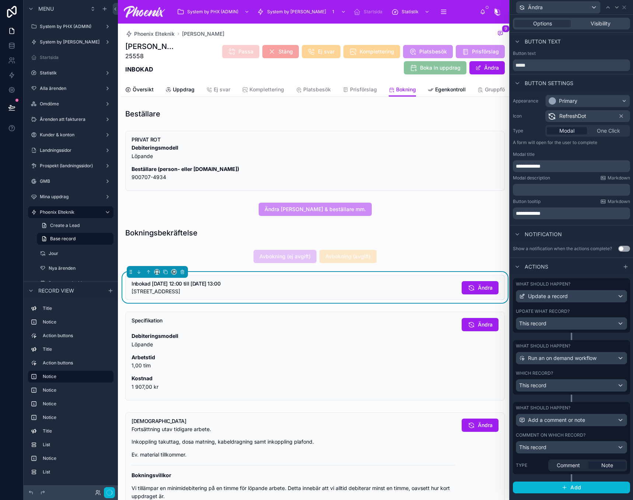
scroll to position [0, 0]
click at [601, 376] on div "Which record? This record" at bounding box center [571, 380] width 111 height 21
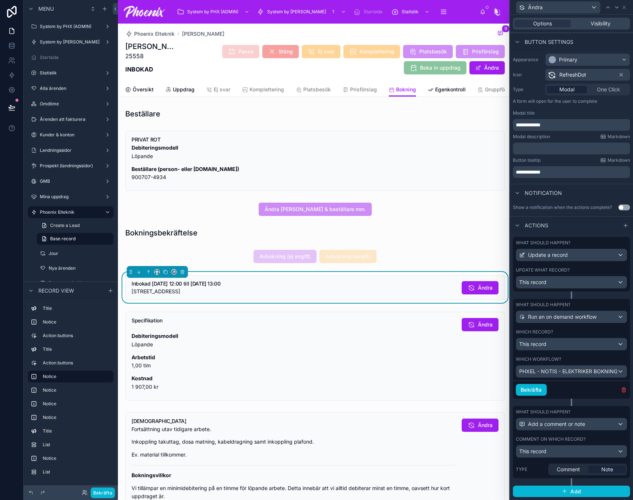
scroll to position [47, 0]
click at [591, 442] on div "Comment on which record?" at bounding box center [571, 439] width 111 height 6
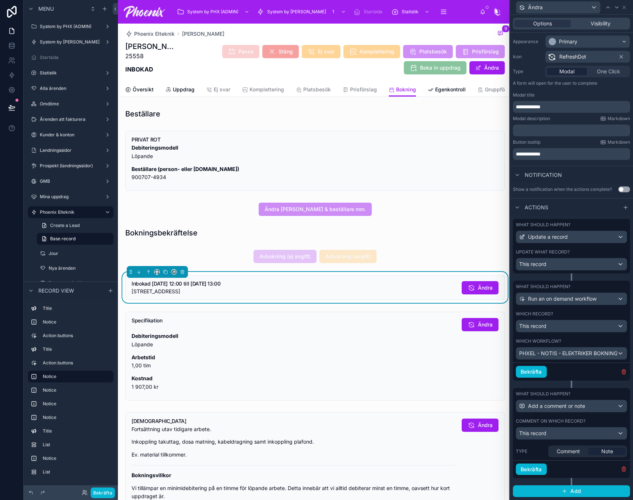
scroll to position [65, 0]
click at [621, 468] on icon "button" at bounding box center [624, 469] width 6 height 6
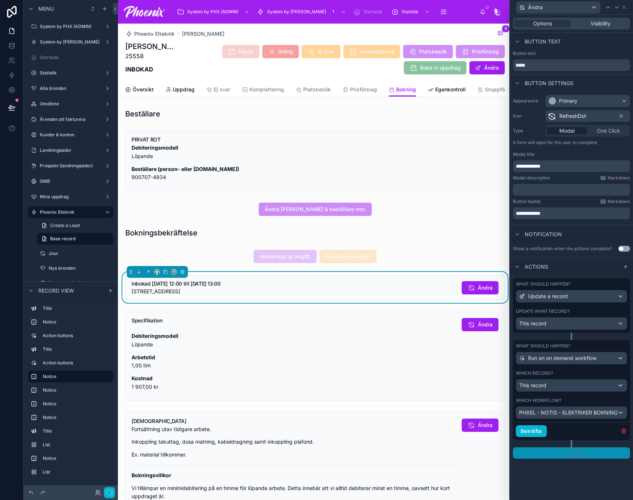
scroll to position [0, 0]
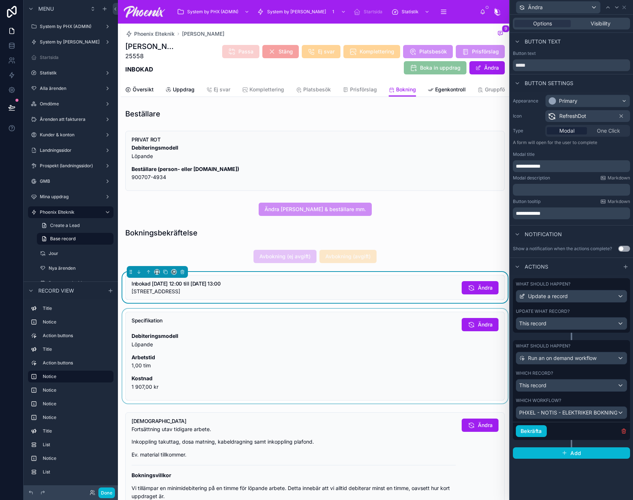
click at [446, 359] on div at bounding box center [315, 356] width 388 height 95
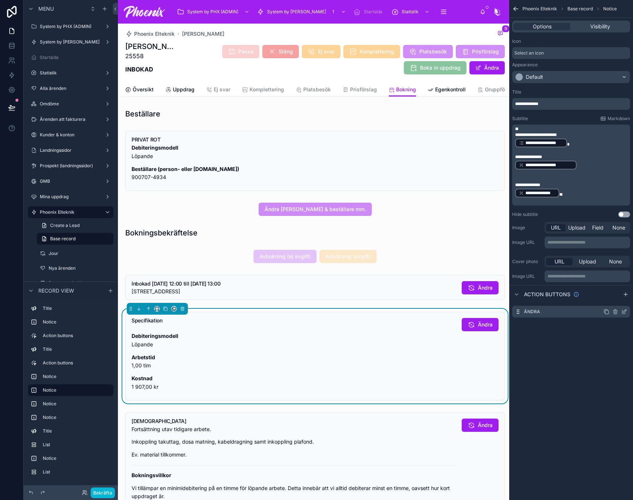
click at [626, 313] on icon "scrollable content" at bounding box center [624, 312] width 6 height 6
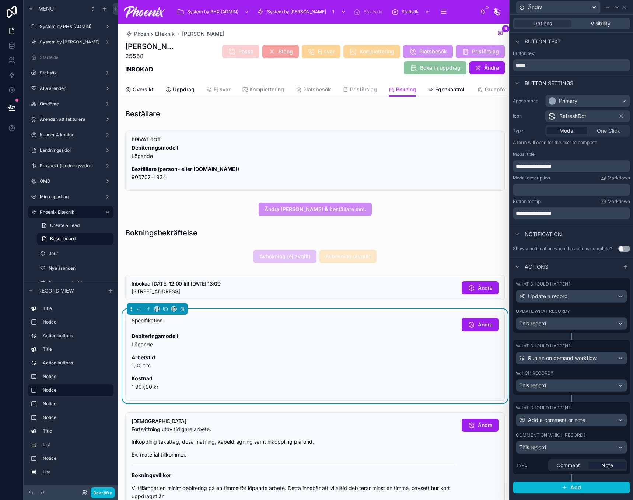
click at [620, 432] on div "What should happen? Add a comment or note Comment on which record? This record …" at bounding box center [571, 438] width 117 height 72
click at [621, 486] on icon "button" at bounding box center [624, 484] width 6 height 6
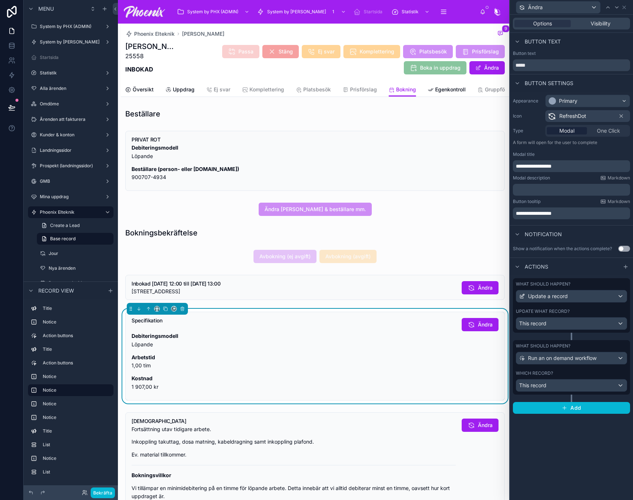
click at [596, 377] on div "Which record? This record" at bounding box center [571, 380] width 111 height 21
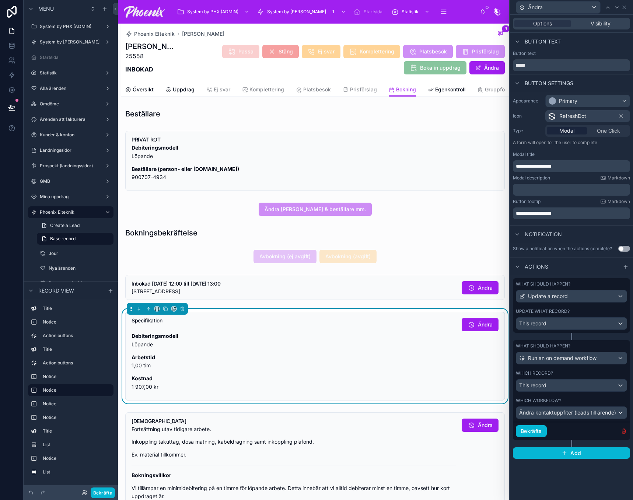
click at [622, 434] on icon "button" at bounding box center [624, 431] width 6 height 6
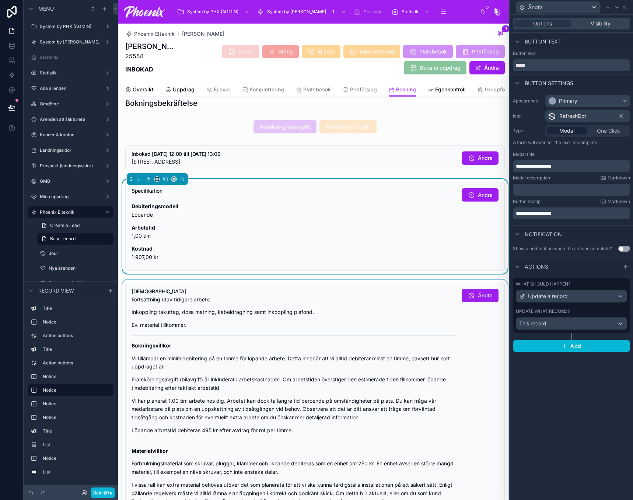
scroll to position [184, 0]
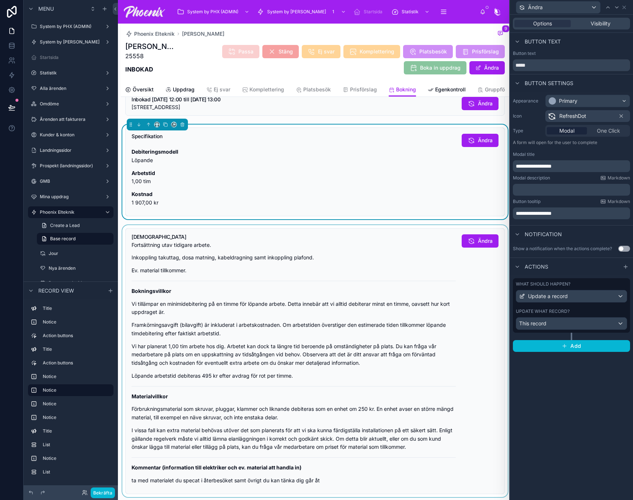
click at [376, 260] on div at bounding box center [315, 361] width 388 height 272
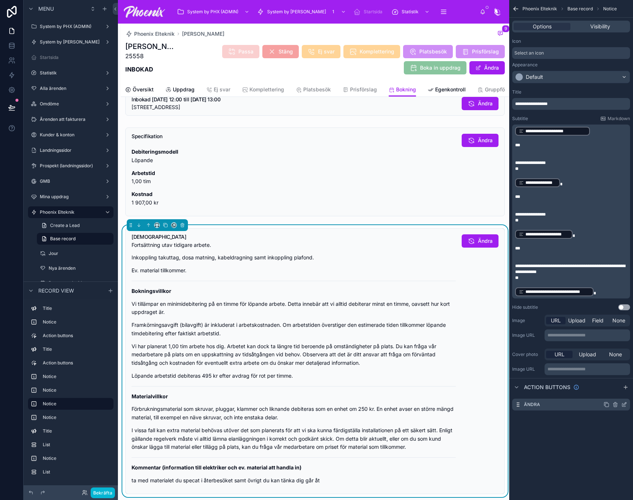
click at [624, 404] on icon "scrollable content" at bounding box center [625, 403] width 3 height 3
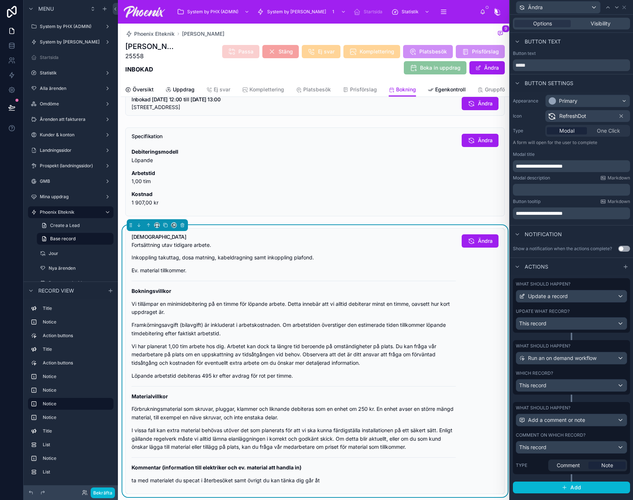
click at [621, 437] on div "Comment on which record?" at bounding box center [571, 435] width 111 height 6
click at [621, 486] on icon "button" at bounding box center [624, 484] width 6 height 6
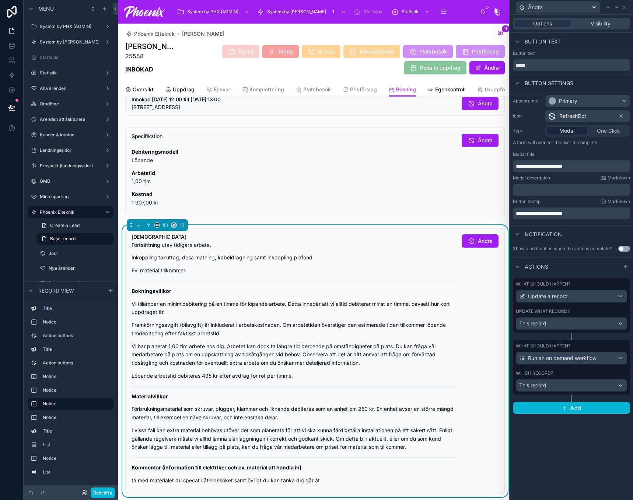
click at [586, 367] on div "What should happen? Run an on demand workflow Which record? This record" at bounding box center [571, 367] width 117 height 55
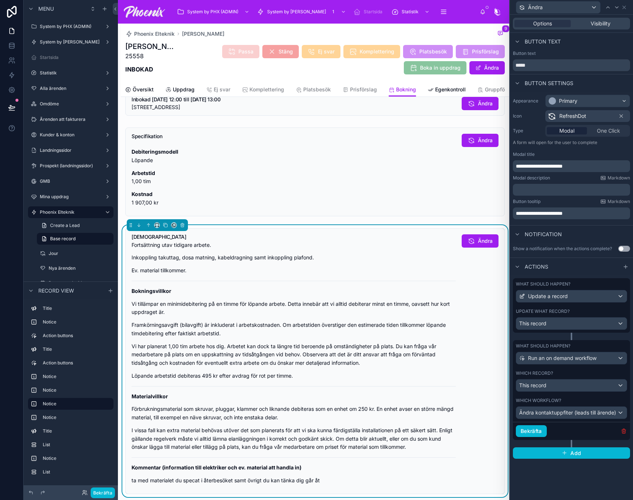
click at [622, 430] on icon "button" at bounding box center [623, 431] width 3 height 3
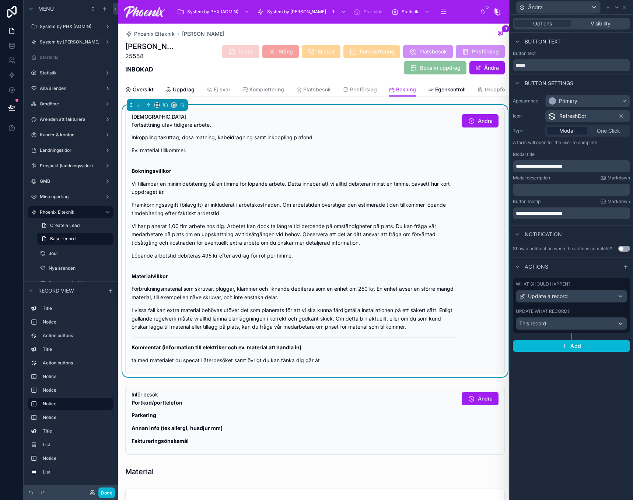
scroll to position [405, 0]
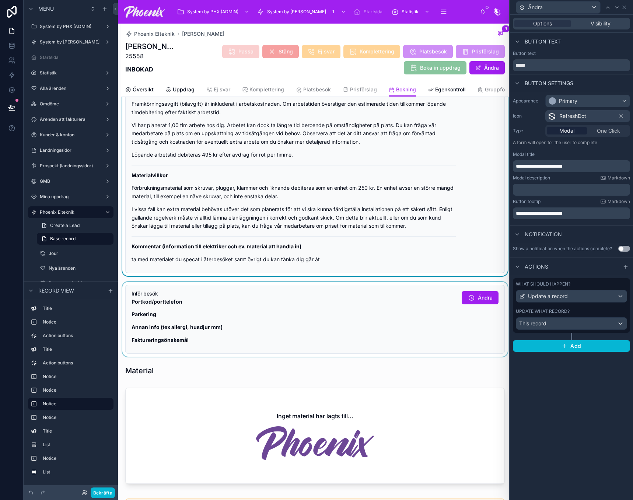
click at [348, 314] on div at bounding box center [315, 319] width 388 height 75
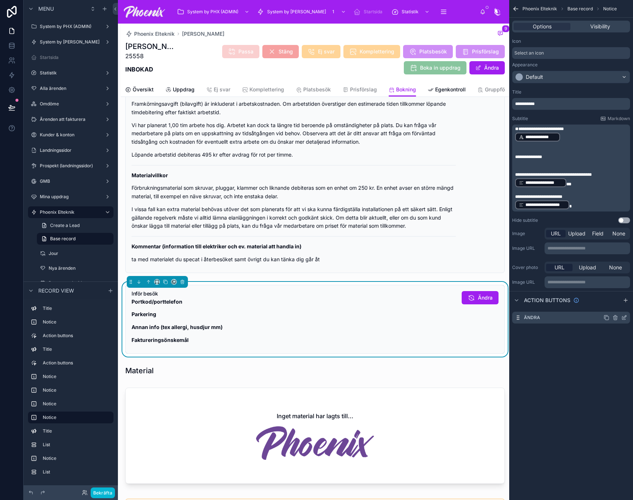
click at [624, 319] on icon "scrollable content" at bounding box center [624, 318] width 6 height 6
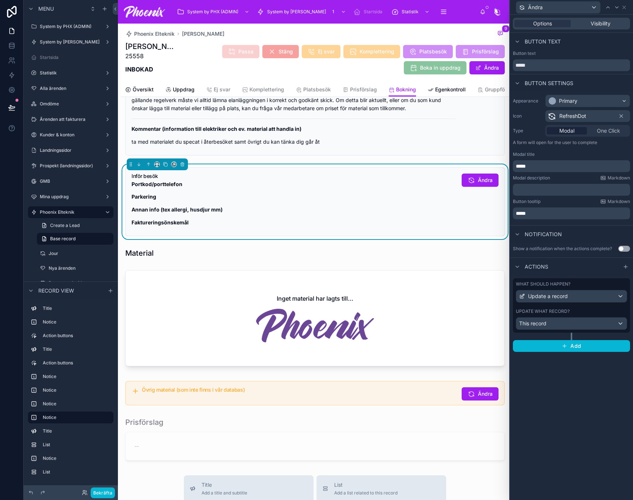
scroll to position [553, 0]
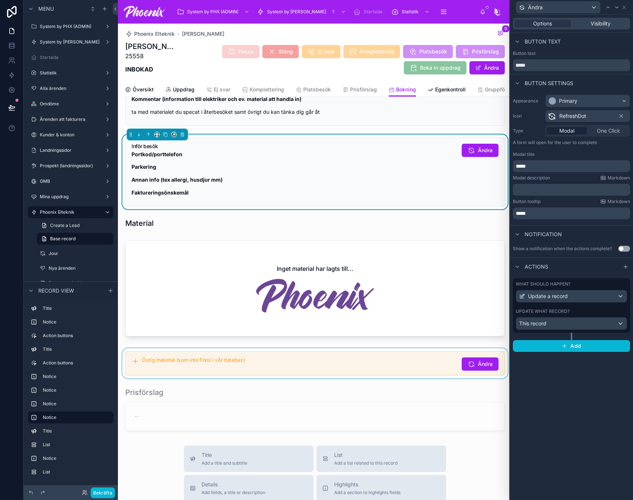
click at [391, 369] on div at bounding box center [315, 363] width 388 height 30
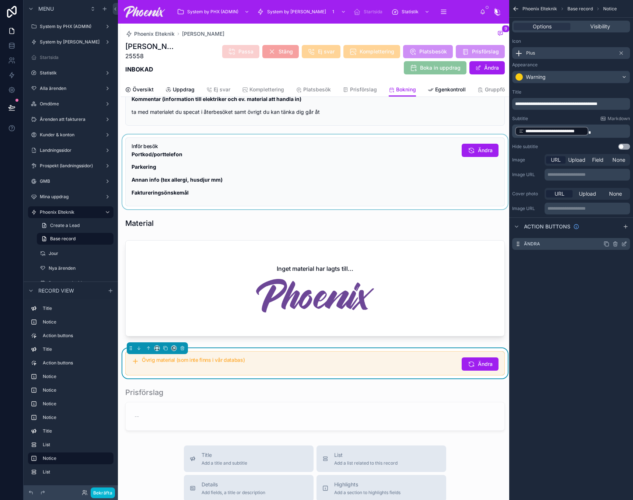
click at [623, 240] on div "Ändra" at bounding box center [571, 244] width 118 height 12
click at [627, 245] on div "Ändra" at bounding box center [571, 244] width 118 height 12
click at [627, 245] on icon "scrollable content" at bounding box center [624, 244] width 6 height 6
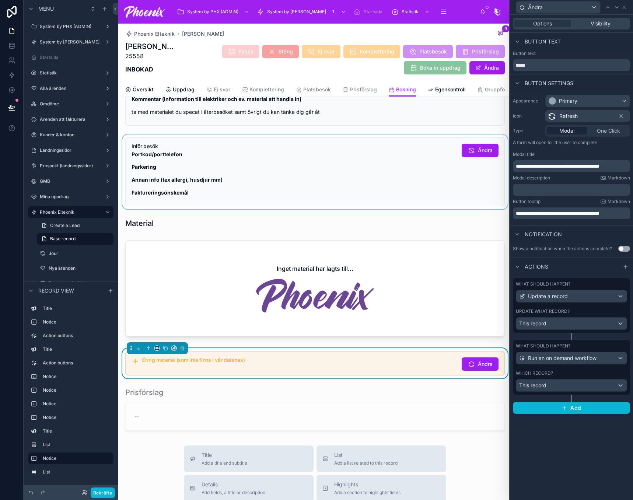
click at [618, 374] on div "Which record?" at bounding box center [571, 373] width 111 height 6
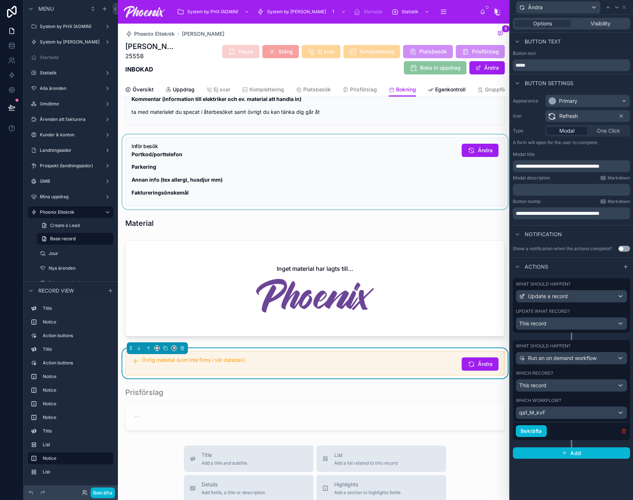
drag, startPoint x: 626, startPoint y: 431, endPoint x: 577, endPoint y: 327, distance: 114.9
click at [625, 431] on icon "button" at bounding box center [623, 431] width 3 height 3
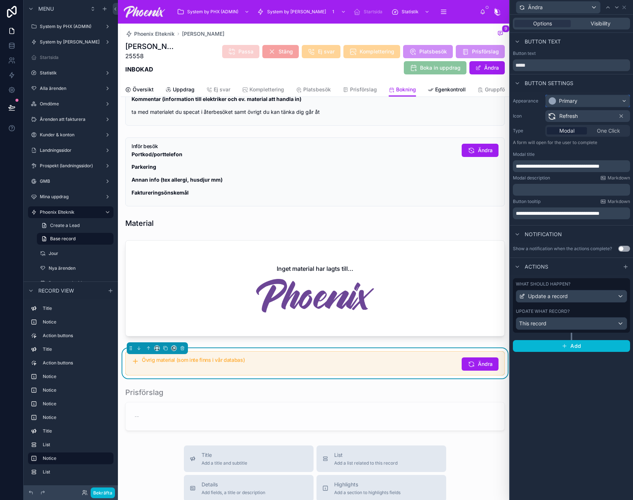
click at [577, 102] on div "Primary" at bounding box center [568, 100] width 18 height 7
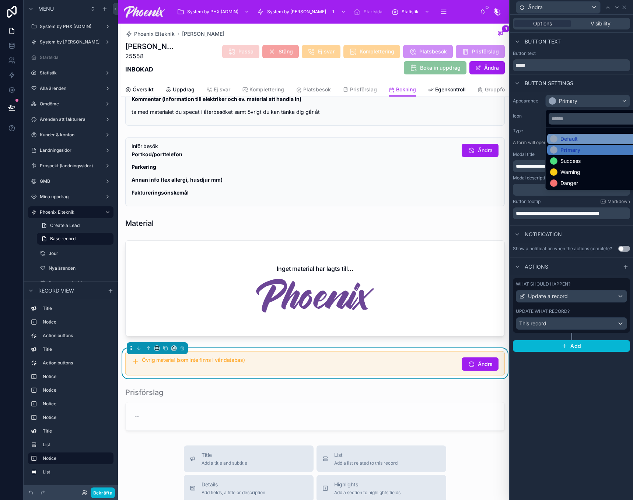
click at [575, 140] on div "Default" at bounding box center [569, 138] width 17 height 7
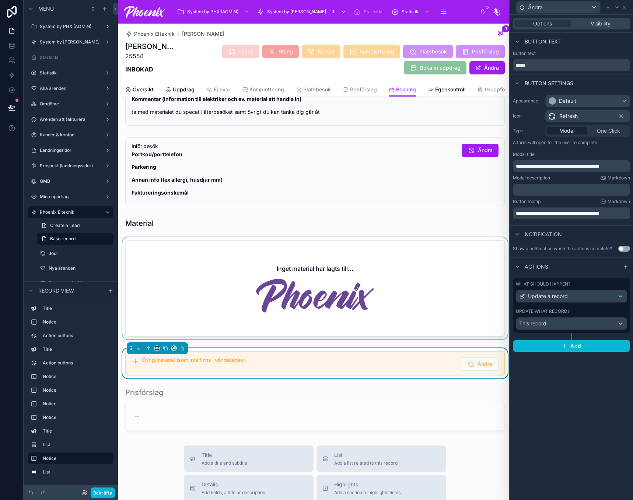
click at [373, 302] on div at bounding box center [315, 289] width 388 height 105
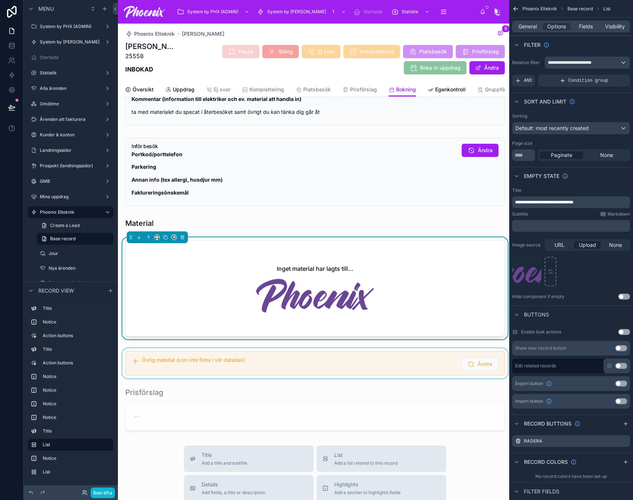
click at [408, 364] on div at bounding box center [315, 363] width 388 height 30
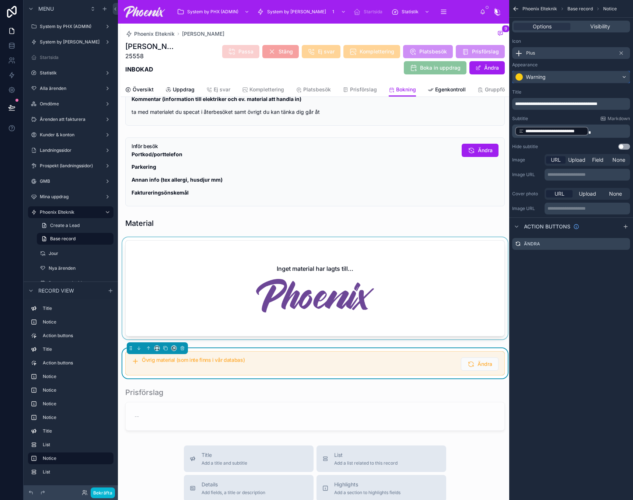
click at [569, 74] on div "Warning" at bounding box center [571, 77] width 117 height 12
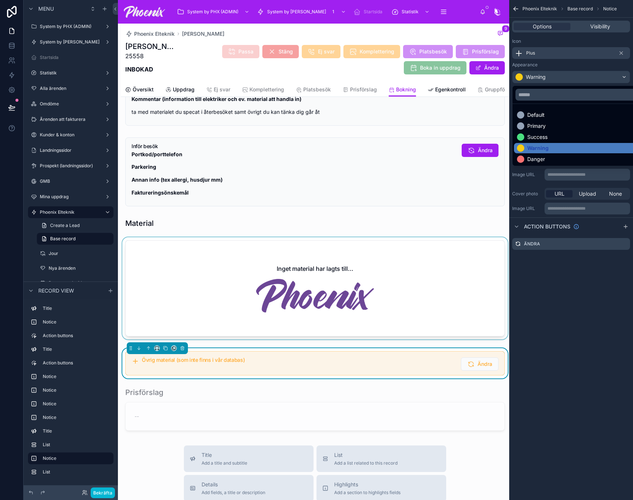
drag, startPoint x: 552, startPoint y: 124, endPoint x: 610, endPoint y: 21, distance: 118.0
click at [552, 123] on div "Primary" at bounding box center [579, 125] width 125 height 7
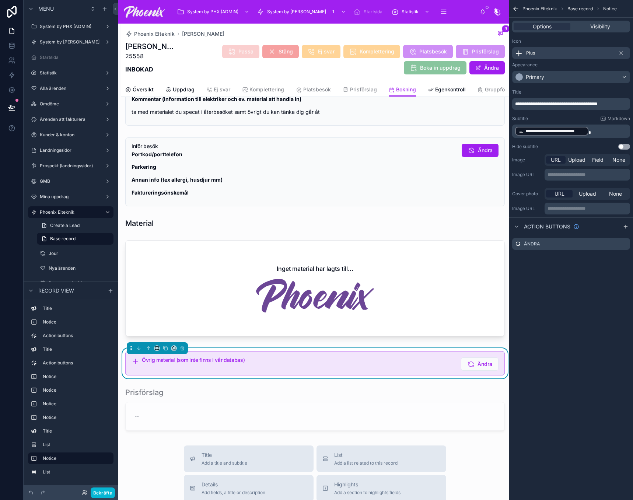
click at [514, 7] on icon "scrollable content" at bounding box center [515, 8] width 7 height 7
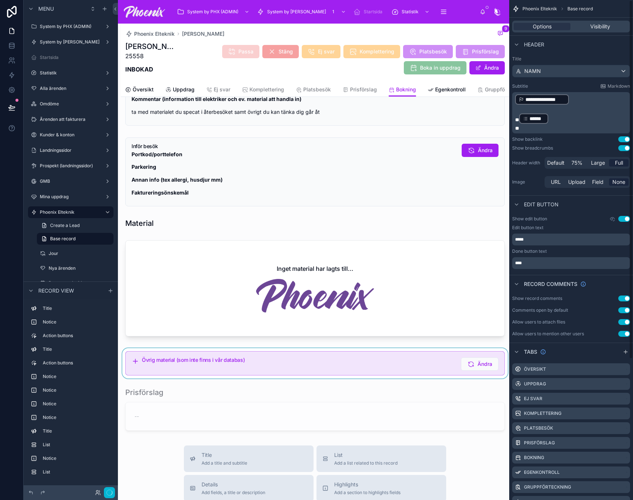
click at [393, 373] on div at bounding box center [315, 363] width 388 height 30
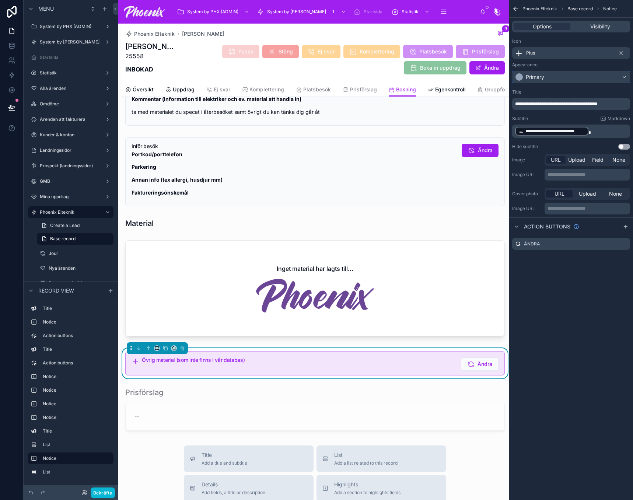
click at [561, 77] on div "Primary" at bounding box center [571, 77] width 117 height 12
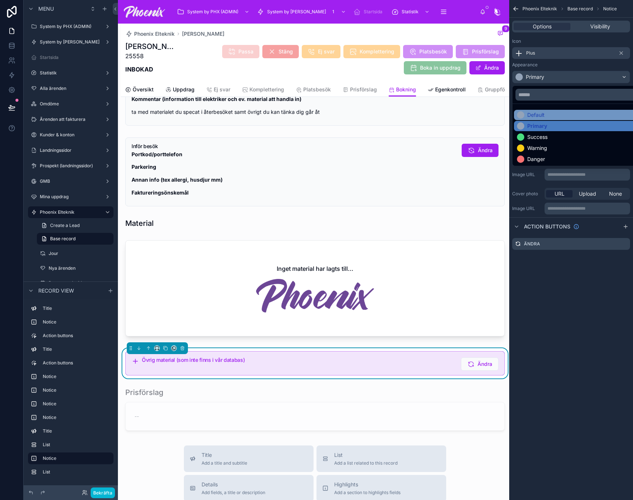
click at [554, 112] on div "Default" at bounding box center [579, 114] width 125 height 7
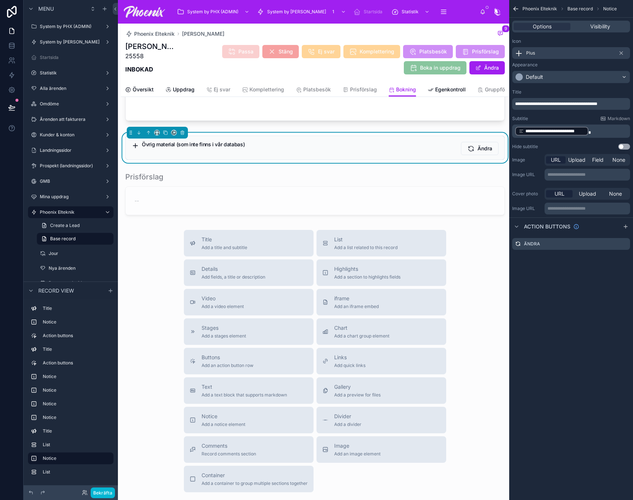
scroll to position [774, 0]
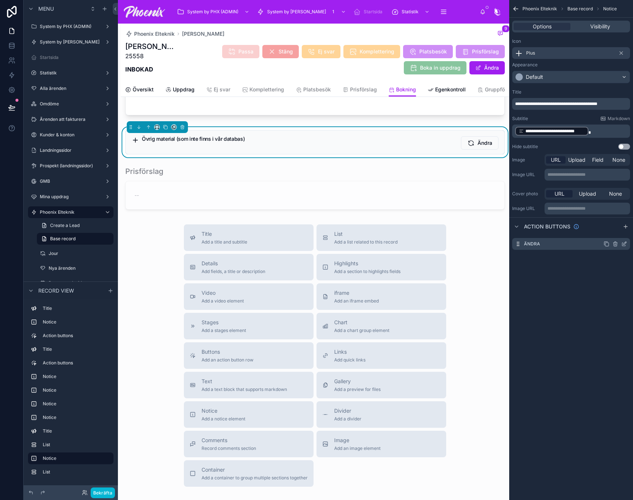
click at [624, 242] on icon "scrollable content" at bounding box center [624, 244] width 6 height 6
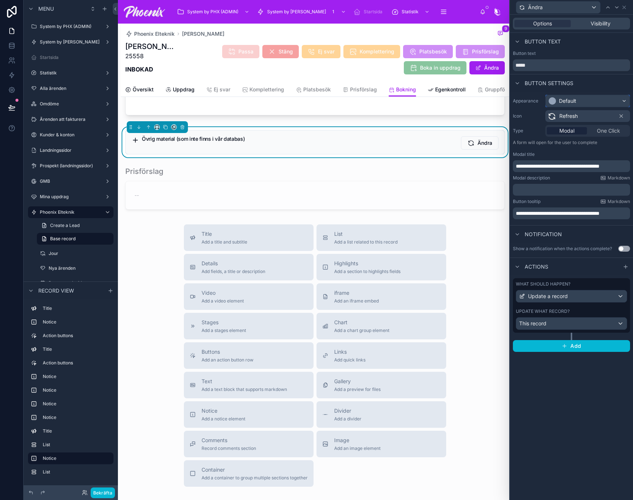
click at [562, 97] on div "Default" at bounding box center [588, 101] width 84 height 12
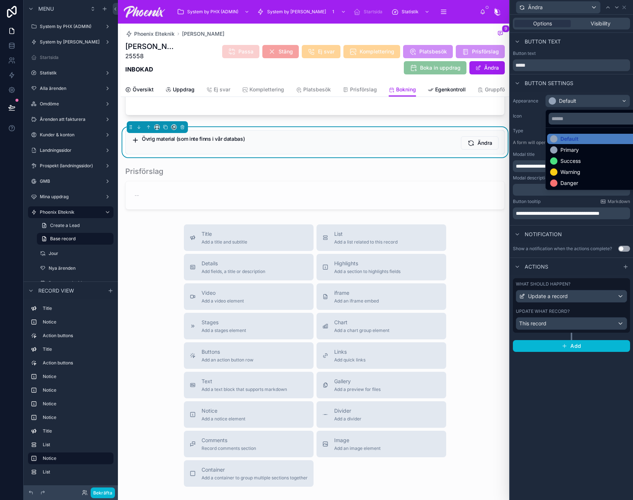
click at [573, 149] on div "Primary" at bounding box center [570, 149] width 18 height 7
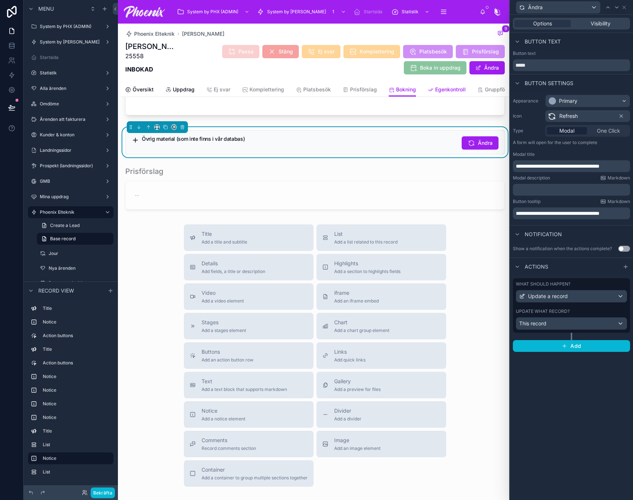
click at [448, 89] on span "Egenkontroll" at bounding box center [450, 89] width 31 height 7
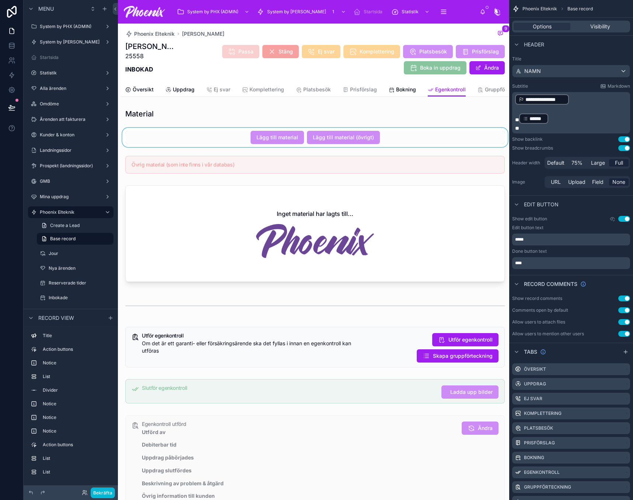
click at [390, 137] on div at bounding box center [315, 137] width 388 height 19
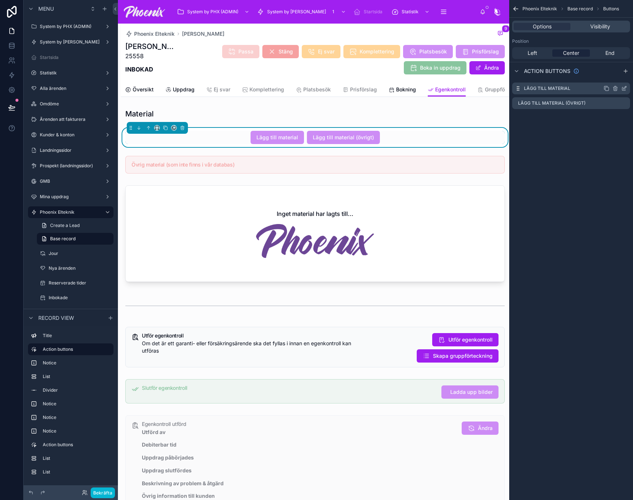
click at [623, 89] on icon "scrollable content" at bounding box center [624, 89] width 6 height 6
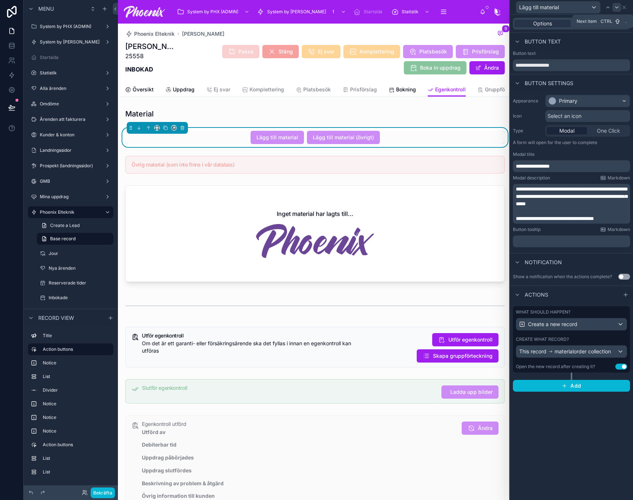
click at [618, 9] on icon at bounding box center [617, 7] width 6 height 6
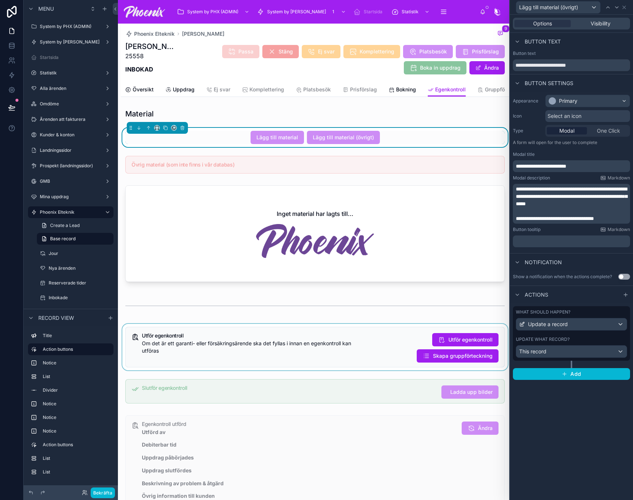
click at [430, 347] on div at bounding box center [315, 347] width 388 height 46
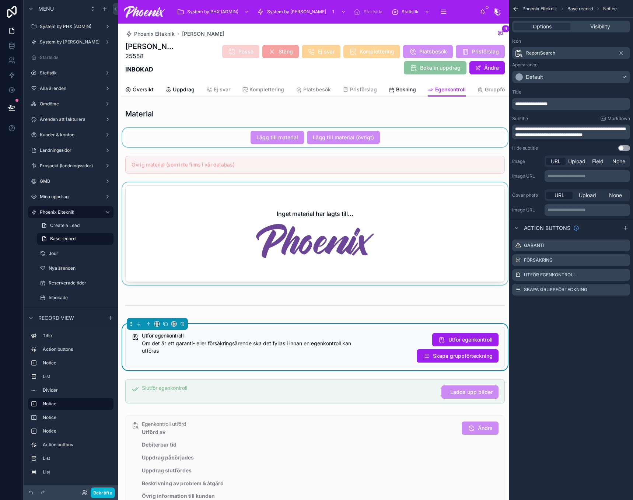
click at [423, 191] on div at bounding box center [315, 234] width 388 height 105
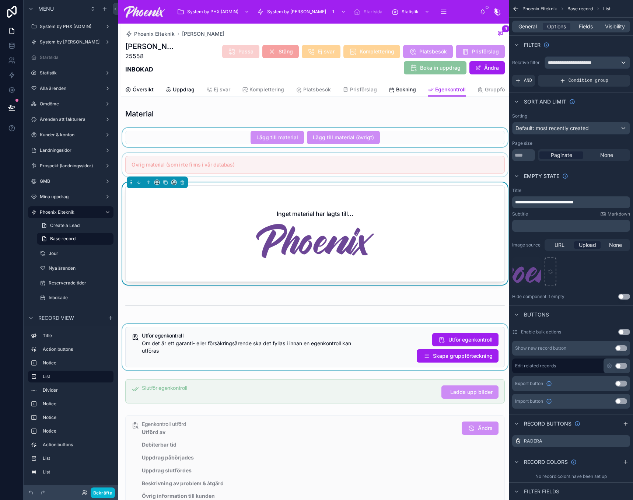
click at [429, 177] on div at bounding box center [315, 165] width 388 height 24
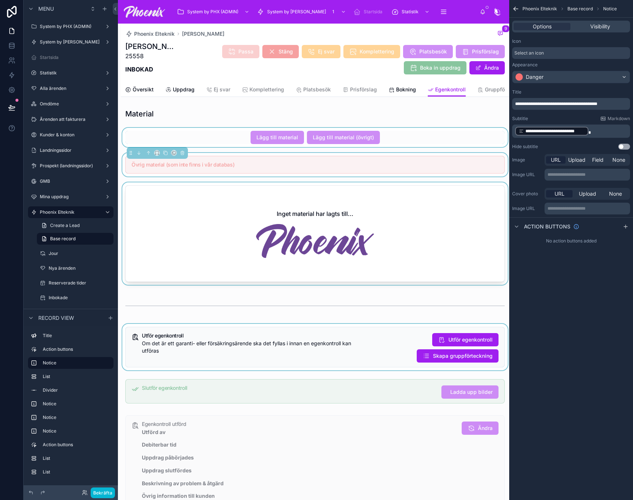
click at [399, 360] on div at bounding box center [315, 347] width 388 height 46
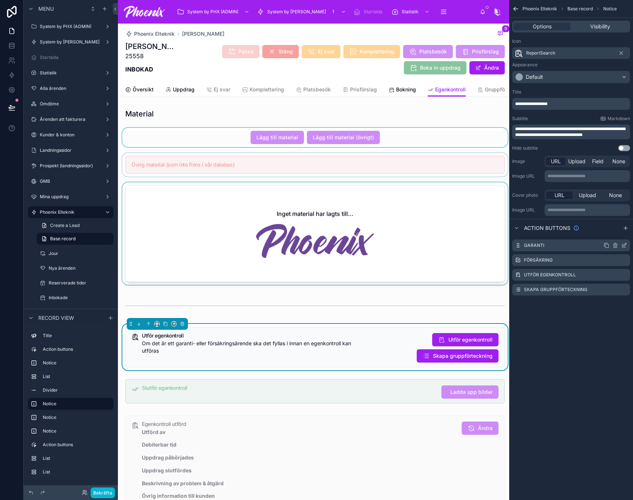
click at [621, 246] on div "scrollable content" at bounding box center [616, 246] width 24 height 6
click at [624, 245] on icon "scrollable content" at bounding box center [624, 246] width 6 height 6
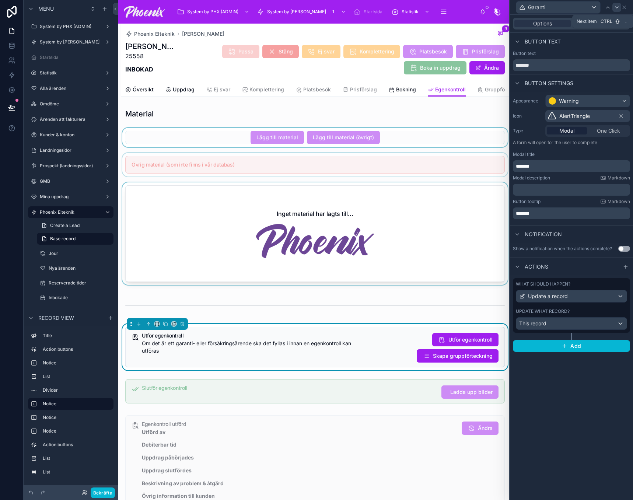
click at [618, 10] on icon at bounding box center [617, 7] width 6 height 6
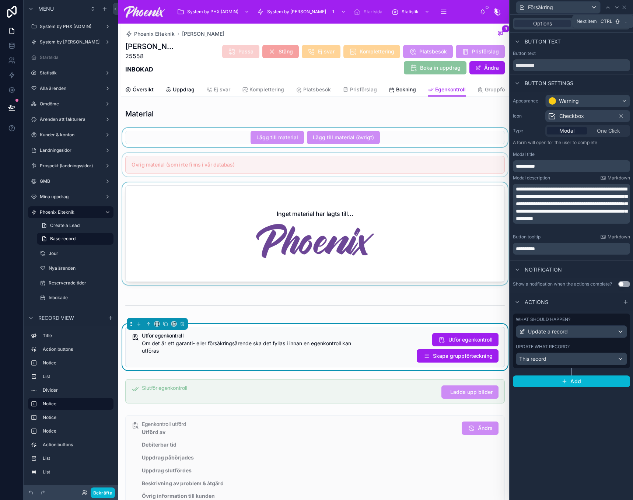
click at [618, 10] on icon at bounding box center [617, 7] width 6 height 6
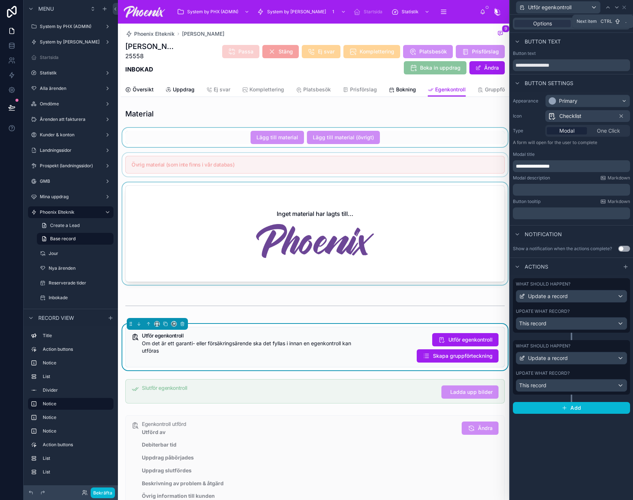
click at [618, 10] on icon at bounding box center [617, 7] width 6 height 6
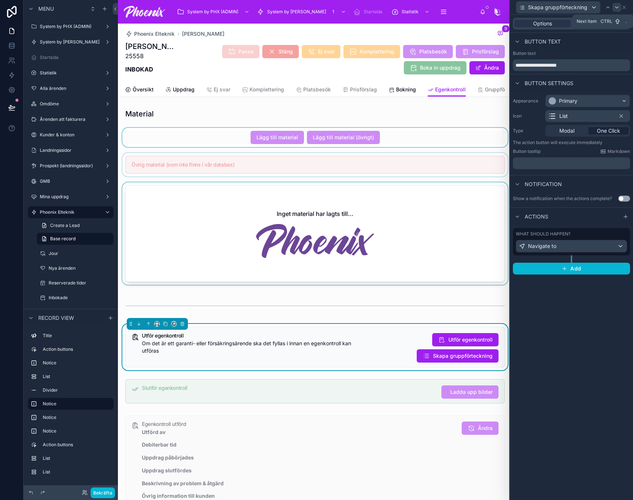
click at [618, 11] on div at bounding box center [617, 7] width 9 height 9
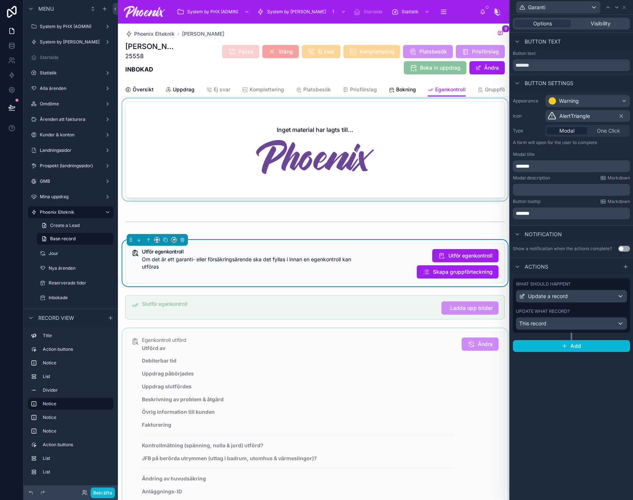
scroll to position [184, 0]
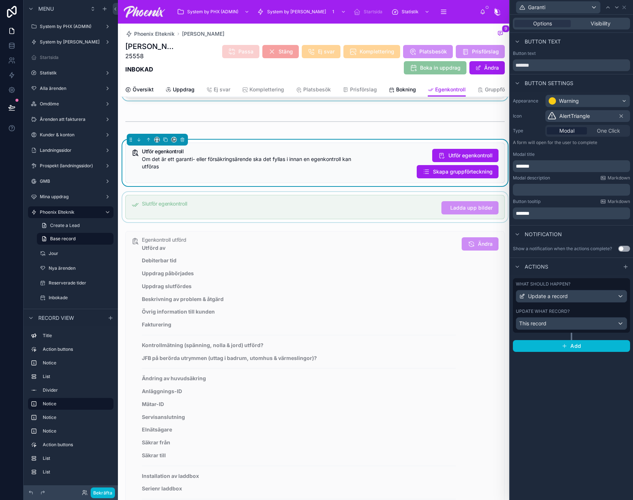
click at [375, 217] on div at bounding box center [315, 207] width 388 height 30
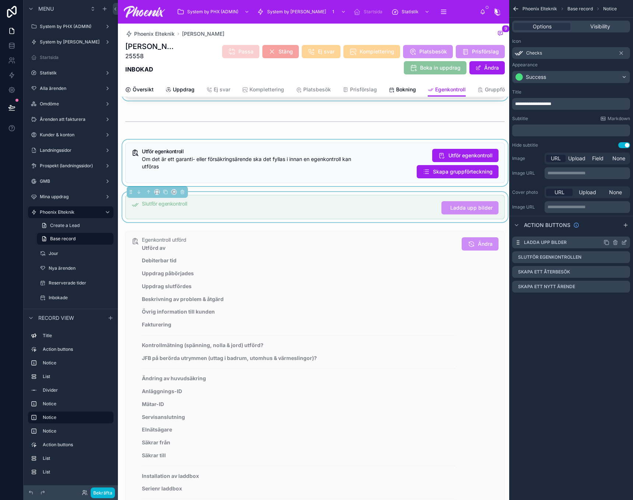
click at [624, 241] on icon "scrollable content" at bounding box center [624, 243] width 6 height 6
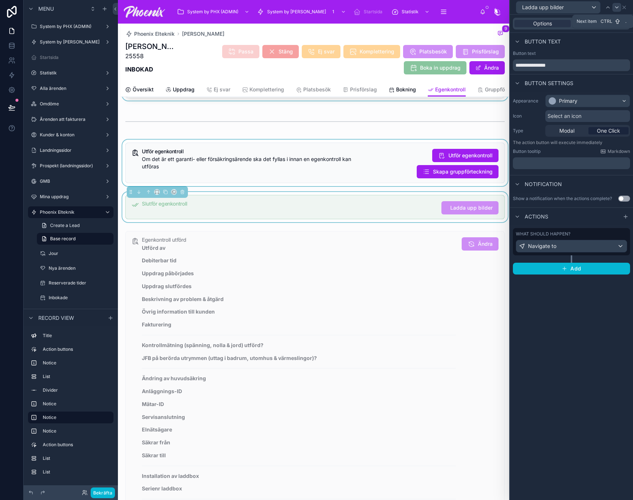
click at [618, 9] on icon at bounding box center [617, 7] width 6 height 6
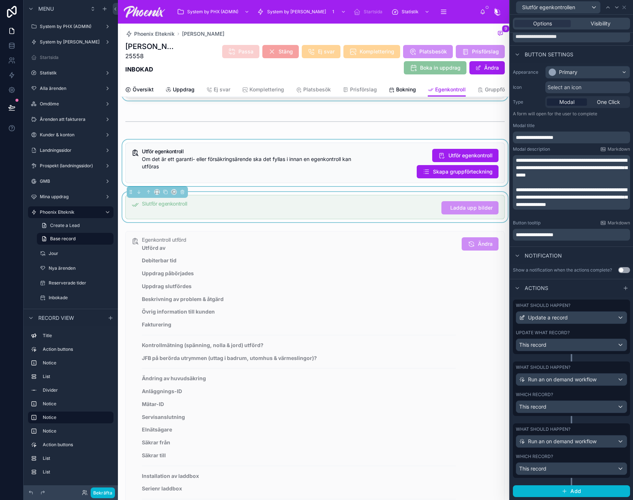
scroll to position [35, 0]
click at [580, 457] on div "Which record?" at bounding box center [571, 457] width 111 height 6
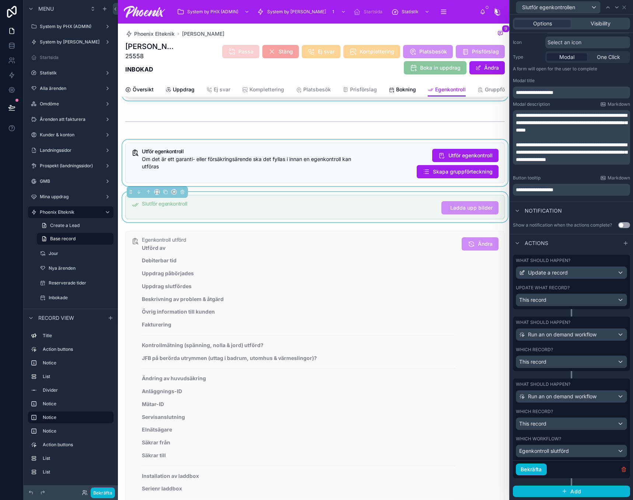
scroll to position [80, 0]
click at [559, 336] on span "Run an on demand workflow" at bounding box center [562, 334] width 69 height 7
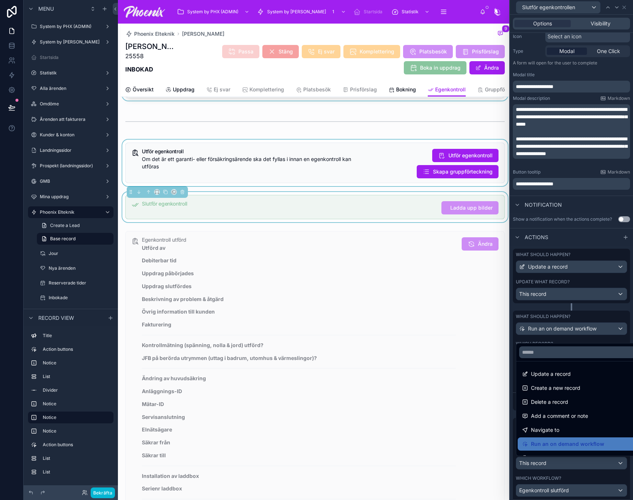
click at [573, 315] on div at bounding box center [571, 250] width 123 height 500
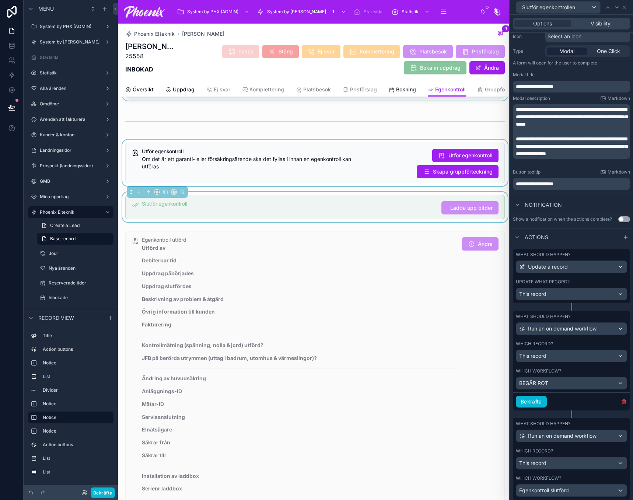
click at [615, 2] on div "Slutför egenkontrollen" at bounding box center [568, 7] width 105 height 13
click at [616, 4] on div at bounding box center [617, 7] width 9 height 9
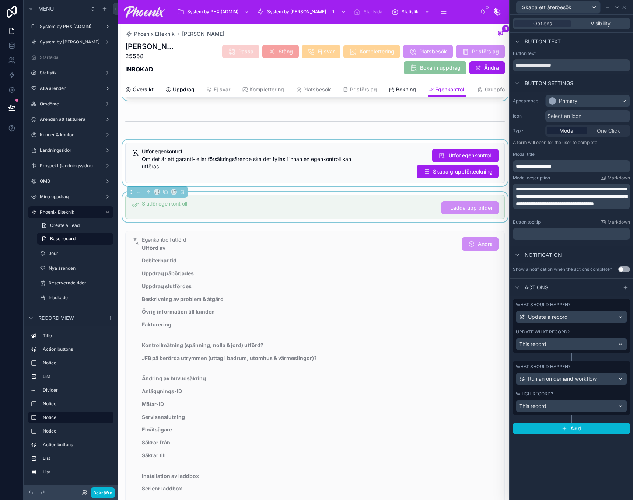
click at [569, 394] on div "Which record?" at bounding box center [571, 394] width 111 height 6
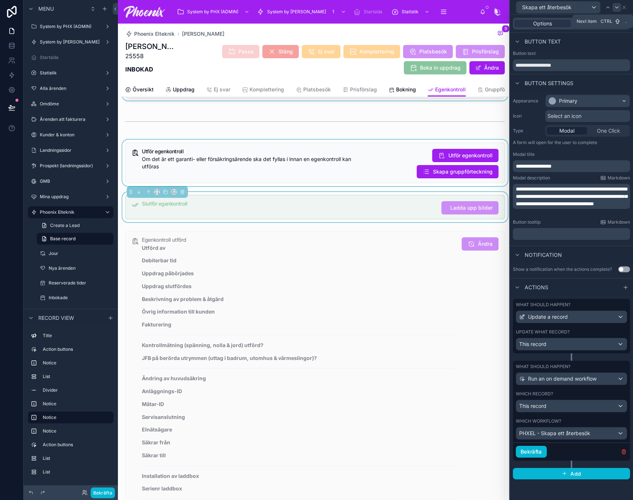
click at [618, 7] on icon at bounding box center [617, 7] width 6 height 6
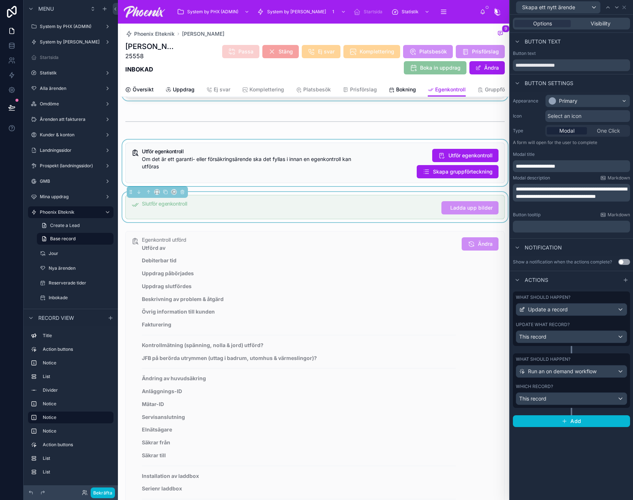
click at [559, 380] on div "What should happen? Run an on demand workflow Which record? This record" at bounding box center [571, 380] width 117 height 55
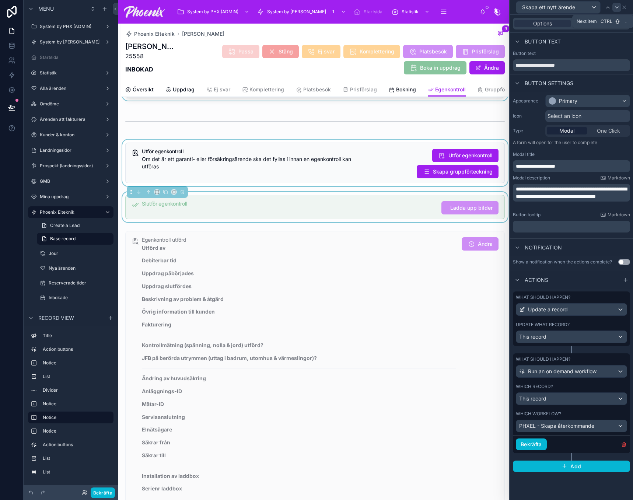
click at [619, 6] on icon at bounding box center [617, 7] width 6 height 6
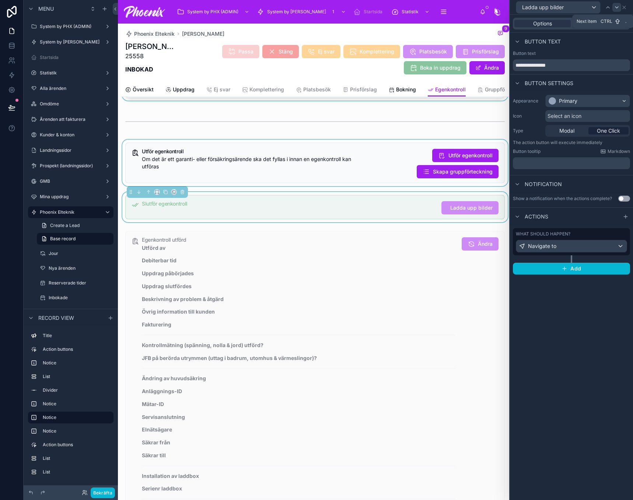
click at [614, 6] on icon at bounding box center [617, 7] width 6 height 6
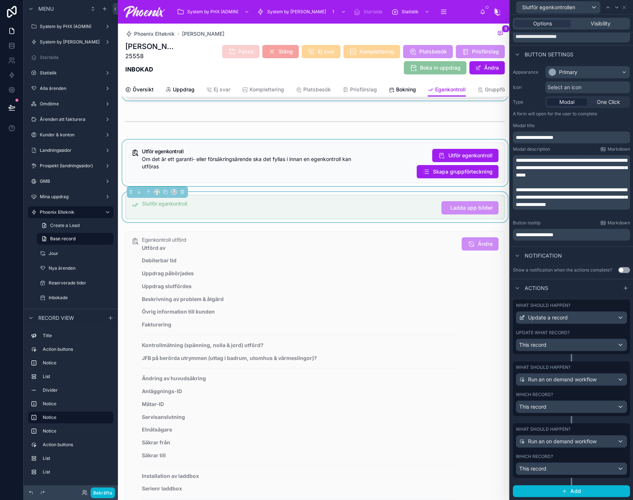
scroll to position [35, 0]
click at [584, 458] on div "Which record?" at bounding box center [571, 457] width 111 height 6
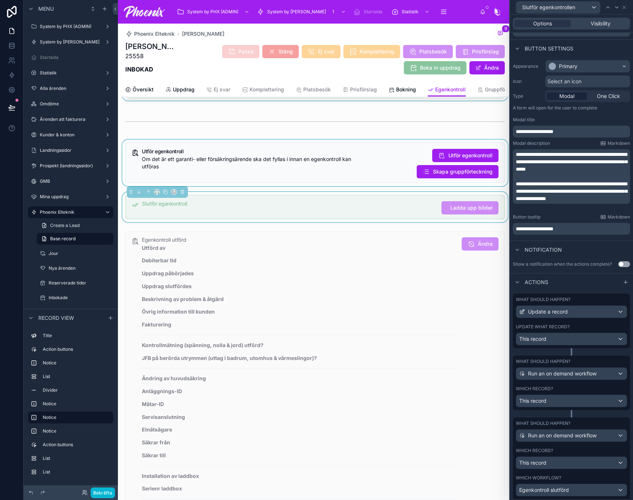
click at [586, 392] on div "Which record?" at bounding box center [571, 389] width 111 height 6
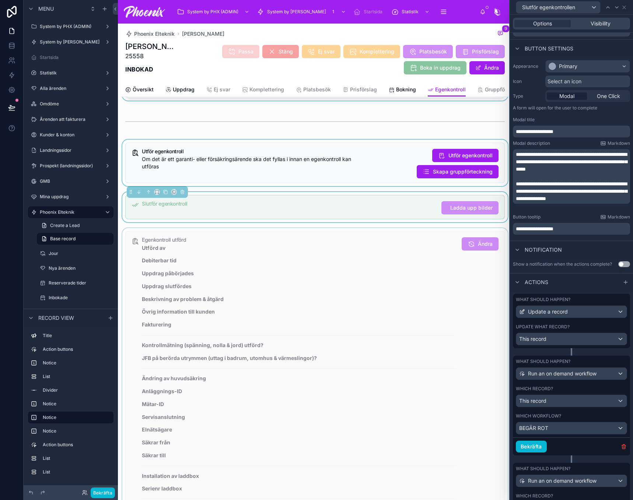
click at [408, 257] on div at bounding box center [315, 393] width 388 height 331
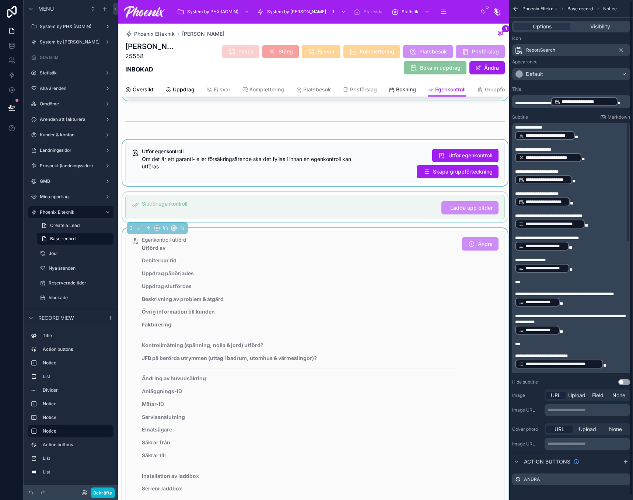
scroll to position [6, 0]
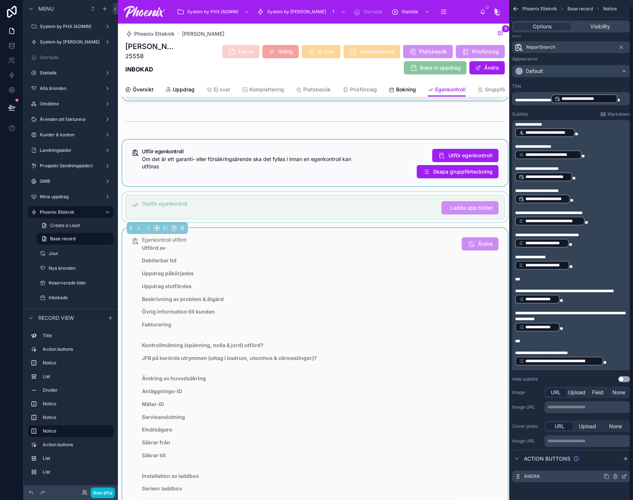
click at [624, 475] on icon "scrollable content" at bounding box center [624, 477] width 6 height 6
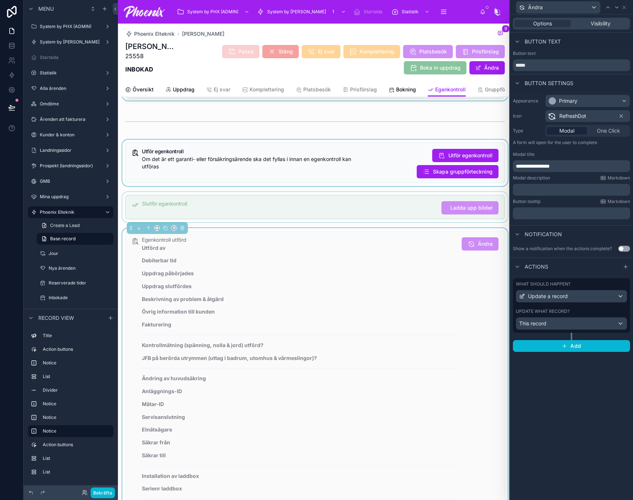
scroll to position [442, 0]
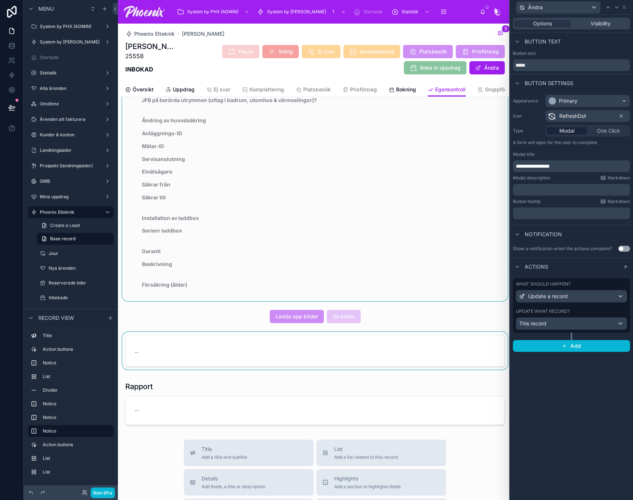
click at [370, 359] on div at bounding box center [315, 352] width 388 height 41
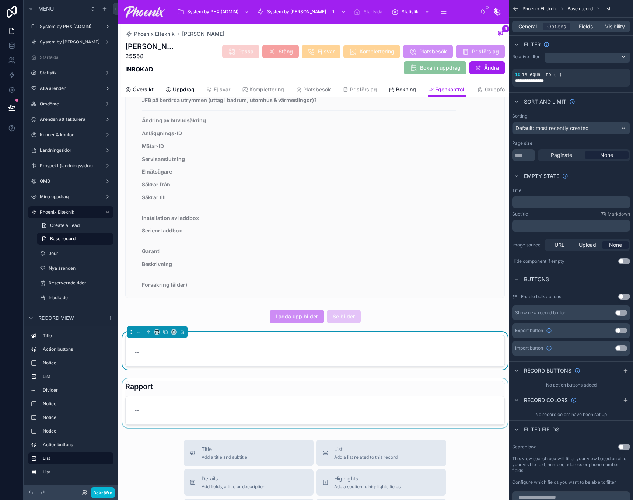
drag, startPoint x: 356, startPoint y: 410, endPoint x: 357, endPoint y: 401, distance: 9.0
click at [355, 410] on div at bounding box center [315, 402] width 388 height 49
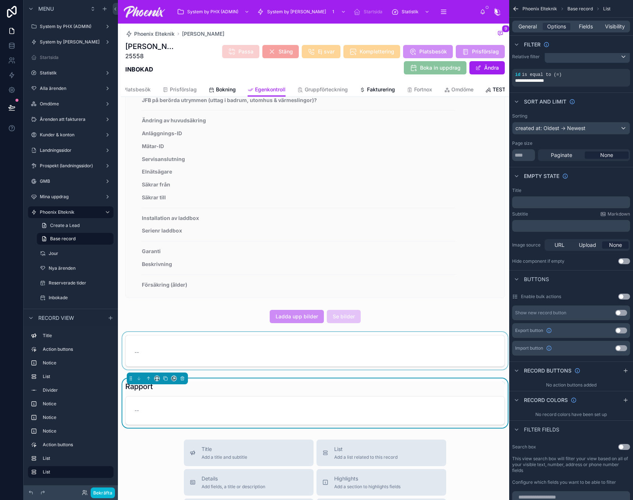
scroll to position [0, 187]
click at [325, 91] on span "Gruppförteckning" at bounding box center [325, 89] width 43 height 7
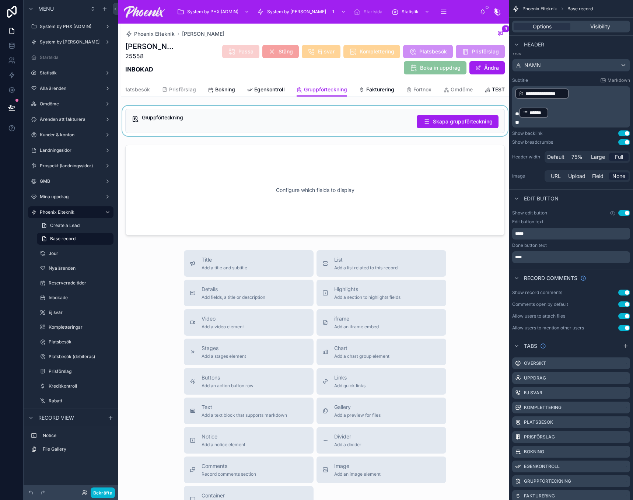
click at [411, 125] on div at bounding box center [315, 121] width 388 height 30
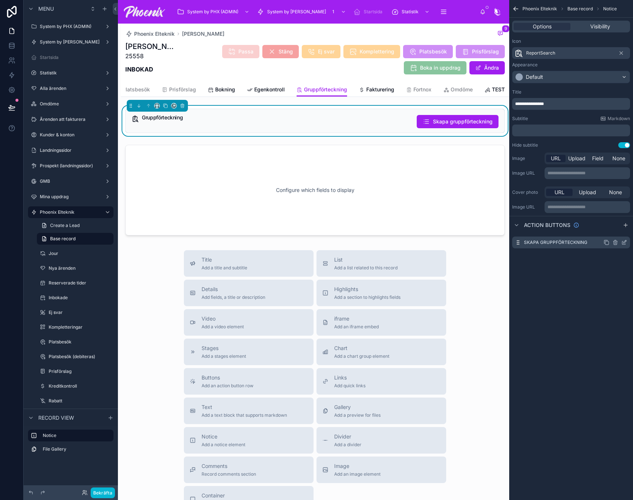
click at [625, 241] on icon "scrollable content" at bounding box center [624, 243] width 6 height 6
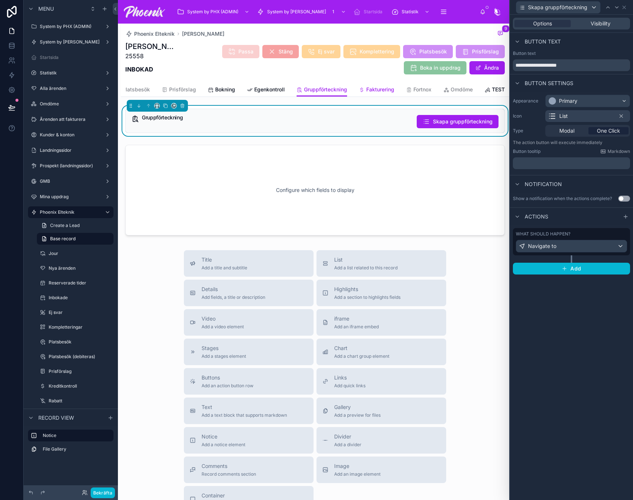
click at [372, 88] on span "Fakturering" at bounding box center [380, 89] width 28 height 7
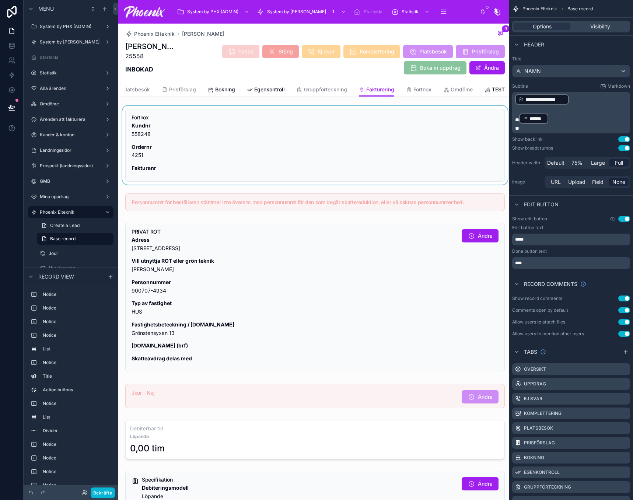
click at [414, 138] on div at bounding box center [315, 145] width 388 height 79
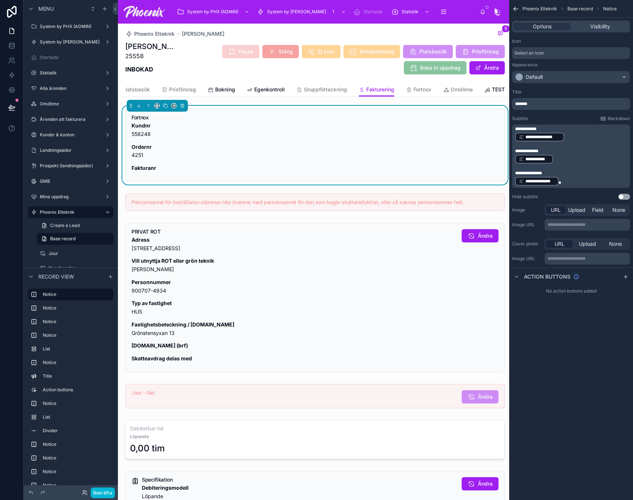
click at [403, 209] on div at bounding box center [315, 203] width 388 height 24
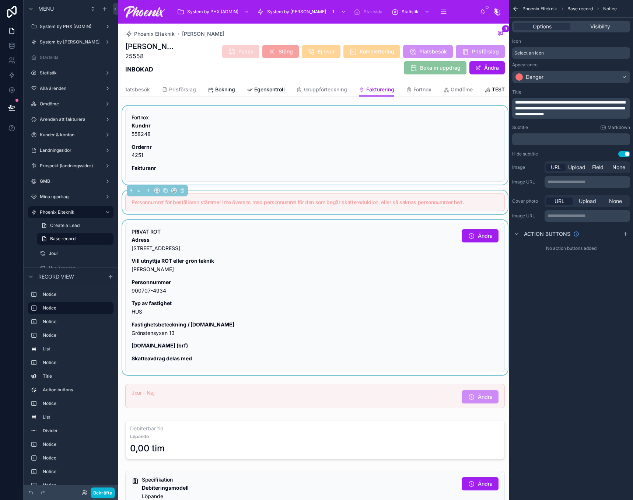
click at [400, 250] on div at bounding box center [315, 297] width 388 height 155
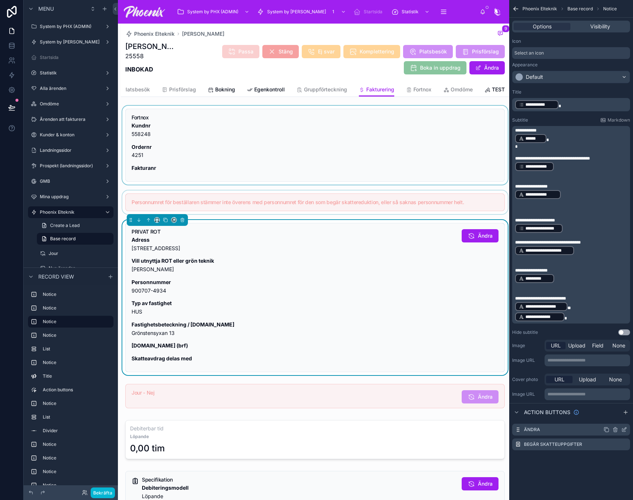
click at [626, 430] on icon "scrollable content" at bounding box center [624, 430] width 6 height 6
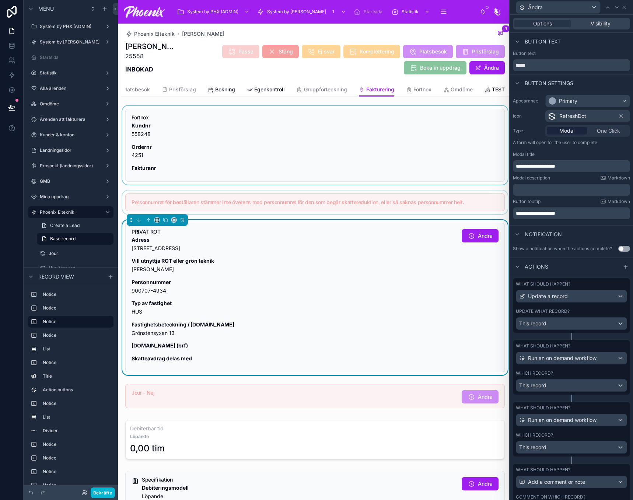
click at [574, 374] on div "What should happen? Run an on demand workflow Which record? This record" at bounding box center [571, 367] width 117 height 55
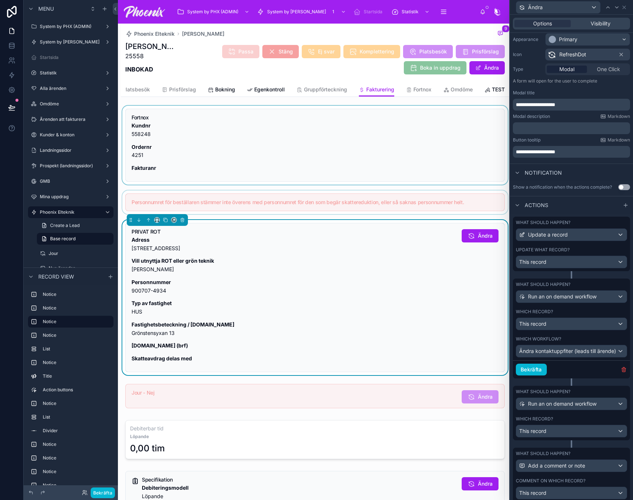
scroll to position [74, 0]
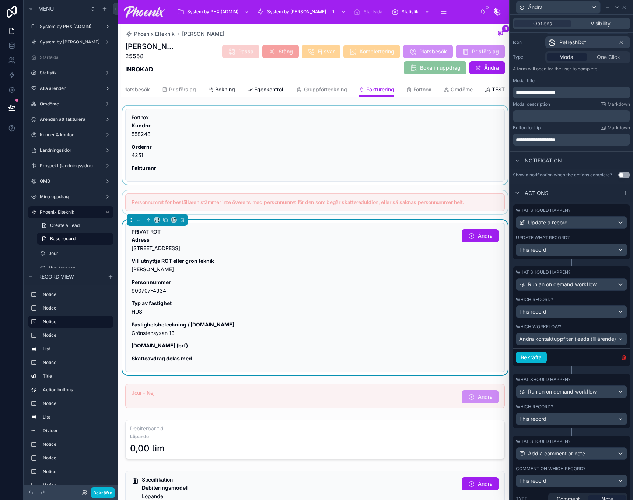
click at [622, 359] on icon "button" at bounding box center [623, 357] width 3 height 3
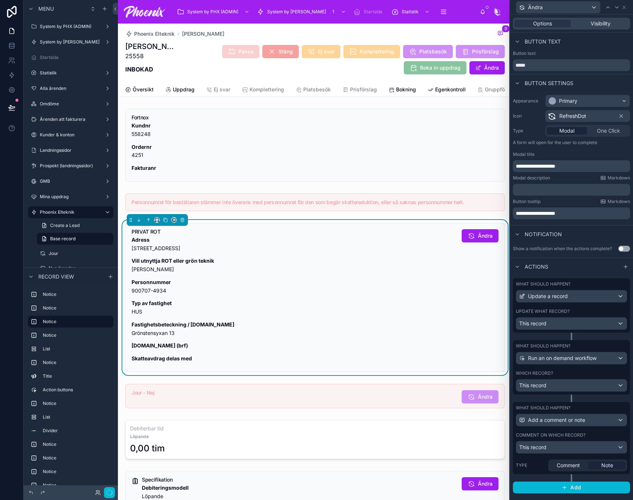
scroll to position [0, 0]
click at [601, 376] on div "Which record? This record" at bounding box center [571, 380] width 111 height 21
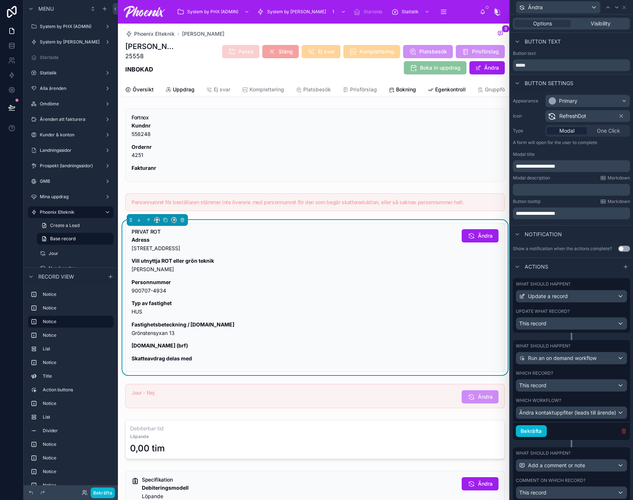
click at [622, 433] on icon "button" at bounding box center [623, 431] width 3 height 3
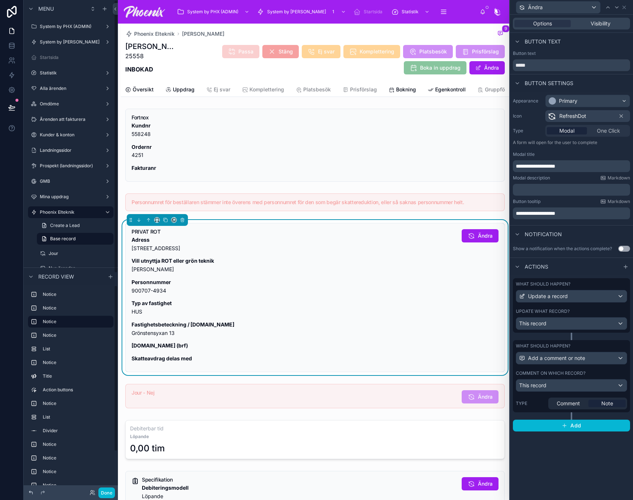
click at [28, 493] on div at bounding box center [31, 492] width 9 height 9
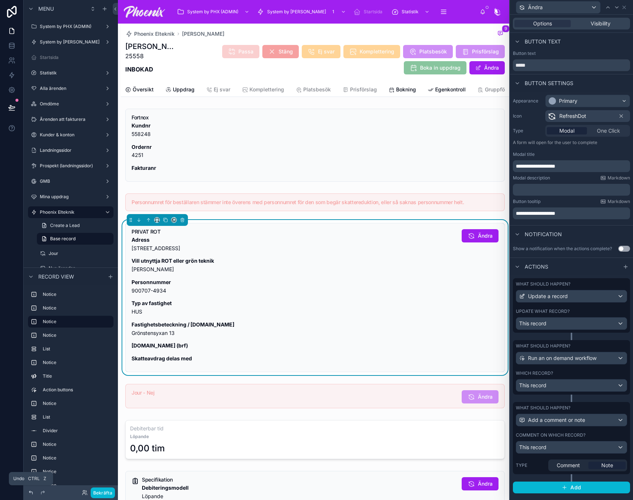
click at [28, 493] on icon at bounding box center [31, 493] width 6 height 6
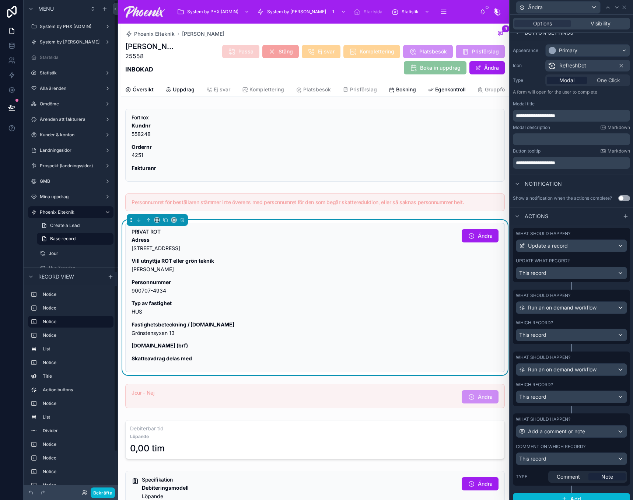
scroll to position [64, 0]
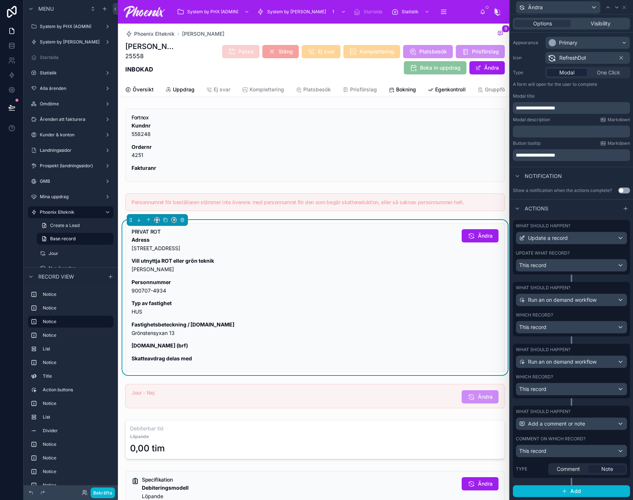
click at [617, 440] on div "Comment on which record?" at bounding box center [571, 439] width 111 height 6
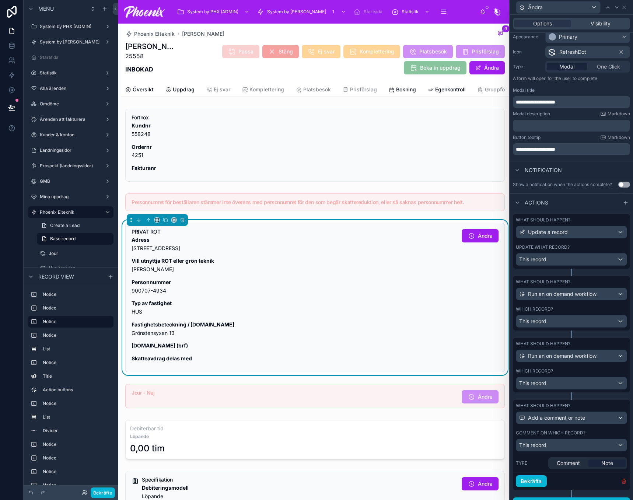
click at [621, 484] on icon "button" at bounding box center [624, 481] width 6 height 6
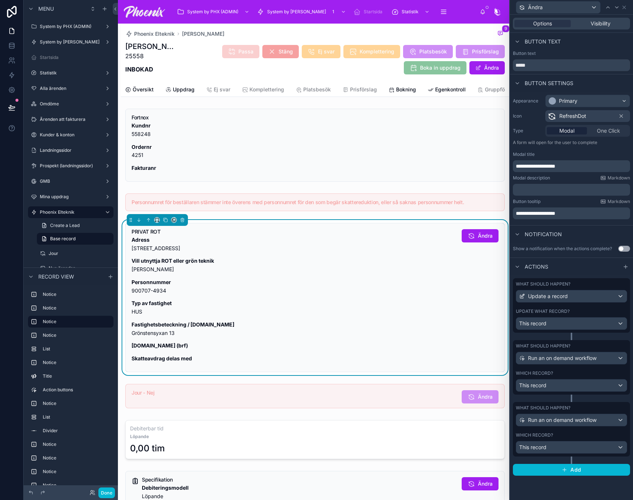
scroll to position [0, 0]
click at [583, 436] on div "Which record?" at bounding box center [571, 435] width 111 height 6
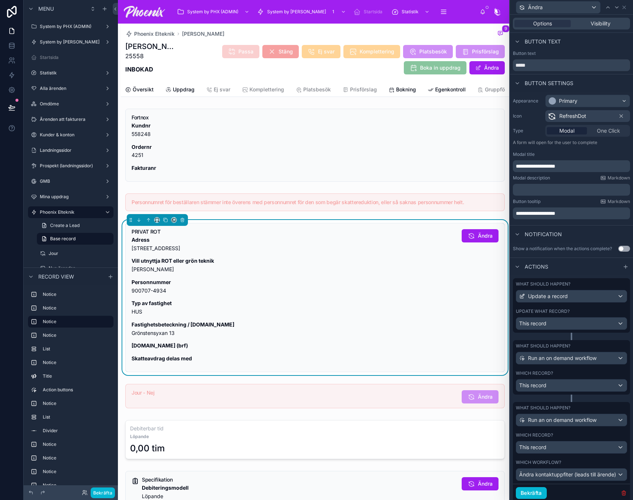
click at [622, 495] on icon "button" at bounding box center [623, 493] width 3 height 3
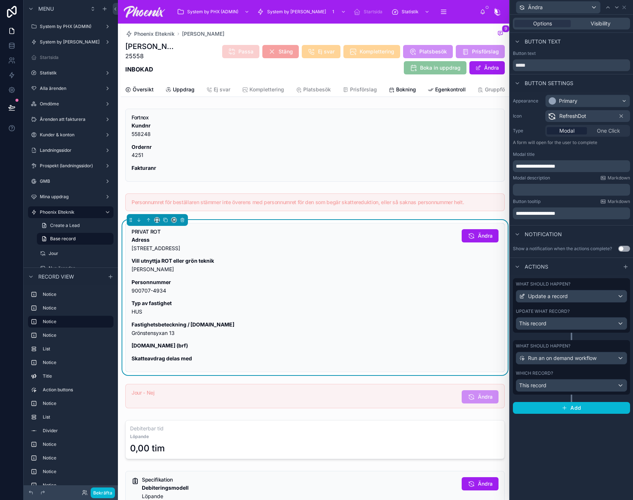
click at [578, 375] on div "Which record?" at bounding box center [571, 373] width 111 height 6
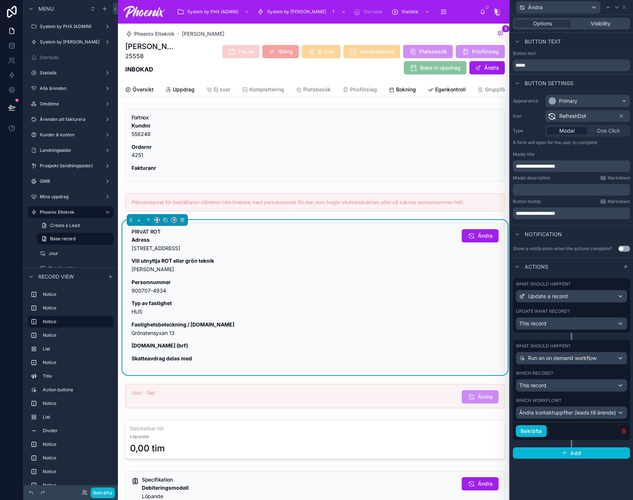
click at [625, 433] on icon "button" at bounding box center [623, 431] width 3 height 3
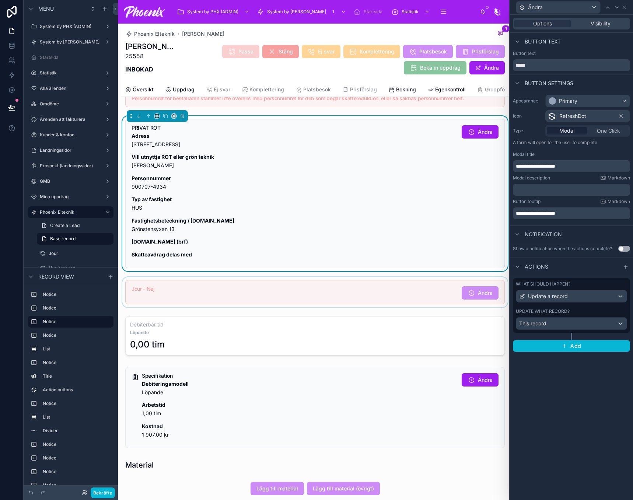
scroll to position [111, 0]
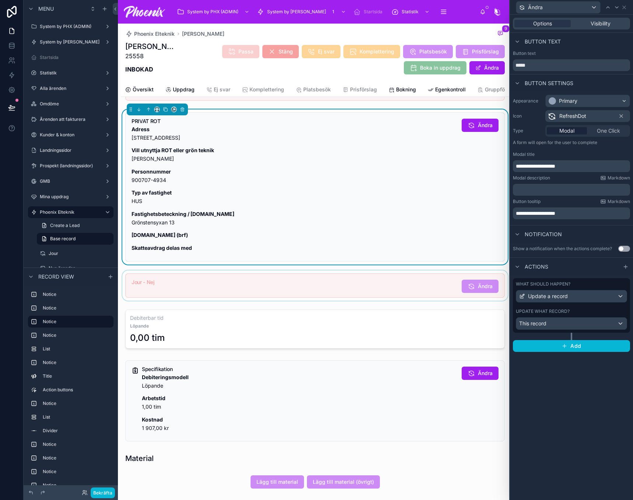
drag, startPoint x: 334, startPoint y: 289, endPoint x: 360, endPoint y: 289, distance: 26.9
click at [334, 289] on div at bounding box center [315, 286] width 388 height 30
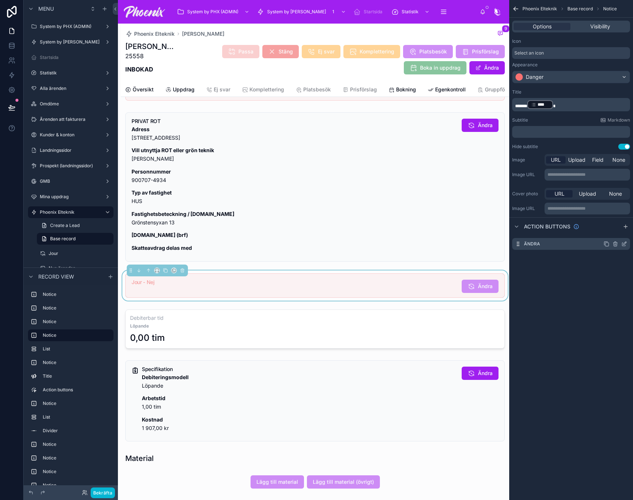
click at [627, 244] on icon "scrollable content" at bounding box center [624, 244] width 6 height 6
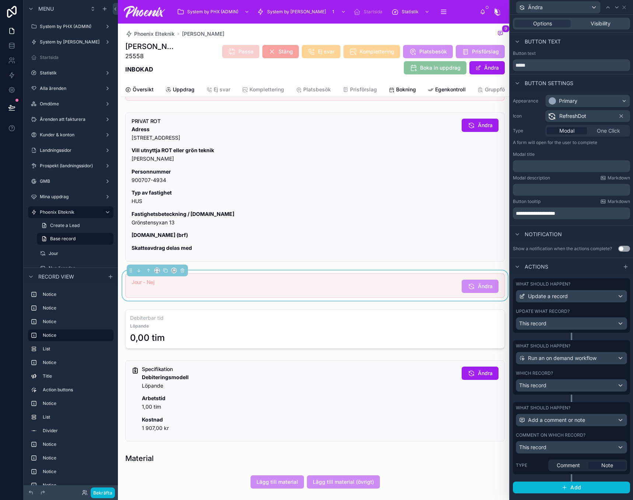
drag, startPoint x: 617, startPoint y: 433, endPoint x: 619, endPoint y: 439, distance: 6.4
click at [618, 437] on div "Comment on which record?" at bounding box center [571, 435] width 111 height 6
click at [621, 486] on icon "button" at bounding box center [624, 484] width 6 height 6
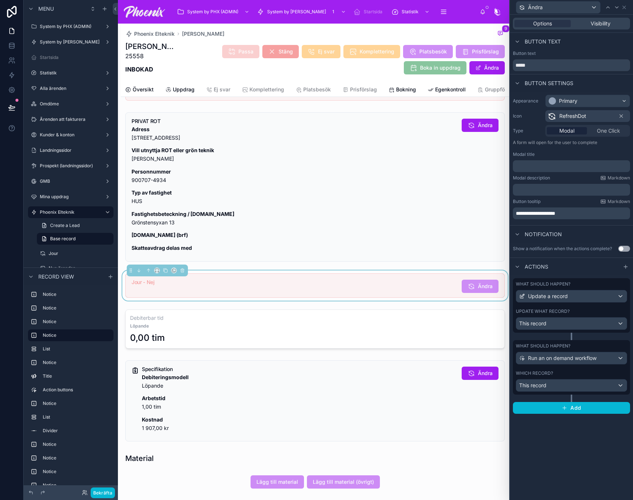
click at [571, 369] on div "What should happen? Run an on demand workflow Which record? This record" at bounding box center [571, 367] width 117 height 55
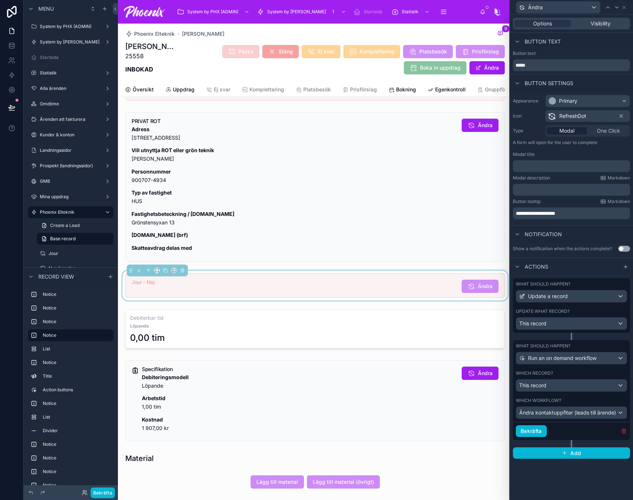
click at [622, 431] on icon "button" at bounding box center [624, 431] width 6 height 6
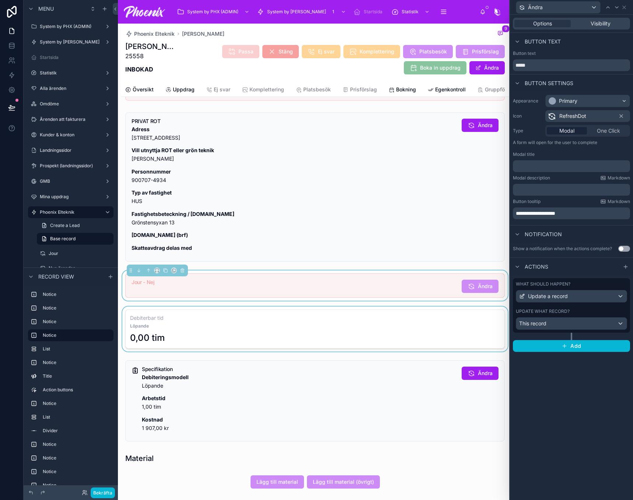
click at [353, 320] on div at bounding box center [315, 329] width 388 height 45
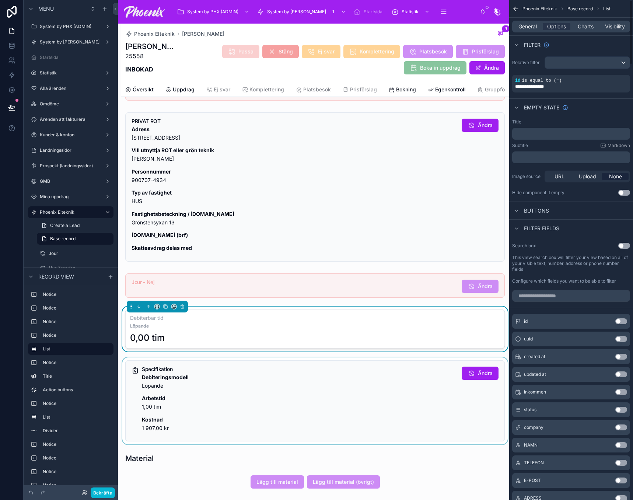
click at [337, 415] on div at bounding box center [315, 400] width 388 height 87
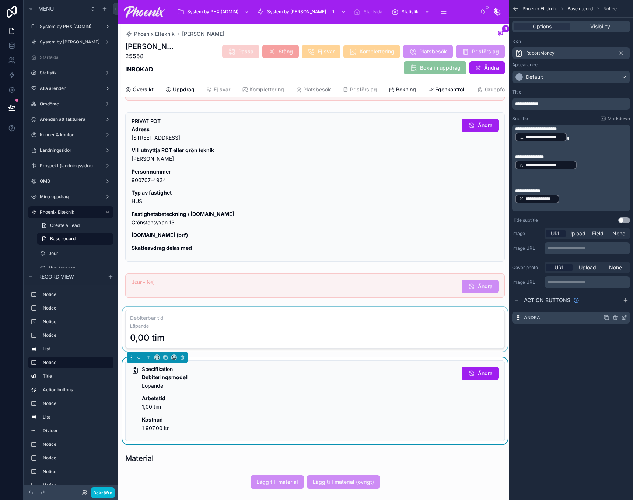
click at [625, 318] on icon "scrollable content" at bounding box center [624, 318] width 6 height 6
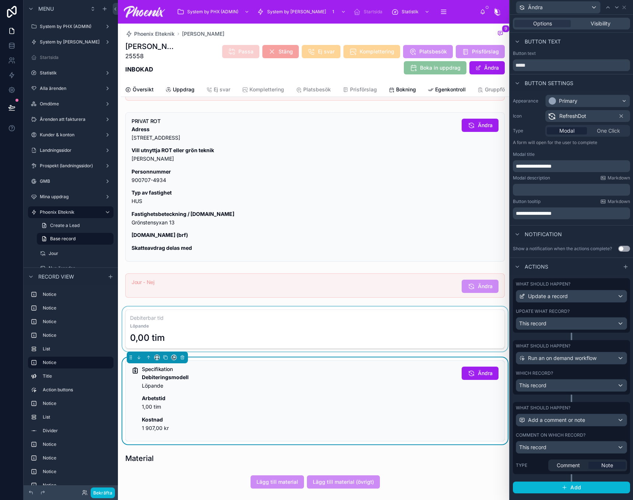
click at [586, 428] on div "What should happen? Add a comment or note Comment on which record? This record …" at bounding box center [571, 438] width 117 height 72
click at [621, 486] on icon "button" at bounding box center [624, 484] width 6 height 6
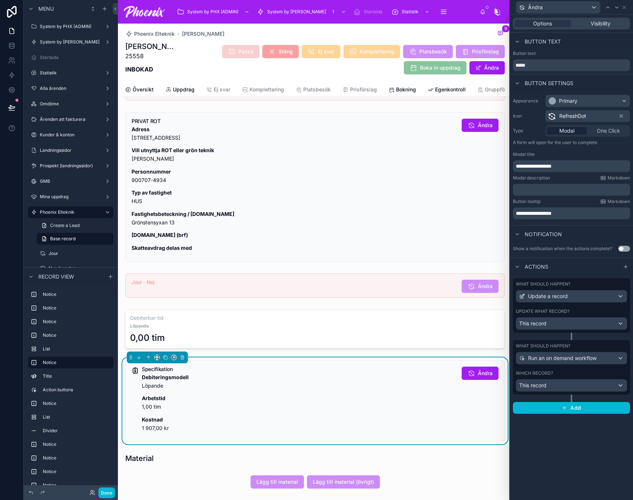
click at [583, 371] on div "Which record?" at bounding box center [571, 373] width 111 height 6
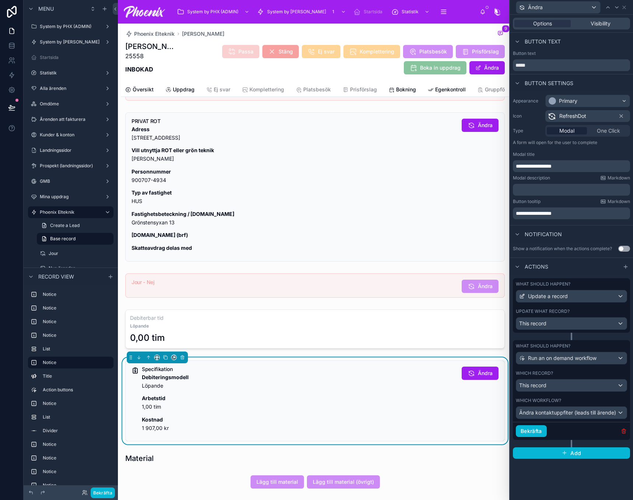
click at [622, 432] on icon "button" at bounding box center [623, 431] width 3 height 3
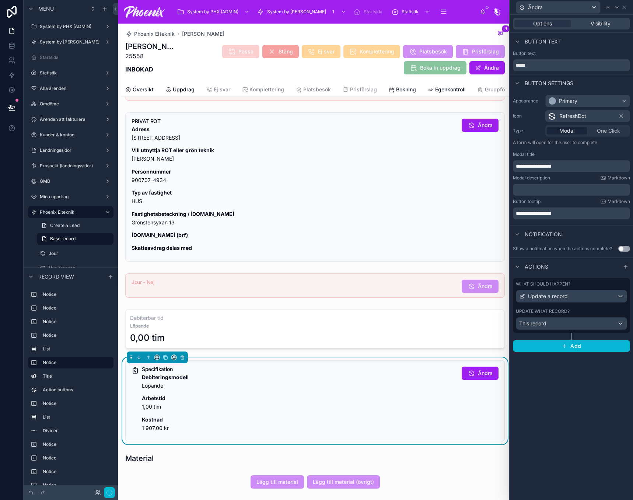
scroll to position [221, 0]
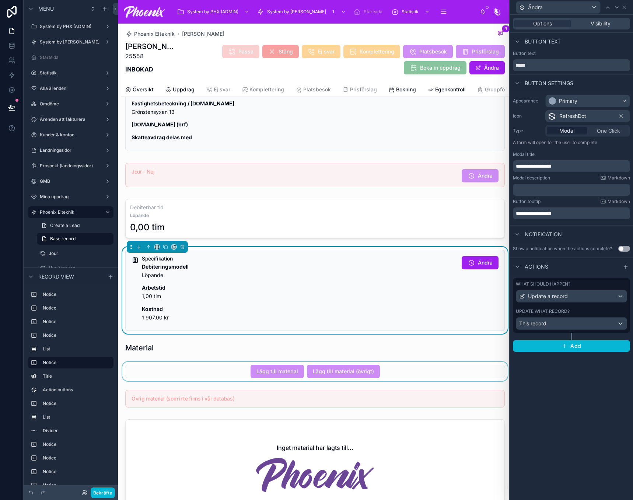
click at [286, 376] on div at bounding box center [315, 371] width 388 height 19
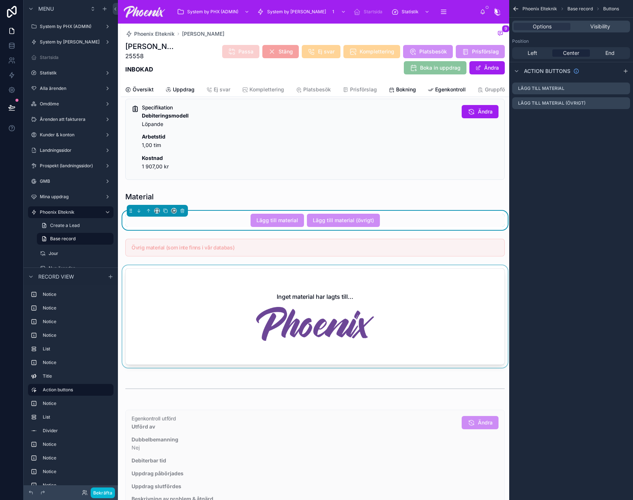
scroll to position [405, 0]
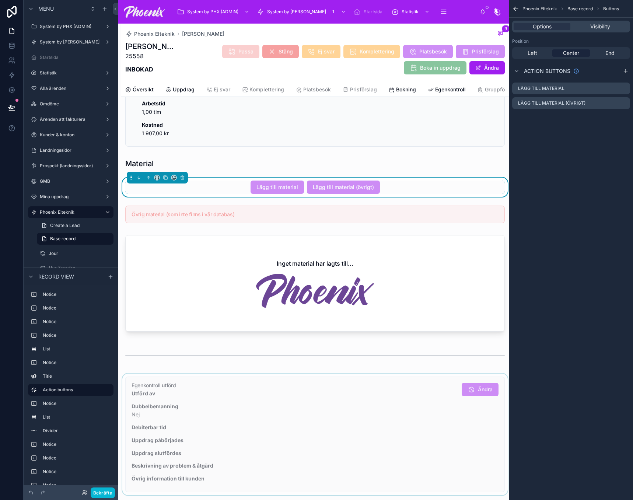
click at [295, 382] on div at bounding box center [315, 435] width 388 height 122
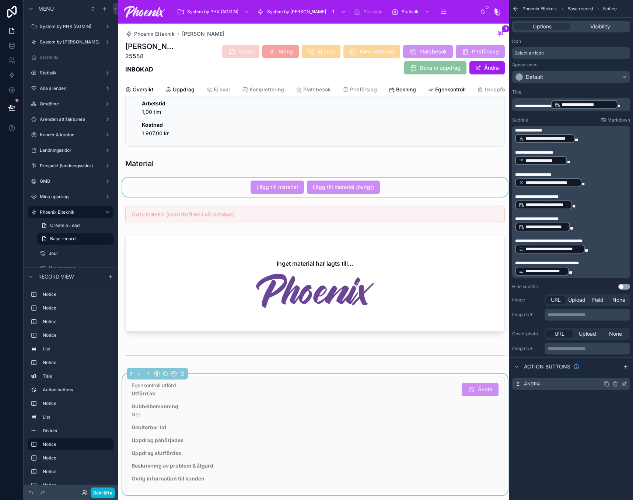
click at [624, 381] on div "Ändra" at bounding box center [571, 384] width 118 height 12
click at [624, 385] on icon "scrollable content" at bounding box center [624, 384] width 6 height 6
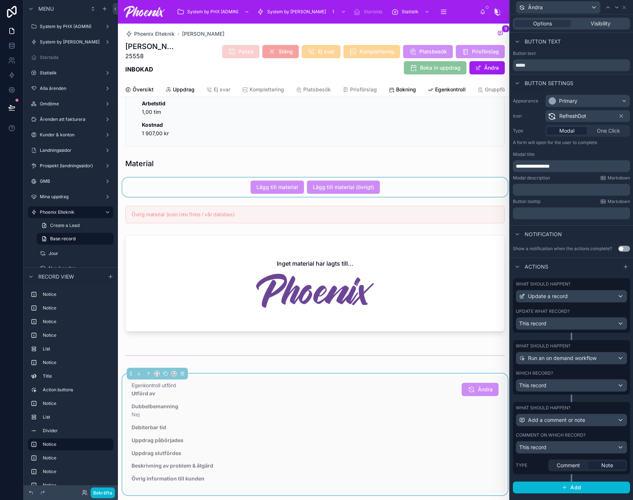
click at [598, 434] on div "Comment on which record?" at bounding box center [571, 435] width 111 height 6
click at [618, 486] on div "Bekräfta" at bounding box center [571, 483] width 117 height 18
click at [623, 482] on icon "button" at bounding box center [623, 481] width 1 height 1
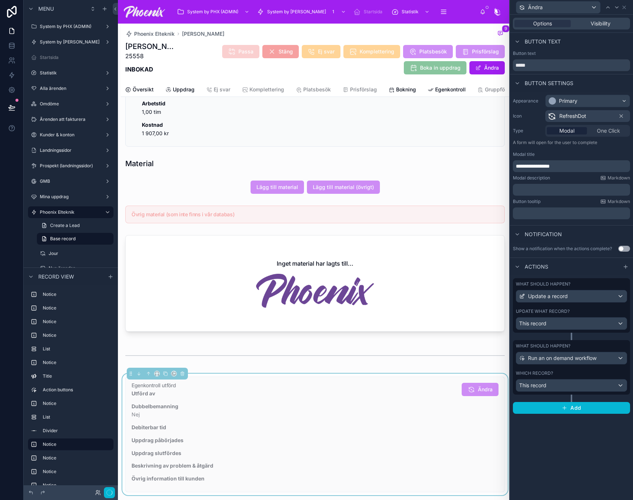
click at [579, 369] on div "What should happen? Run an on demand workflow Which record? This record" at bounding box center [571, 367] width 117 height 55
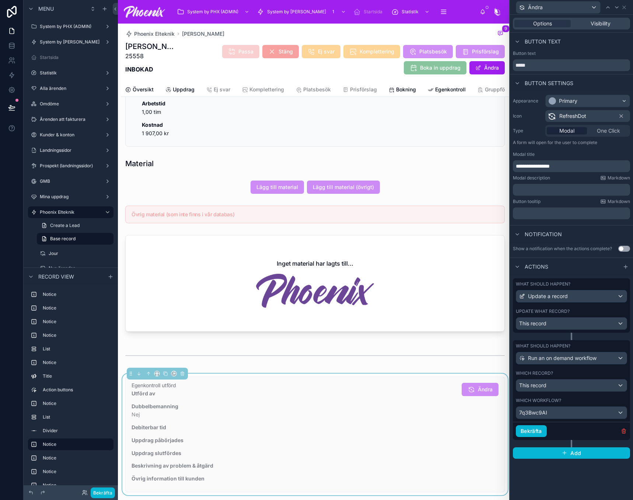
click at [624, 435] on div "Bekräfta" at bounding box center [571, 431] width 117 height 18
click at [622, 433] on icon "button" at bounding box center [624, 431] width 6 height 6
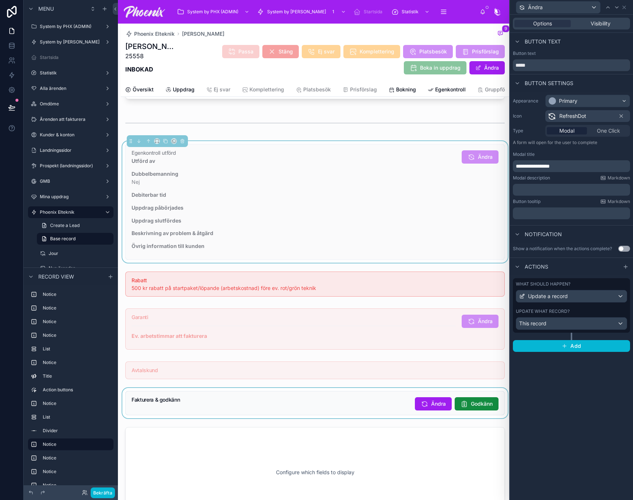
scroll to position [663, 0]
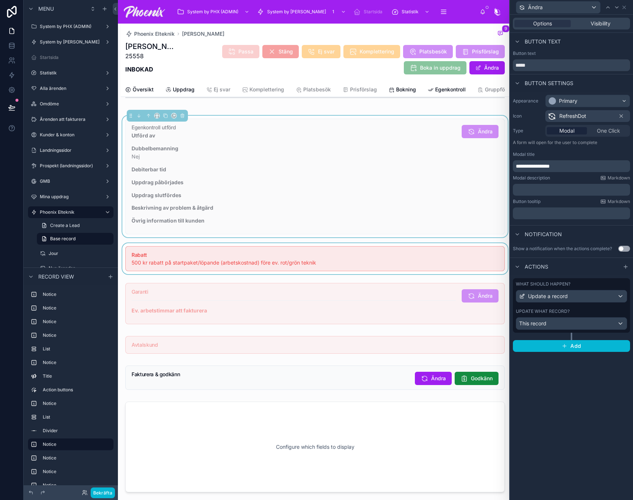
click at [355, 267] on div at bounding box center [315, 258] width 388 height 31
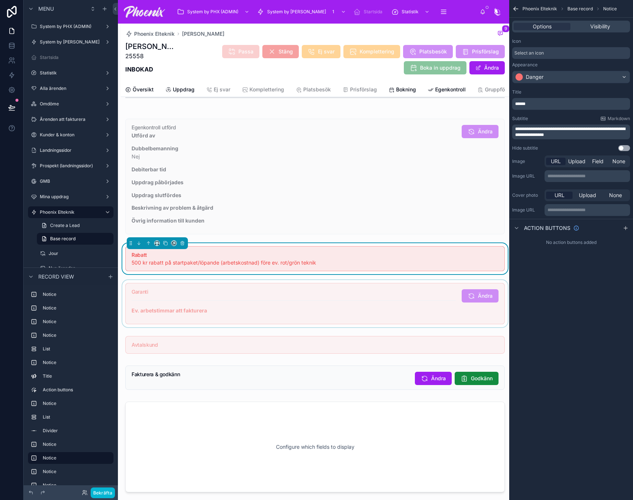
click at [352, 299] on div at bounding box center [315, 303] width 388 height 47
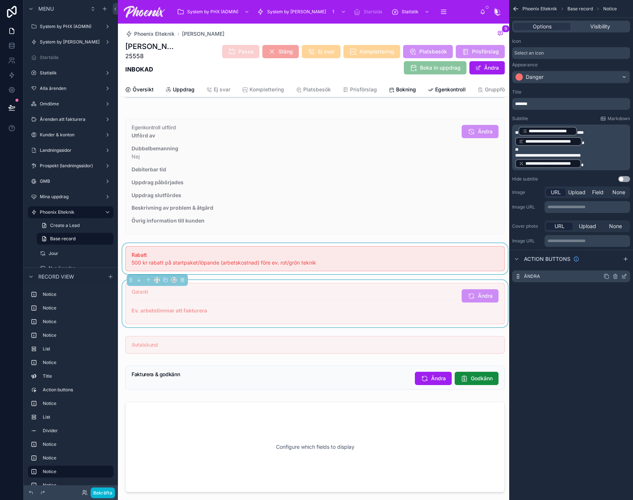
click at [625, 279] on icon "scrollable content" at bounding box center [624, 276] width 6 height 6
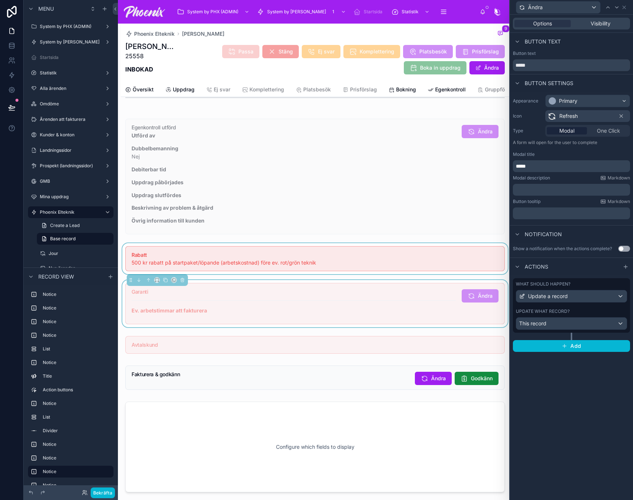
click at [625, 275] on div "Actions" at bounding box center [571, 267] width 123 height 18
click at [615, 310] on div "Update what record?" at bounding box center [571, 311] width 111 height 6
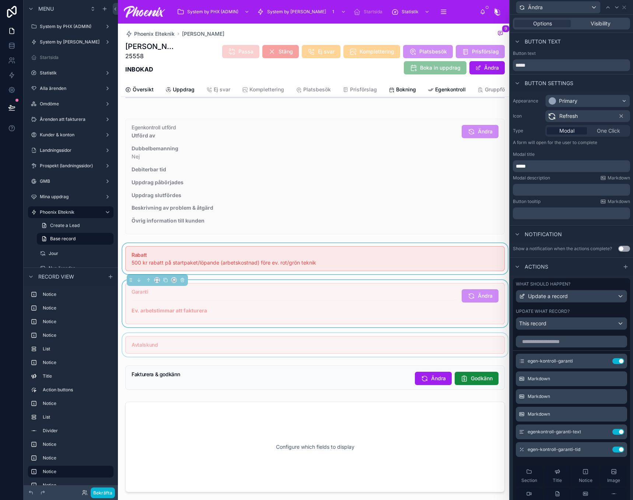
click at [422, 352] on div at bounding box center [315, 345] width 388 height 24
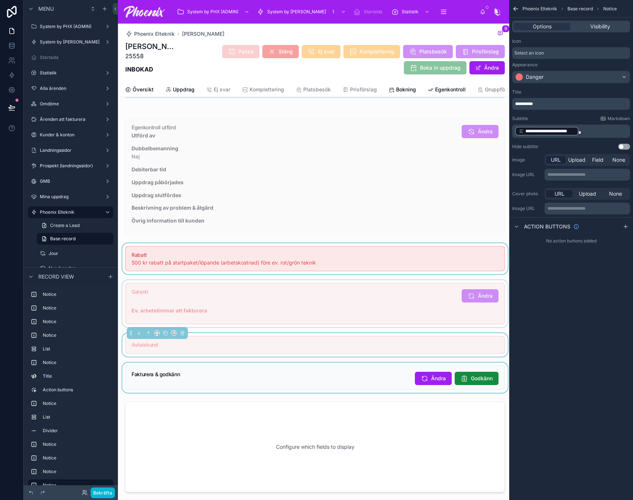
click at [374, 383] on div at bounding box center [315, 378] width 388 height 30
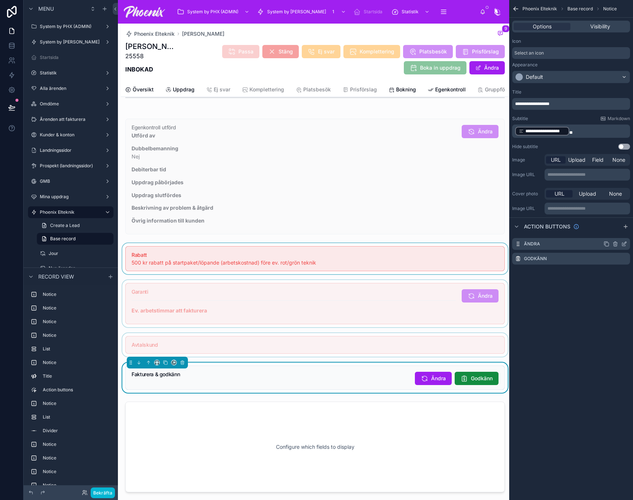
click at [627, 245] on icon "scrollable content" at bounding box center [624, 244] width 6 height 6
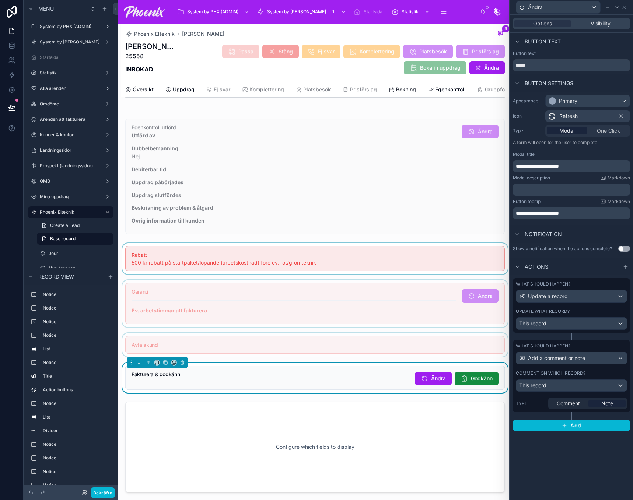
click at [617, 367] on div "What should happen? Add a comment or note Comment on which record? This record …" at bounding box center [571, 376] width 117 height 72
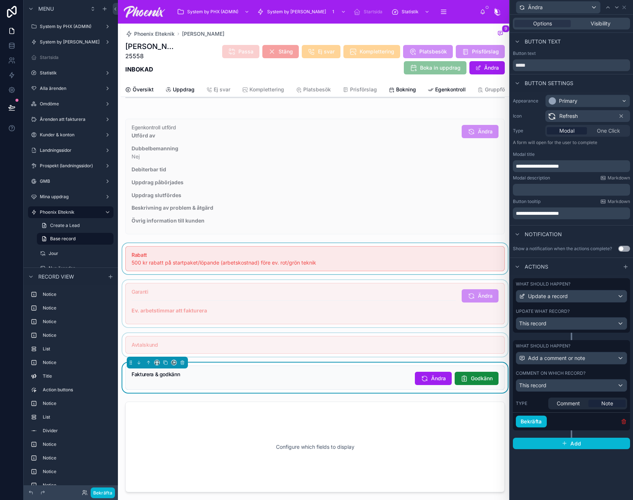
click at [624, 420] on icon "button" at bounding box center [624, 420] width 4 height 0
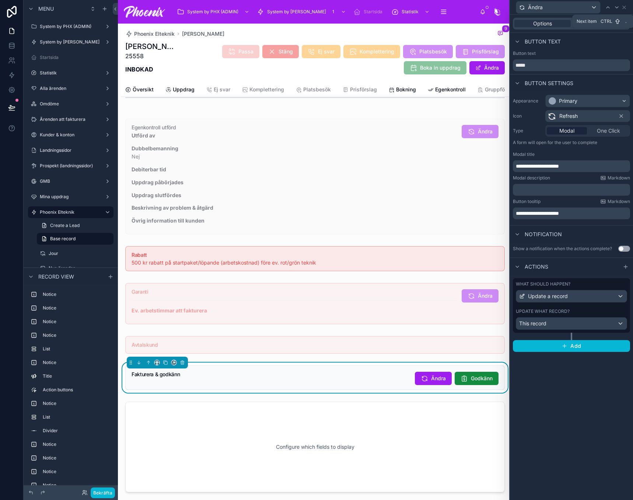
click at [619, 6] on icon at bounding box center [617, 7] width 6 height 6
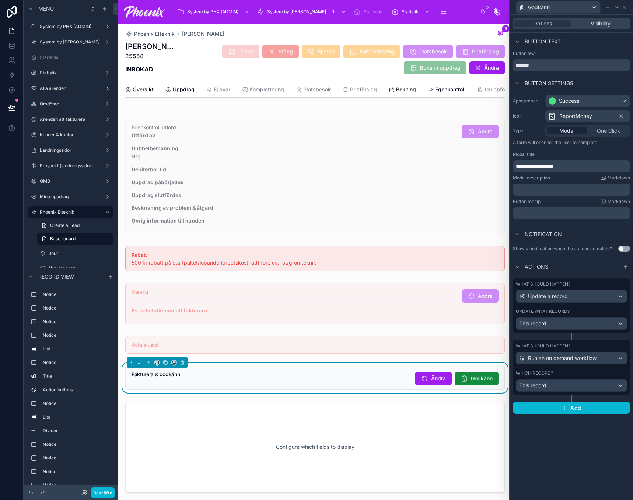
click at [597, 375] on div "Which record?" at bounding box center [571, 373] width 111 height 6
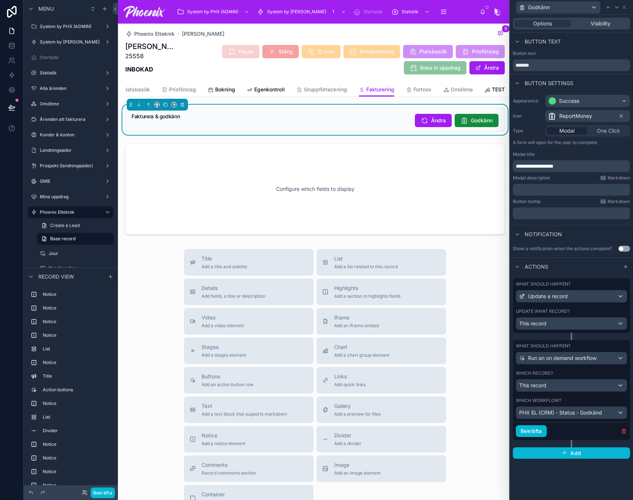
scroll to position [0, 187]
click at [413, 85] on link "Fortnox" at bounding box center [418, 90] width 25 height 15
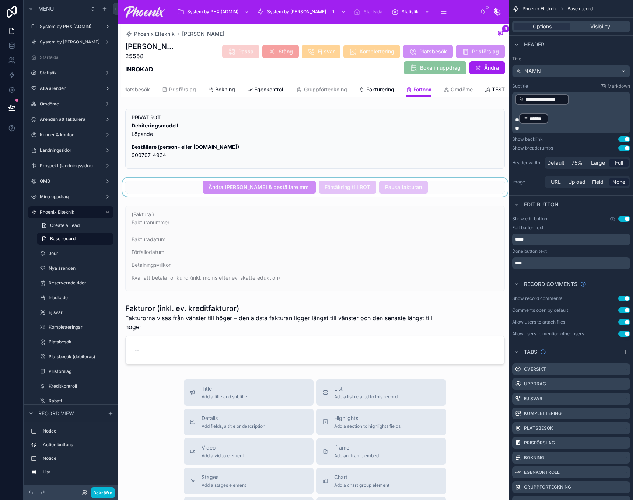
click at [337, 193] on div at bounding box center [315, 187] width 388 height 19
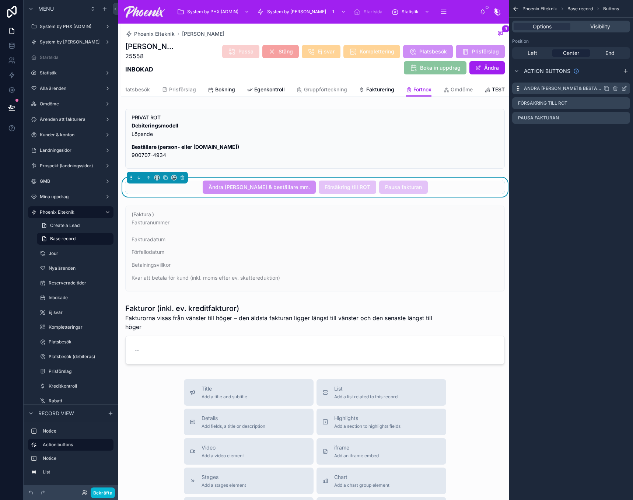
click at [622, 90] on icon "scrollable content" at bounding box center [623, 88] width 3 height 3
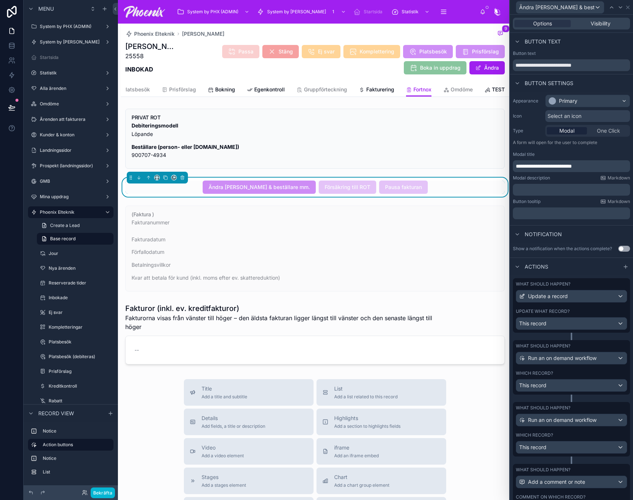
click at [596, 375] on div "What should happen? Run an on demand workflow Which record? This record" at bounding box center [571, 367] width 117 height 55
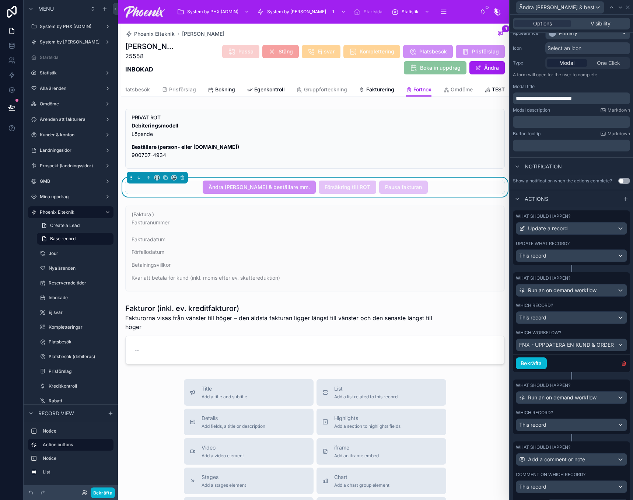
scroll to position [74, 0]
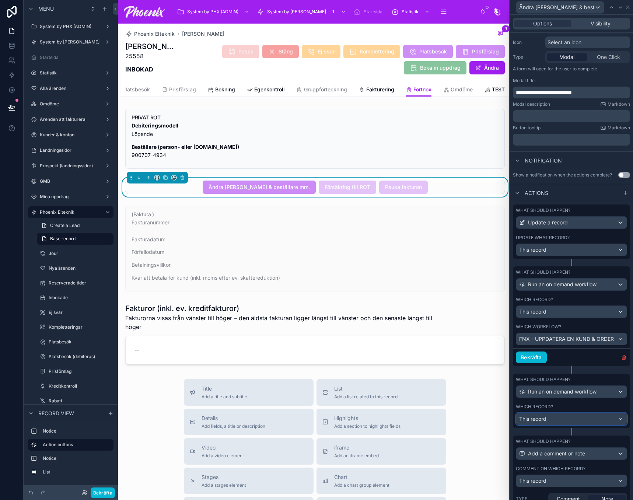
click at [604, 419] on div "This record" at bounding box center [571, 419] width 111 height 12
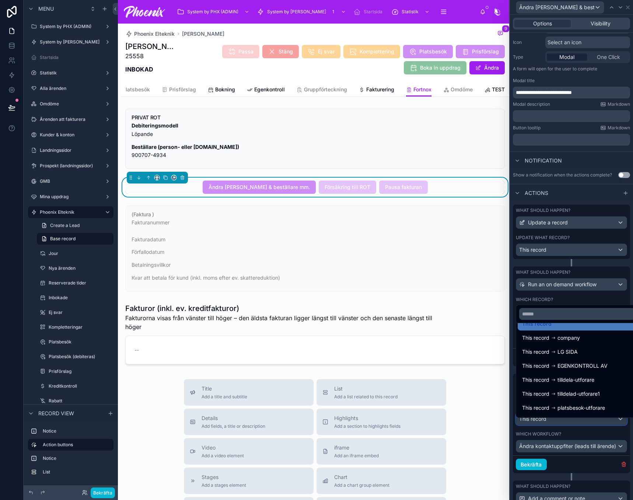
scroll to position [37, 0]
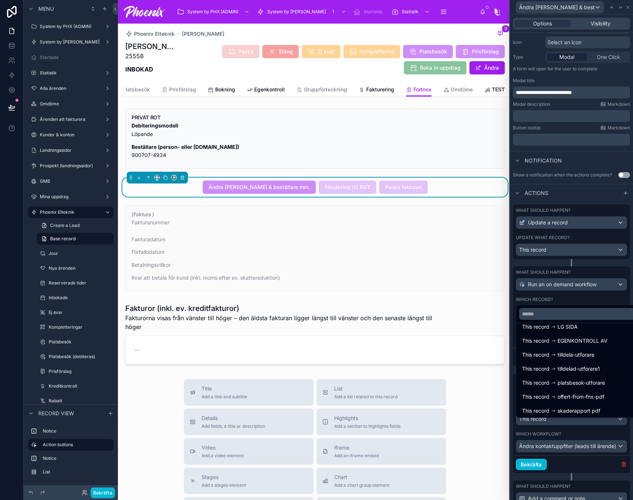
click at [619, 468] on div at bounding box center [571, 250] width 123 height 500
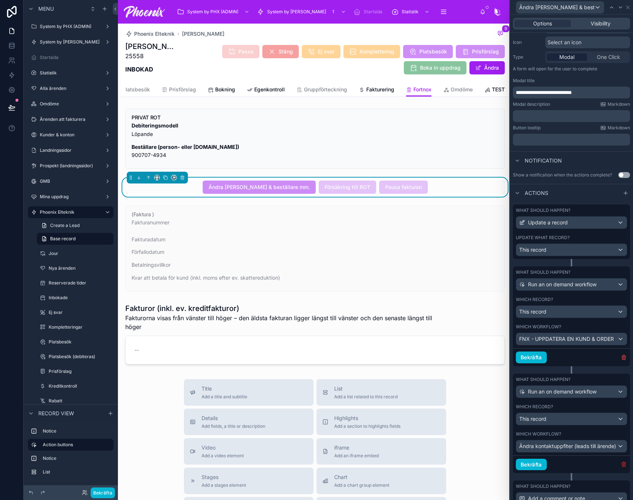
click at [624, 466] on icon "button" at bounding box center [624, 464] width 0 height 1
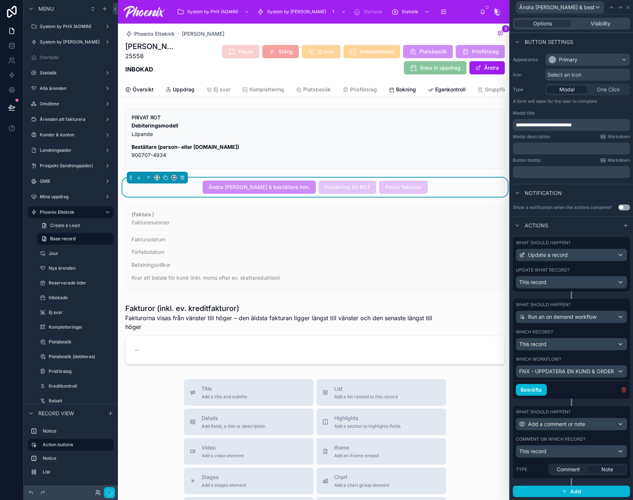
scroll to position [47, 0]
click at [614, 438] on div "Comment on which record?" at bounding box center [571, 439] width 111 height 6
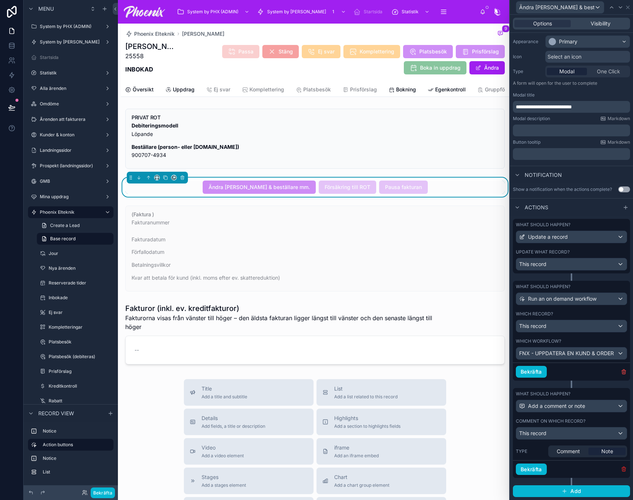
click at [621, 466] on button "button" at bounding box center [624, 469] width 7 height 7
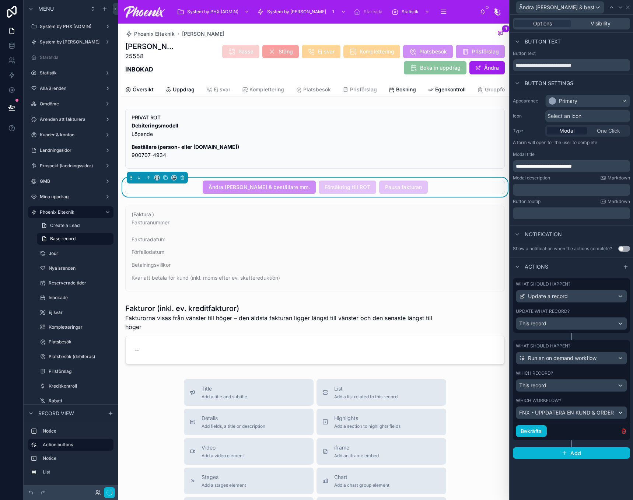
scroll to position [0, 0]
click at [622, 5] on icon at bounding box center [621, 7] width 6 height 6
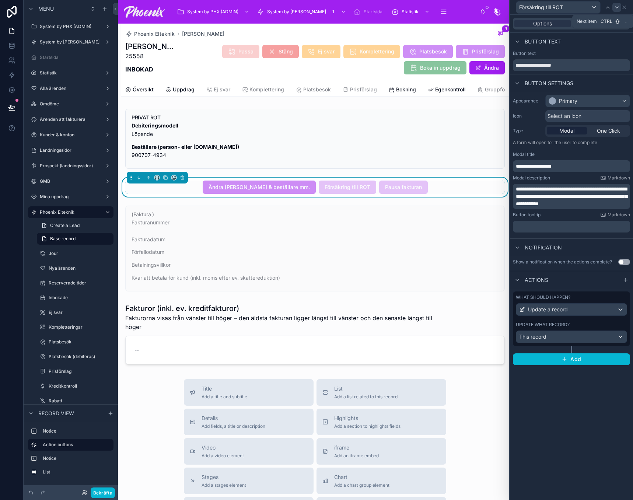
click at [621, 7] on div at bounding box center [617, 7] width 9 height 9
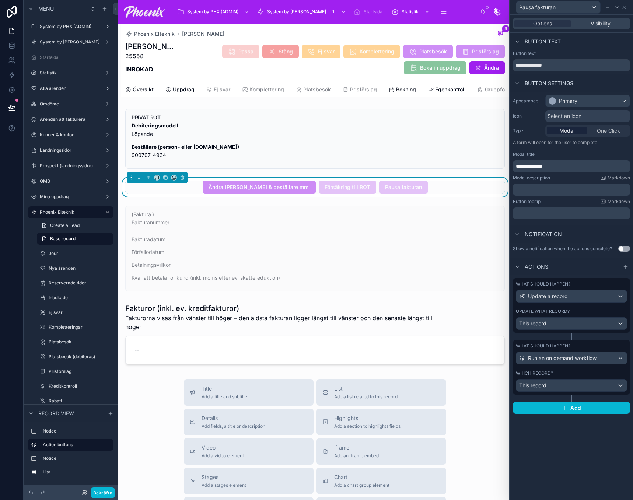
click at [564, 371] on div "Which record?" at bounding box center [571, 373] width 111 height 6
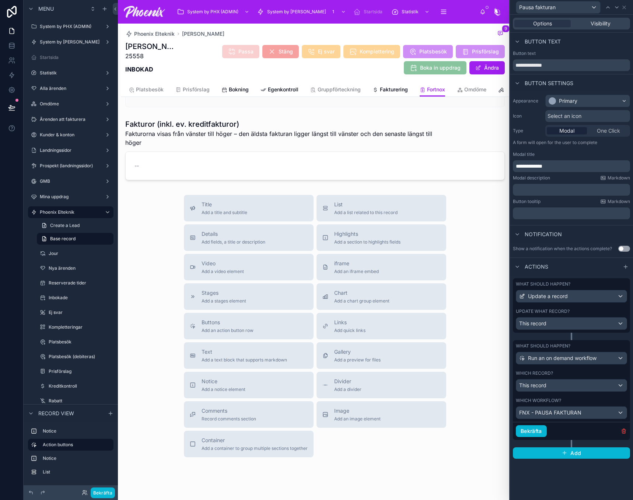
scroll to position [0, 187]
click at [464, 87] on span "Omdöme" at bounding box center [462, 89] width 22 height 7
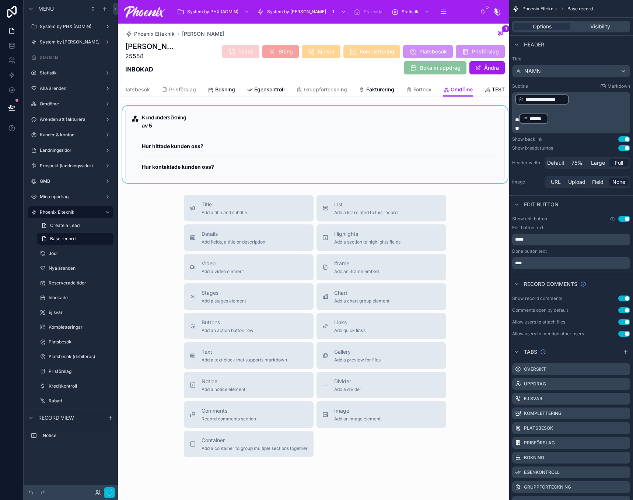
click at [279, 158] on div at bounding box center [315, 144] width 388 height 77
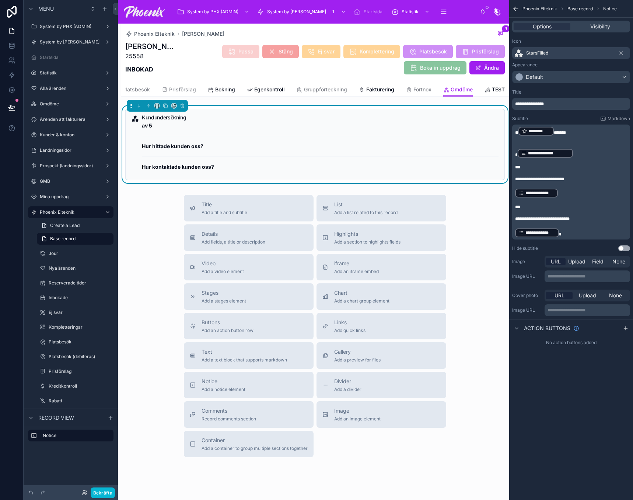
click at [478, 85] on div "Översikt Uppdrag Ej svar Komplettering Platsbesök Prisförslag Bokning Egenkontr…" at bounding box center [315, 90] width 380 height 14
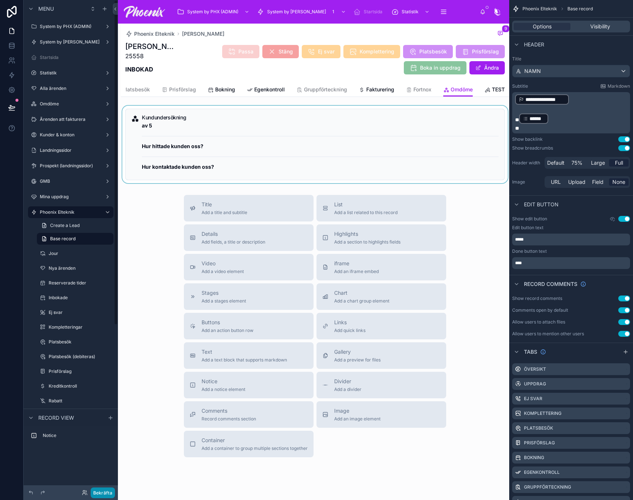
click at [101, 494] on button "Bekräfta" at bounding box center [103, 493] width 24 height 11
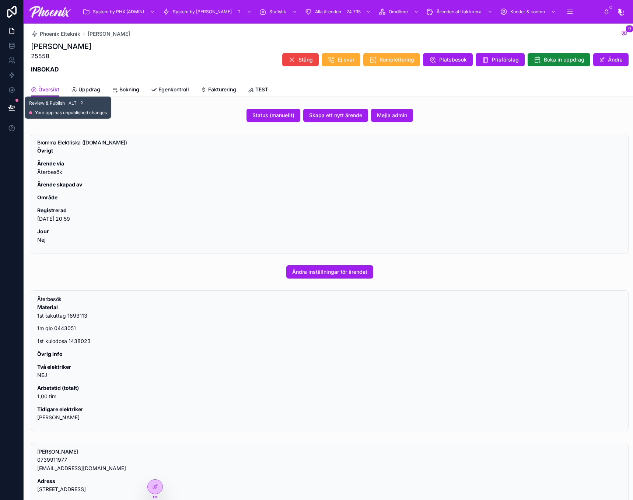
click at [10, 102] on button at bounding box center [12, 107] width 16 height 21
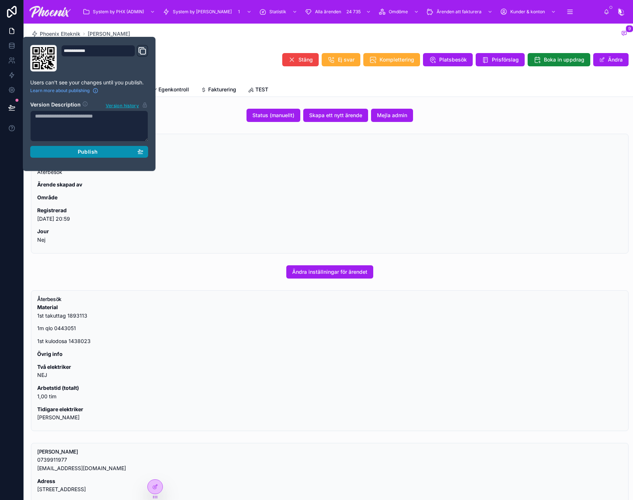
click at [75, 149] on div "Publish" at bounding box center [89, 152] width 108 height 7
